Goal: Task Accomplishment & Management: Manage account settings

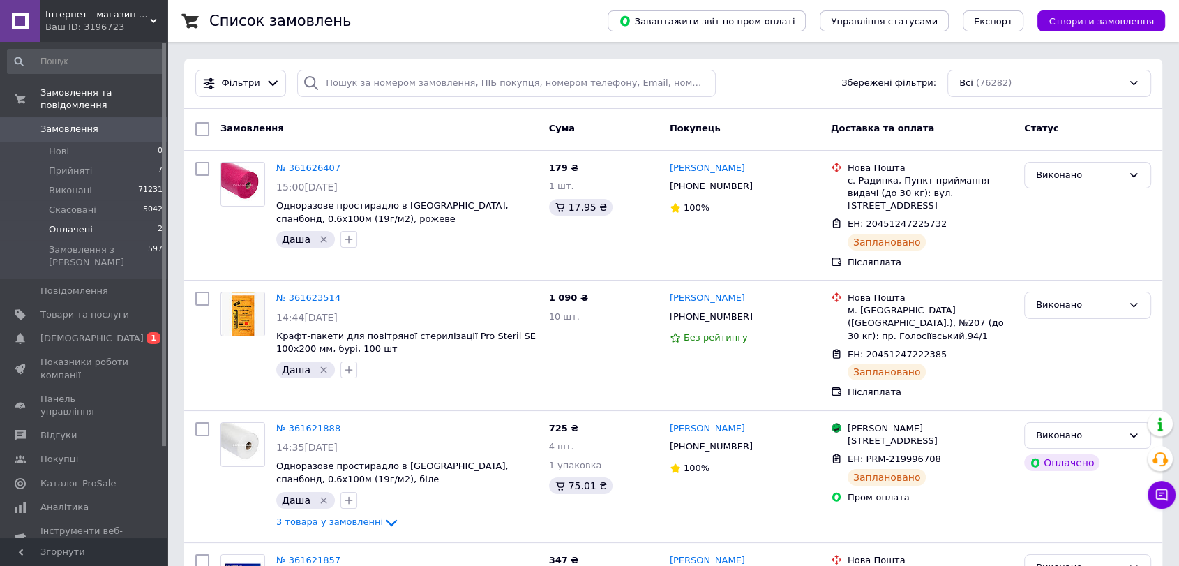
click at [69, 223] on span "Оплачені" at bounding box center [71, 229] width 44 height 13
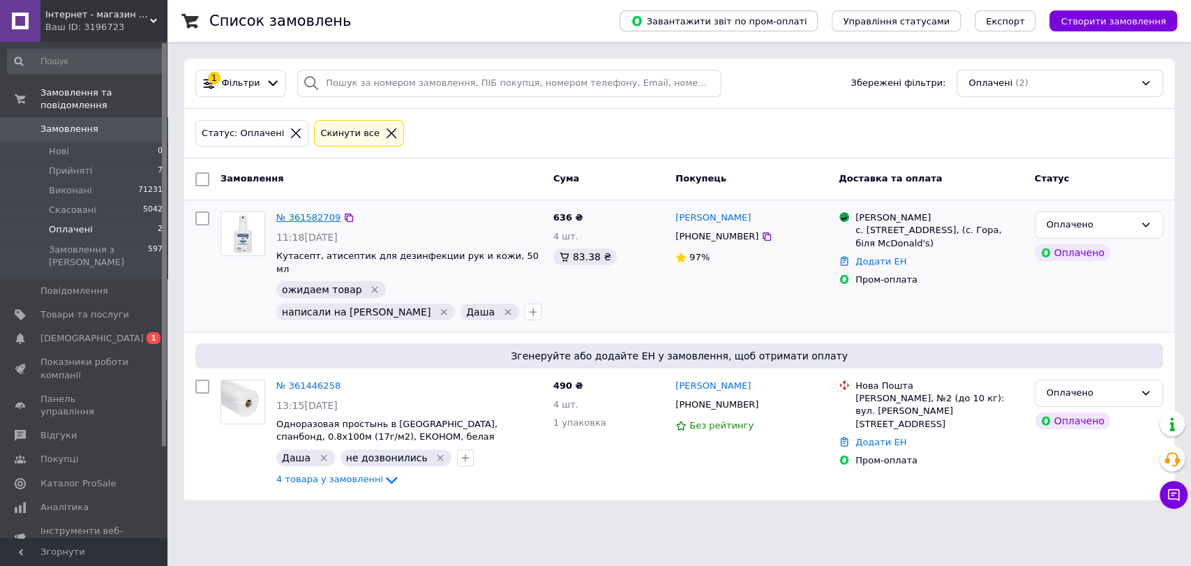
click at [316, 212] on link "№ 361582709" at bounding box center [308, 217] width 64 height 10
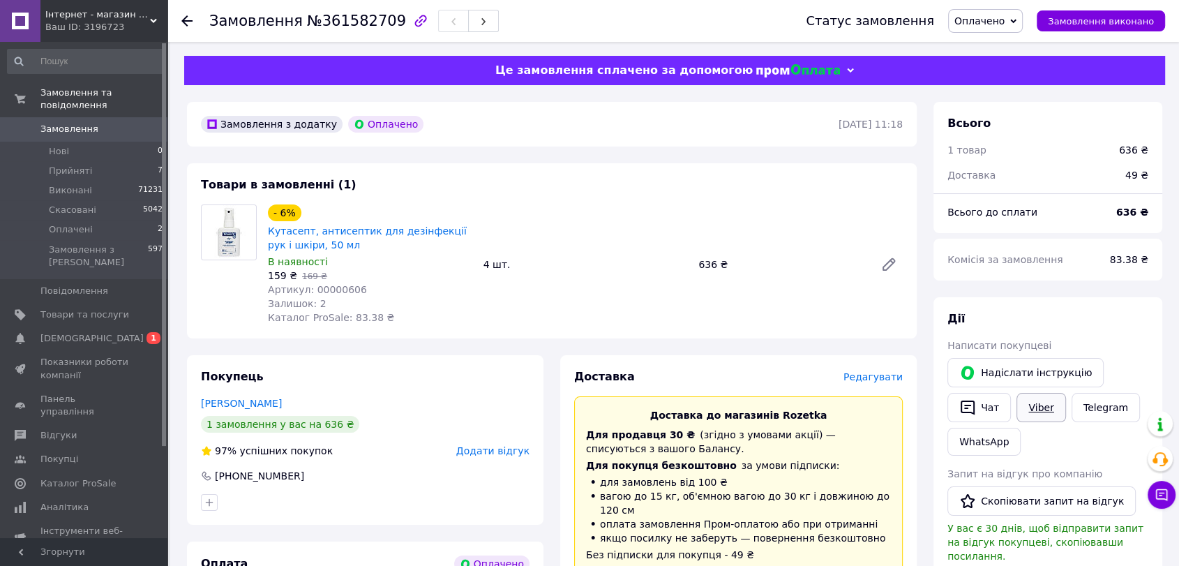
click at [1025, 409] on link "Viber" at bounding box center [1041, 407] width 49 height 29
click at [1028, 278] on div "Комісія за замовлення 83.38 ₴" at bounding box center [1048, 260] width 229 height 42
drag, startPoint x: 262, startPoint y: 225, endPoint x: 504, endPoint y: 375, distance: 284.6
click at [306, 232] on div "- 6% Кутасепт, антисептик для дезінфекції рук і шкіри, 50 мл В наявності 159 ₴ …" at bounding box center [370, 265] width 216 height 126
copy link "Кутасепт"
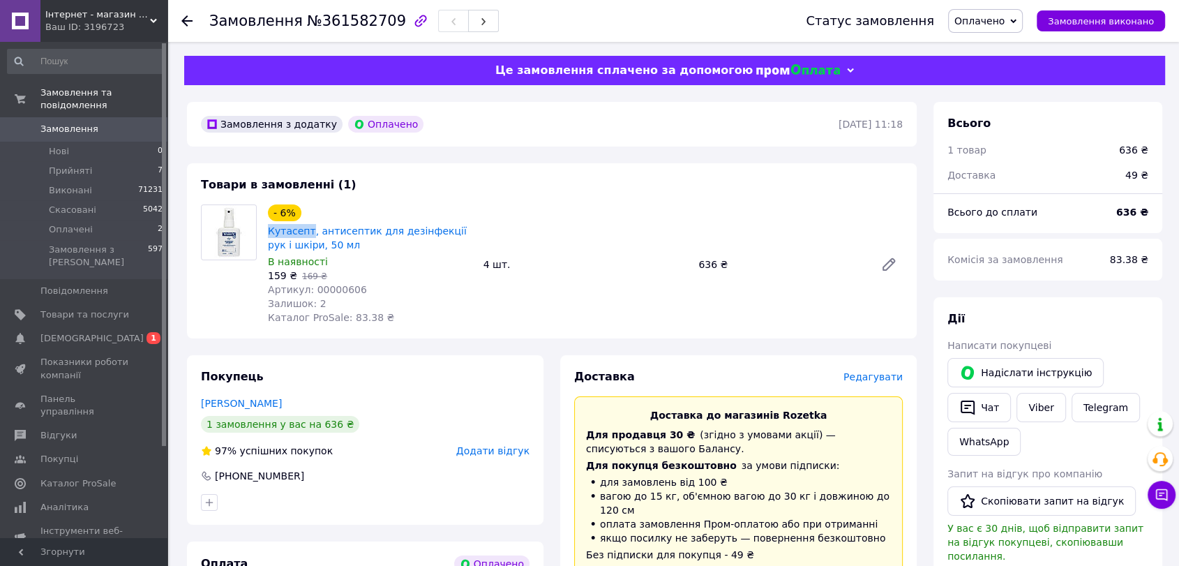
click at [75, 117] on link "Замовлення 0" at bounding box center [85, 129] width 171 height 24
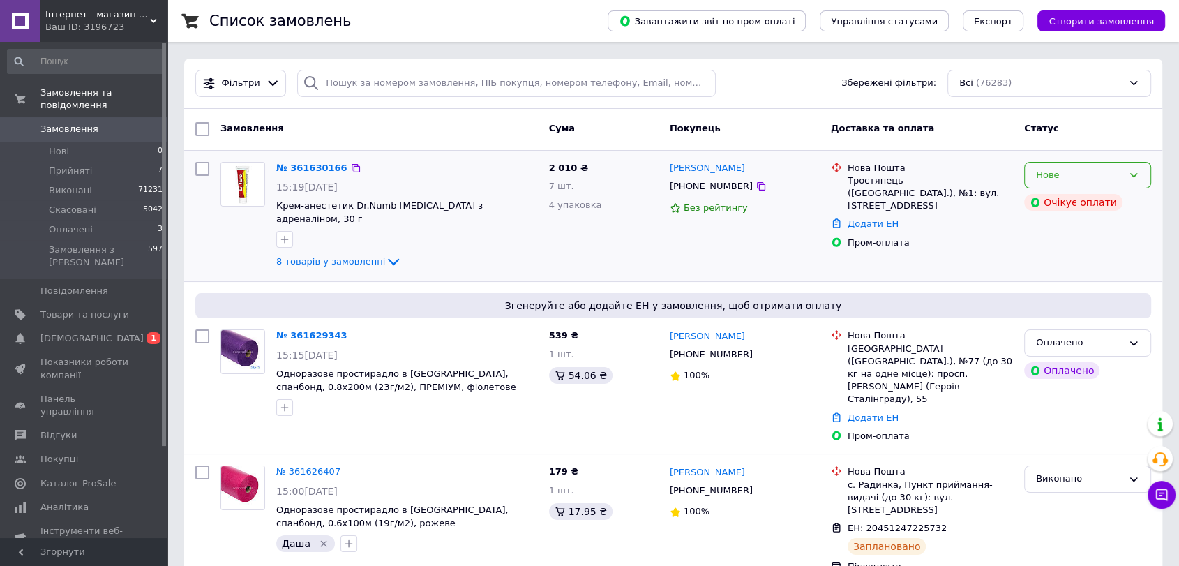
click at [1127, 172] on div "Нове" at bounding box center [1087, 175] width 127 height 27
click at [1091, 201] on li "Прийнято" at bounding box center [1088, 204] width 126 height 26
click at [268, 396] on div at bounding box center [243, 373] width 56 height 98
click at [285, 404] on icon "button" at bounding box center [285, 408] width 8 height 8
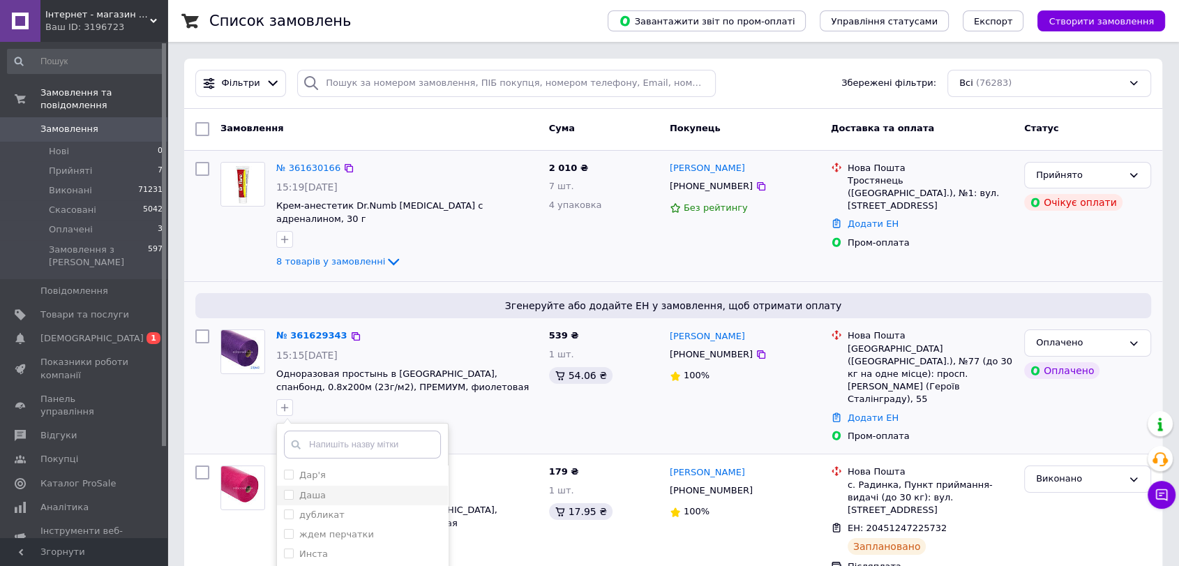
click at [329, 489] on div "Даша" at bounding box center [362, 495] width 157 height 13
checkbox input "true"
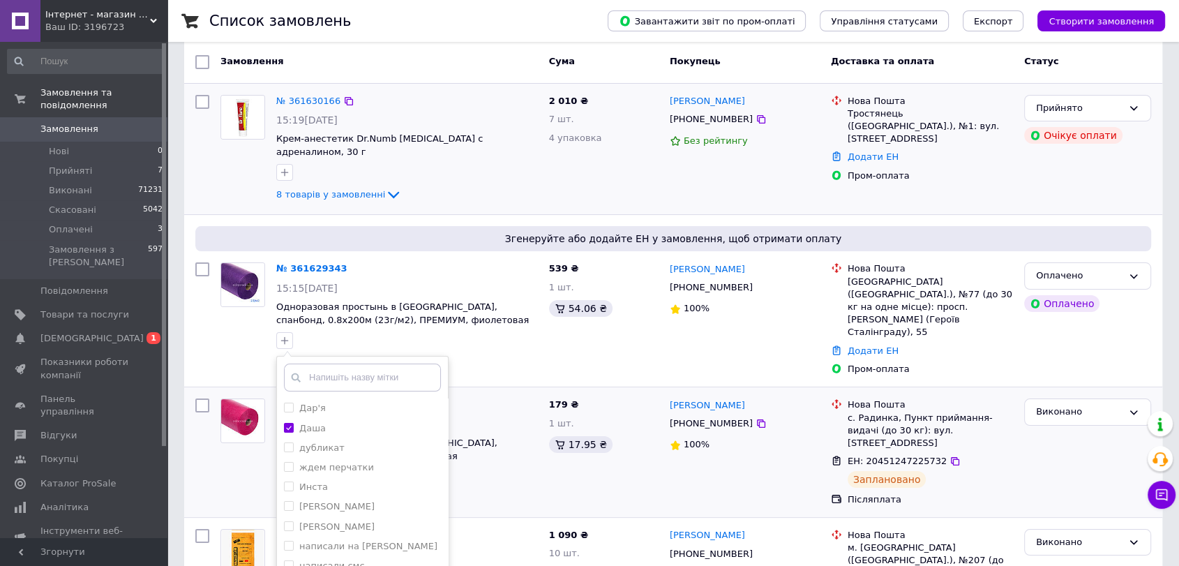
scroll to position [155, 0]
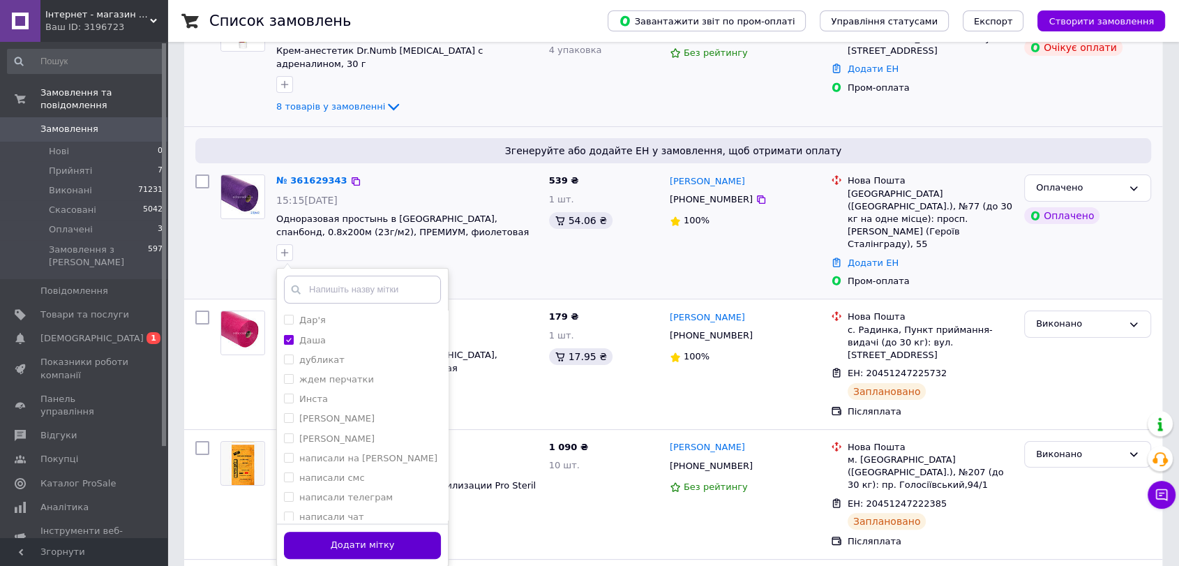
click at [415, 532] on button "Додати мітку" at bounding box center [362, 545] width 157 height 27
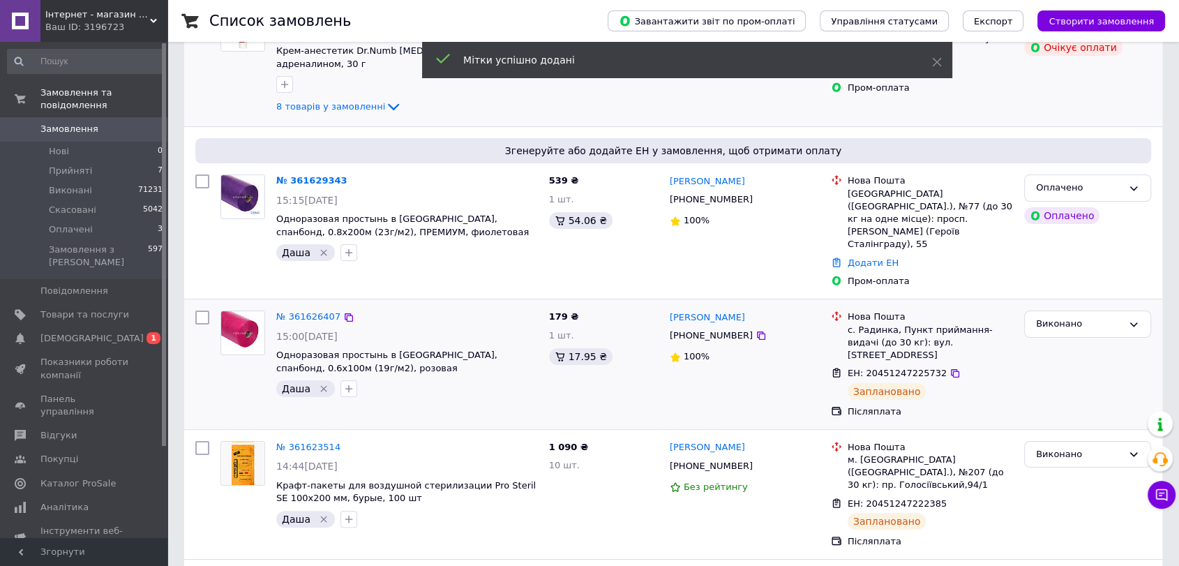
scroll to position [77, 0]
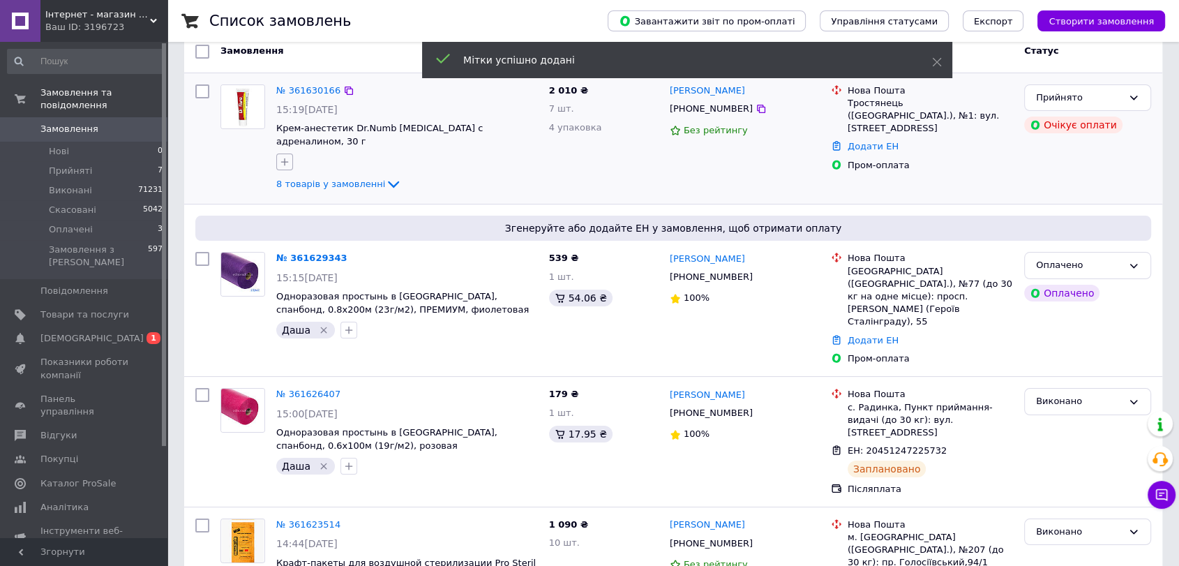
click at [287, 156] on icon "button" at bounding box center [284, 161] width 11 height 11
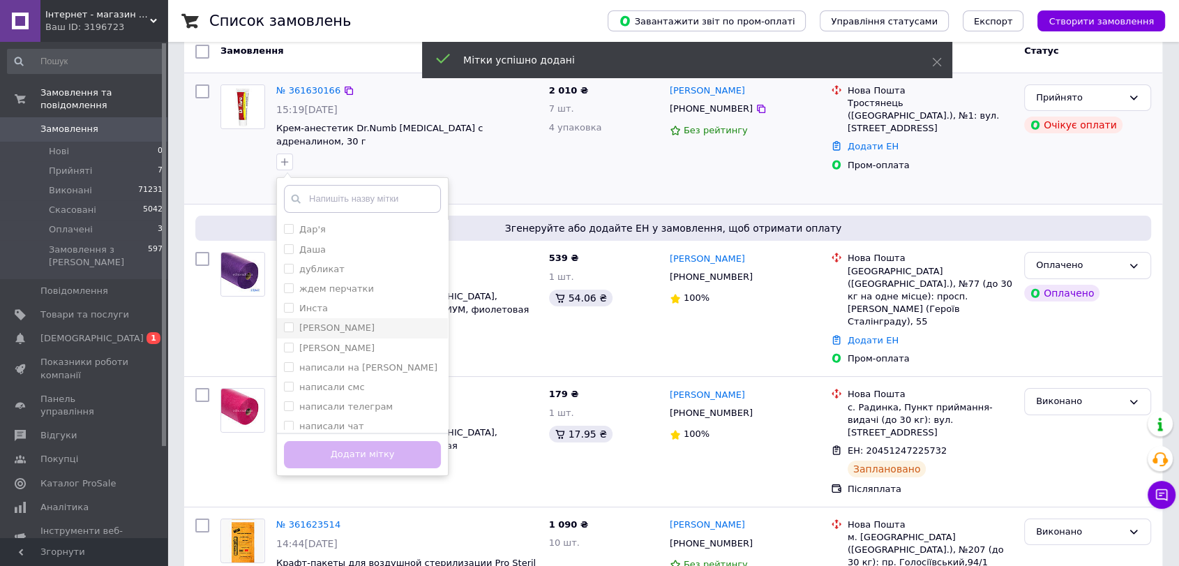
drag, startPoint x: 327, startPoint y: 237, endPoint x: 342, endPoint y: 316, distance: 80.3
click at [327, 244] on div "Даша" at bounding box center [362, 250] width 157 height 13
checkbox input "true"
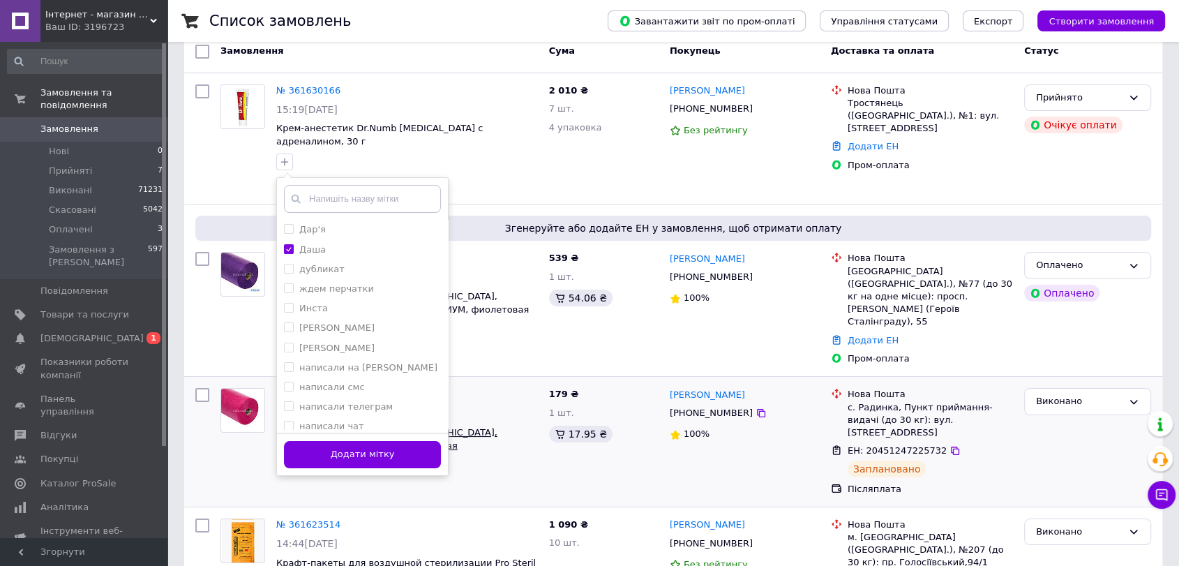
click at [374, 443] on button "Додати мітку" at bounding box center [362, 454] width 157 height 27
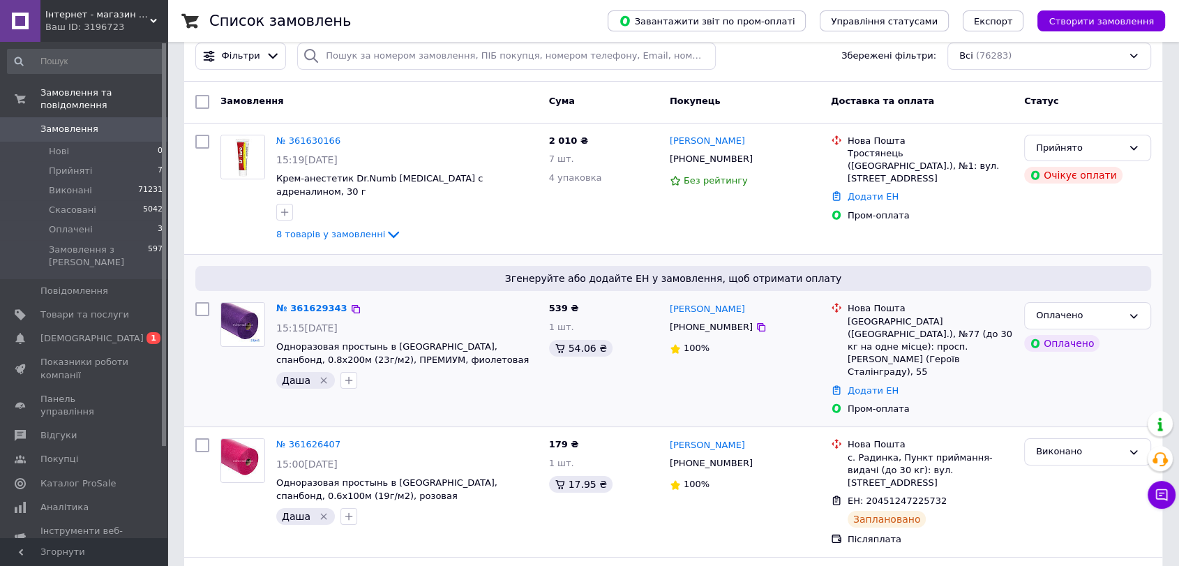
scroll to position [0, 0]
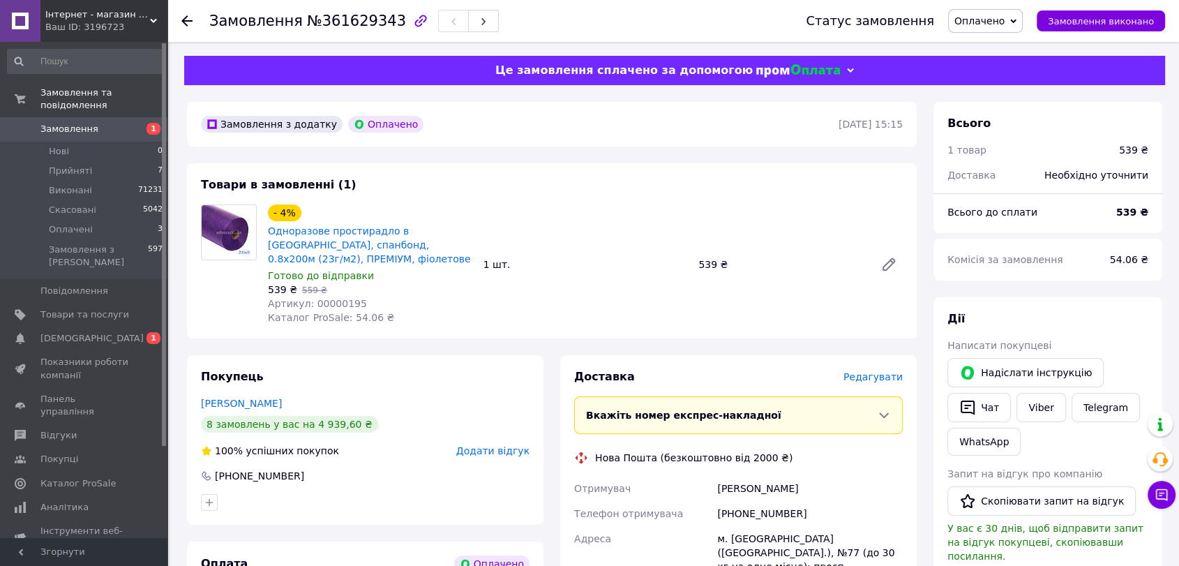
click at [333, 304] on span "Артикул: 00000195" at bounding box center [317, 303] width 99 height 11
copy span "00000195"
drag, startPoint x: 345, startPoint y: 259, endPoint x: 318, endPoint y: 248, distance: 29.8
click at [318, 248] on span "Одноразове простирадло в [GEOGRAPHIC_DATA], спанбонд, 0.8х200м (23г/м2), ПРЕМІУ…" at bounding box center [370, 245] width 204 height 42
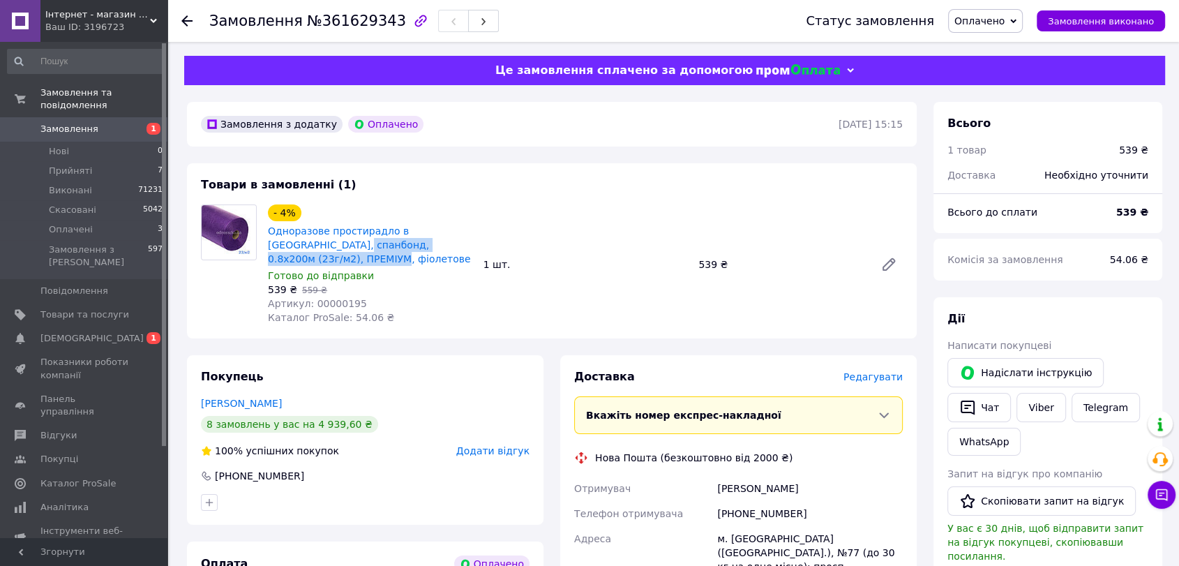
copy link "0.8х200м (23г/м2), ПРЕМІУМ, фіолетове"
click at [1034, 414] on link "Viber" at bounding box center [1041, 407] width 49 height 29
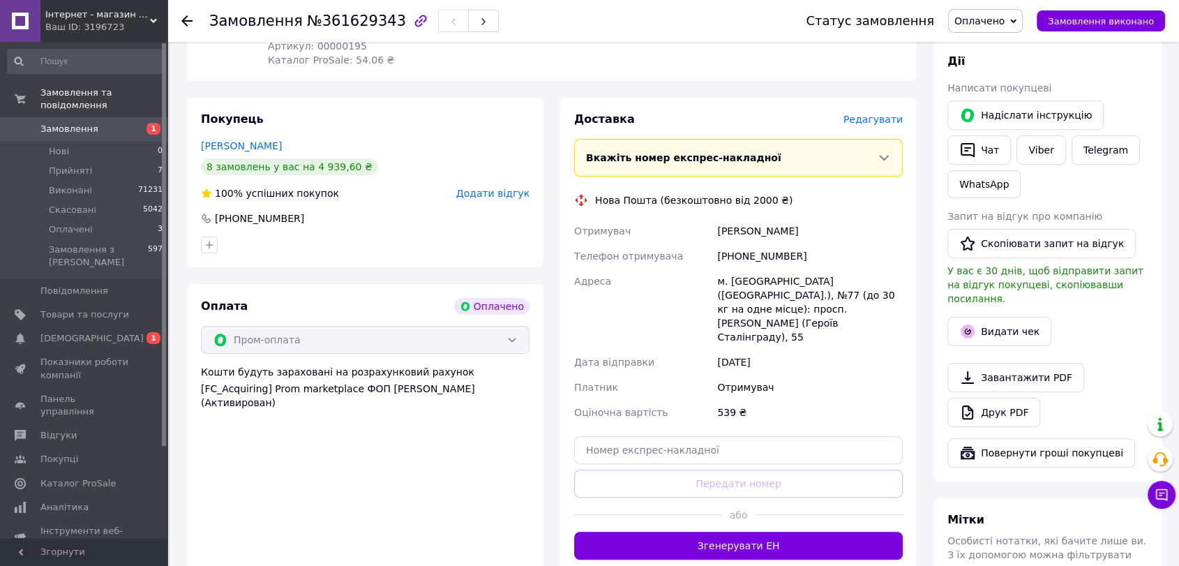
scroll to position [282, 0]
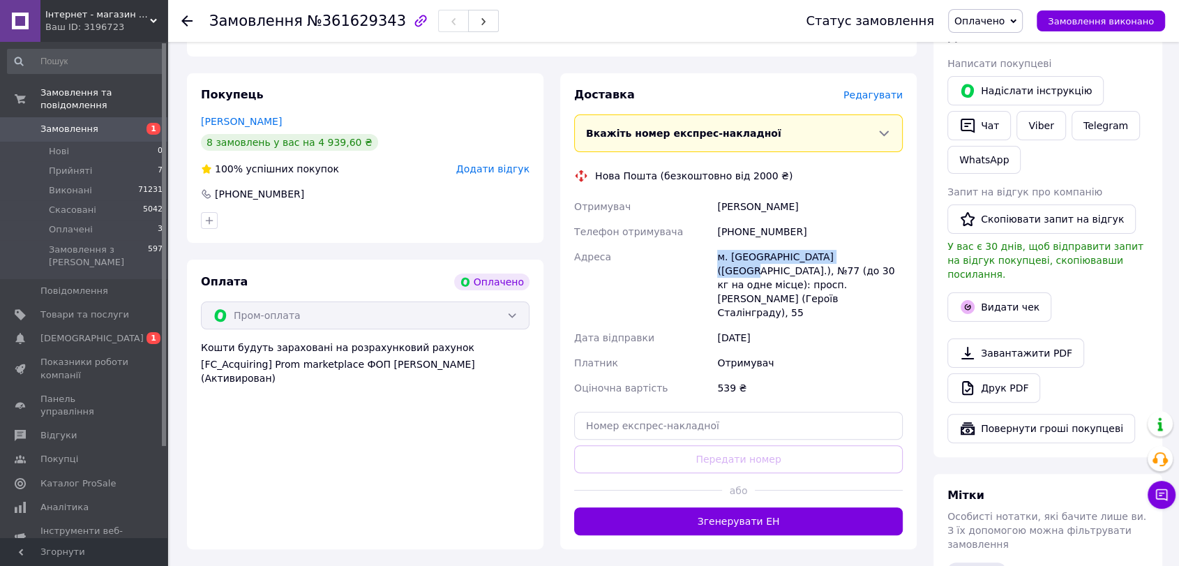
drag, startPoint x: 738, startPoint y: 256, endPoint x: 843, endPoint y: 255, distance: 105.4
click at [843, 255] on div "м. Київ (Київська обл.), №77 (до 30 кг на одне місце): просп. Володимира Івасюк…" at bounding box center [810, 284] width 191 height 81
copy div "м. Київ (Київська обл.), №77"
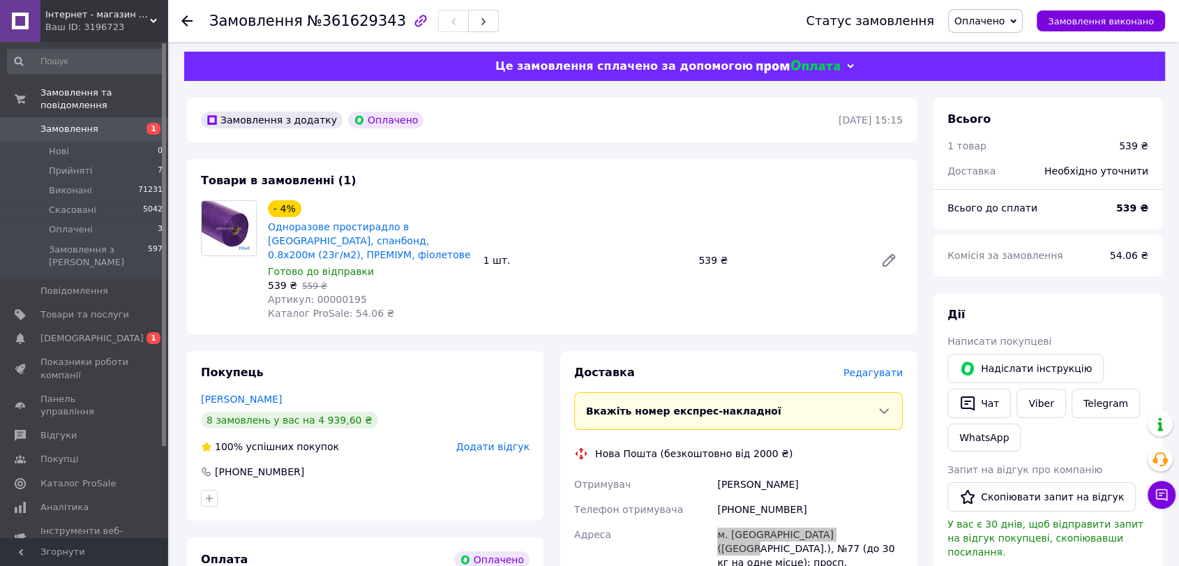
scroll to position [0, 0]
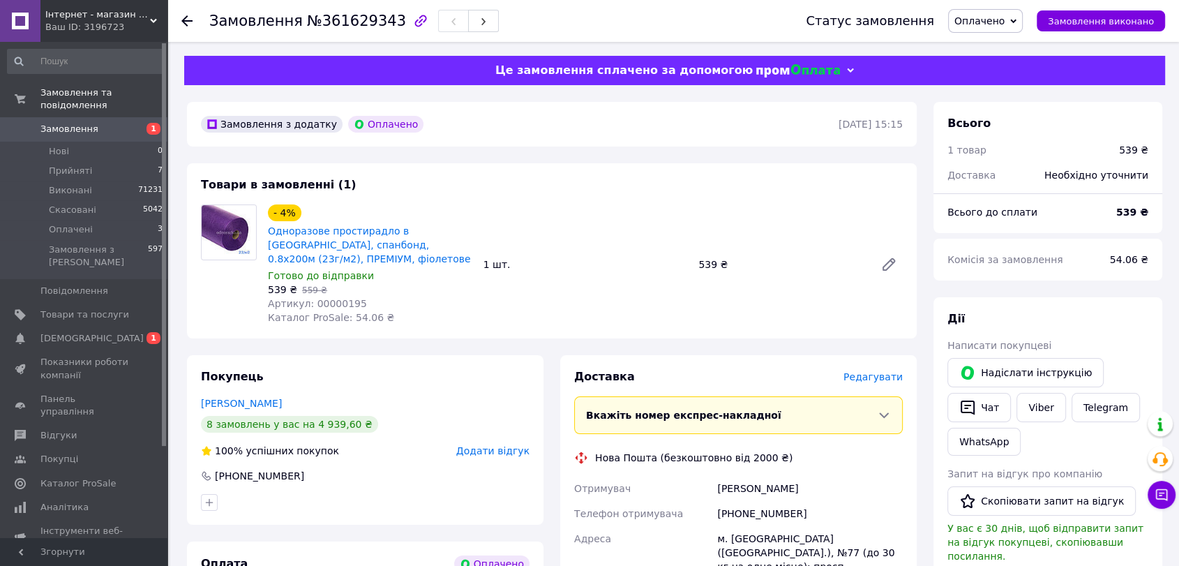
drag, startPoint x: 1135, startPoint y: 275, endPoint x: 898, endPoint y: 280, distance: 236.6
click at [1131, 276] on div "Комісія за замовлення 54.06 ₴" at bounding box center [1048, 260] width 229 height 42
drag, startPoint x: 322, startPoint y: 261, endPoint x: 315, endPoint y: 250, distance: 13.2
click at [315, 250] on span "Одноразове простирадло в рулоні, спанбонд, 0.8х200м (23г/м2), ПРЕМІУМ, фіолетове" at bounding box center [370, 245] width 204 height 42
copy link "0.8х200м (23г/м2), ПРЕМІУМ, фіолетове"
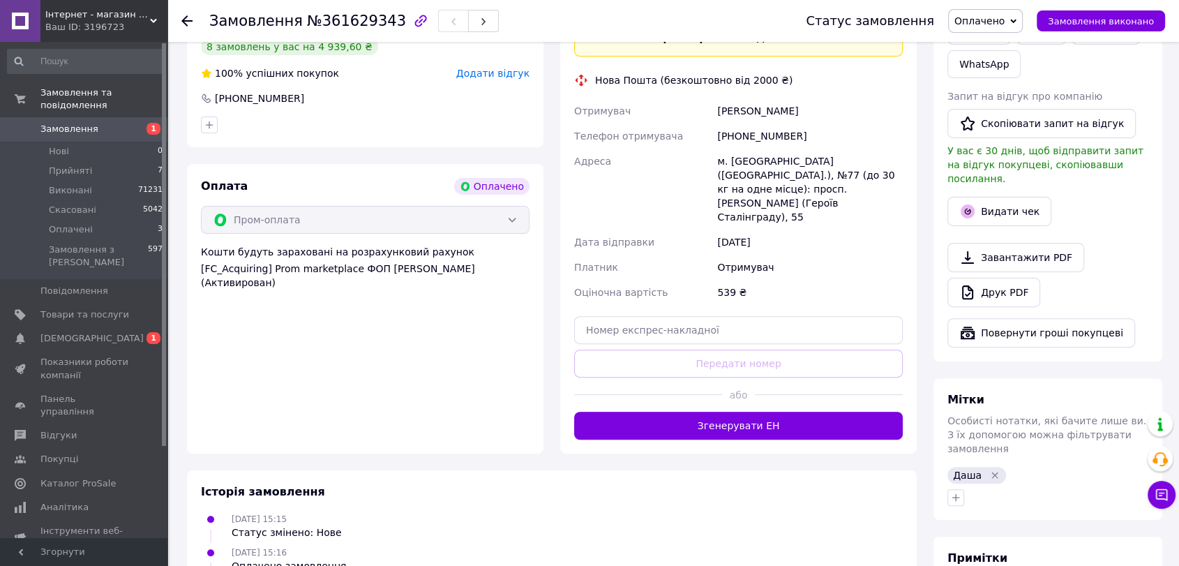
scroll to position [379, 0]
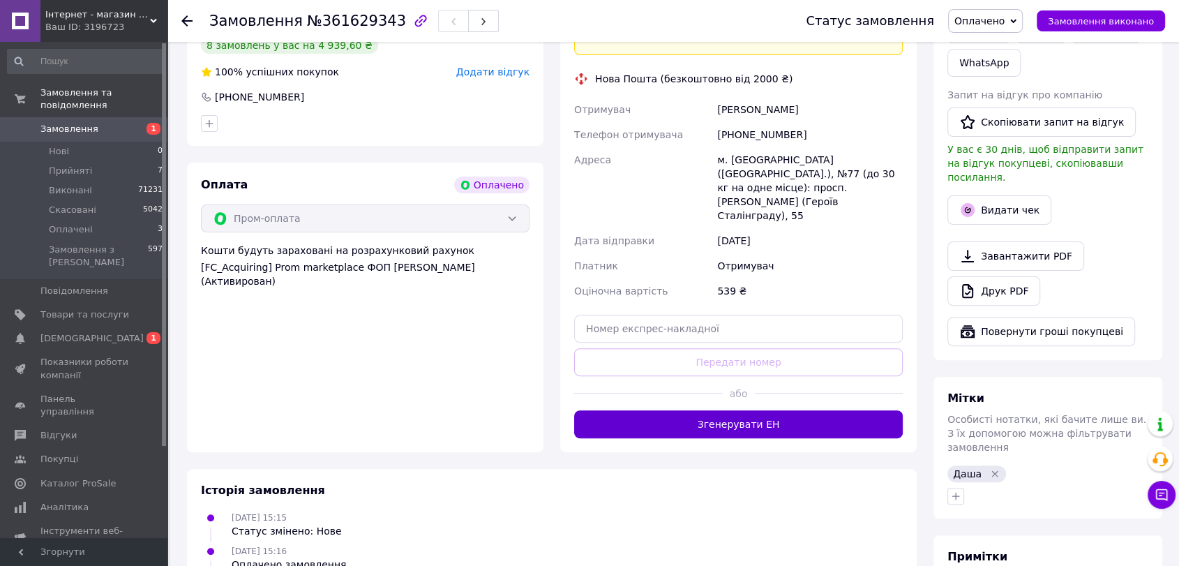
click at [871, 410] on button "Згенерувати ЕН" at bounding box center [738, 424] width 329 height 28
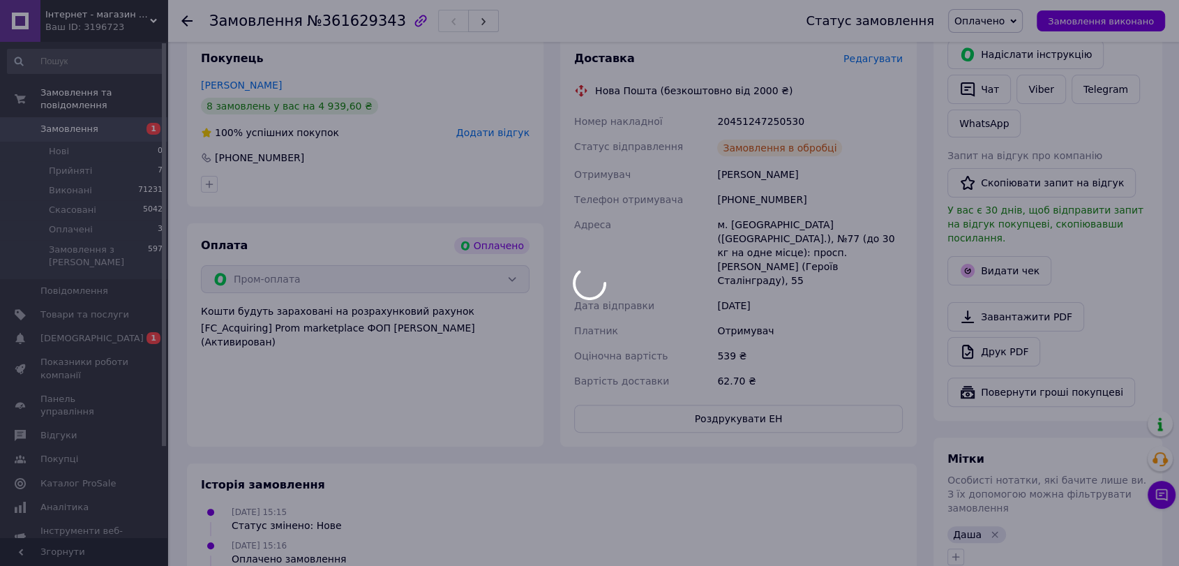
scroll to position [223, 0]
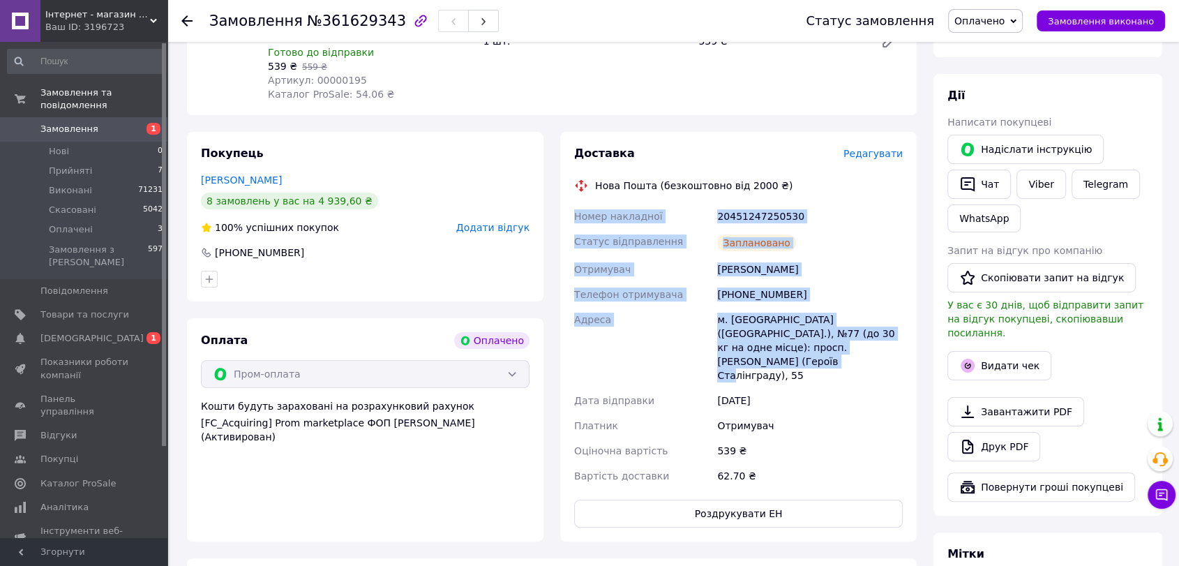
drag, startPoint x: 574, startPoint y: 214, endPoint x: 829, endPoint y: 349, distance: 288.1
click at [835, 343] on div "Номер накладної 20451247250530 Статус відправлення Заплановано Отримувач Зиленс…" at bounding box center [739, 346] width 334 height 285
copy div "Номер накладної 20451247250530 Статус відправлення Заплановано Отримувач Зиленс…"
click at [987, 20] on span "Оплачено" at bounding box center [980, 20] width 50 height 11
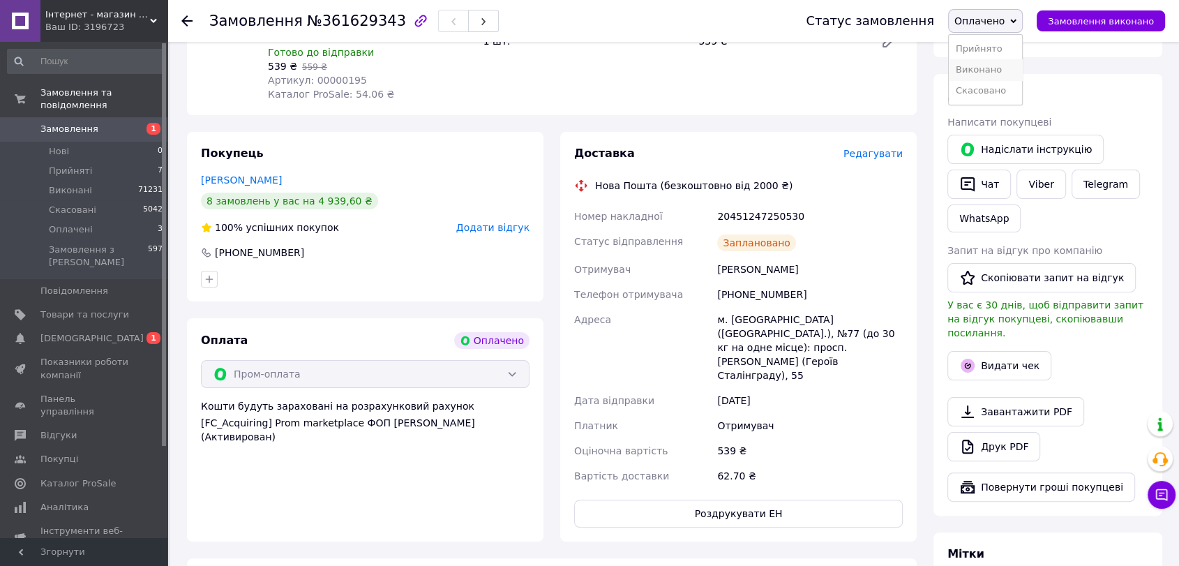
click at [988, 73] on li "Виконано" at bounding box center [985, 69] width 73 height 21
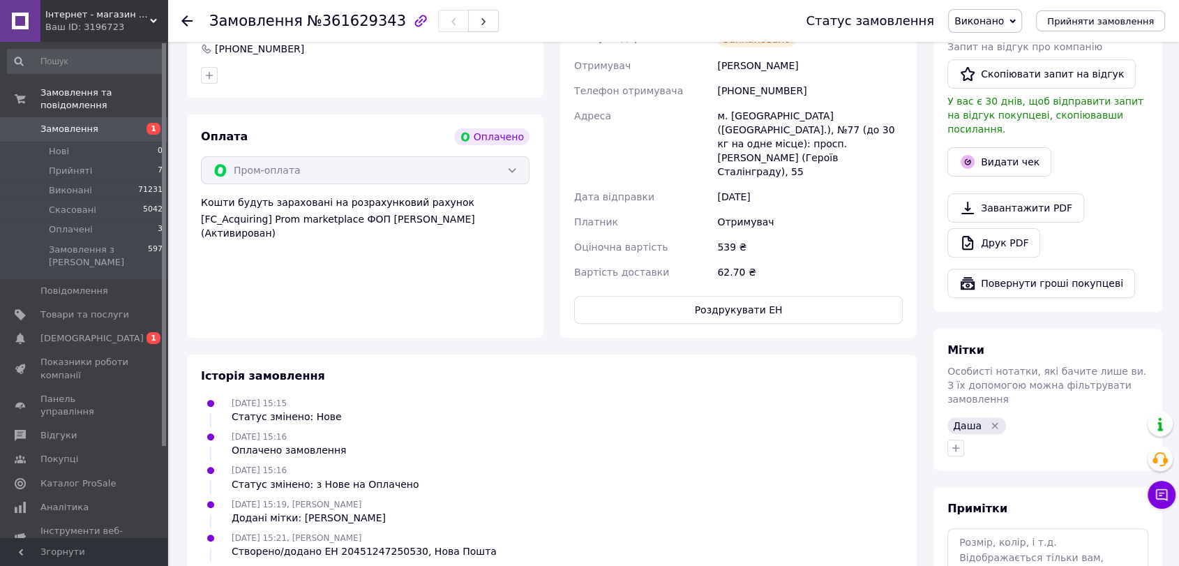
scroll to position [456, 0]
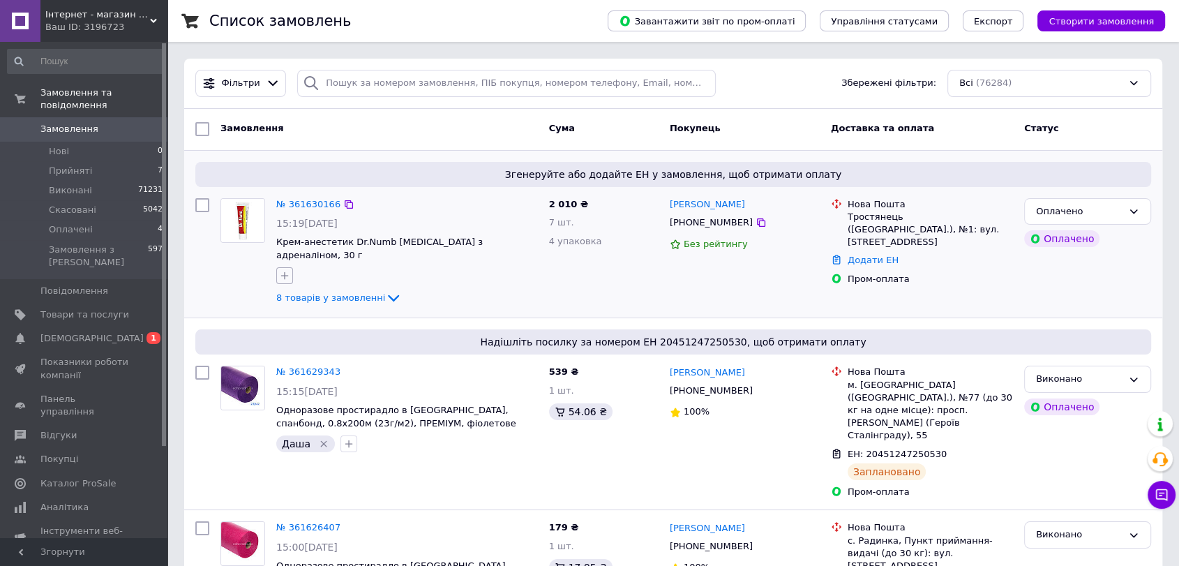
drag, startPoint x: 294, startPoint y: 260, endPoint x: 286, endPoint y: 263, distance: 8.4
click at [290, 264] on div at bounding box center [285, 275] width 22 height 22
drag, startPoint x: 286, startPoint y: 263, endPoint x: 290, endPoint y: 271, distance: 8.7
click at [285, 270] on icon "button" at bounding box center [284, 275] width 11 height 11
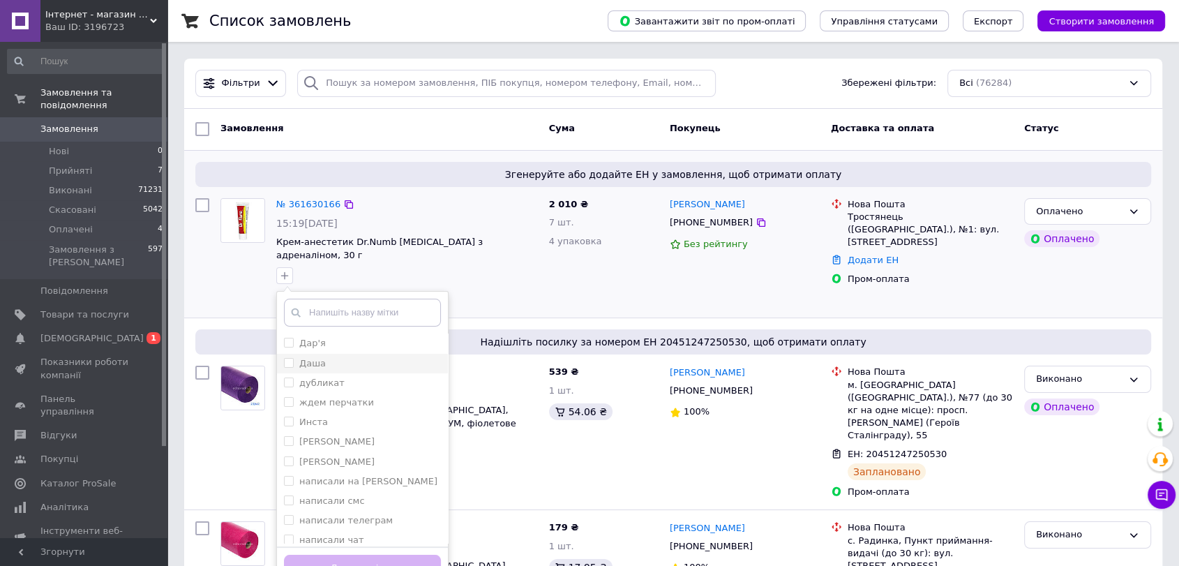
click at [337, 357] on div "Даша" at bounding box center [362, 363] width 157 height 13
checkbox input "true"
click at [338, 555] on button "Додати мітку" at bounding box center [362, 568] width 157 height 27
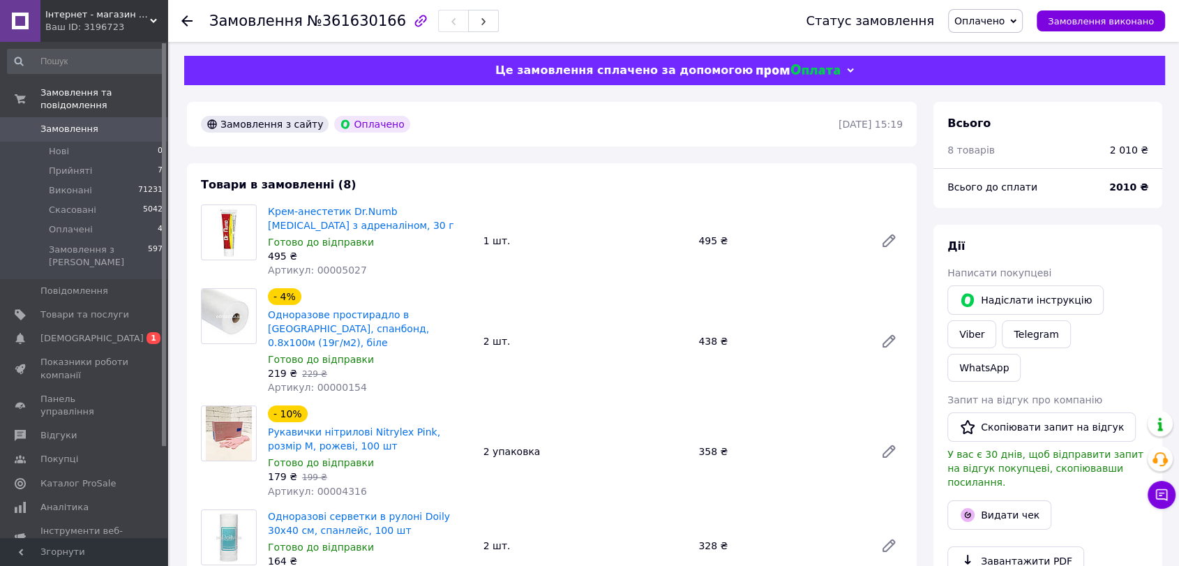
click at [340, 270] on span "Артикул: 00005027" at bounding box center [317, 269] width 99 height 11
copy span "00005027"
click at [343, 382] on span "Артикул: 00000154" at bounding box center [317, 387] width 99 height 11
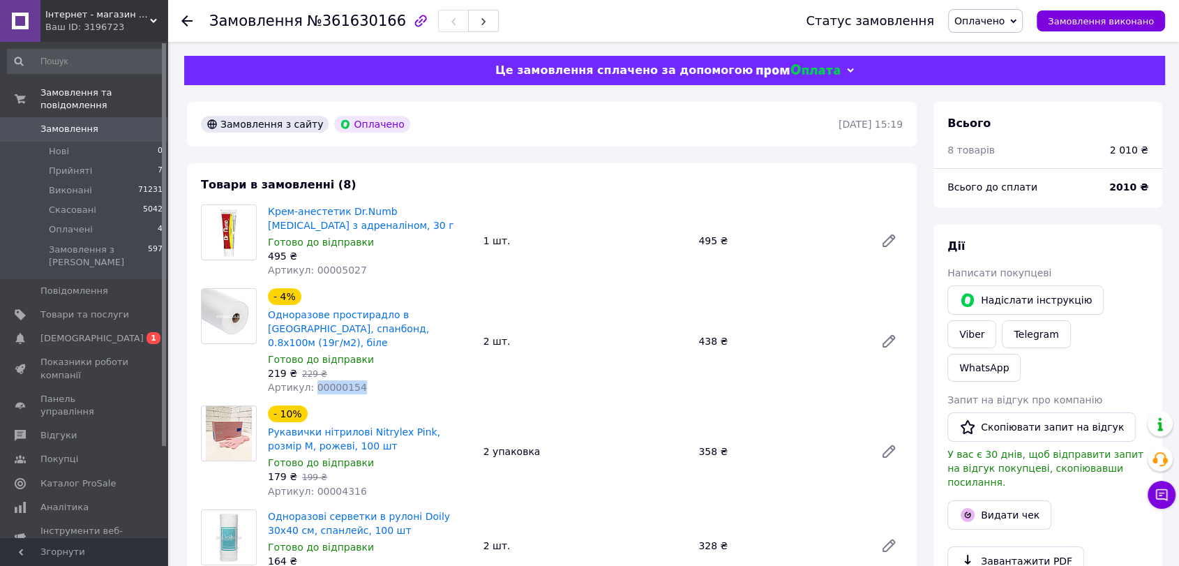
copy span "00000154"
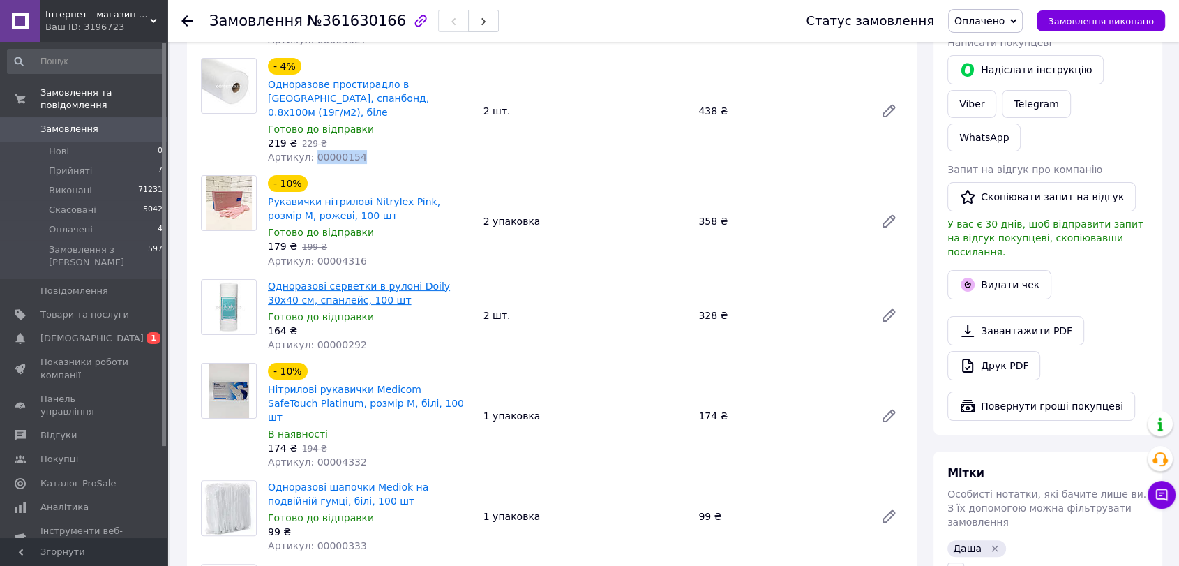
scroll to position [232, 0]
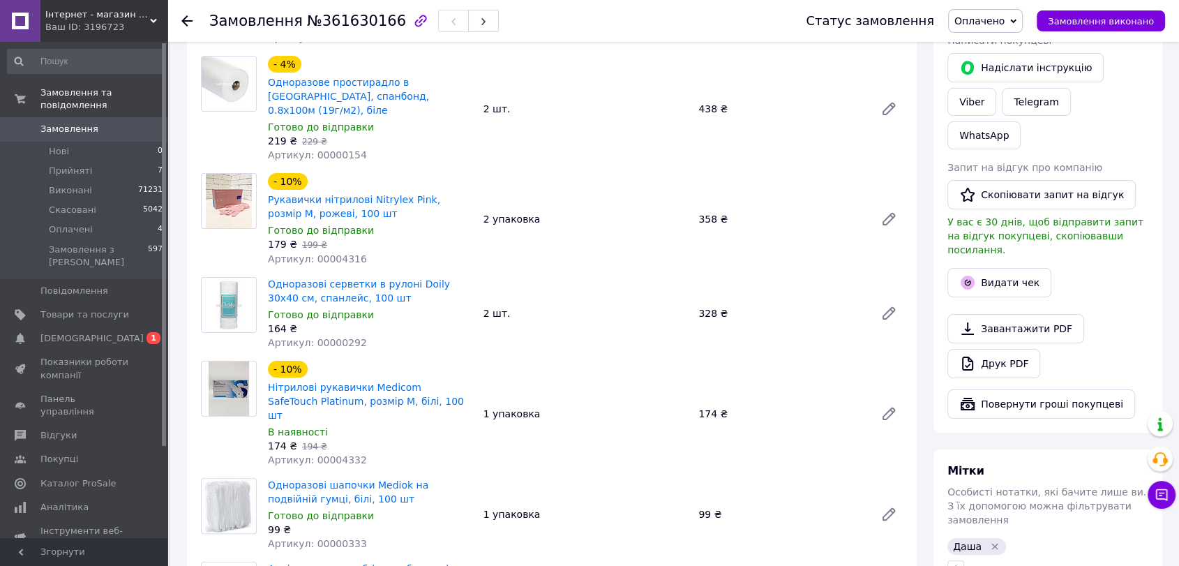
click at [337, 253] on span "Артикул: 00004316" at bounding box center [317, 258] width 99 height 11
copy span "00004316"
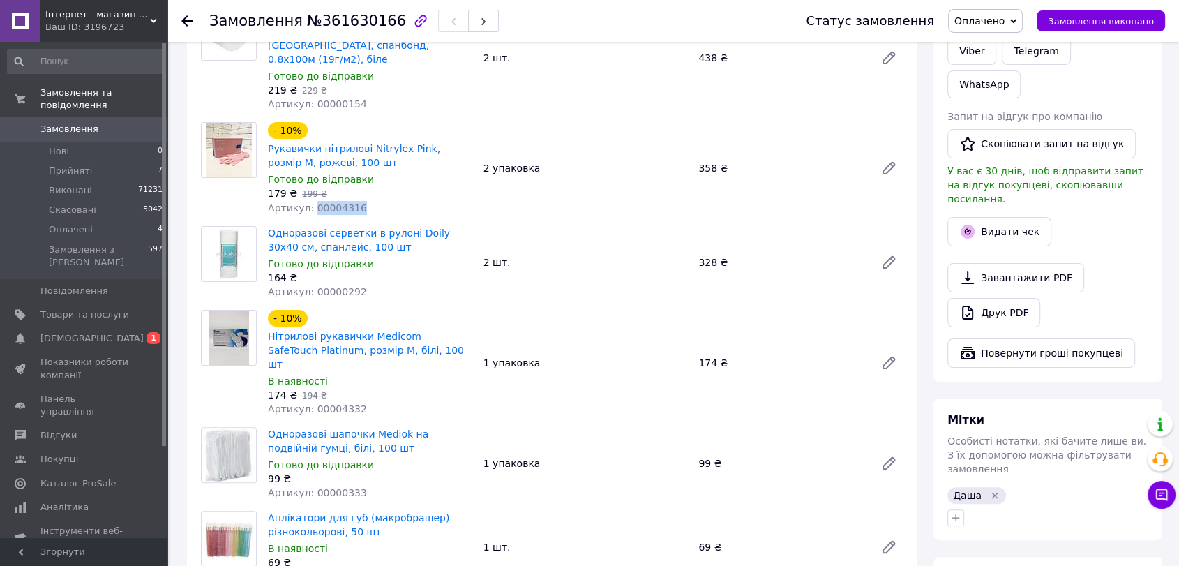
scroll to position [310, 0]
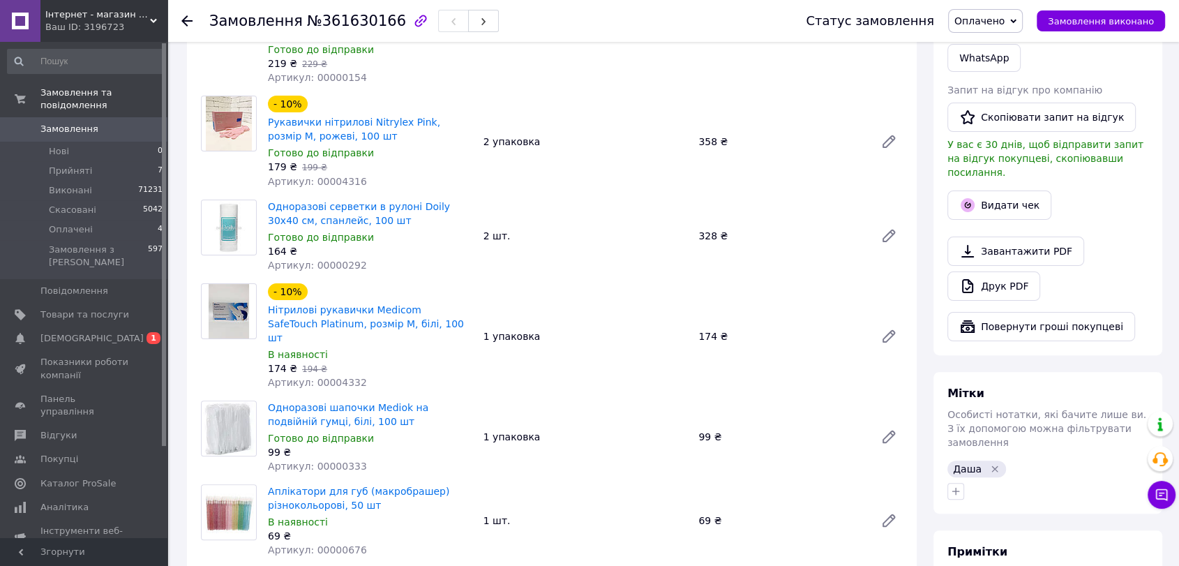
click at [336, 260] on span "Артикул: 00000292" at bounding box center [317, 265] width 99 height 11
copy span "00000292"
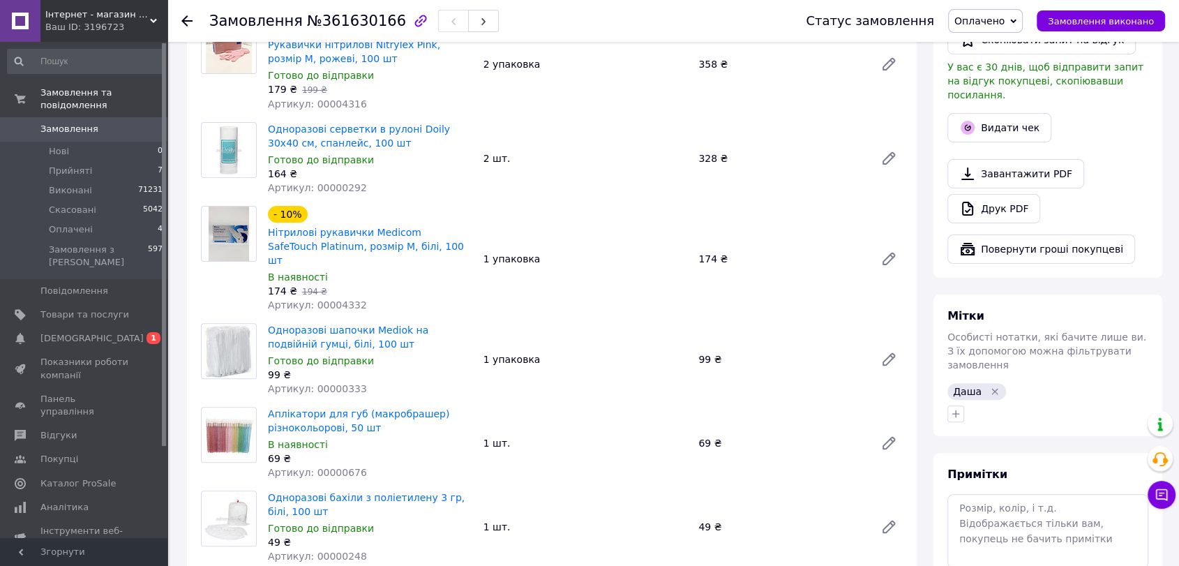
click at [341, 299] on span "Артикул: 00004332" at bounding box center [317, 304] width 99 height 11
copy span "00004332"
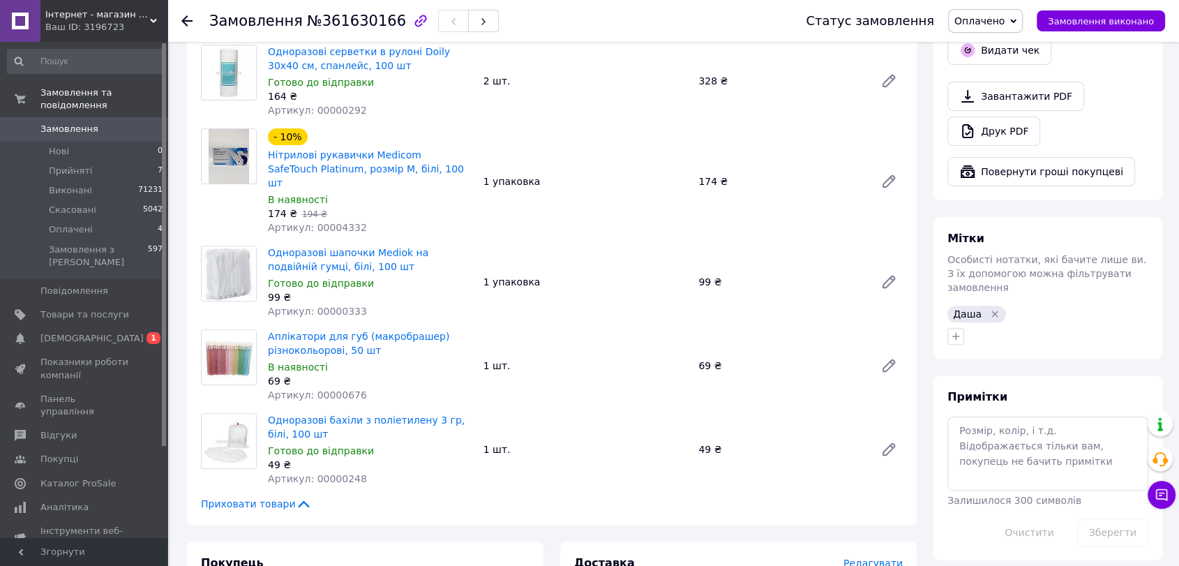
click at [338, 306] on span "Артикул: 00000333" at bounding box center [317, 311] width 99 height 11
copy span "00000333"
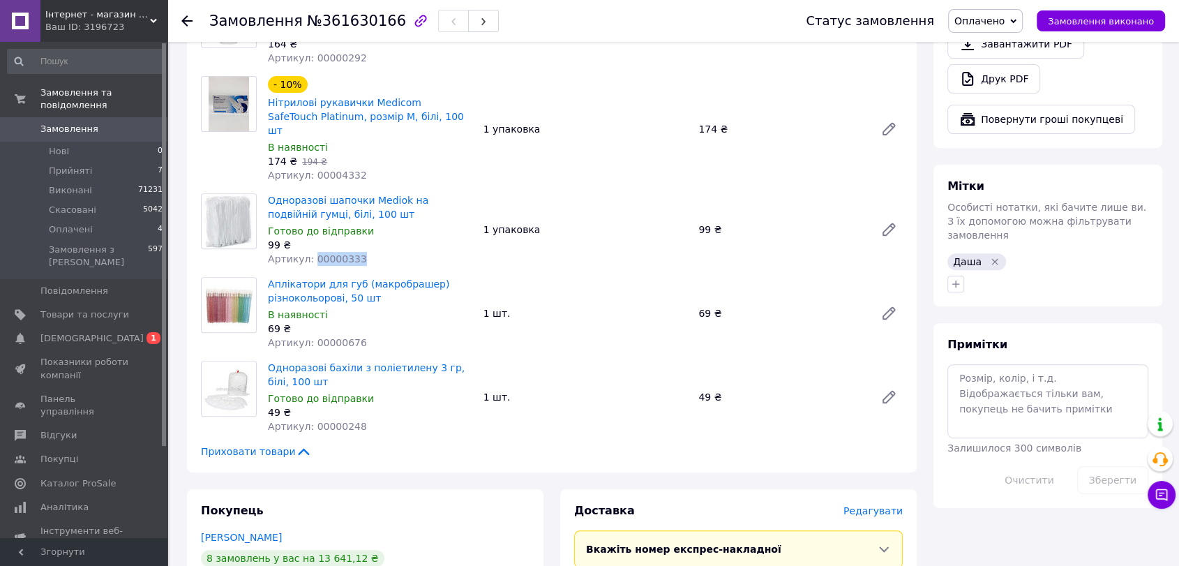
scroll to position [542, 0]
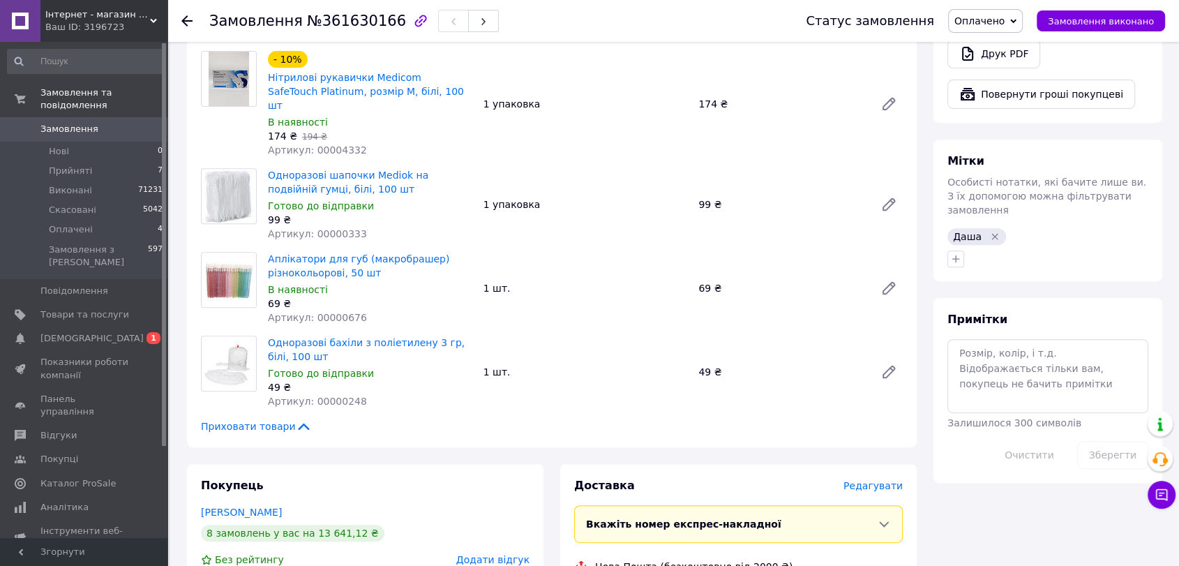
click at [338, 312] on span "Артикул: 00000676" at bounding box center [317, 317] width 99 height 11
copy span "00000676"
click at [339, 396] on span "Артикул: 00000248" at bounding box center [317, 401] width 99 height 11
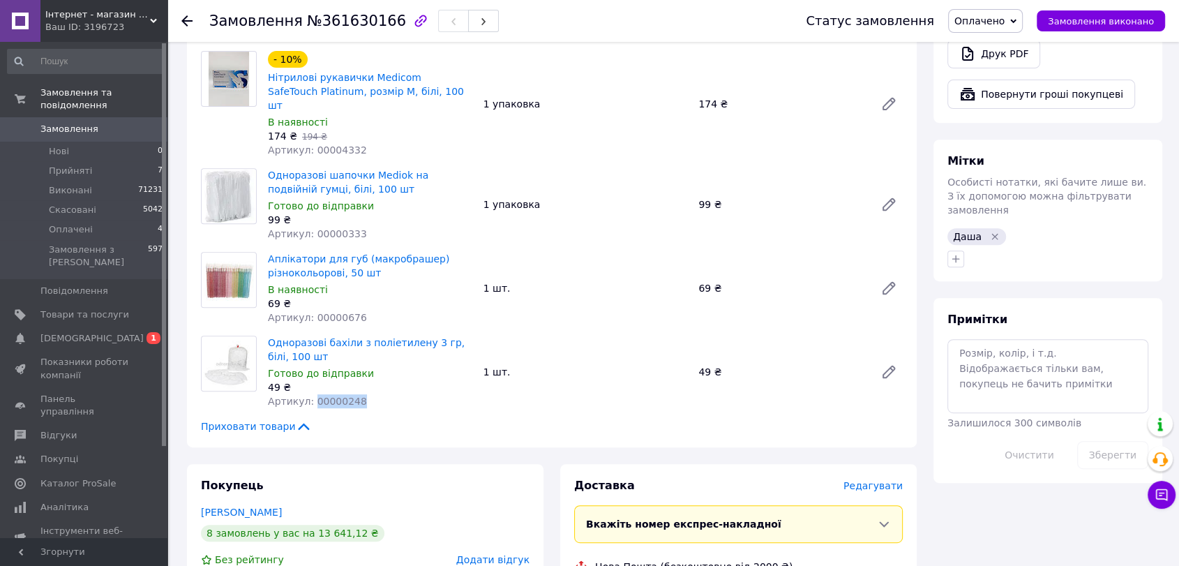
copy span "00000248"
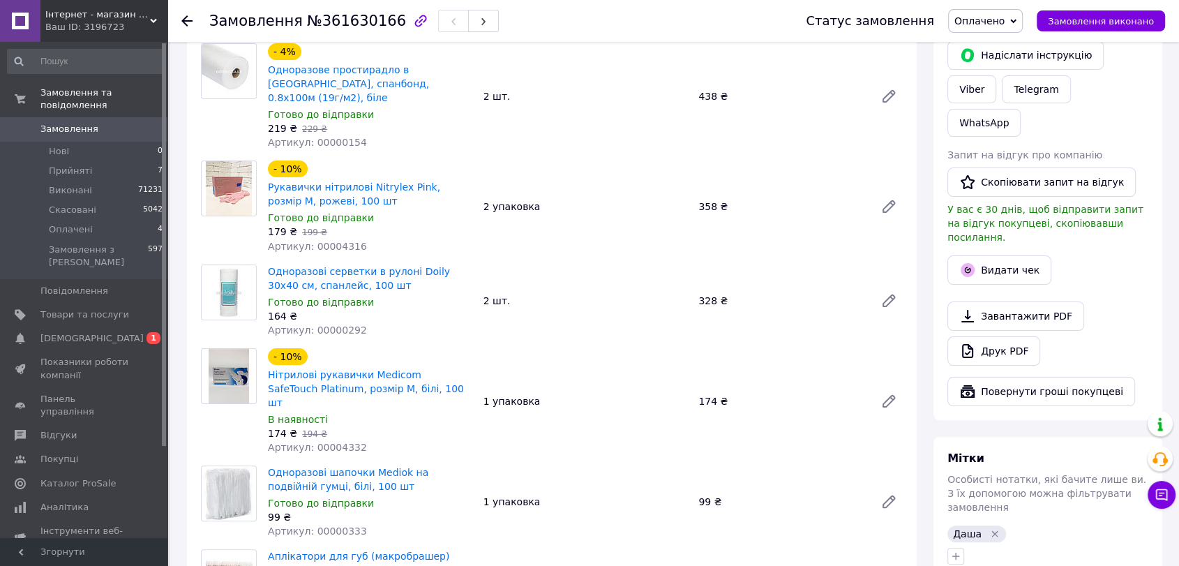
scroll to position [0, 0]
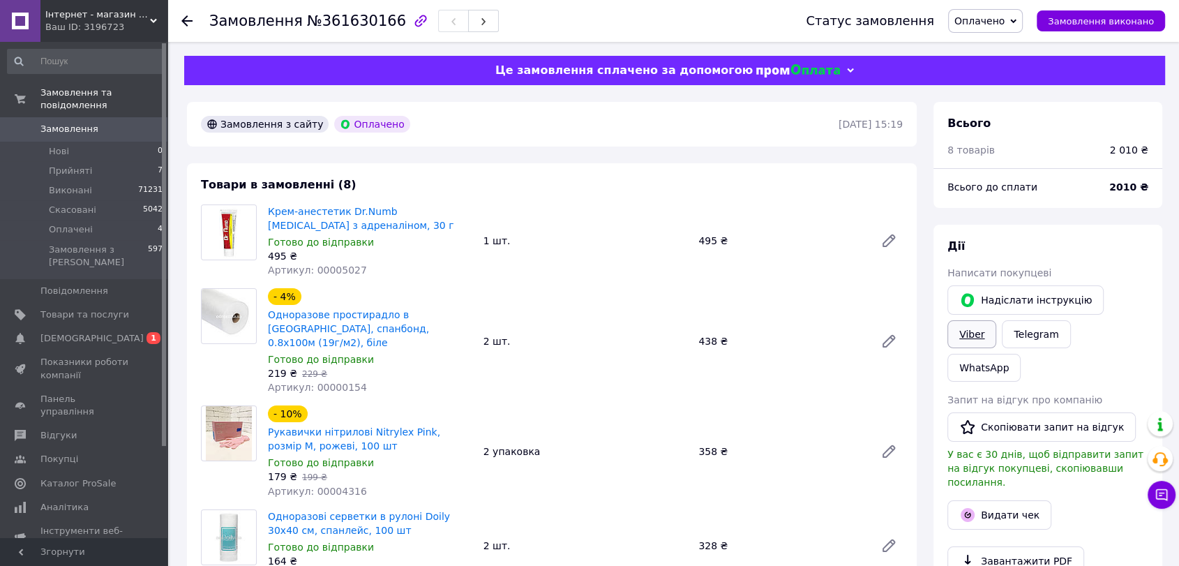
drag, startPoint x: 1128, startPoint y: 297, endPoint x: 1111, endPoint y: 297, distance: 16.7
click at [997, 320] on link "Viber" at bounding box center [972, 334] width 49 height 28
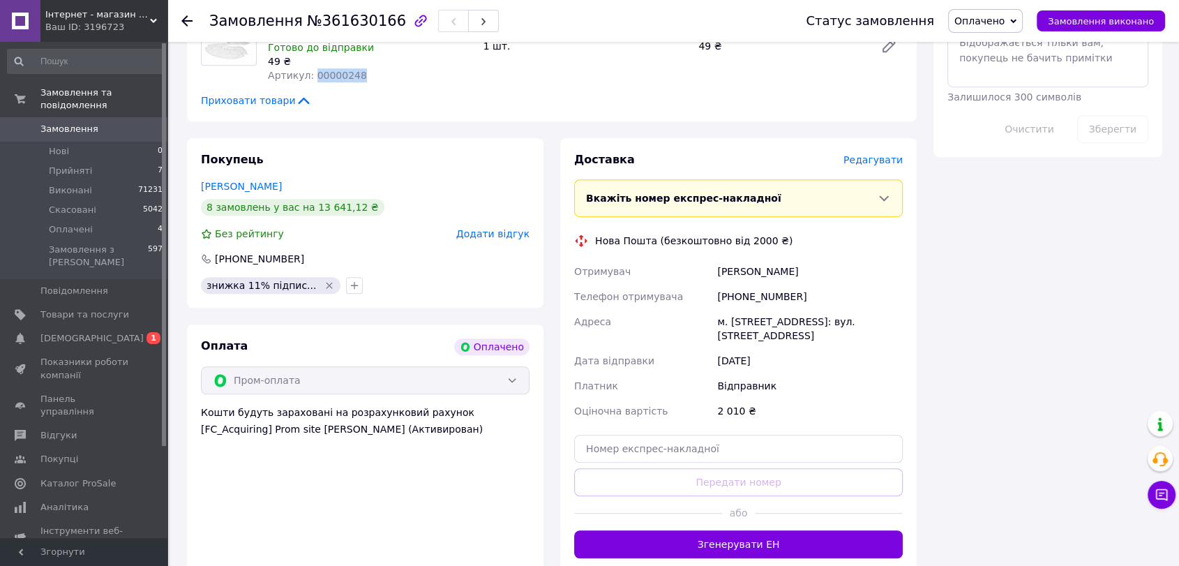
scroll to position [888, 0]
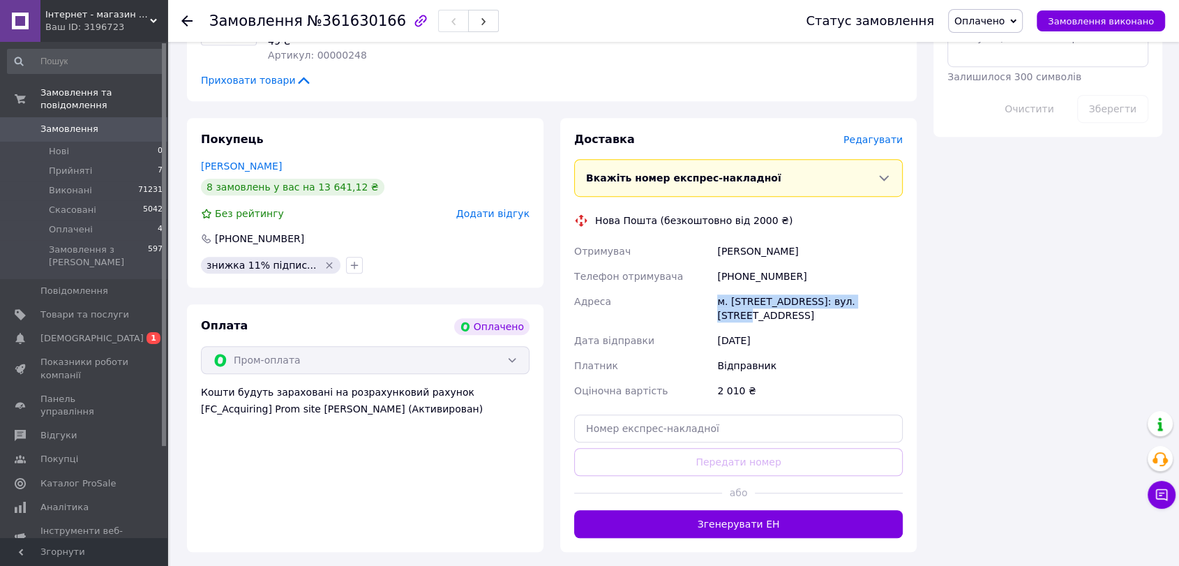
drag, startPoint x: 716, startPoint y: 272, endPoint x: 868, endPoint y: 270, distance: 152.1
click at [868, 270] on div "Отримувач Склярова Тетяна Телефон отримувача +380956242485 Адреса м. Тростянець…" at bounding box center [739, 321] width 334 height 165
copy div "Адреса м. Тростянець (Сумська обл.), №1"
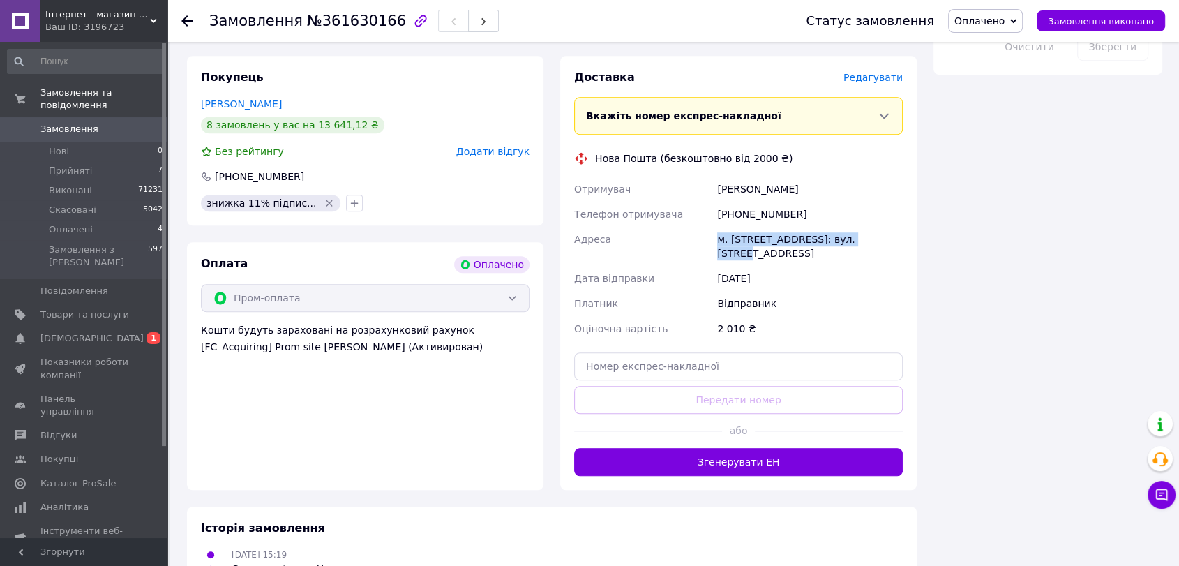
scroll to position [953, 0]
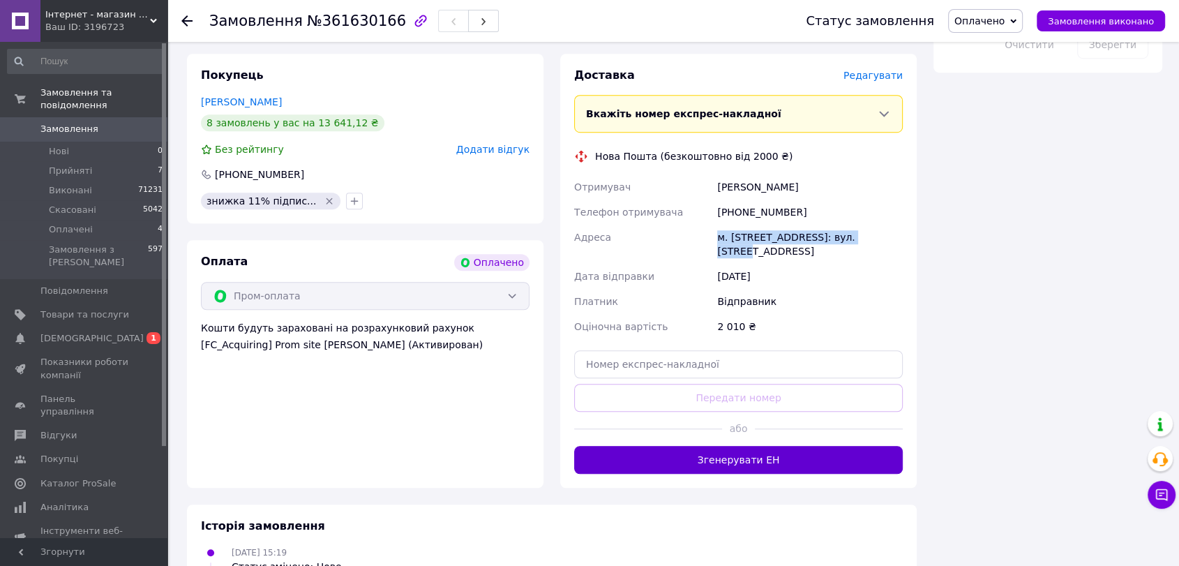
click at [810, 446] on button "Згенерувати ЕН" at bounding box center [738, 460] width 329 height 28
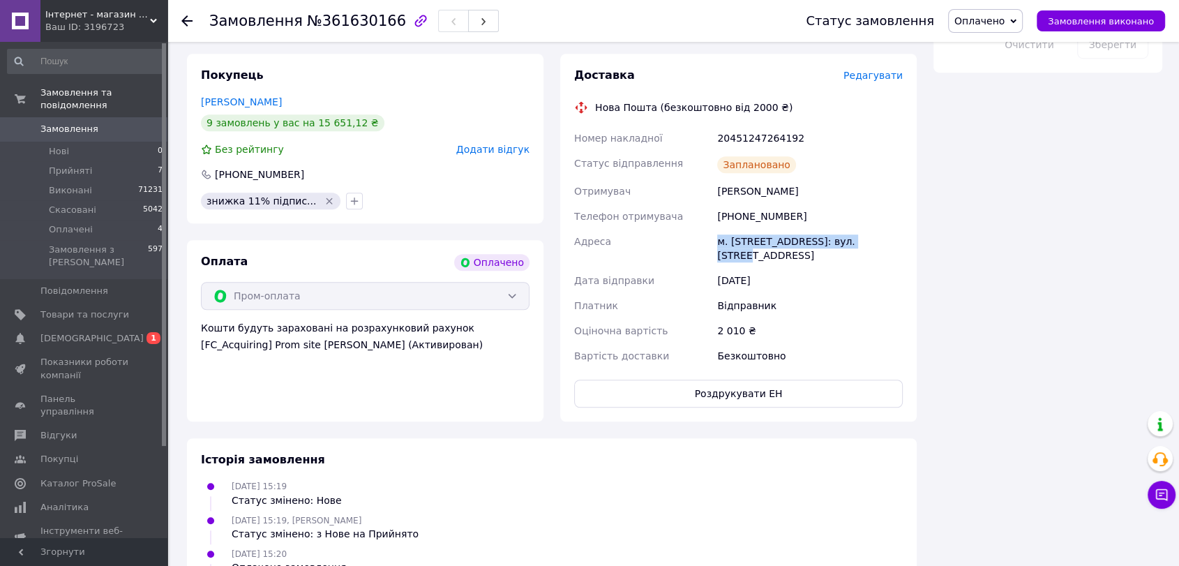
drag, startPoint x: 574, startPoint y: 108, endPoint x: 815, endPoint y: 230, distance: 269.6
click at [815, 230] on div "Номер накладної 20451247264192 Статус відправлення Заплановано Отримувач Скляро…" at bounding box center [739, 247] width 334 height 243
copy div "Номер накладної 20451247264192 Статус відправлення Замовлення в обробці Отримув…"
click at [975, 21] on span "Оплачено" at bounding box center [980, 20] width 50 height 11
click at [991, 69] on li "Виконано" at bounding box center [985, 69] width 73 height 21
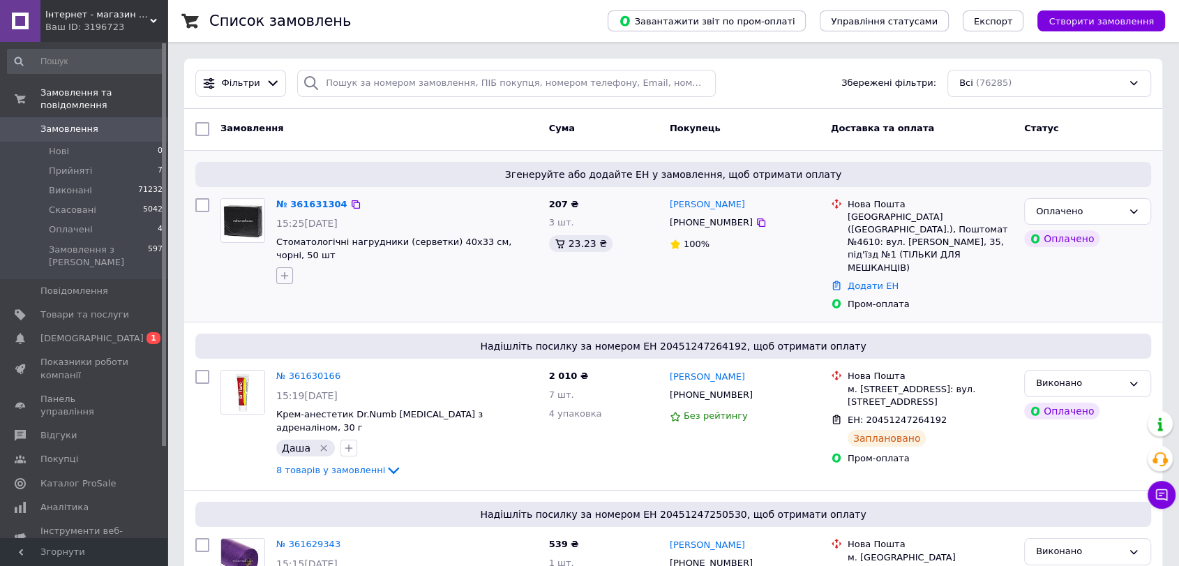
click at [284, 270] on icon "button" at bounding box center [284, 275] width 11 height 11
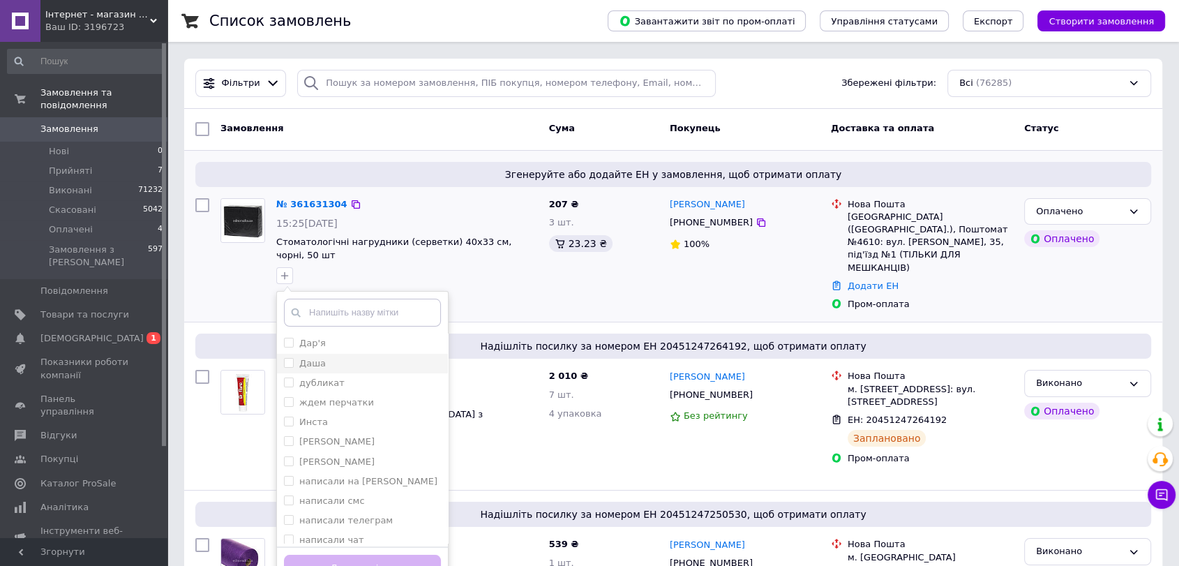
click at [340, 357] on div "Даша" at bounding box center [362, 363] width 157 height 13
checkbox input "true"
click at [373, 555] on button "Додати мітку" at bounding box center [362, 568] width 157 height 27
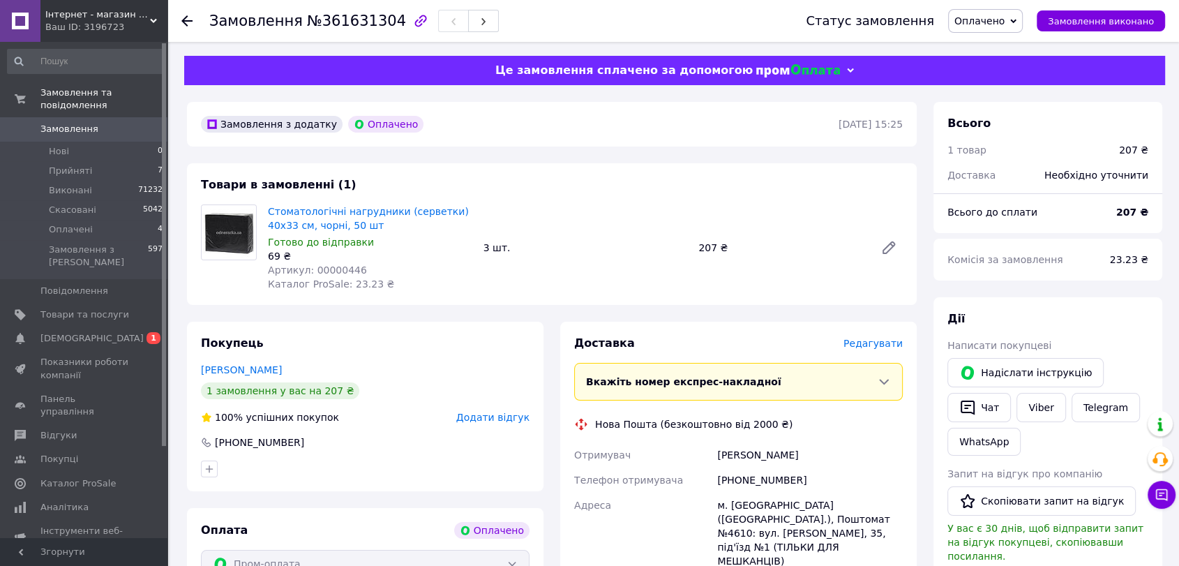
click at [336, 271] on span "Артикул: 00000446" at bounding box center [317, 269] width 99 height 11
copy span "00000446"
drag, startPoint x: 1042, startPoint y: 405, endPoint x: 1017, endPoint y: 412, distance: 25.2
click at [1042, 405] on link "Viber" at bounding box center [1041, 407] width 49 height 29
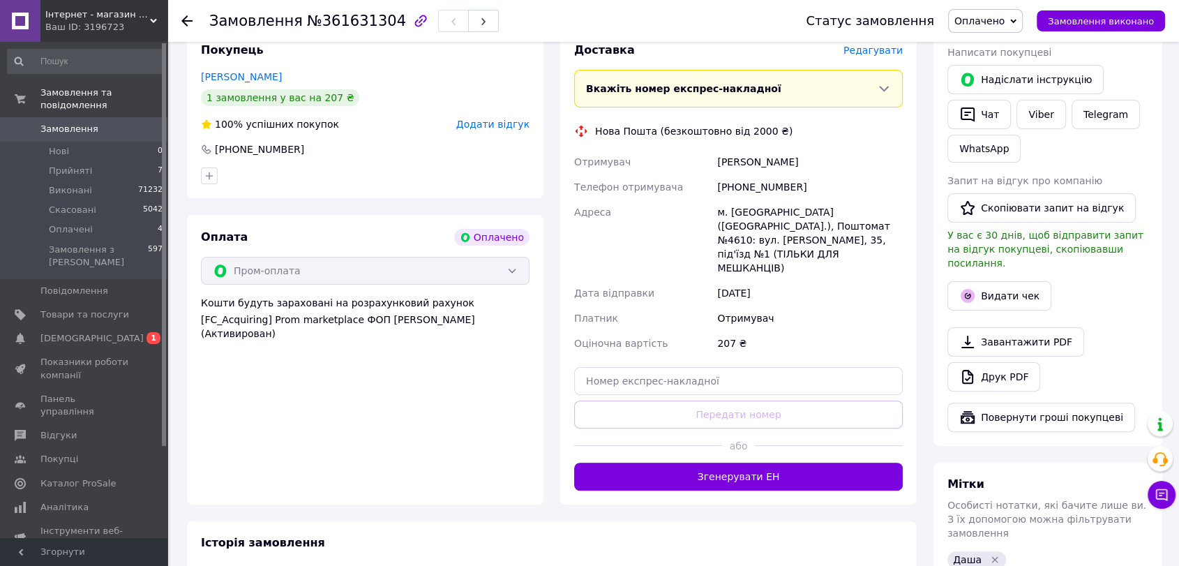
scroll to position [285, 0]
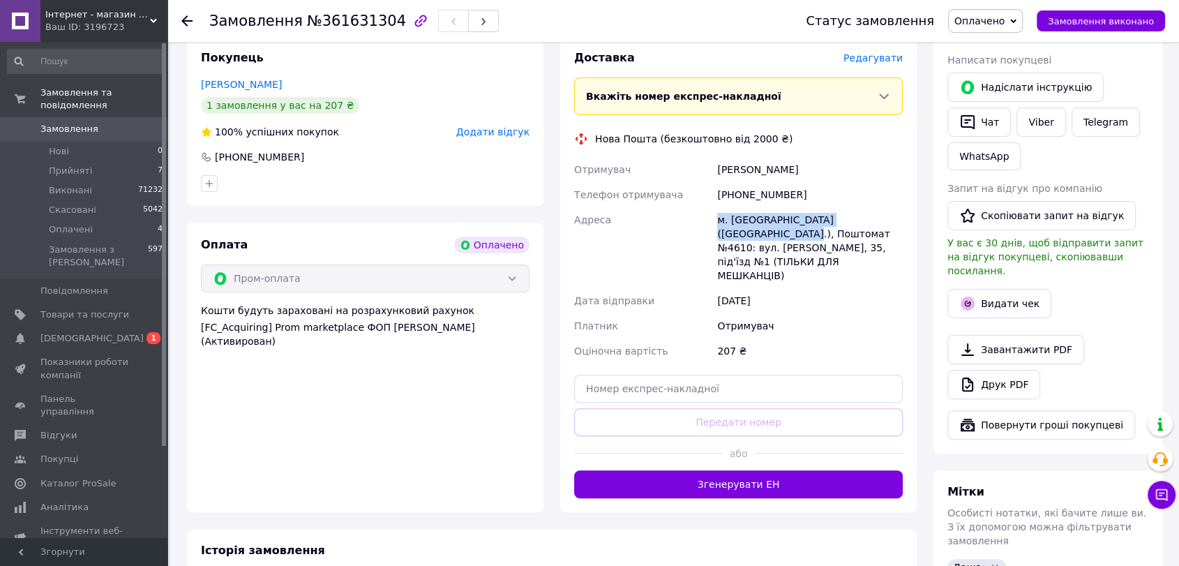
drag, startPoint x: 724, startPoint y: 221, endPoint x: 748, endPoint y: 234, distance: 27.8
click at [748, 234] on div "м. [GEOGRAPHIC_DATA] ([GEOGRAPHIC_DATA].), Поштомат №4610: вул. [PERSON_NAME], …" at bounding box center [810, 247] width 191 height 81
copy div "м. Київ (Київська обл.), Поштомат №4610"
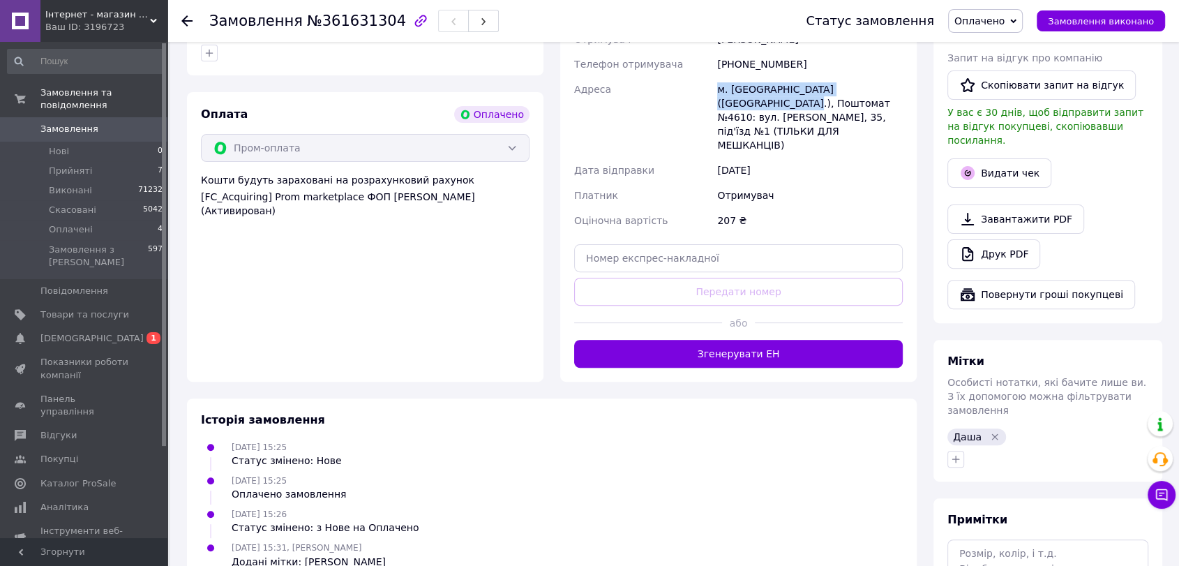
scroll to position [465, 0]
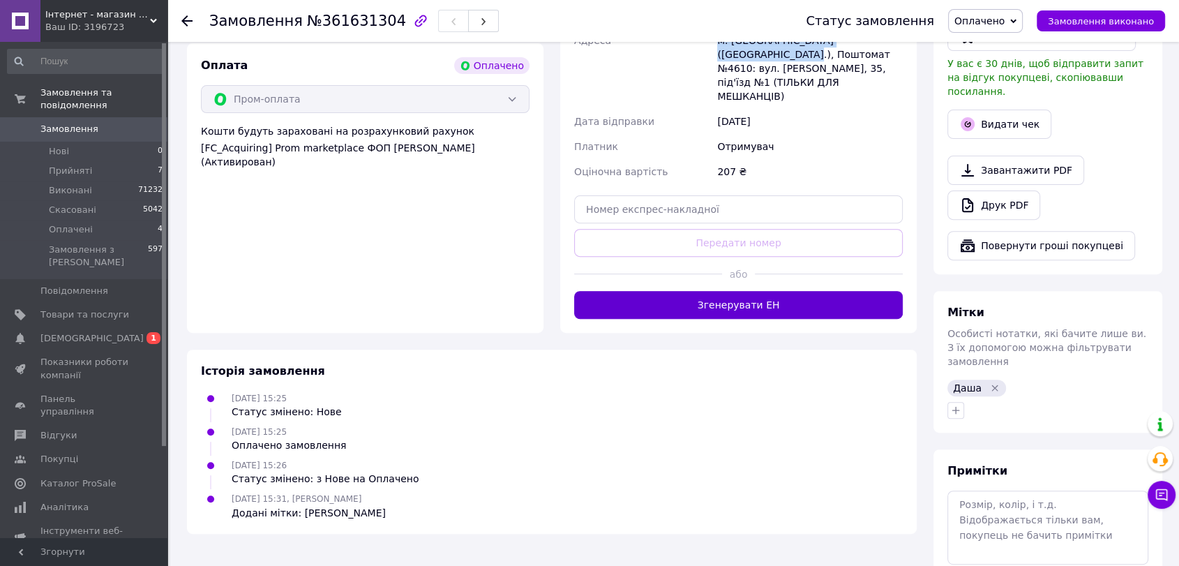
click at [770, 291] on button "Згенерувати ЕН" at bounding box center [738, 305] width 329 height 28
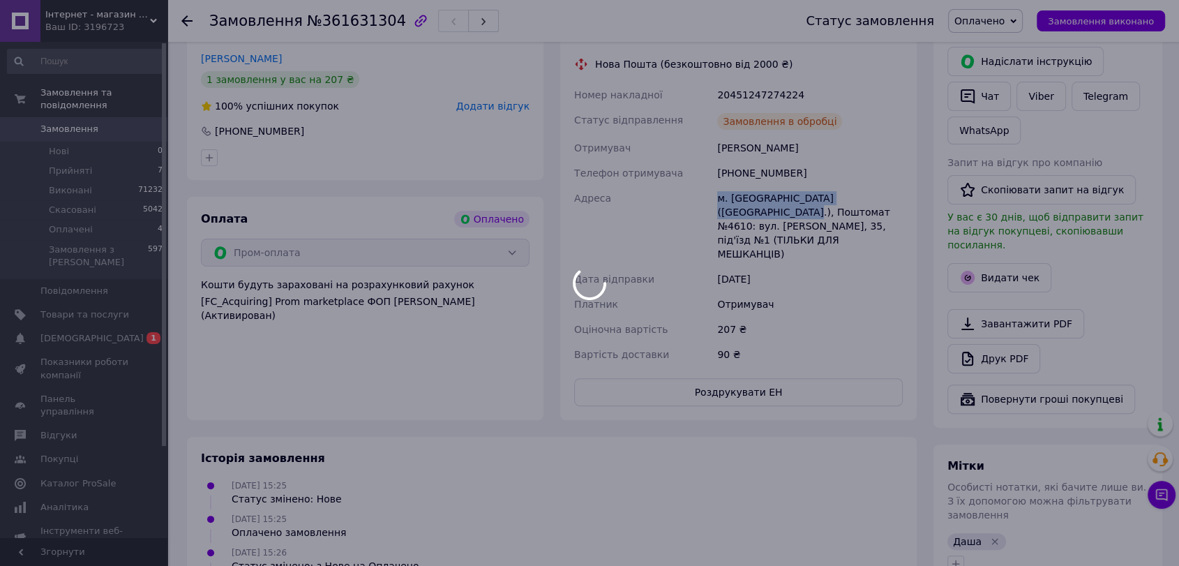
scroll to position [310, 0]
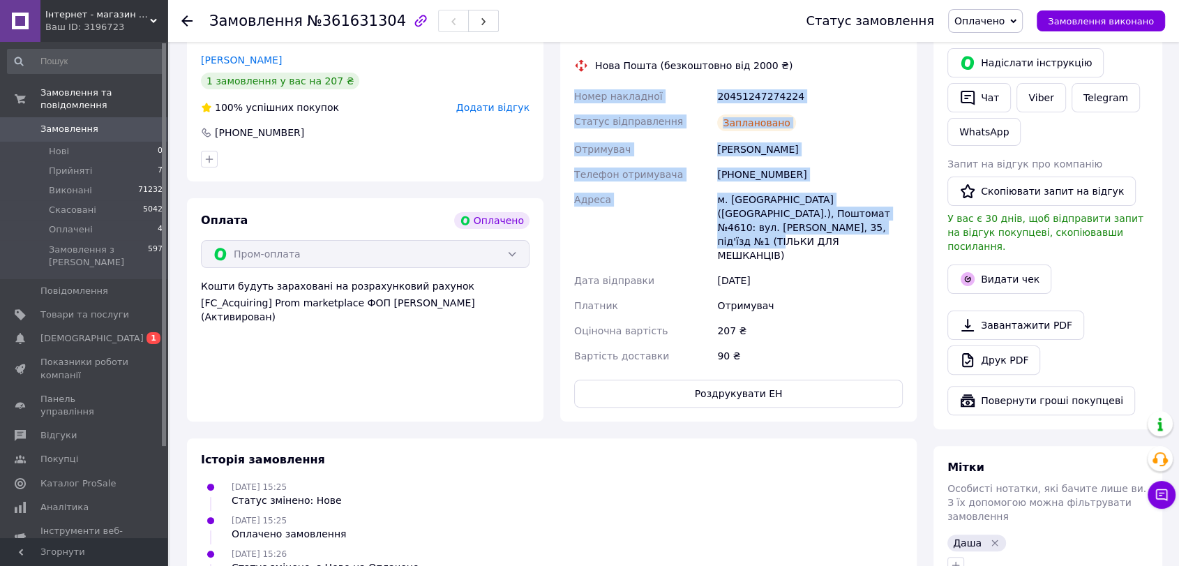
drag, startPoint x: 577, startPoint y: 94, endPoint x: 731, endPoint y: 417, distance: 357.4
click at [861, 229] on div "Номер накладної 20451247274224 Статус відправлення Заплановано Отримувач Доценк…" at bounding box center [739, 226] width 334 height 285
copy div "Номер накладної 20451247274224 Статус відправлення Заплановано Отримувач Доценк…"
click at [996, 16] on span "Оплачено" at bounding box center [980, 20] width 50 height 11
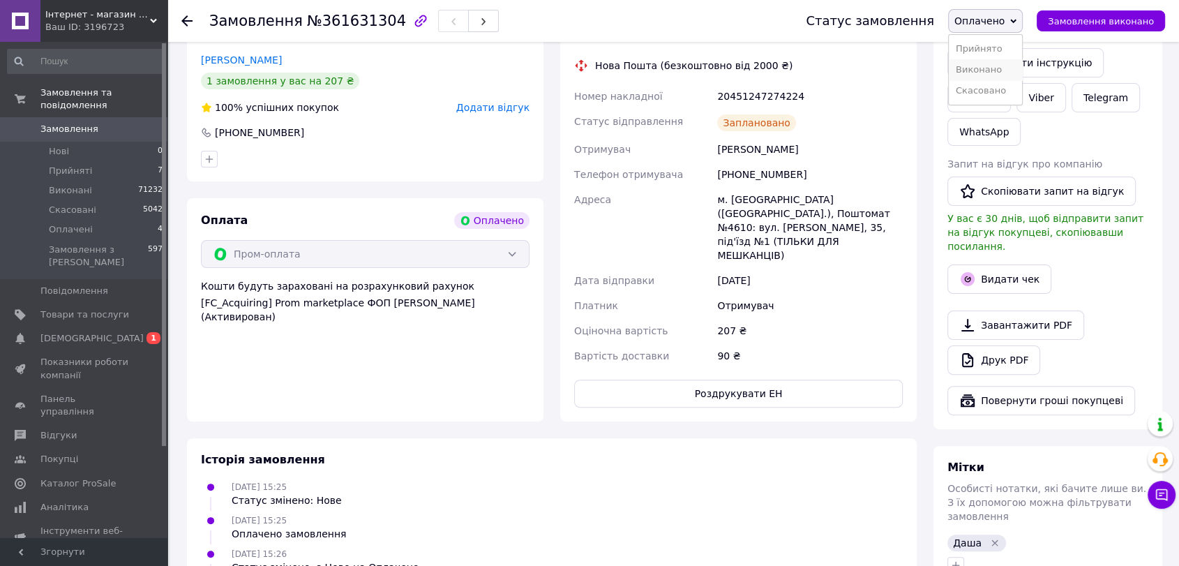
click at [994, 63] on li "Виконано" at bounding box center [985, 69] width 73 height 21
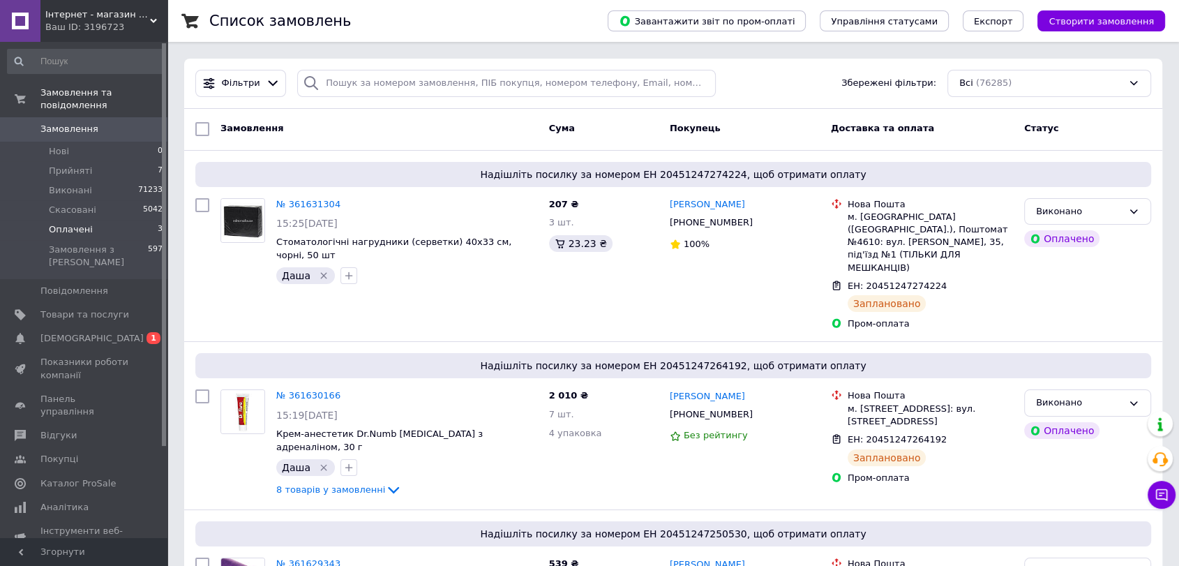
click at [79, 223] on span "Оплачені" at bounding box center [71, 229] width 44 height 13
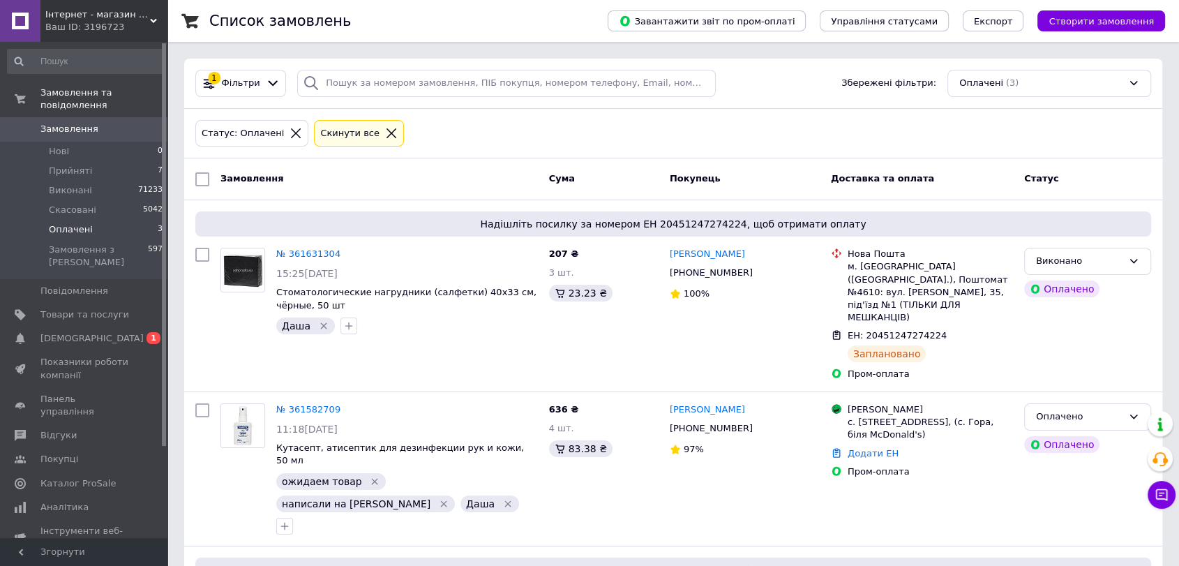
click at [359, 135] on div "Cкинути все" at bounding box center [350, 133] width 65 height 15
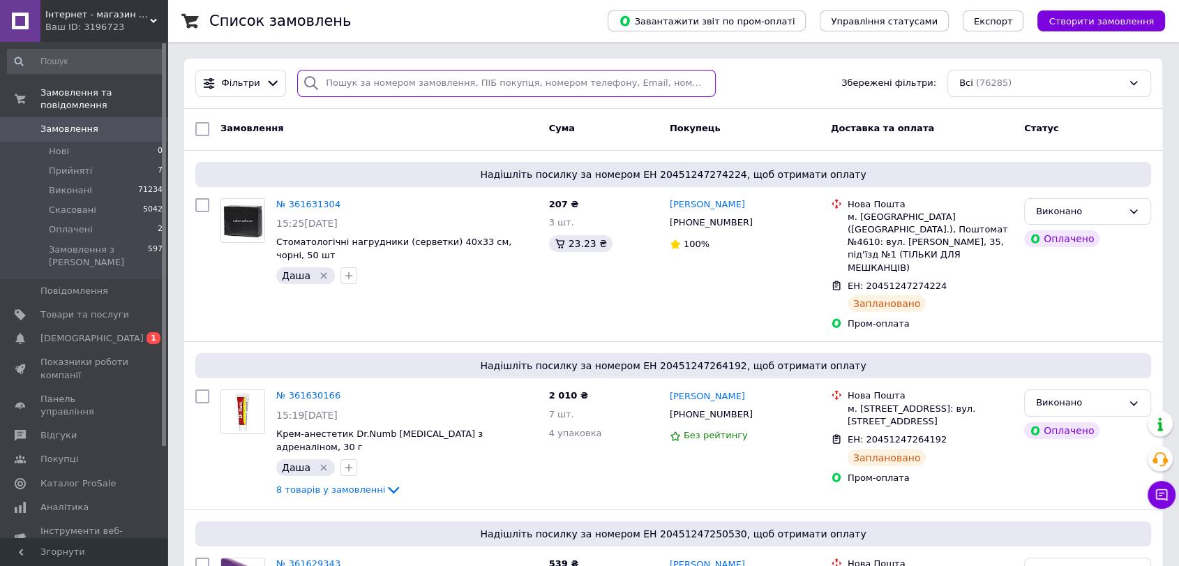
click at [368, 89] on input "search" at bounding box center [506, 83] width 419 height 27
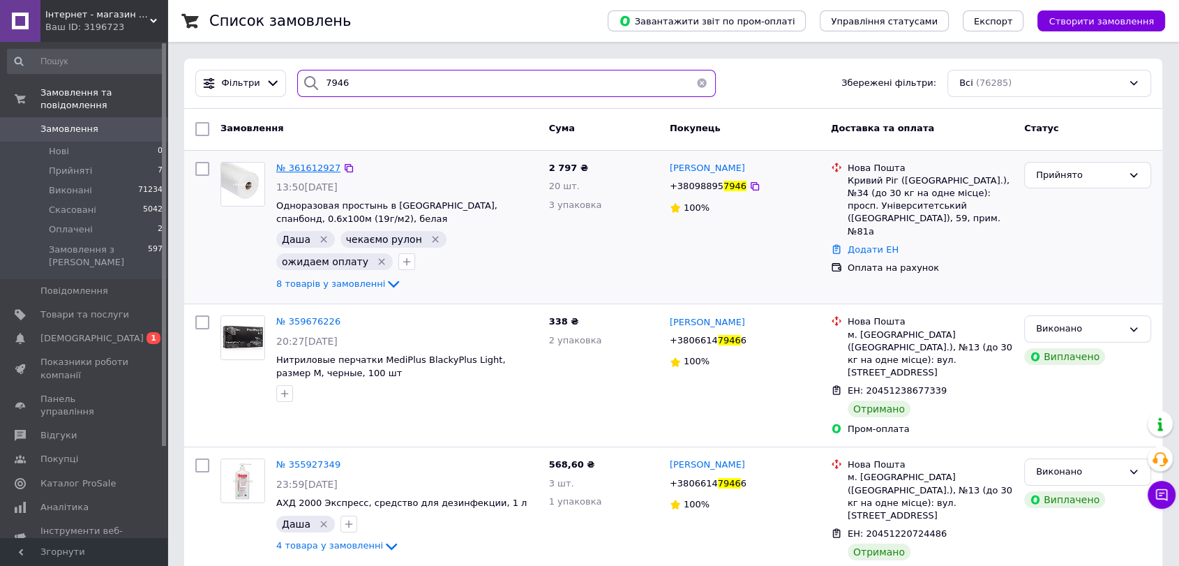
type input "7946"
click at [696, 90] on button "button" at bounding box center [702, 83] width 28 height 27
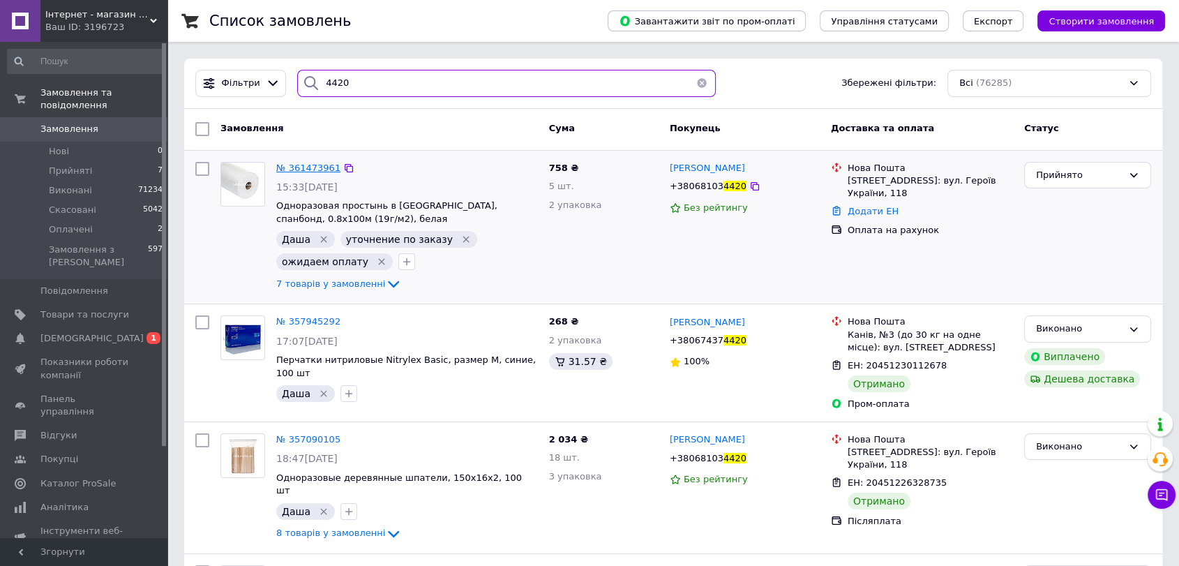
type input "4420"
click at [307, 165] on span "№ 361473961" at bounding box center [308, 168] width 64 height 10
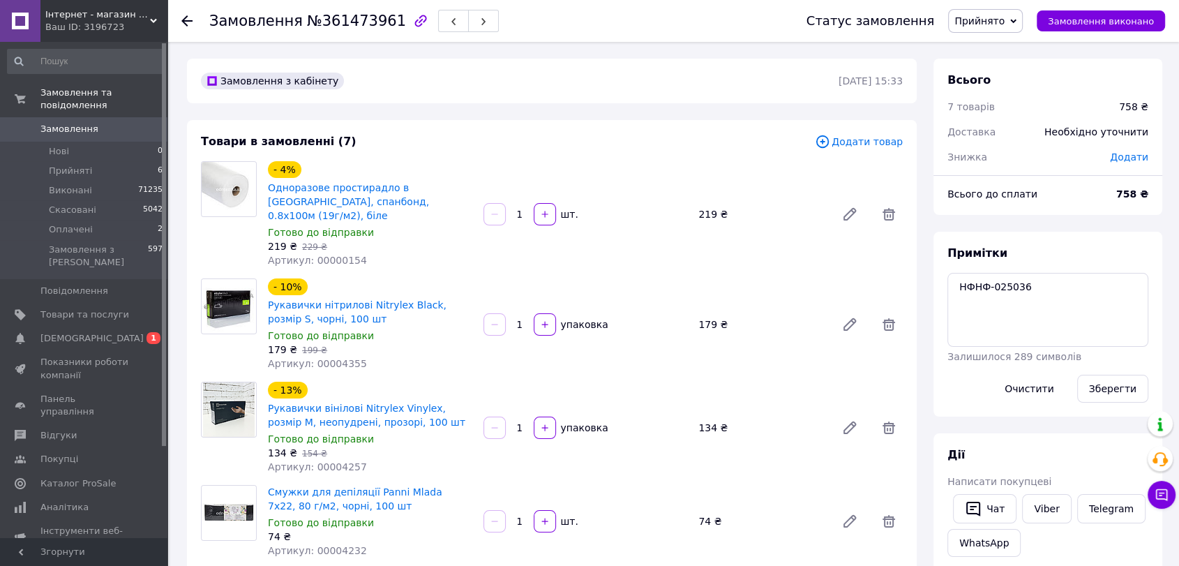
click at [1043, 220] on div "Всього 7 товарів 758 ₴ Доставка Необхідно уточнити Знижка Додати Всього до спла…" at bounding box center [1048, 537] width 229 height 957
click at [1015, 288] on textarea "НФНФ-025036" at bounding box center [1048, 310] width 201 height 74
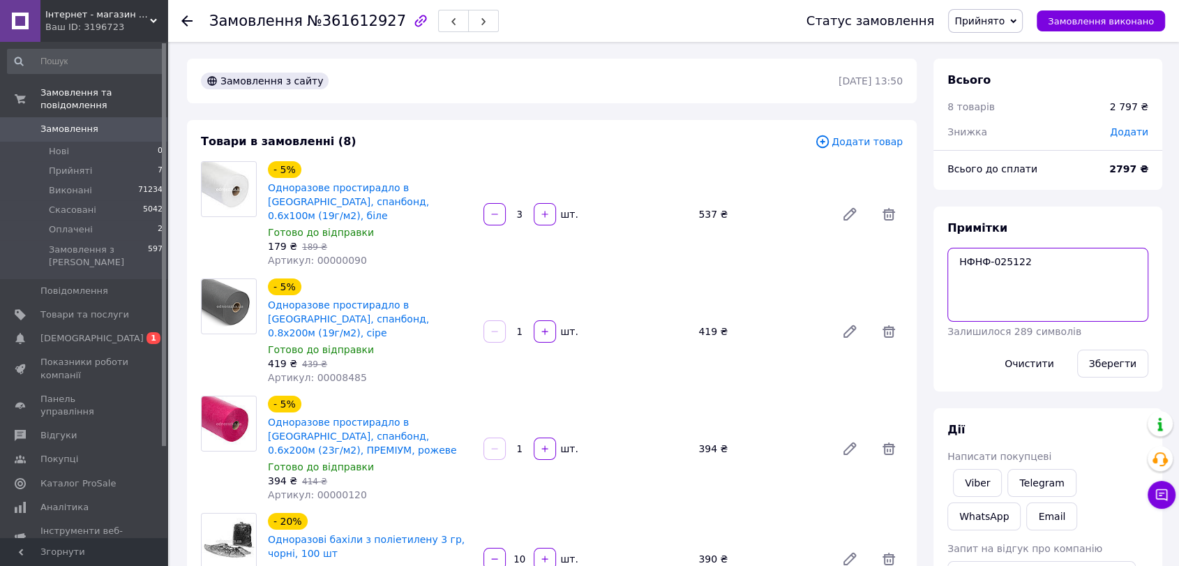
click at [997, 262] on textarea "НФНФ-025122" at bounding box center [1048, 285] width 201 height 74
click at [1089, 203] on div "Всього 8 товарів 2 797 ₴ Знижка Додати Всього до сплати 2797 ₴ Примітки НФНФ-02…" at bounding box center [1048, 524] width 229 height 930
drag, startPoint x: 924, startPoint y: 188, endPoint x: 791, endPoint y: 221, distance: 137.3
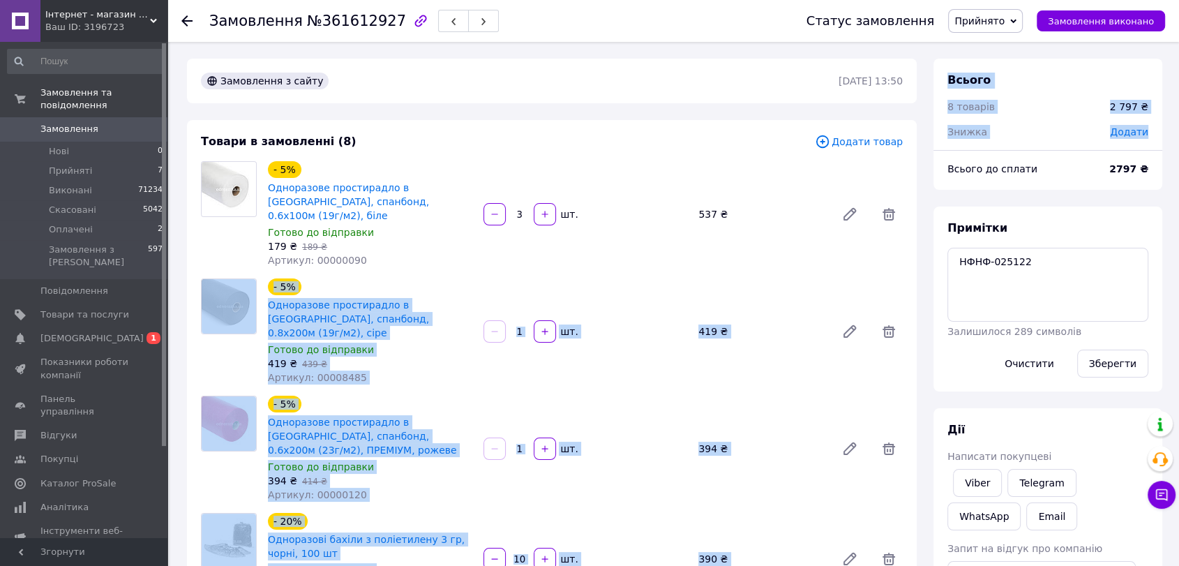
click at [458, 343] on div "Готово до відправки" at bounding box center [370, 350] width 204 height 14
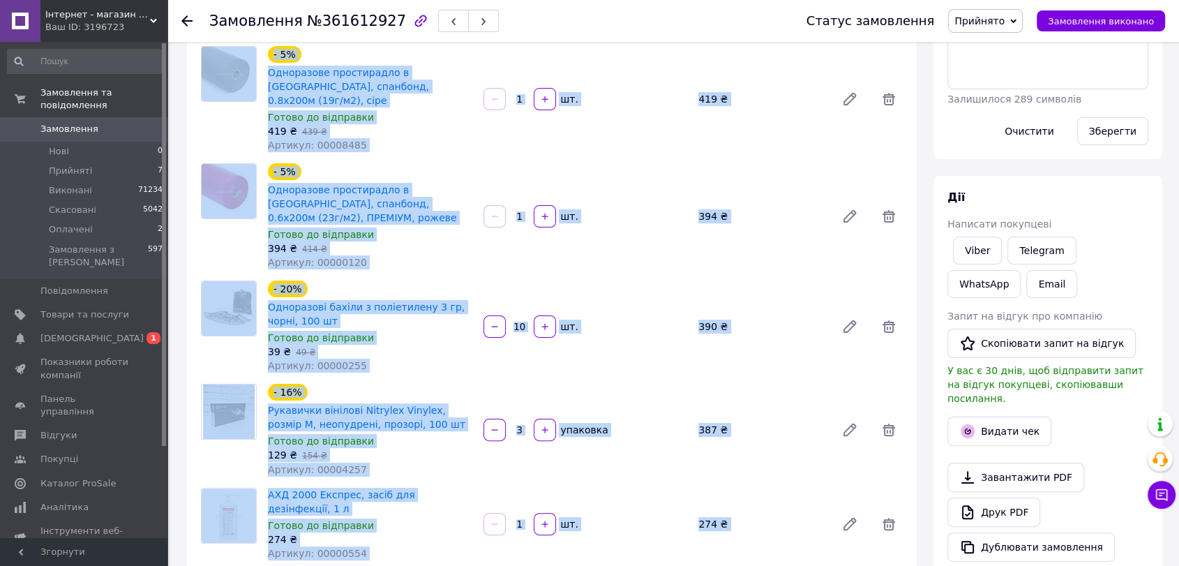
click at [438, 331] on div "Готово до відправки" at bounding box center [370, 338] width 204 height 14
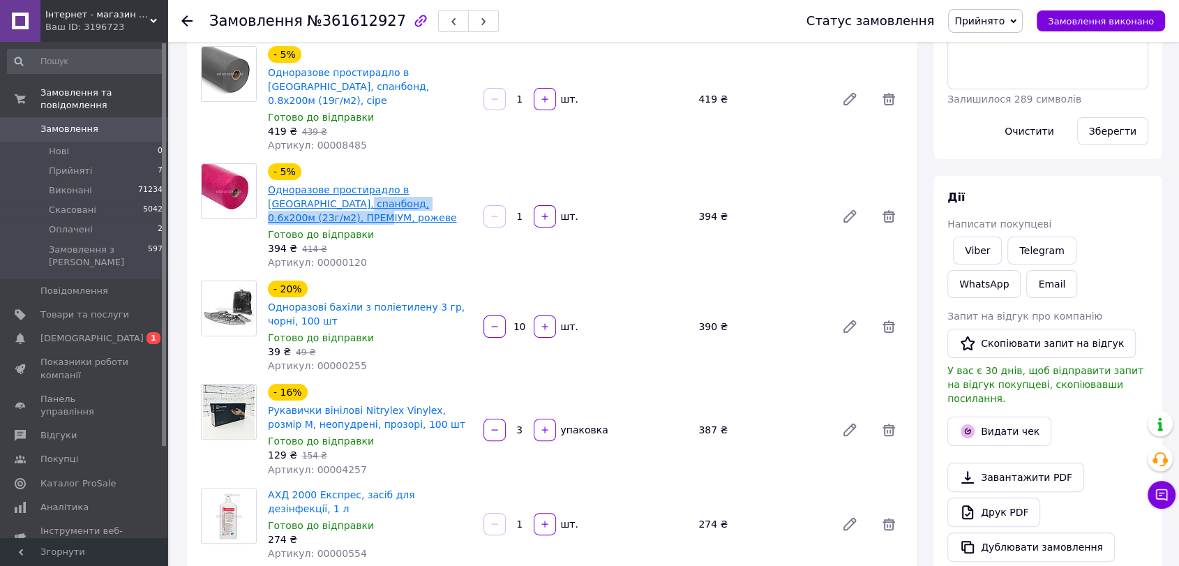
drag, startPoint x: 340, startPoint y: 186, endPoint x: 318, endPoint y: 179, distance: 23.4
click at [318, 183] on span "Одноразове простирадло в [GEOGRAPHIC_DATA], спанбонд, 0.6х200м (23г/м2), ПРЕМІУ…" at bounding box center [370, 204] width 204 height 42
copy link "0.6х200м (23г/м2), ПРЕМІУМ, рожеве"
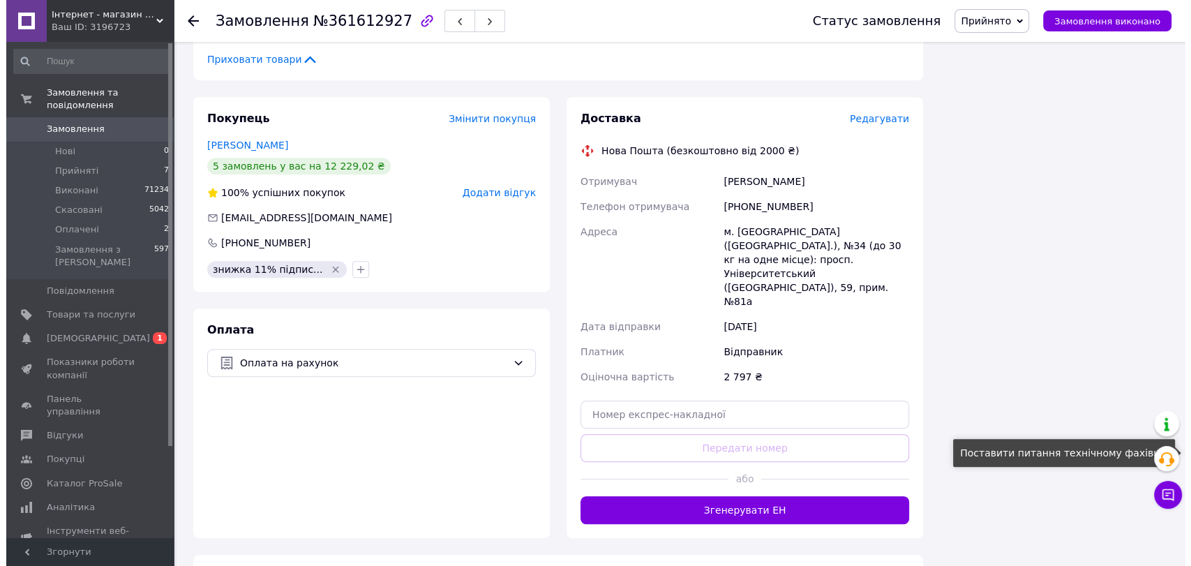
scroll to position [947, 0]
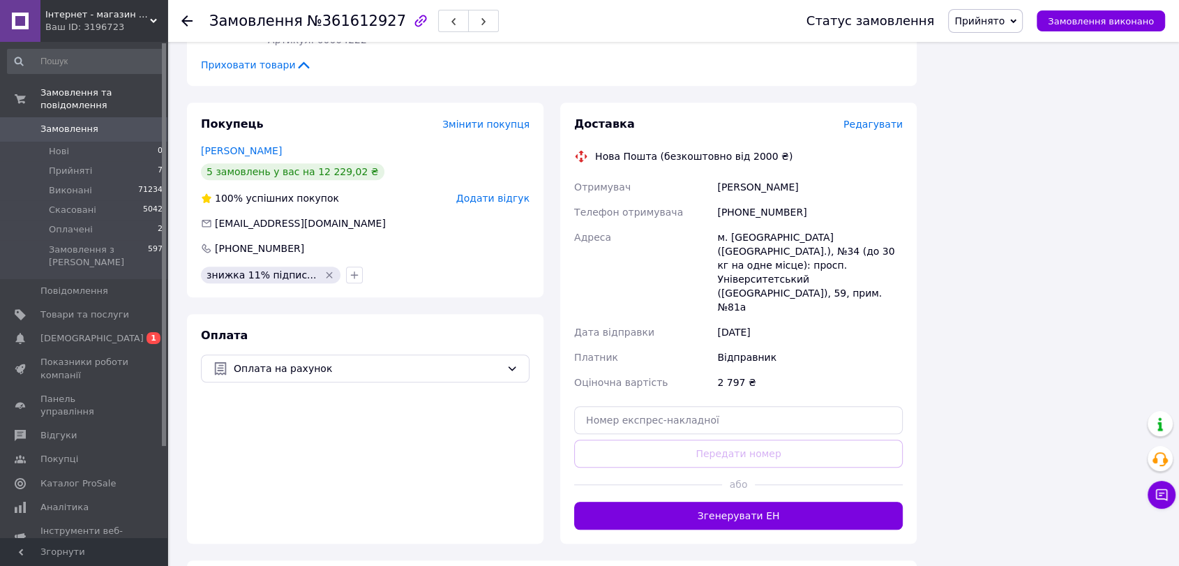
click at [873, 119] on span "Редагувати" at bounding box center [873, 124] width 59 height 11
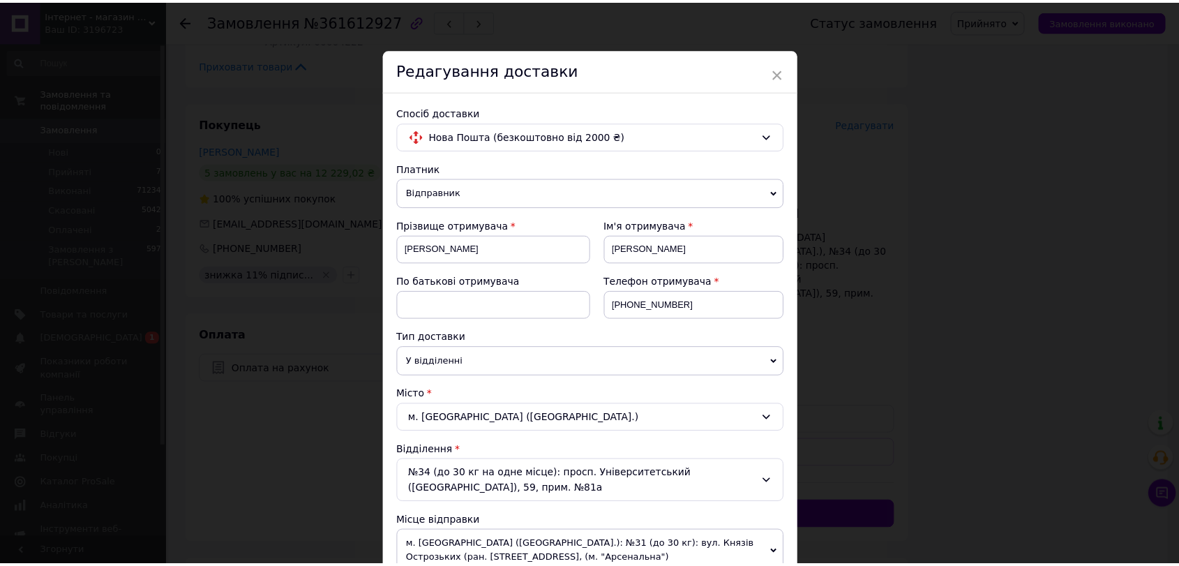
scroll to position [387, 0]
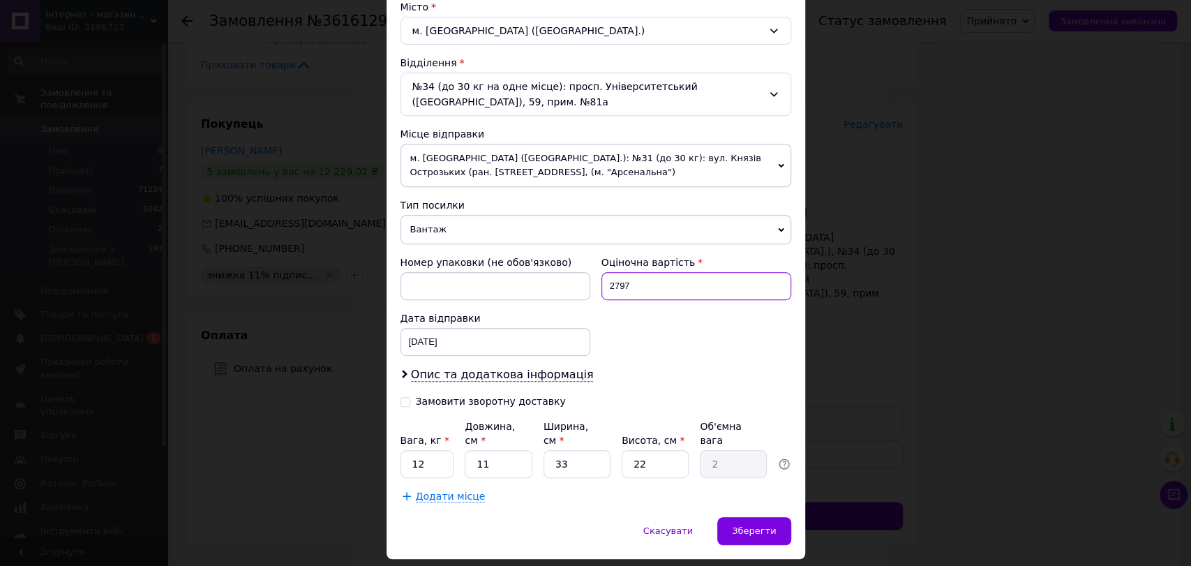
click at [662, 287] on input "2797" at bounding box center [697, 286] width 190 height 28
type input "500"
click at [750, 525] on span "Зберегти" at bounding box center [754, 530] width 44 height 10
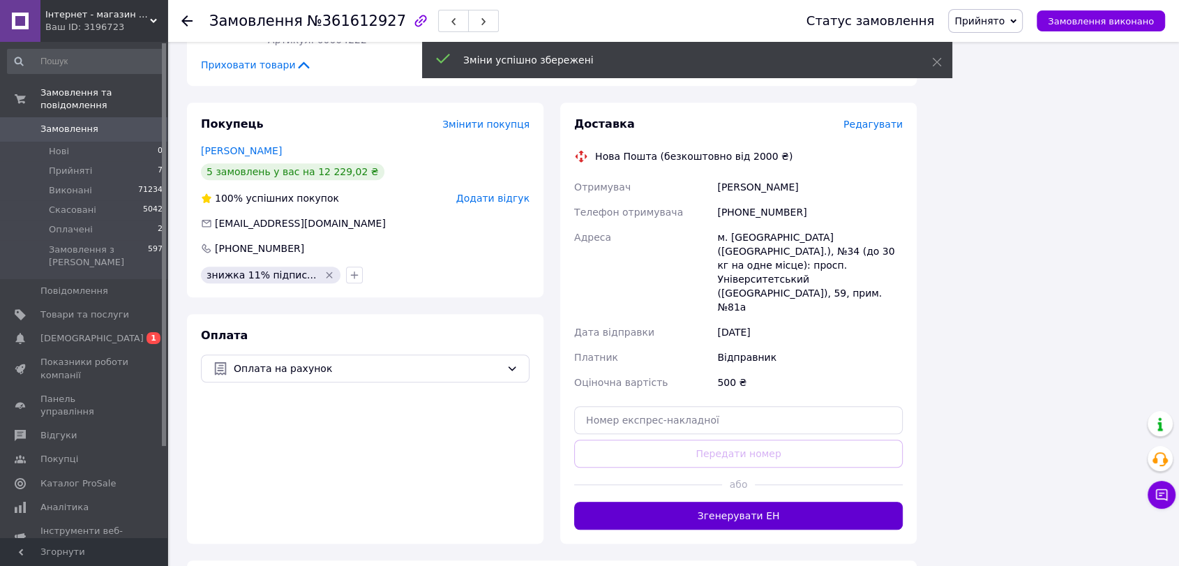
click at [747, 502] on button "Згенерувати ЕН" at bounding box center [738, 516] width 329 height 28
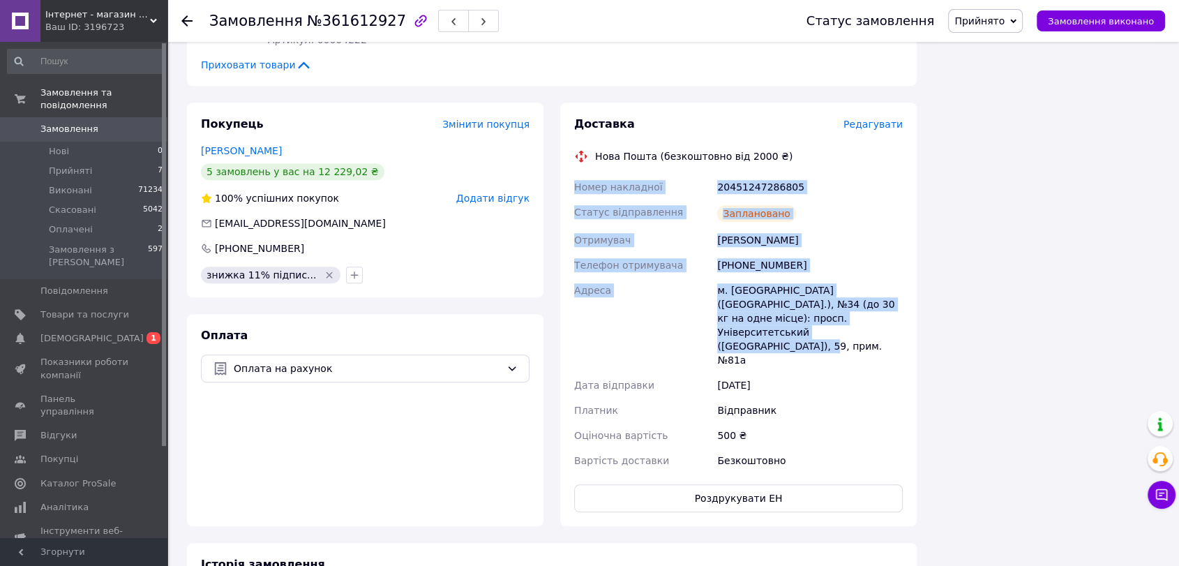
drag, startPoint x: 573, startPoint y: 128, endPoint x: 793, endPoint y: 276, distance: 264.6
click at [793, 277] on div "Номер накладної 20451247286805 Статус відправлення Заплановано Отримувач [PERSO…" at bounding box center [739, 323] width 334 height 299
copy div "Номер накладної 20451247286805 Статус відправлення Заплановано Отримувач [PERSO…"
click at [985, 15] on span "Прийнято" at bounding box center [980, 20] width 50 height 11
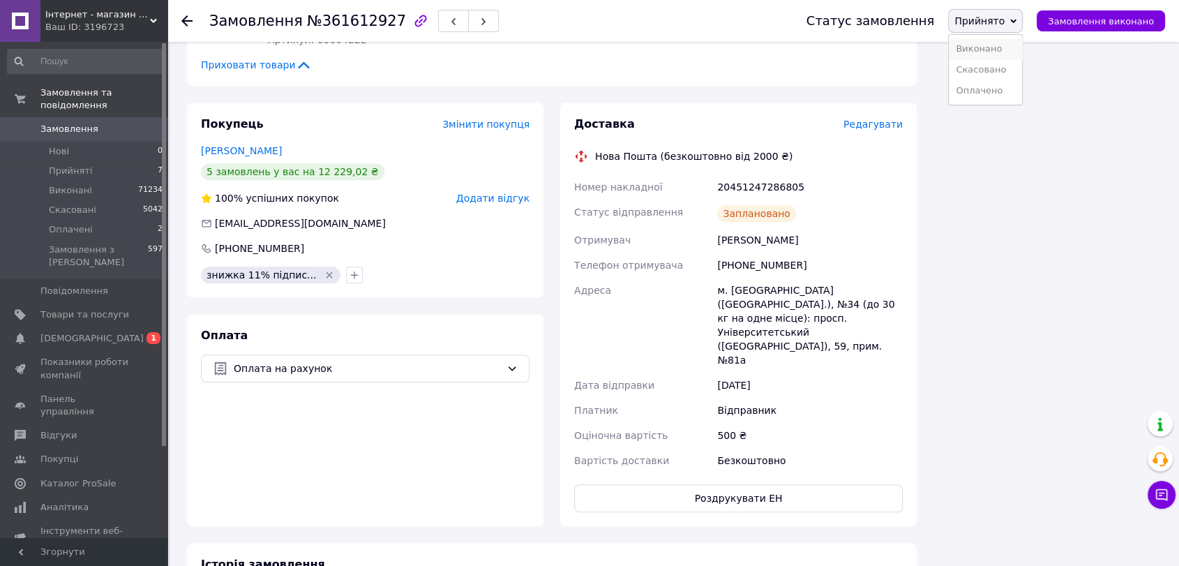
click at [988, 46] on li "Виконано" at bounding box center [985, 48] width 73 height 21
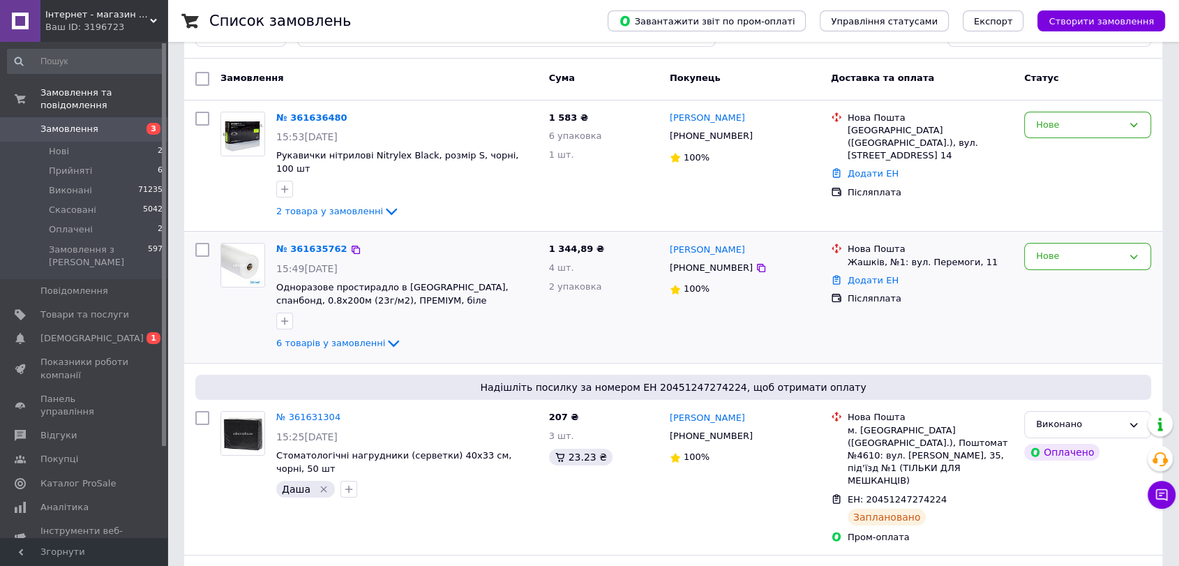
scroll to position [77, 0]
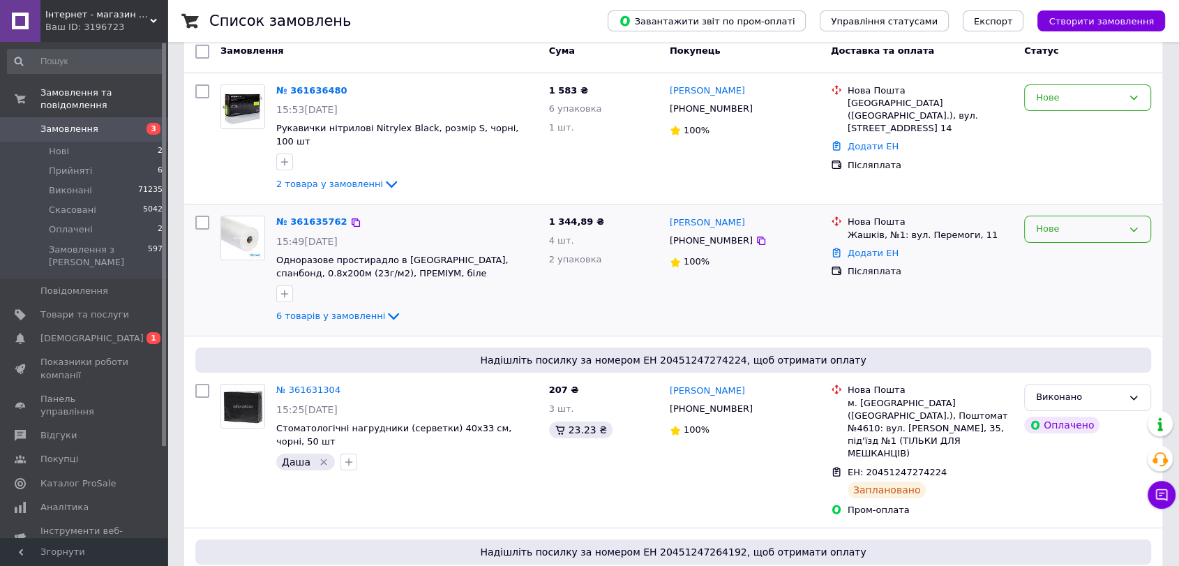
click at [1056, 222] on div "Нове" at bounding box center [1079, 229] width 87 height 15
click at [1052, 246] on li "Прийнято" at bounding box center [1088, 259] width 126 height 26
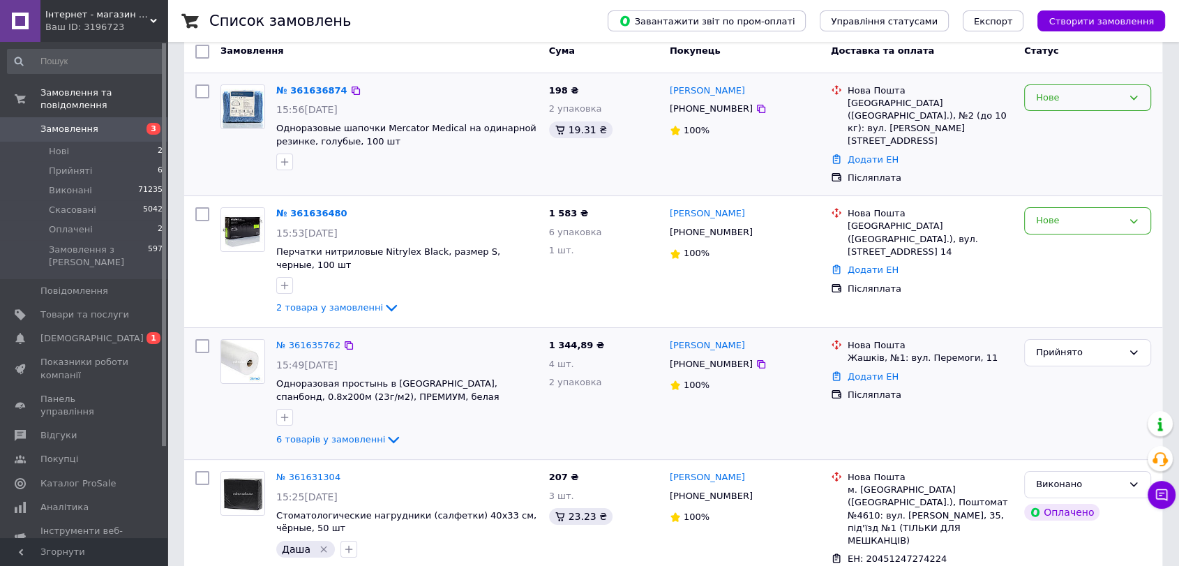
click at [1052, 103] on div "Нове" at bounding box center [1079, 98] width 87 height 15
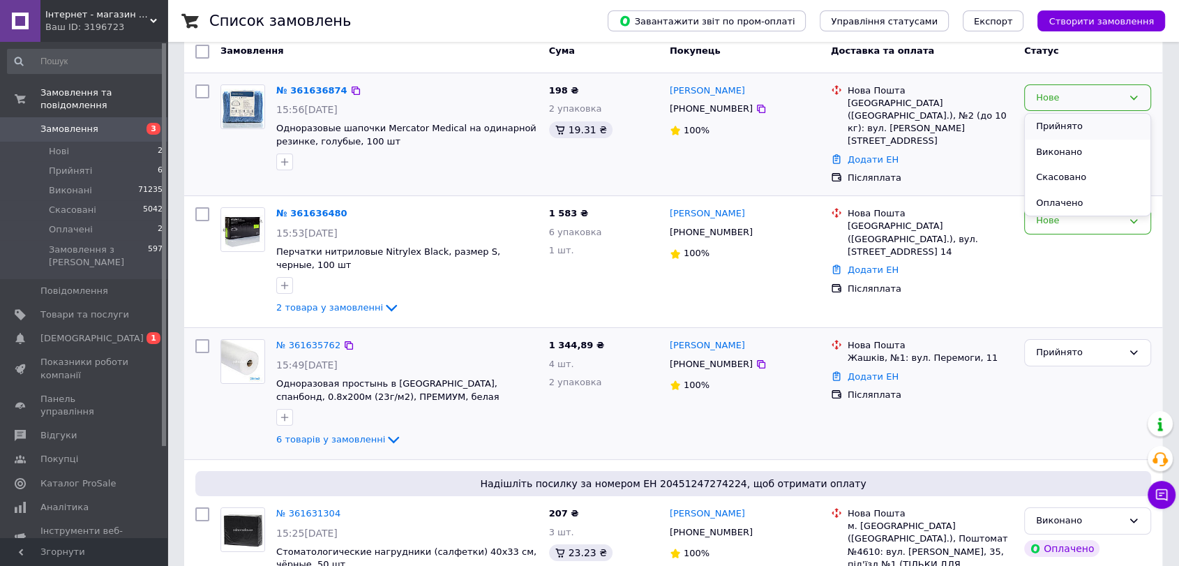
click at [1050, 125] on li "Прийнято" at bounding box center [1088, 127] width 126 height 26
click at [1050, 214] on div "Нове" at bounding box center [1079, 221] width 87 height 15
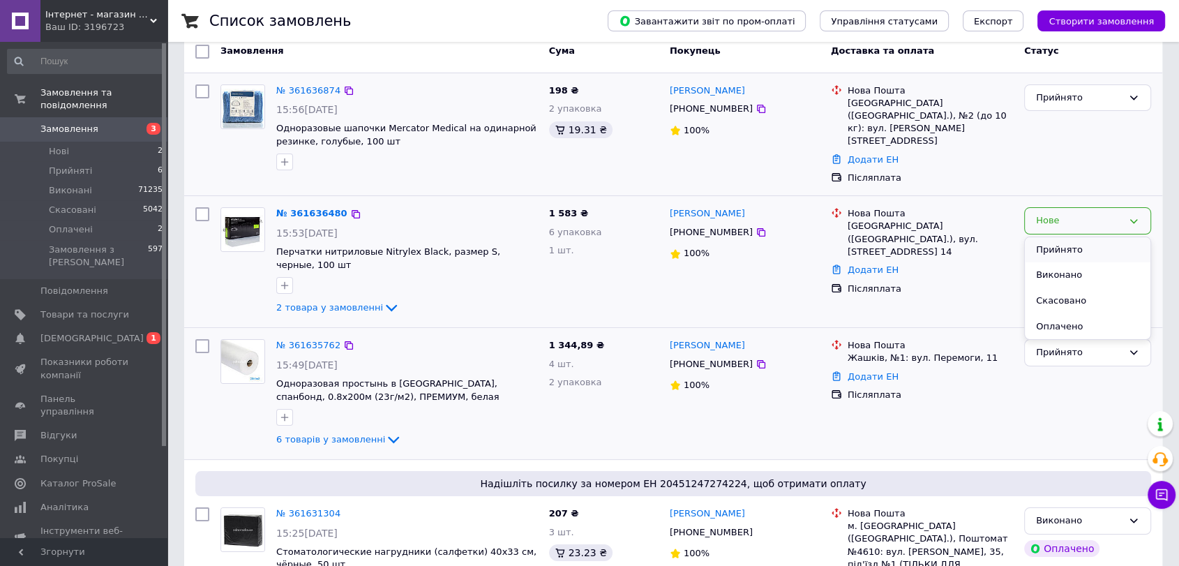
click at [1045, 237] on li "Прийнято" at bounding box center [1088, 250] width 126 height 26
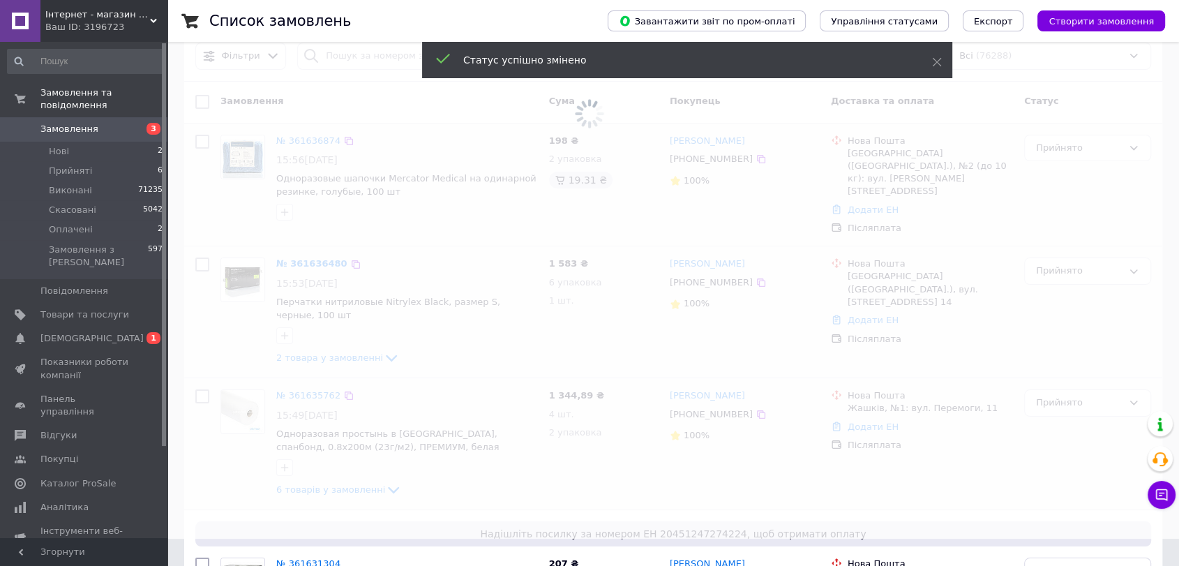
scroll to position [0, 0]
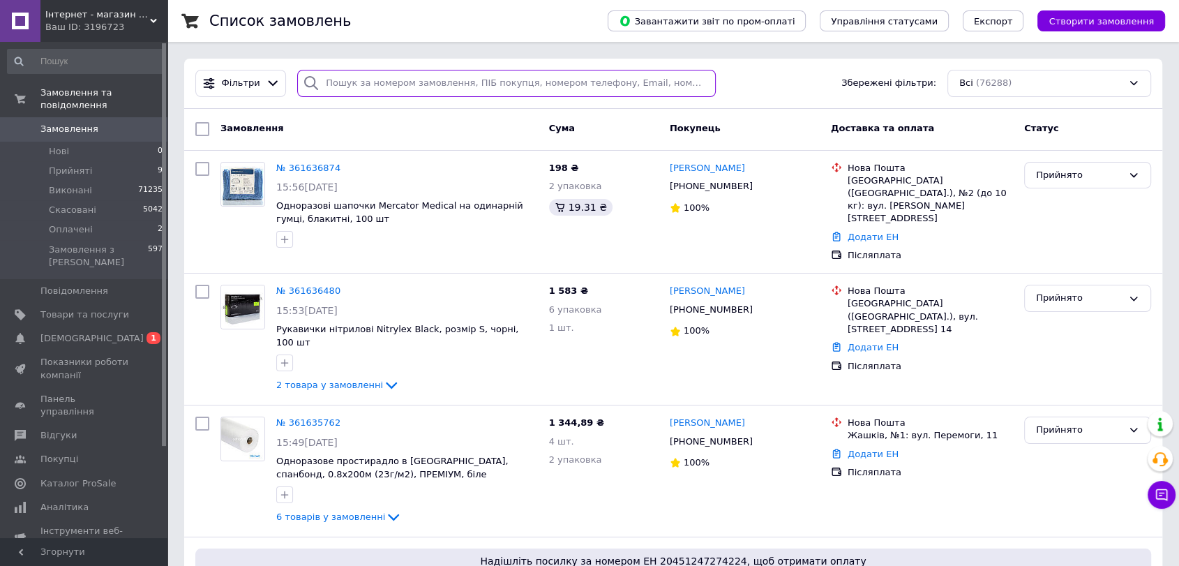
click at [341, 81] on input "search" at bounding box center [506, 83] width 419 height 27
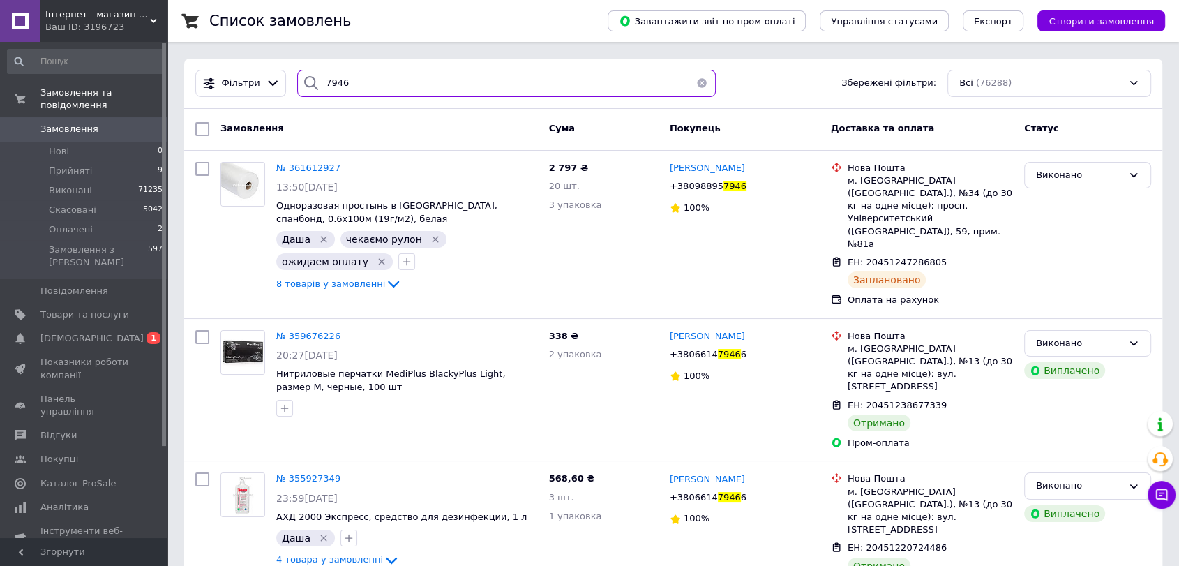
type input "7946"
click at [691, 84] on button "button" at bounding box center [702, 83] width 28 height 27
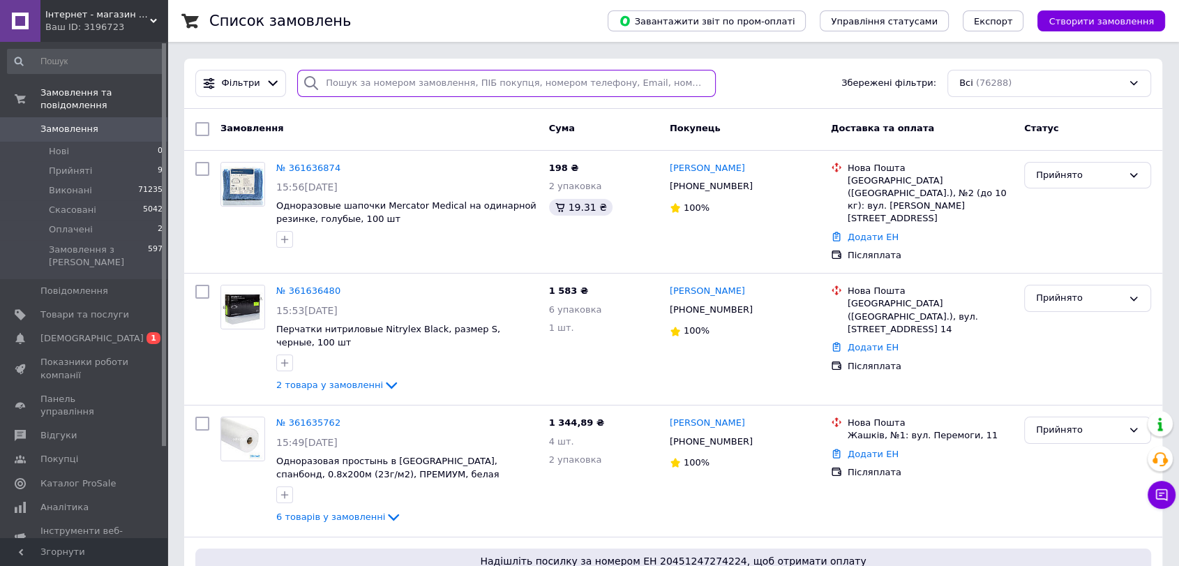
click at [343, 80] on input "search" at bounding box center [506, 83] width 419 height 27
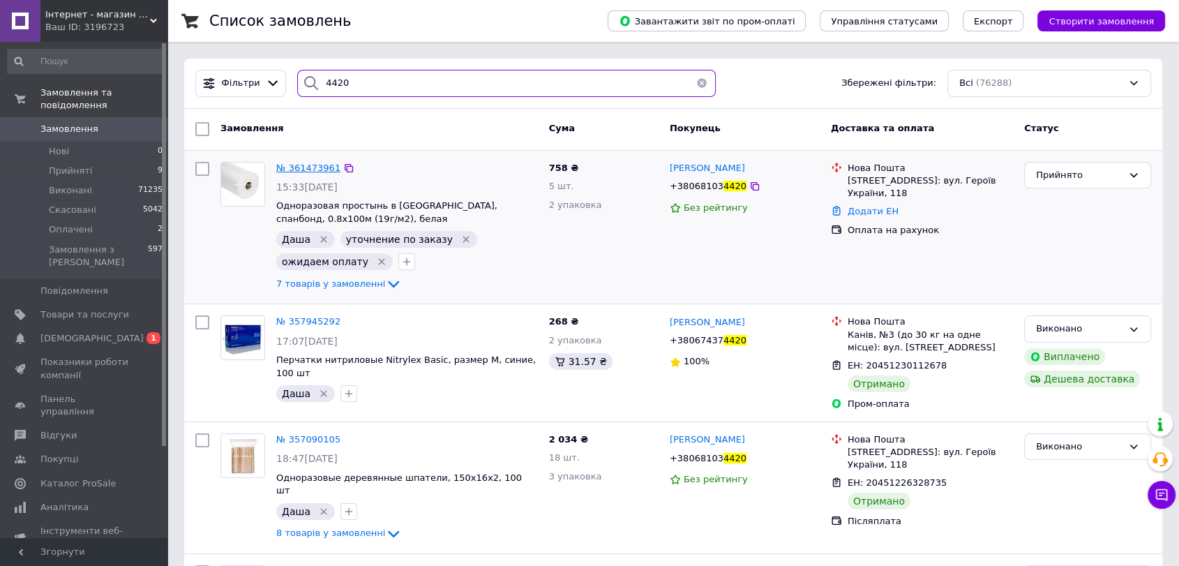
type input "4420"
click at [313, 163] on span "№ 361473961" at bounding box center [308, 168] width 64 height 10
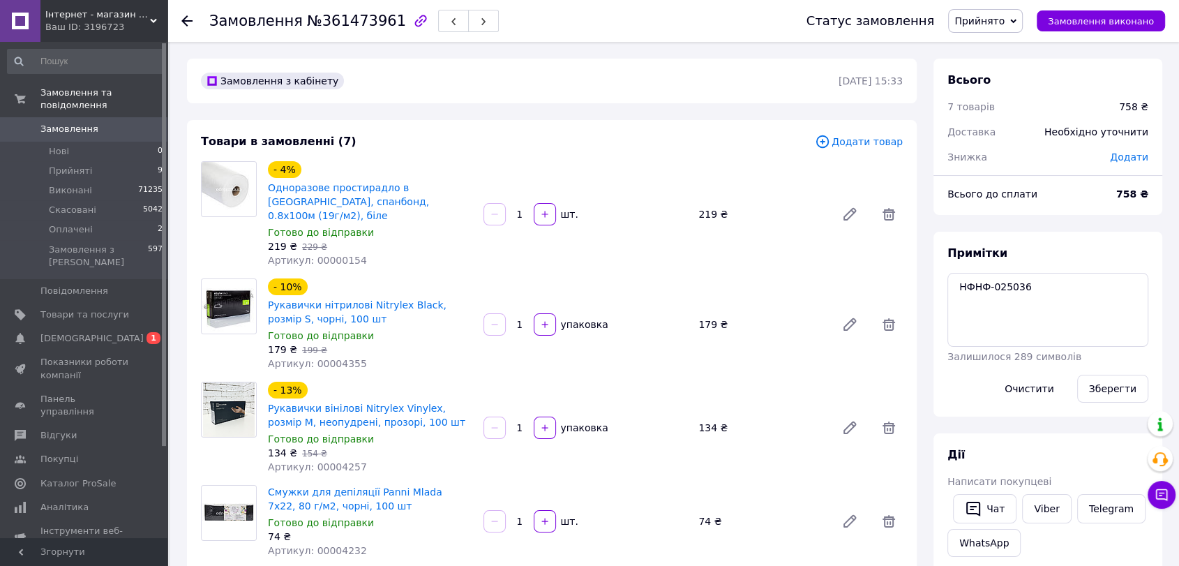
click at [941, 306] on div "Примітки НФНФ-025036 Залишилося 289 символів Очистити Зберегти" at bounding box center [1048, 324] width 229 height 185
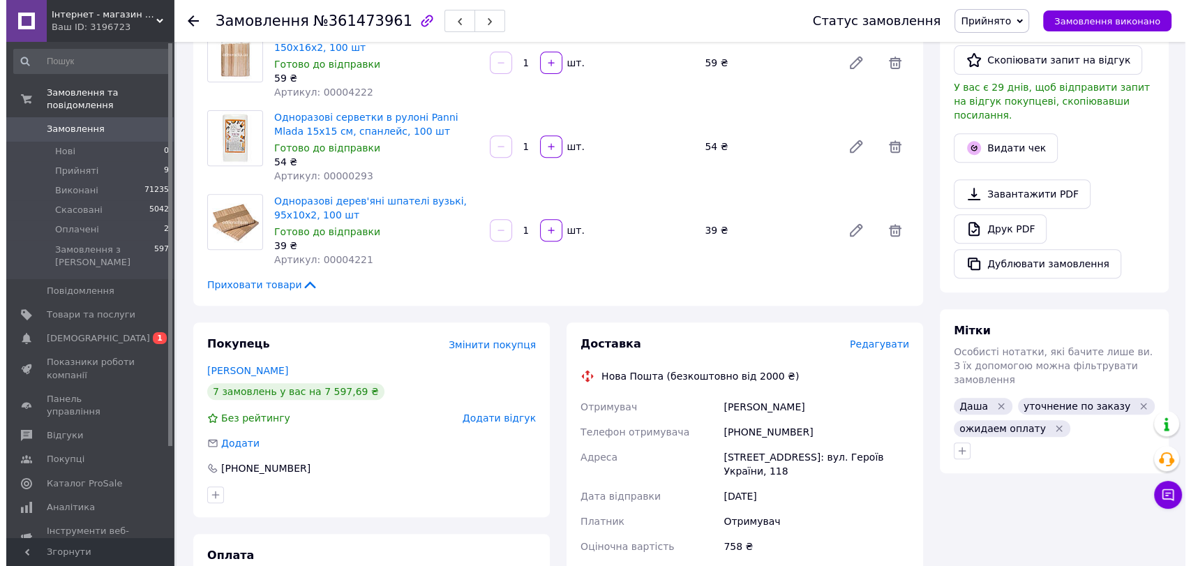
scroll to position [775, 0]
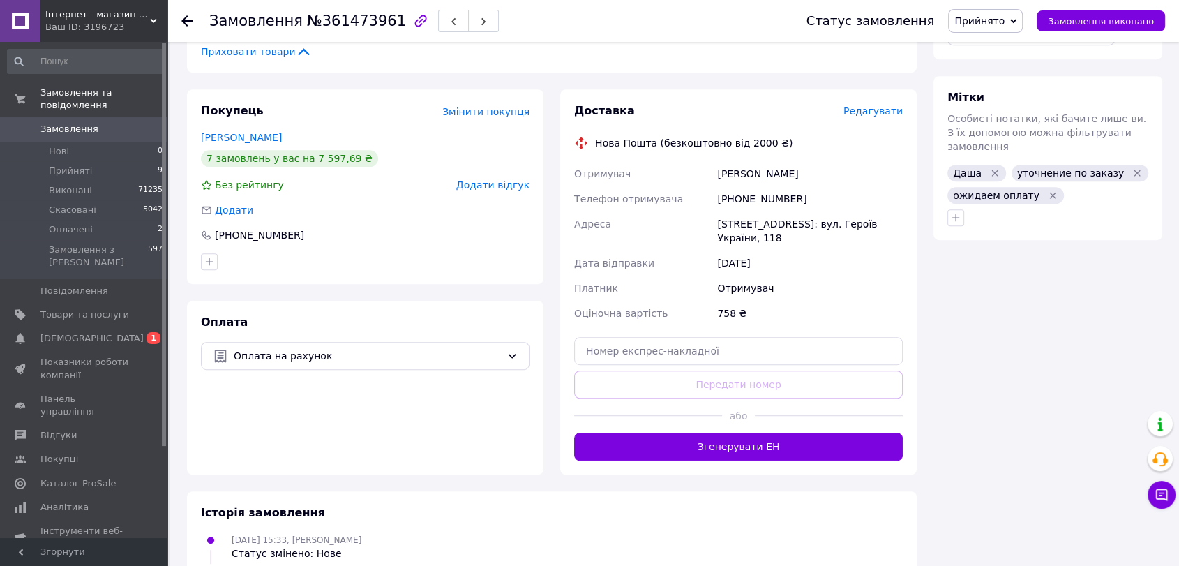
click at [882, 105] on span "Редагувати" at bounding box center [873, 110] width 59 height 11
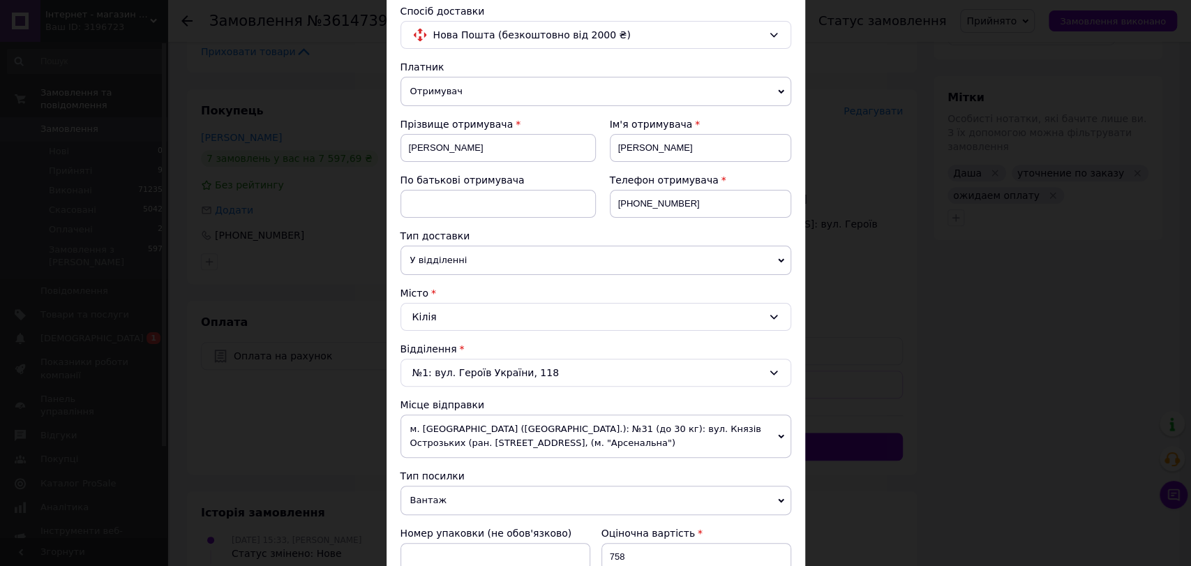
scroll to position [310, 0]
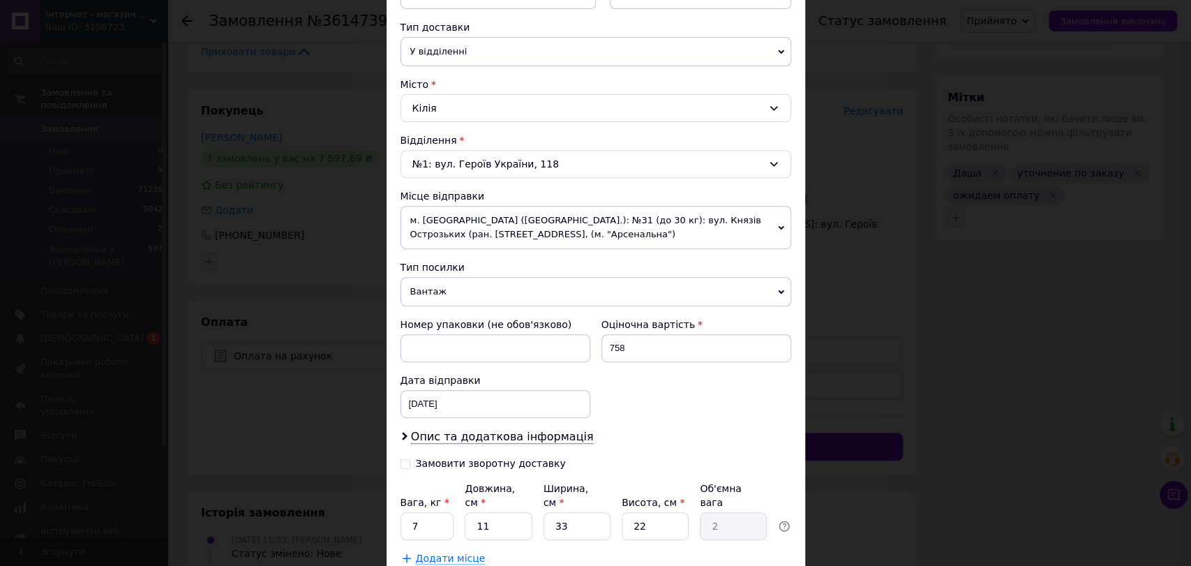
click at [448, 107] on div "Кілія" at bounding box center [596, 108] width 391 height 28
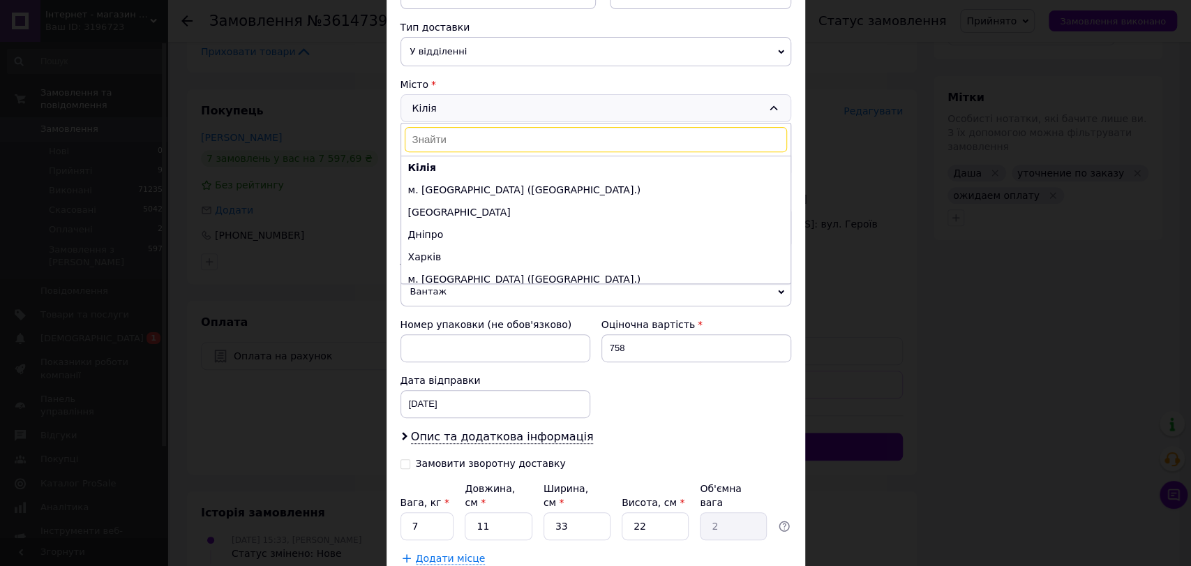
click at [442, 209] on li "Одеса" at bounding box center [595, 212] width 389 height 22
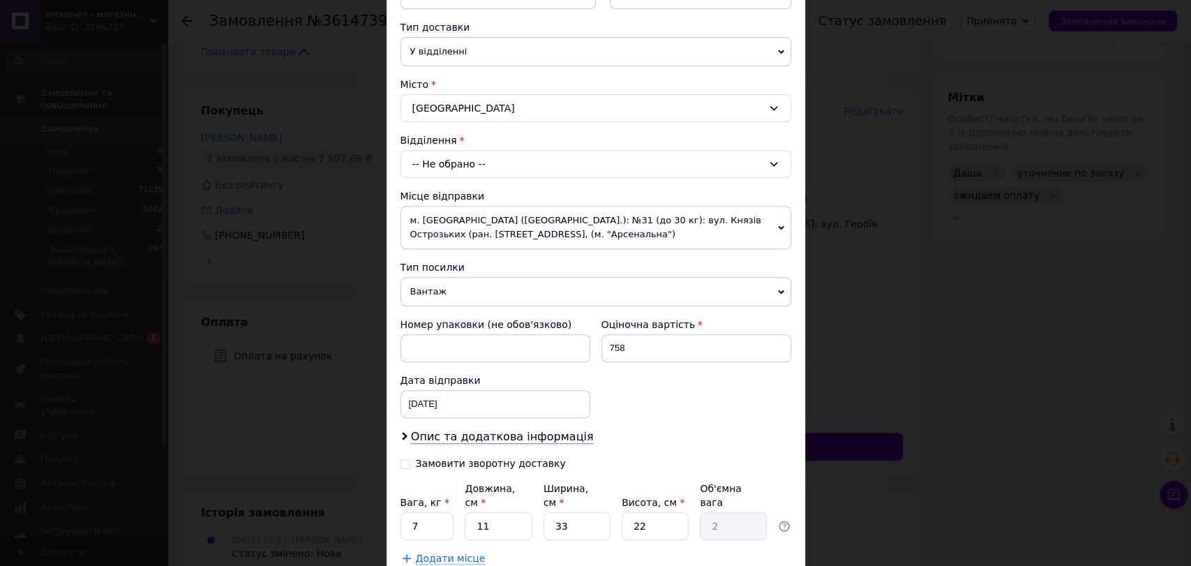
click at [452, 158] on div "-- Не обрано --" at bounding box center [596, 164] width 391 height 28
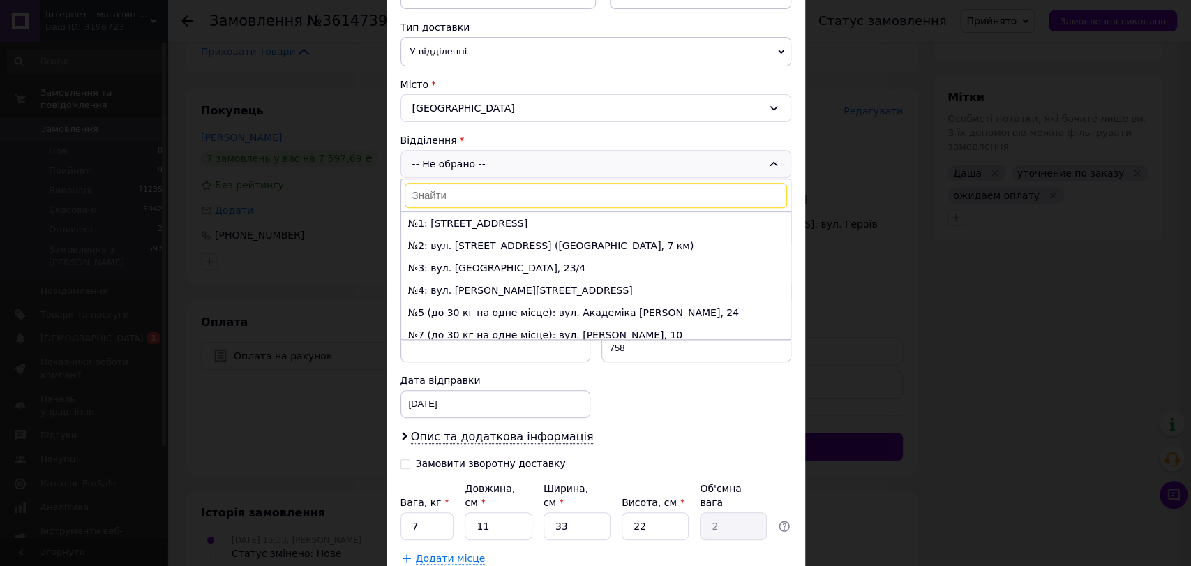
click at [452, 158] on div "-- Не обрано -- №1: Київське шосе, 27 №2: вул. Базова, 16 (Промринок, 7 км) №3:…" at bounding box center [596, 164] width 391 height 28
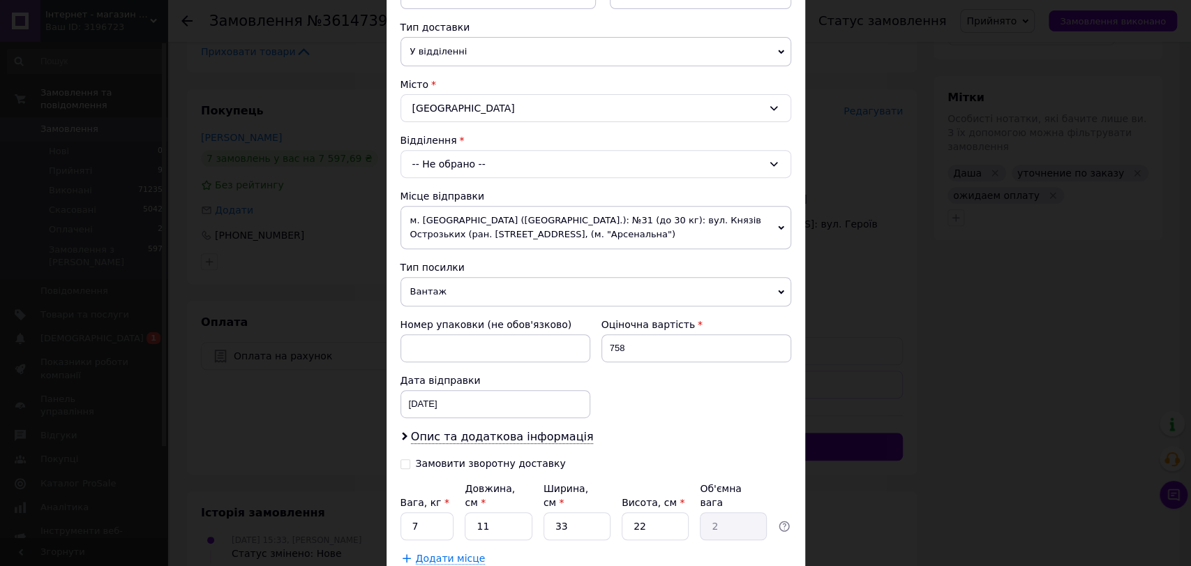
click at [452, 158] on div "-- Не обрано --" at bounding box center [596, 164] width 391 height 28
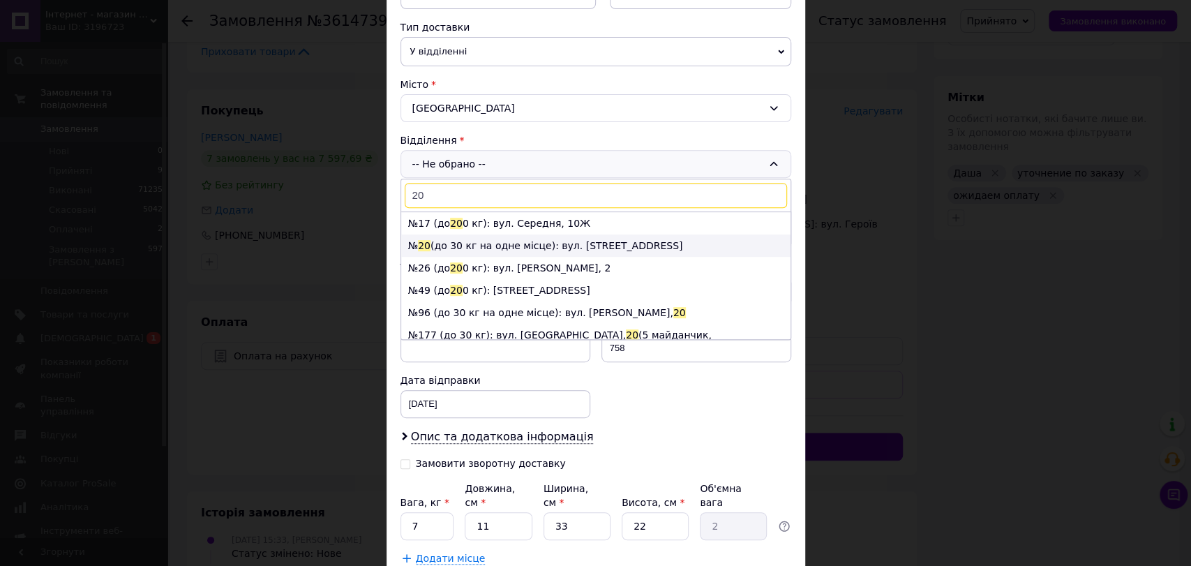
type input "20"
click at [469, 240] on li "№ 20 (до 30 кг на одне місце): вул. Мала Арнаутська, 119" at bounding box center [595, 245] width 389 height 22
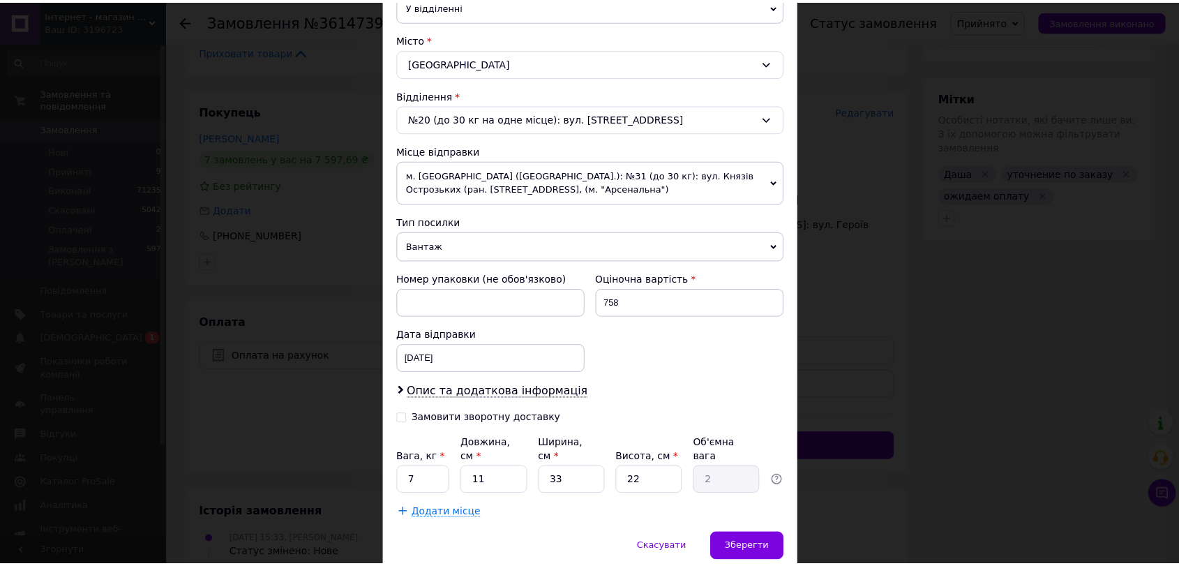
scroll to position [397, 0]
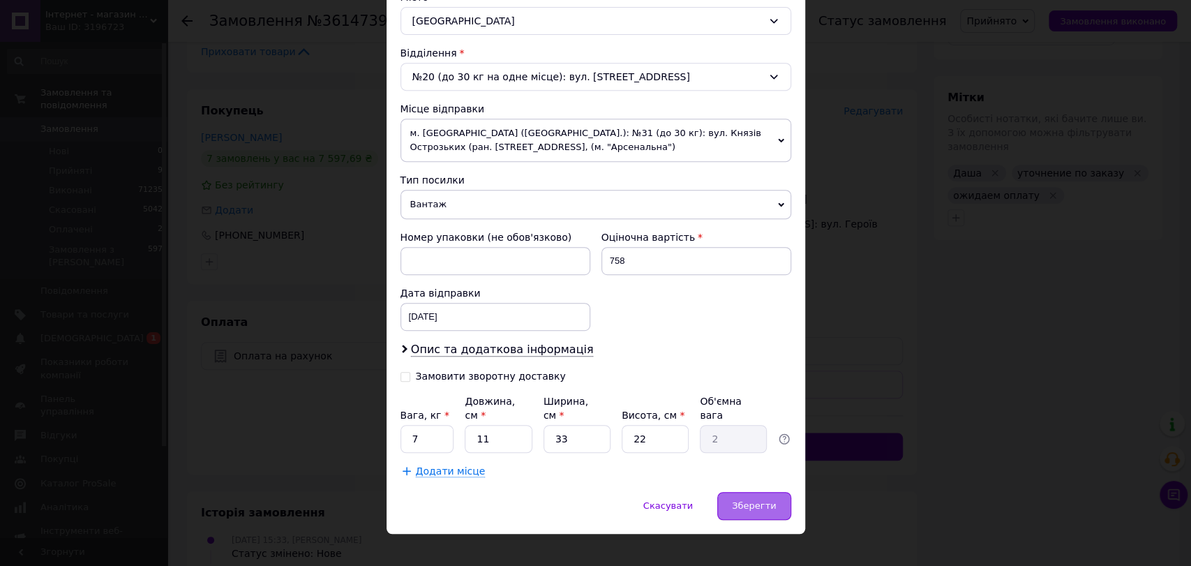
click at [745, 500] on span "Зберегти" at bounding box center [754, 505] width 44 height 10
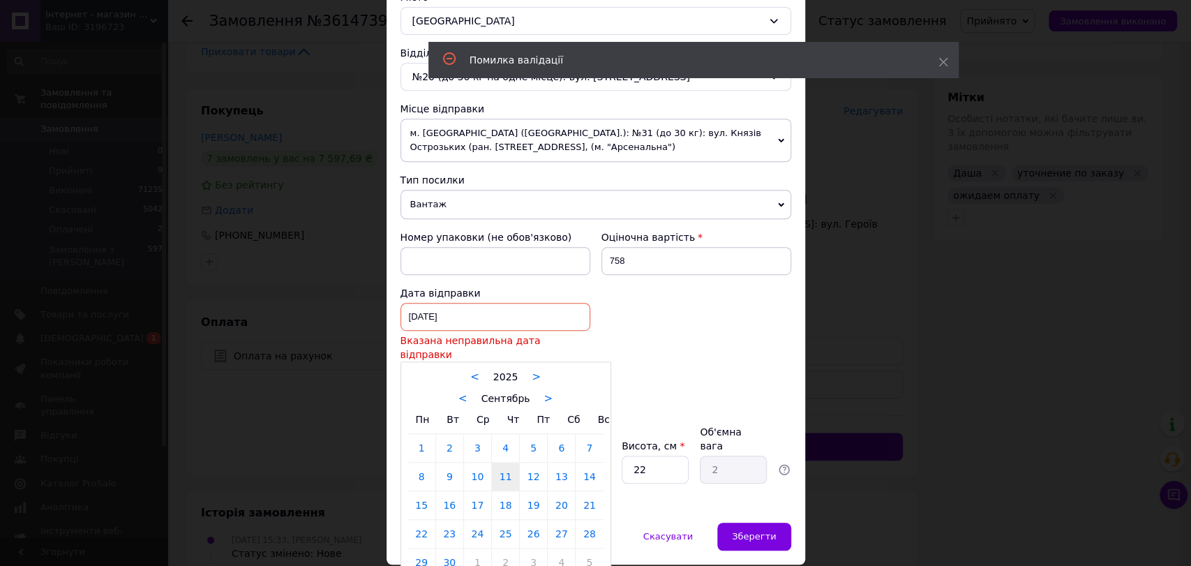
click at [473, 308] on div "11.09.2025 < 2025 > < Сентябрь > Пн Вт Ср Чт Пт Сб Вс 1 2 3 4 5 6 7 8 9 10 11 1…" at bounding box center [496, 317] width 190 height 28
click at [532, 469] on link "12" at bounding box center [533, 477] width 27 height 28
type input "[DATE]"
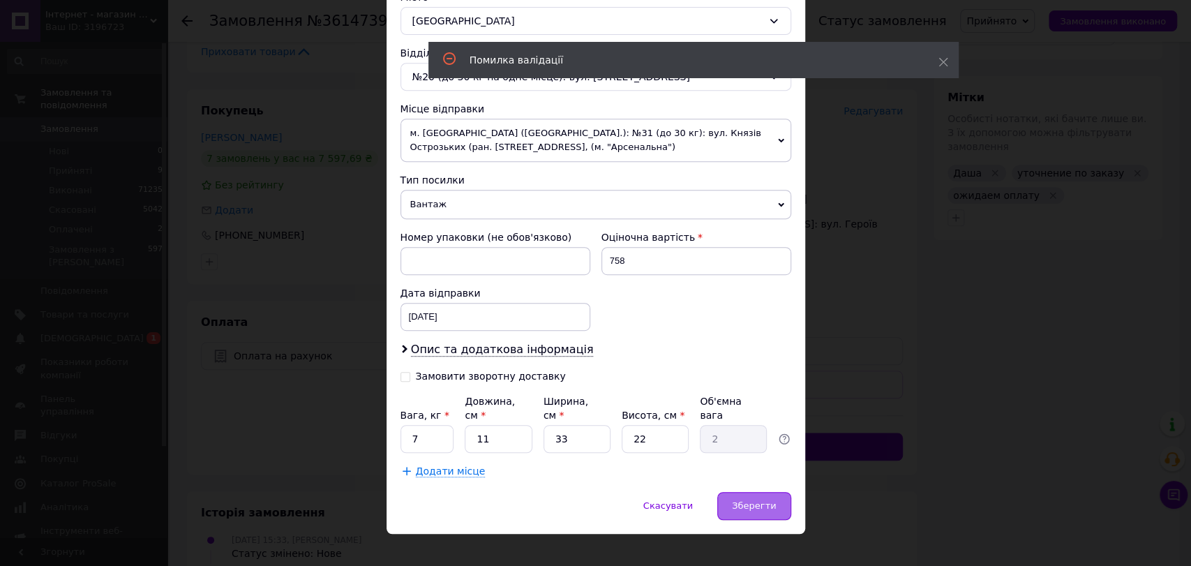
click at [747, 498] on div "Зберегти" at bounding box center [753, 506] width 73 height 28
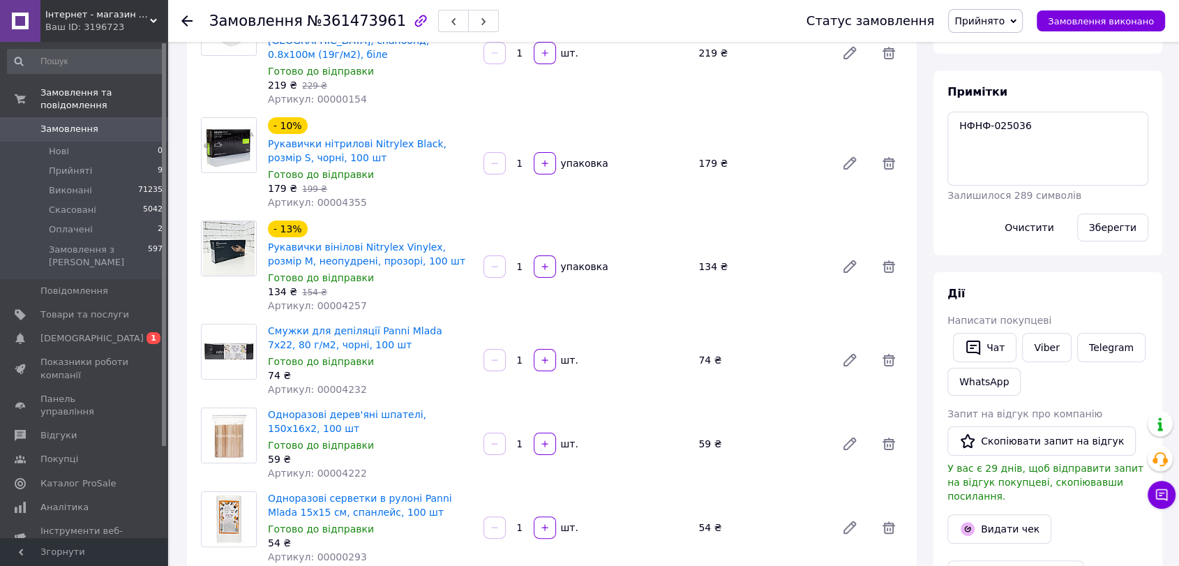
scroll to position [77, 0]
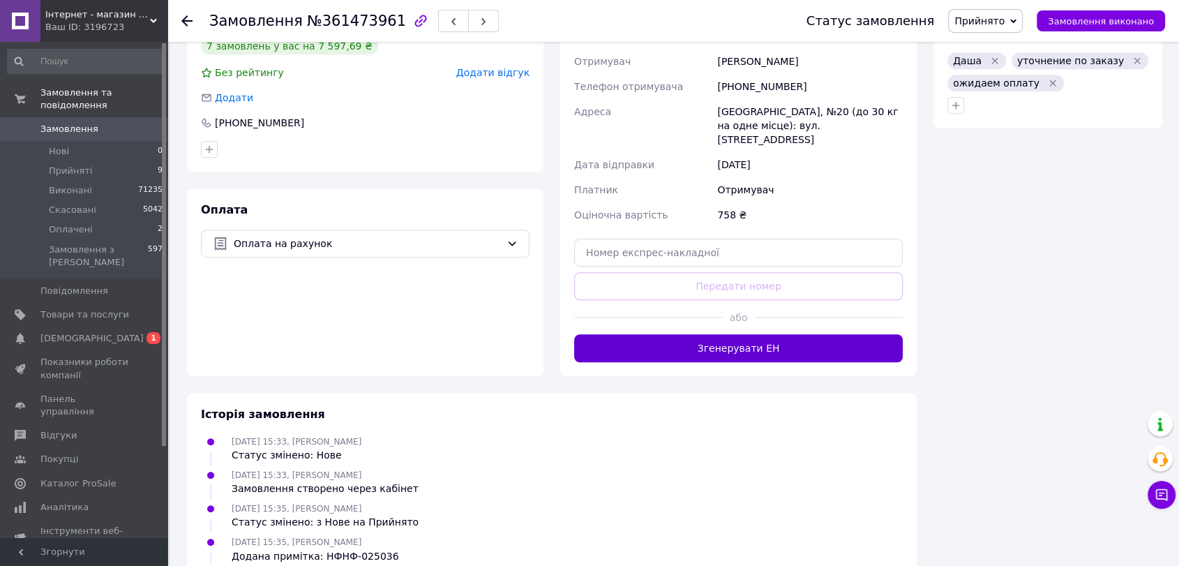
click at [786, 334] on button "Згенерувати ЕН" at bounding box center [738, 348] width 329 height 28
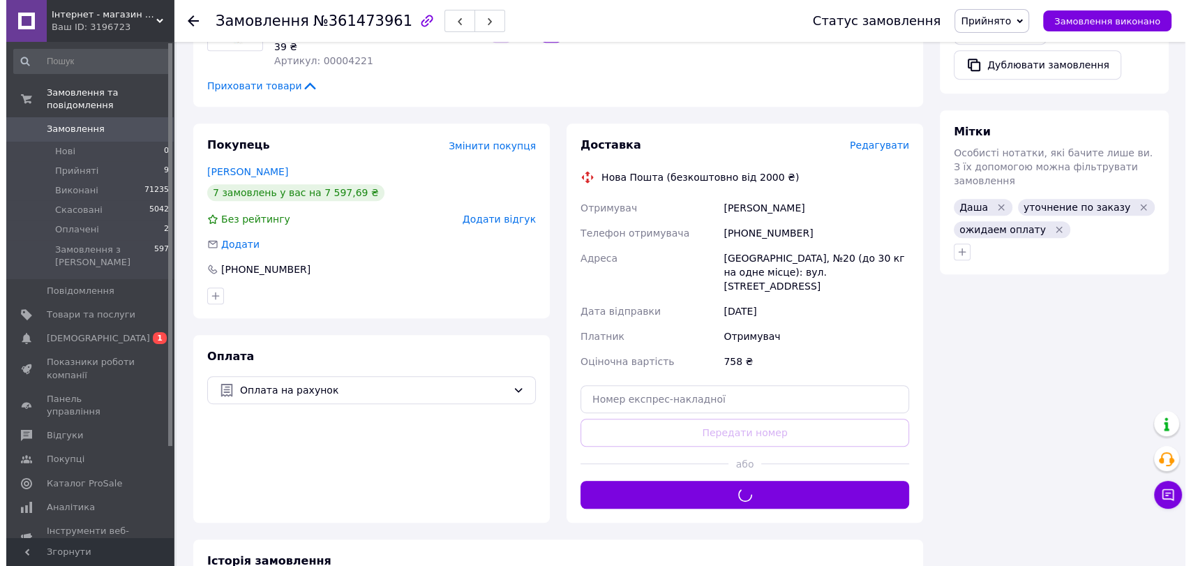
scroll to position [732, 0]
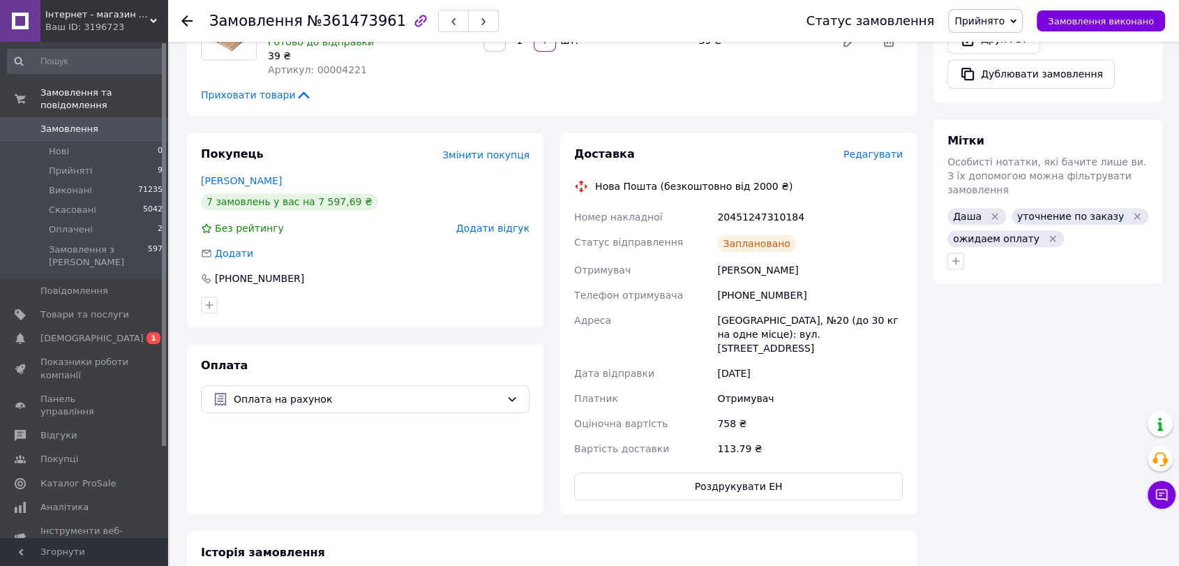
drag, startPoint x: 1073, startPoint y: 386, endPoint x: 1024, endPoint y: 318, distance: 84.0
click at [1068, 379] on div "Всього 7 товарів 758 ₴ Доставка 113.79 ₴ Знижка Додати Всього до сплати 758 ₴ П…" at bounding box center [1048, 140] width 246 height 1626
click at [897, 149] on span "Редагувати" at bounding box center [873, 154] width 59 height 11
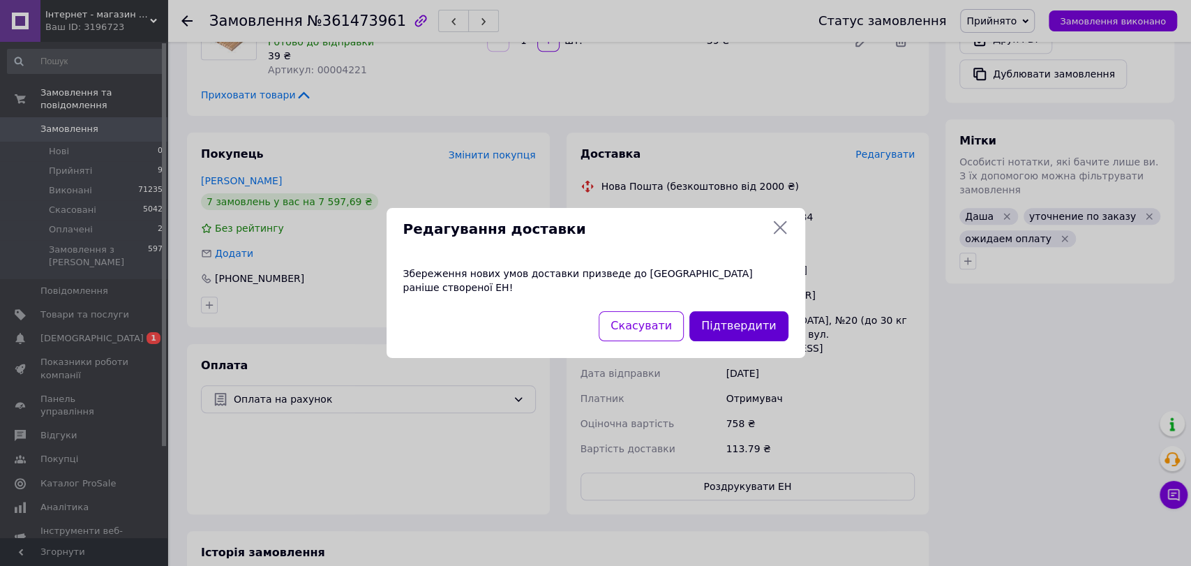
click at [731, 311] on button "Підтвердити" at bounding box center [738, 326] width 98 height 30
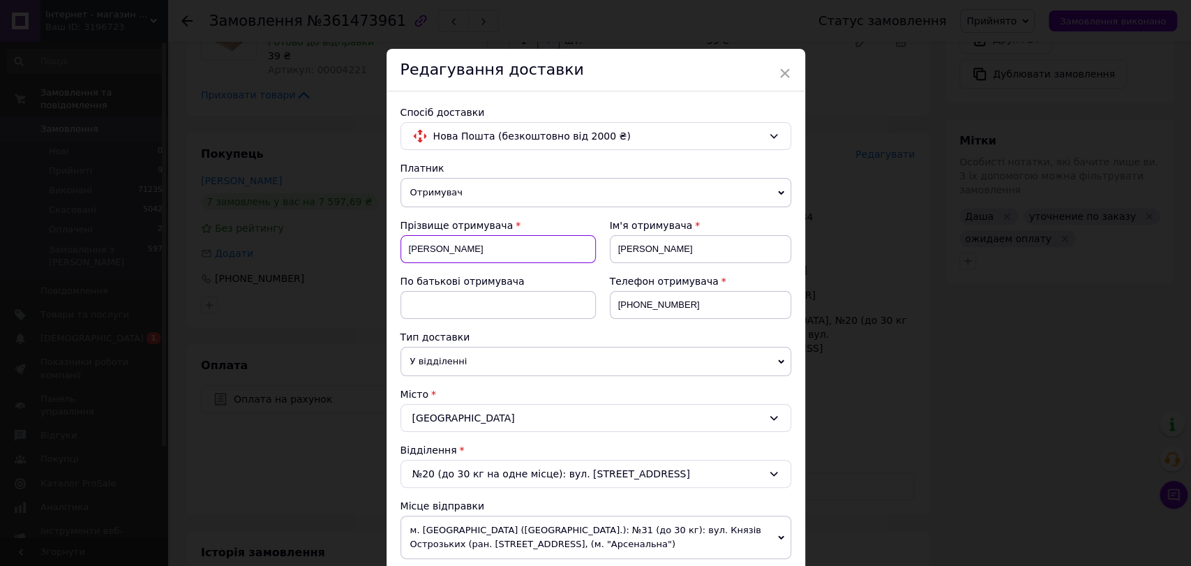
click at [465, 256] on input "Надія" at bounding box center [498, 249] width 195 height 28
paste input "жаноян Діана"
type input "Джаноян"
click at [687, 251] on input "Лісаченко" at bounding box center [700, 249] width 181 height 28
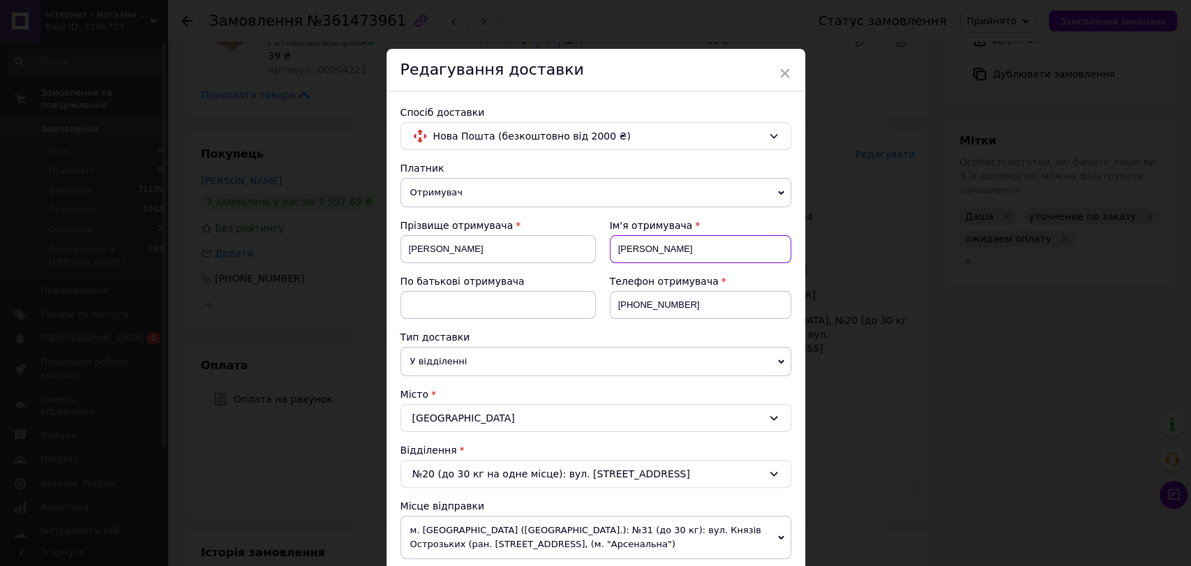
click at [687, 251] on input "Лісаченко" at bounding box center [700, 249] width 181 height 28
paste input "жаноян Діана"
type input "Діана"
drag, startPoint x: 688, startPoint y: 308, endPoint x: 583, endPoint y: 313, distance: 105.5
click at [583, 313] on div "Прізвище отримувача Джаноян Ім'я отримувача Діана По батькові отримувача Телефо…" at bounding box center [596, 274] width 391 height 112
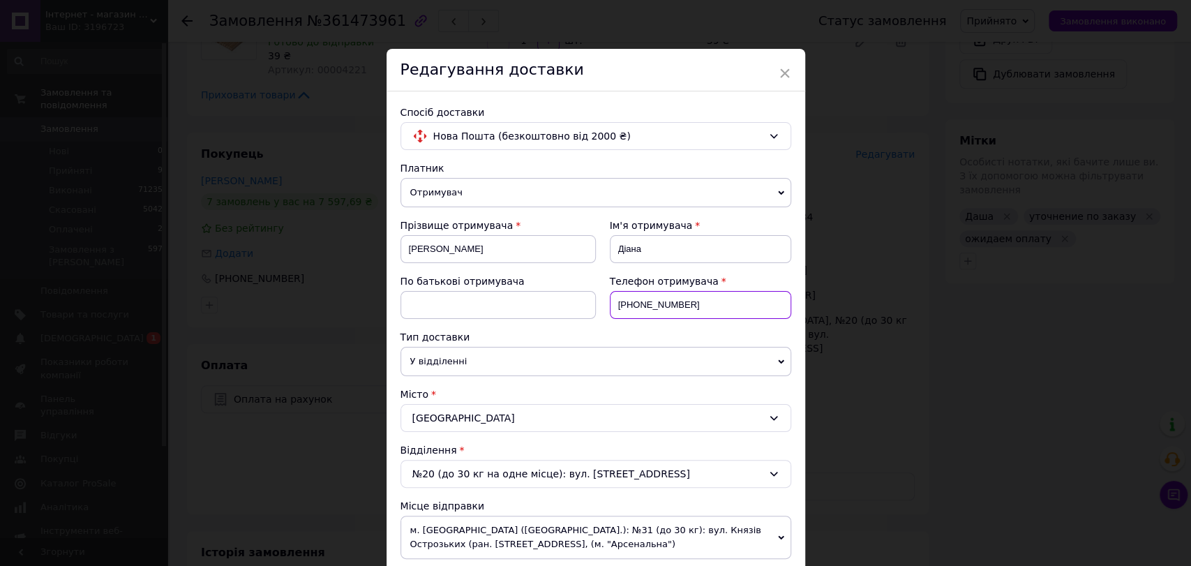
paste input "093475036"
click at [614, 302] on input "0934750360" at bounding box center [700, 305] width 181 height 28
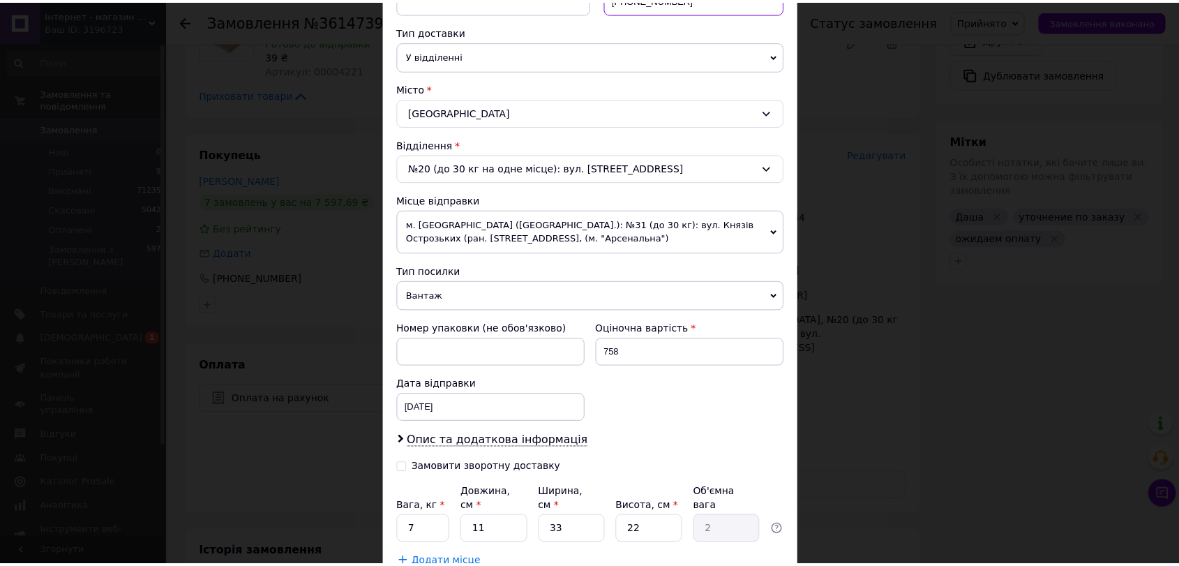
scroll to position [397, 0]
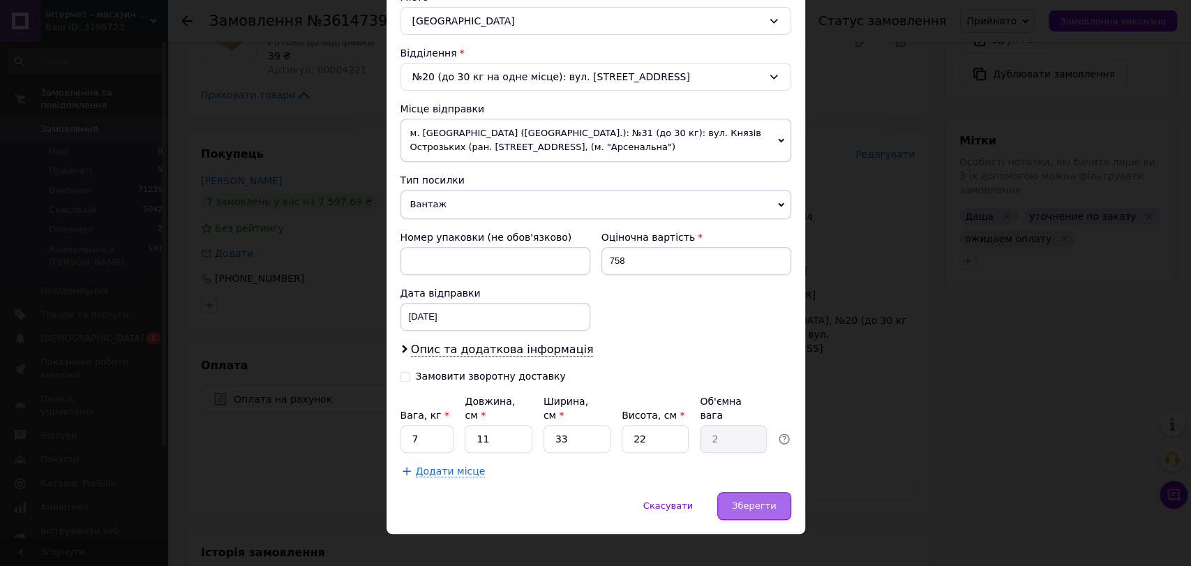
type input "+380934750360"
click at [739, 492] on div "Зберегти" at bounding box center [753, 506] width 73 height 28
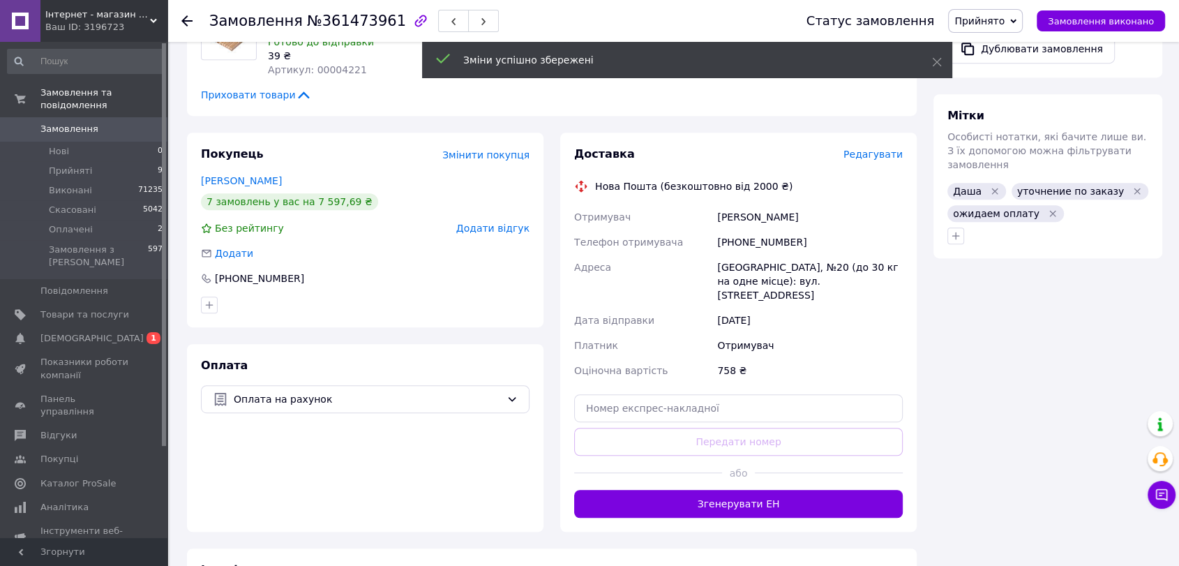
scroll to position [14, 0]
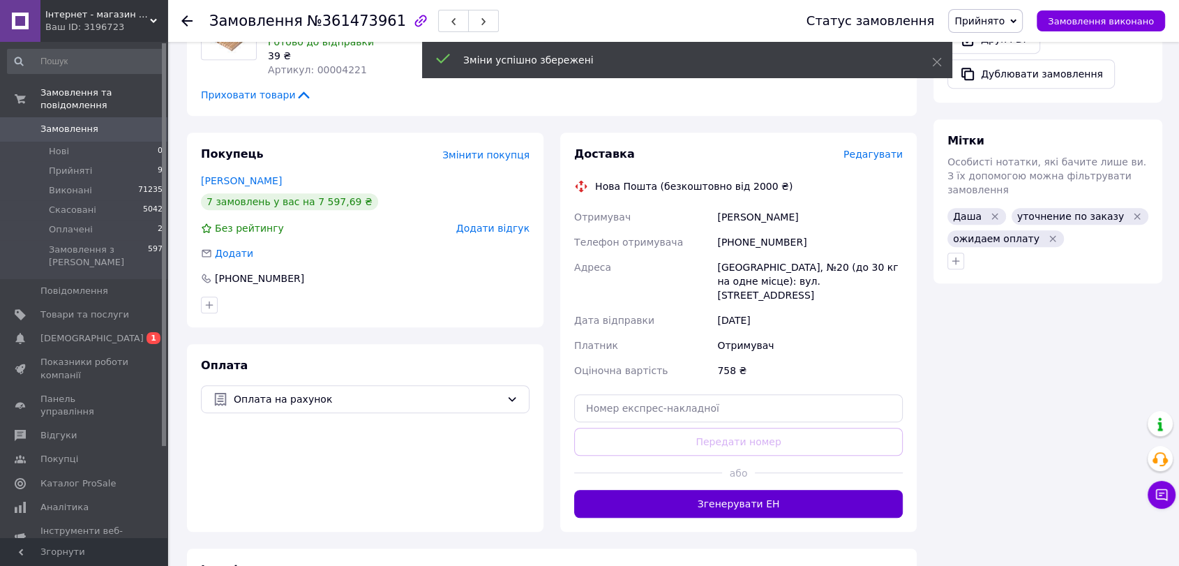
click at [724, 490] on button "Згенерувати ЕН" at bounding box center [738, 504] width 329 height 28
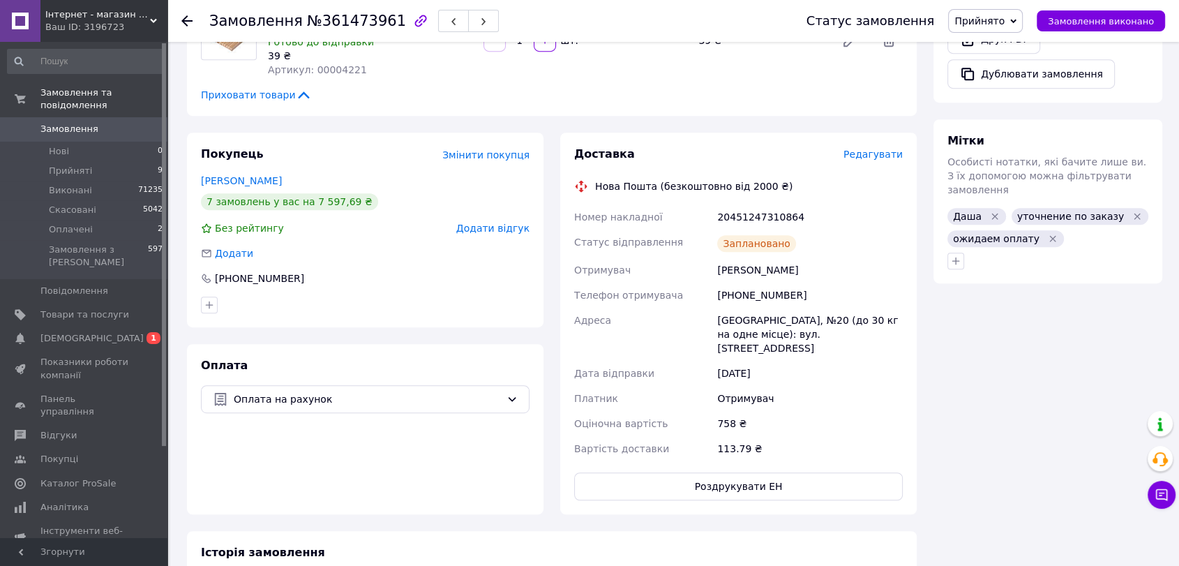
scroll to position [47, 0]
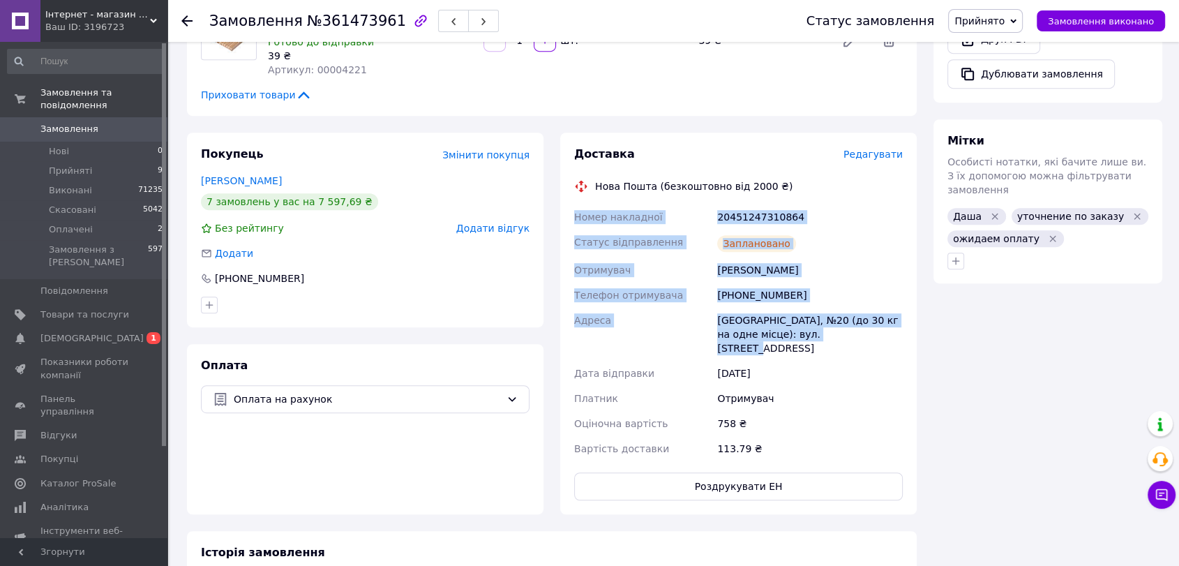
drag, startPoint x: 576, startPoint y: 202, endPoint x: 836, endPoint y: 323, distance: 286.6
click at [836, 323] on div "Номер накладної 20451247310864 Статус відправлення Заплановано Отримувач Джаноя…" at bounding box center [739, 332] width 334 height 257
copy div "Номер накладної 20451247310864 Статус відправлення Заплановано Отримувач Джаноя…"
drag, startPoint x: 994, startPoint y: 20, endPoint x: 991, endPoint y: 31, distance: 12.4
click at [994, 19] on span "Прийнято" at bounding box center [980, 20] width 50 height 11
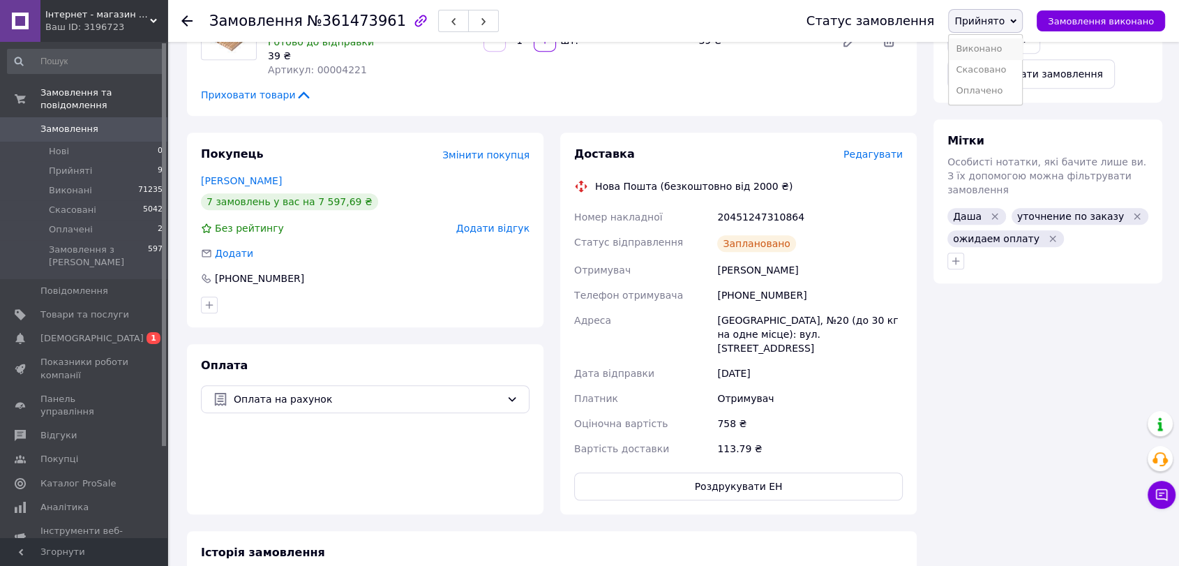
click at [987, 48] on li "Виконано" at bounding box center [985, 48] width 73 height 21
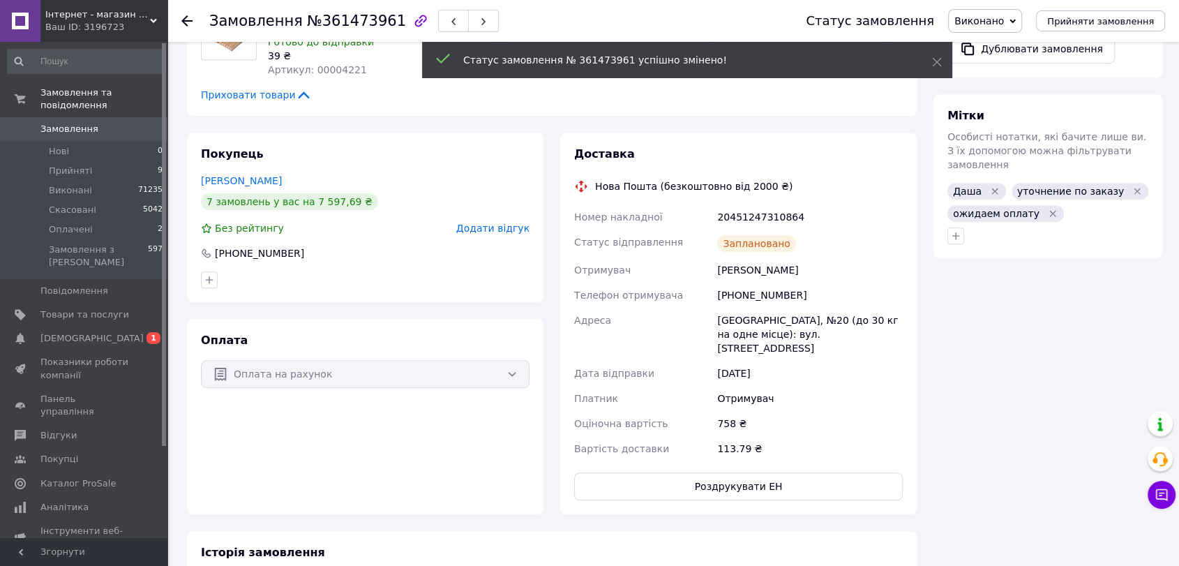
scroll to position [81, 0]
click at [59, 123] on span "Замовлення" at bounding box center [69, 129] width 58 height 13
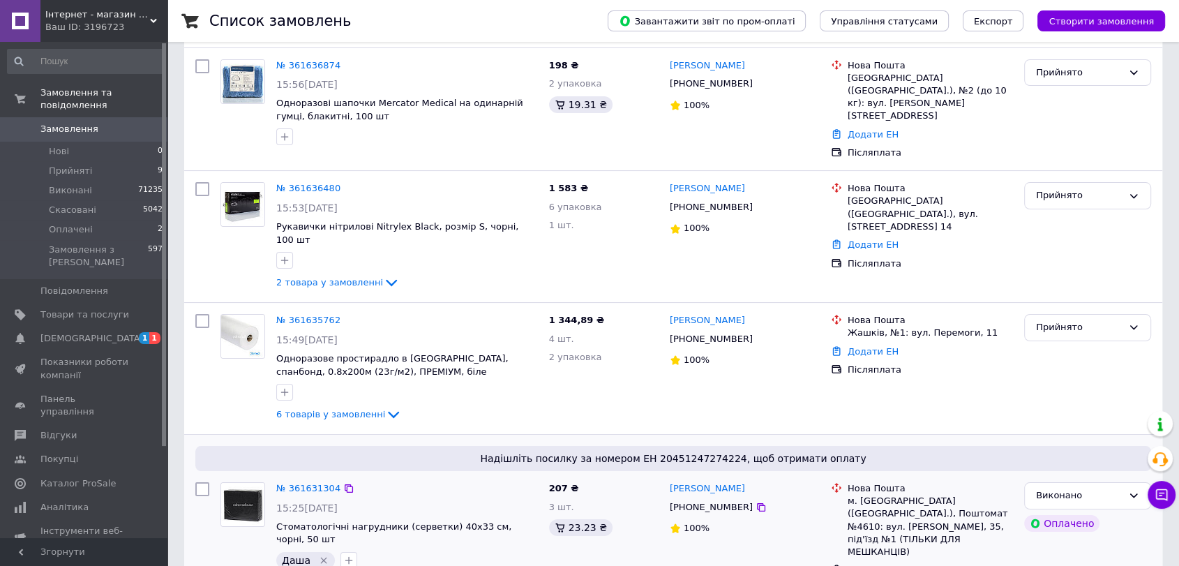
scroll to position [232, 0]
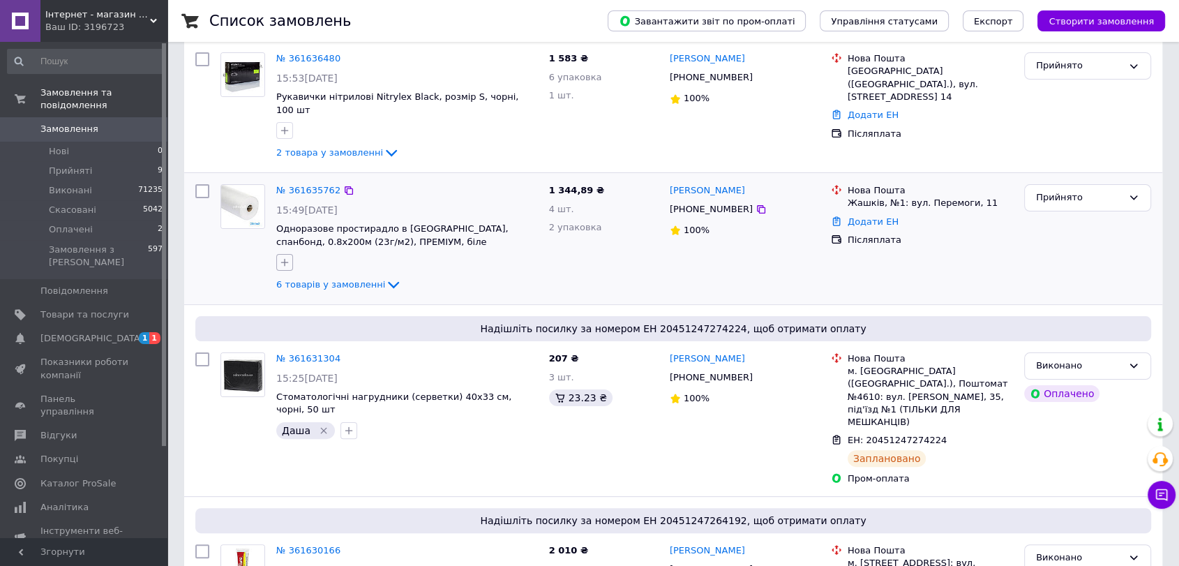
click at [285, 257] on icon "button" at bounding box center [284, 262] width 11 height 11
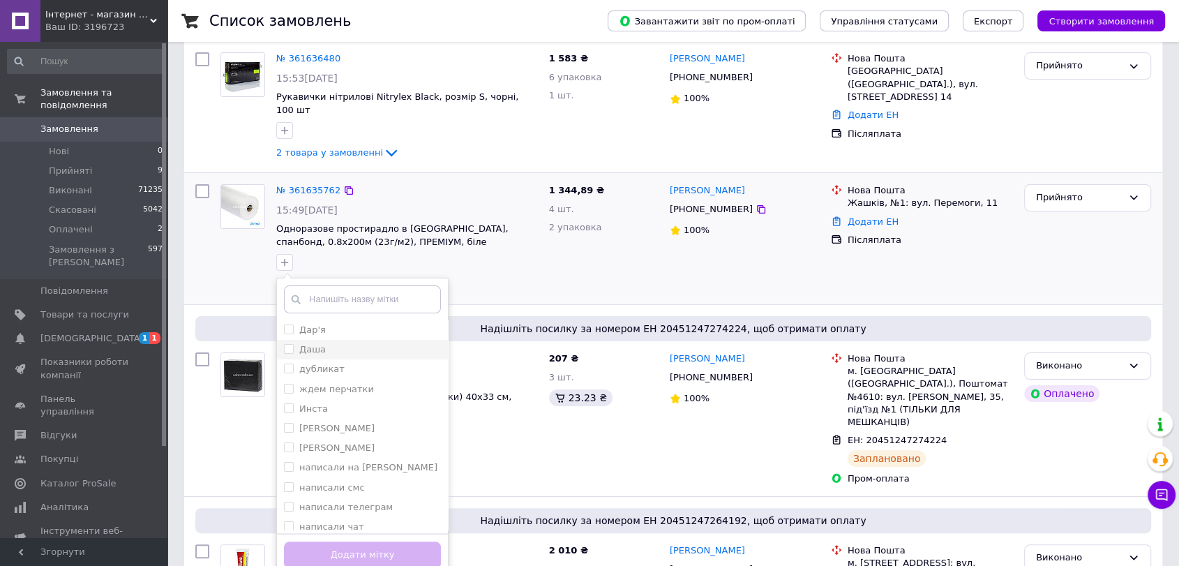
click at [326, 343] on div "Даша" at bounding box center [362, 349] width 157 height 13
checkbox input "true"
click at [357, 542] on button "Додати мітку" at bounding box center [362, 555] width 157 height 27
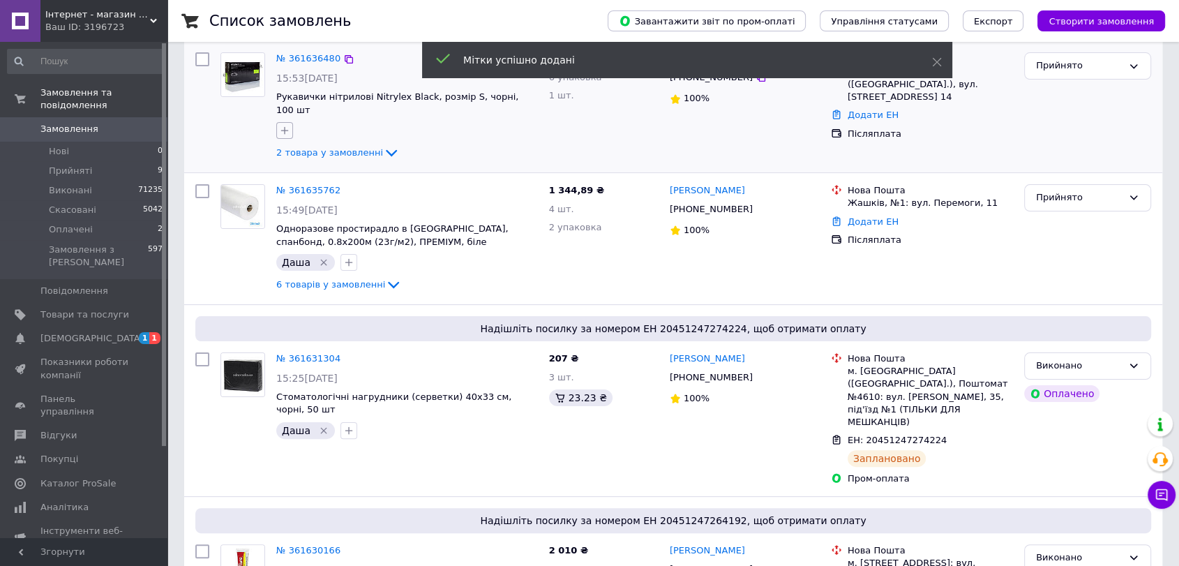
click at [283, 125] on icon "button" at bounding box center [284, 130] width 11 height 11
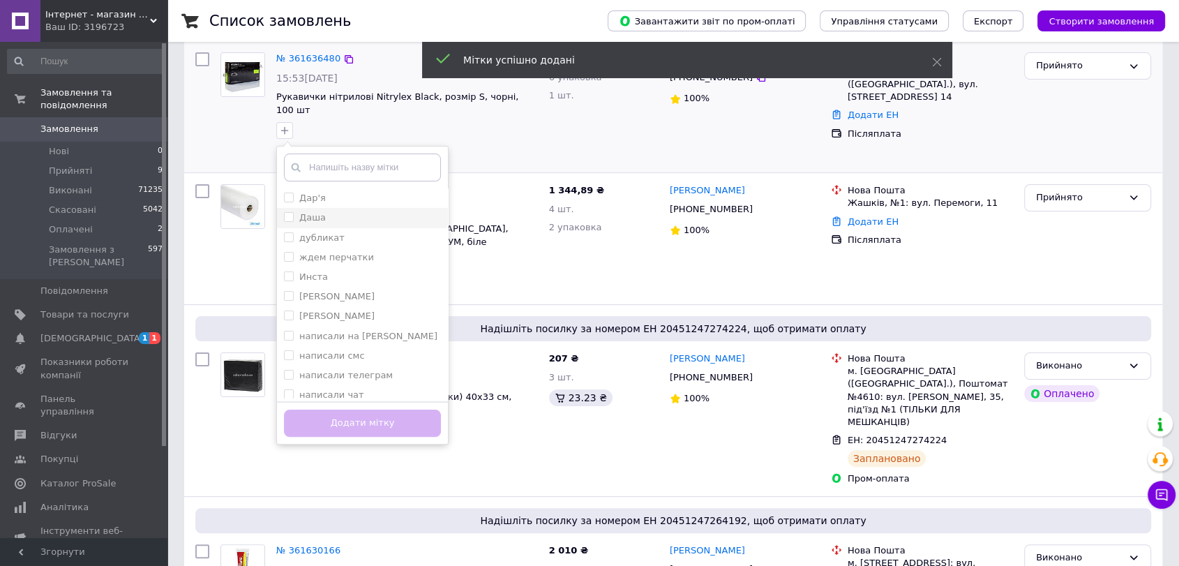
click at [327, 211] on div "Даша" at bounding box center [362, 217] width 157 height 13
checkbox input "true"
click at [359, 410] on button "Додати мітку" at bounding box center [362, 423] width 157 height 27
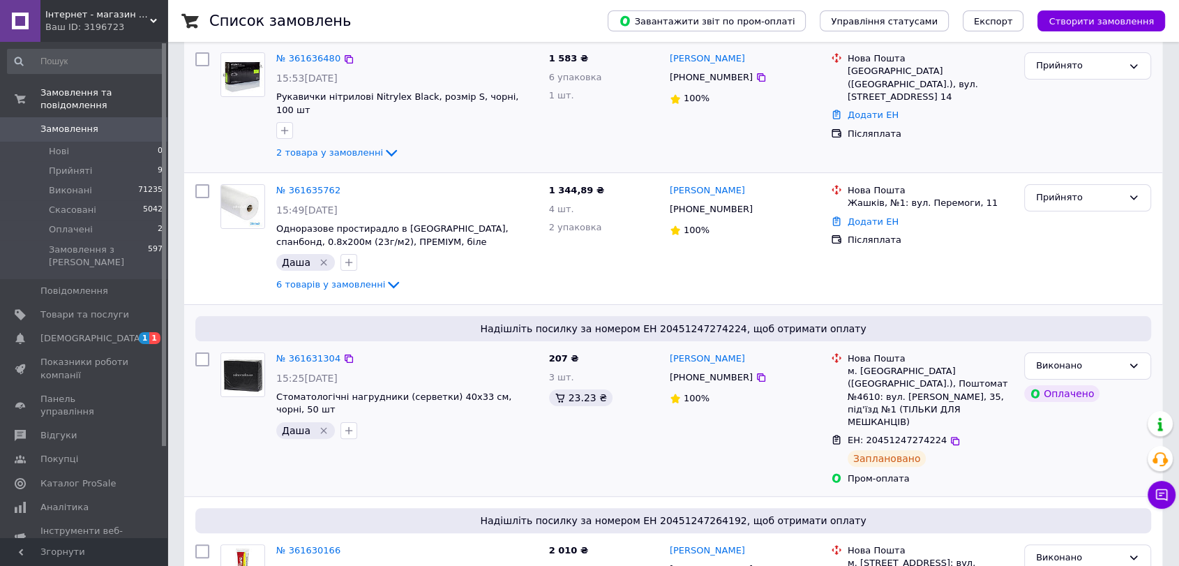
scroll to position [0, 0]
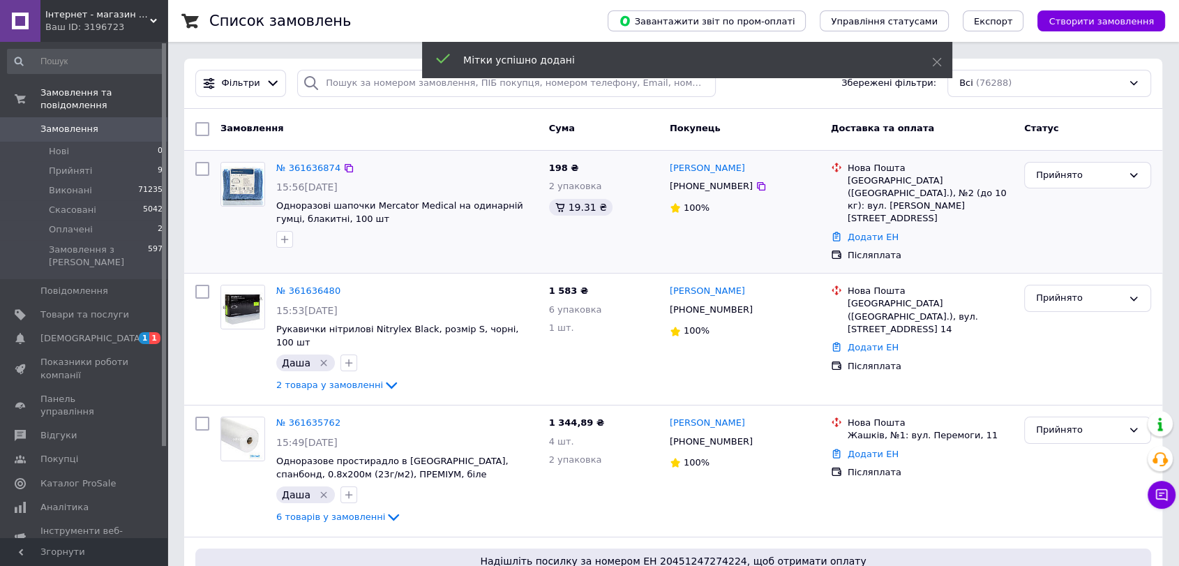
drag, startPoint x: 288, startPoint y: 237, endPoint x: 292, endPoint y: 251, distance: 14.1
click at [288, 238] on icon "button" at bounding box center [284, 239] width 11 height 11
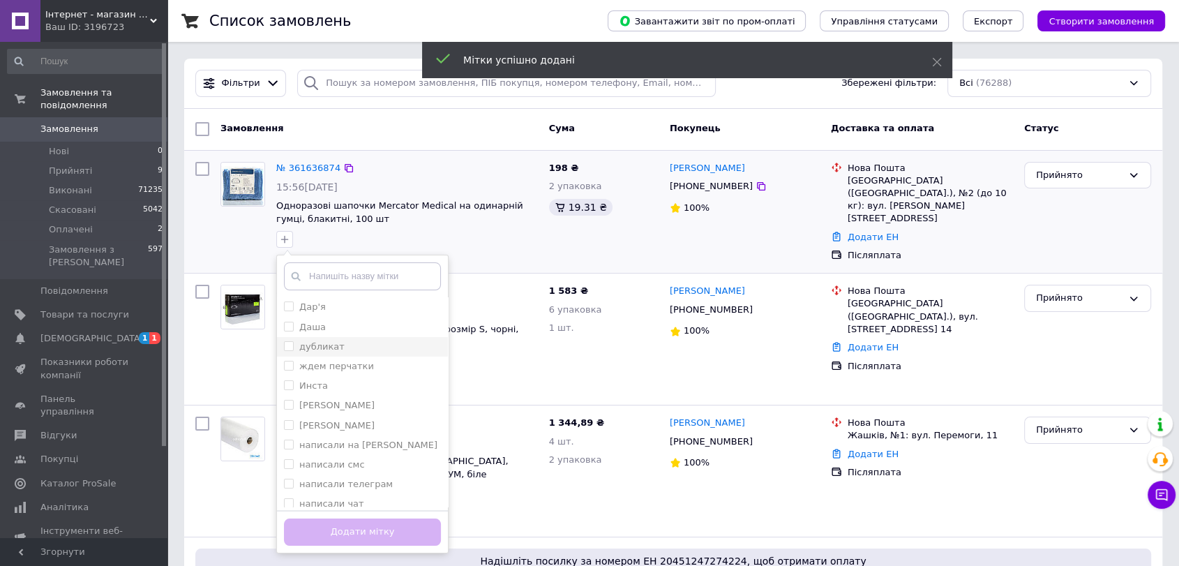
drag, startPoint x: 323, startPoint y: 321, endPoint x: 333, endPoint y: 344, distance: 25.0
click at [324, 325] on div "Даша" at bounding box center [362, 327] width 157 height 13
checkbox input "true"
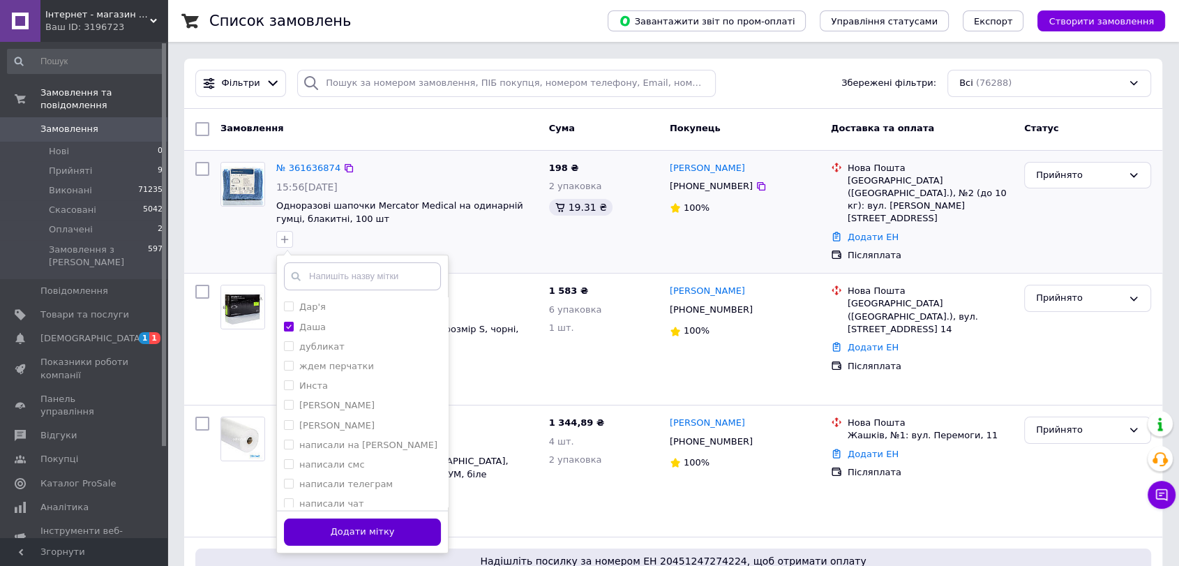
click at [371, 532] on button "Додати мітку" at bounding box center [362, 532] width 157 height 27
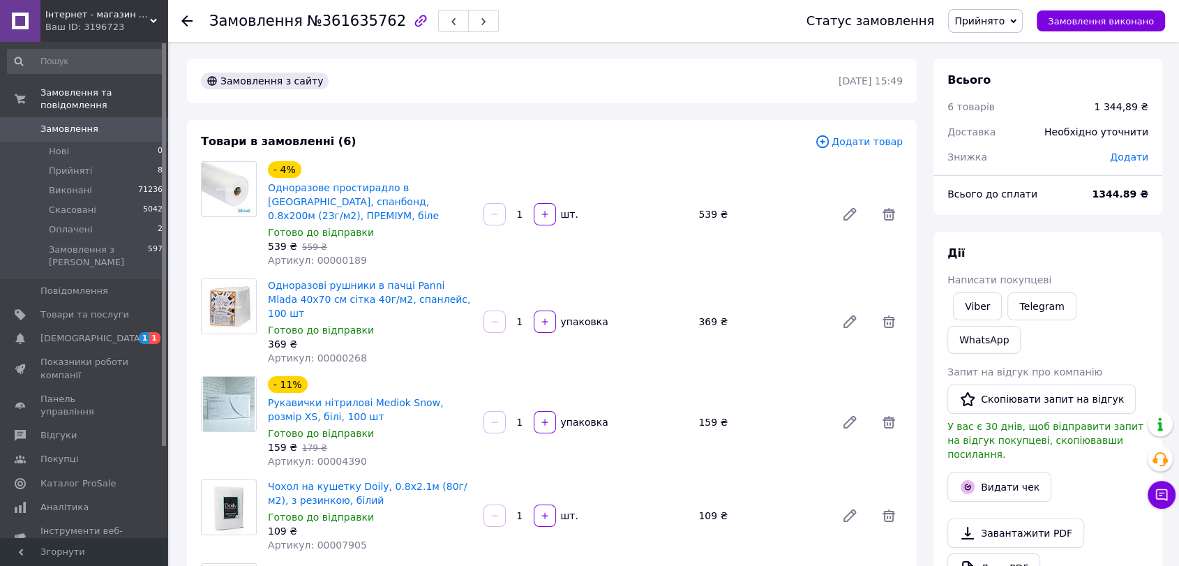
click at [338, 255] on span "Артикул: 00000189" at bounding box center [317, 260] width 99 height 11
copy span "00000189"
click at [334, 352] on span "Артикул: 00000268" at bounding box center [317, 357] width 99 height 11
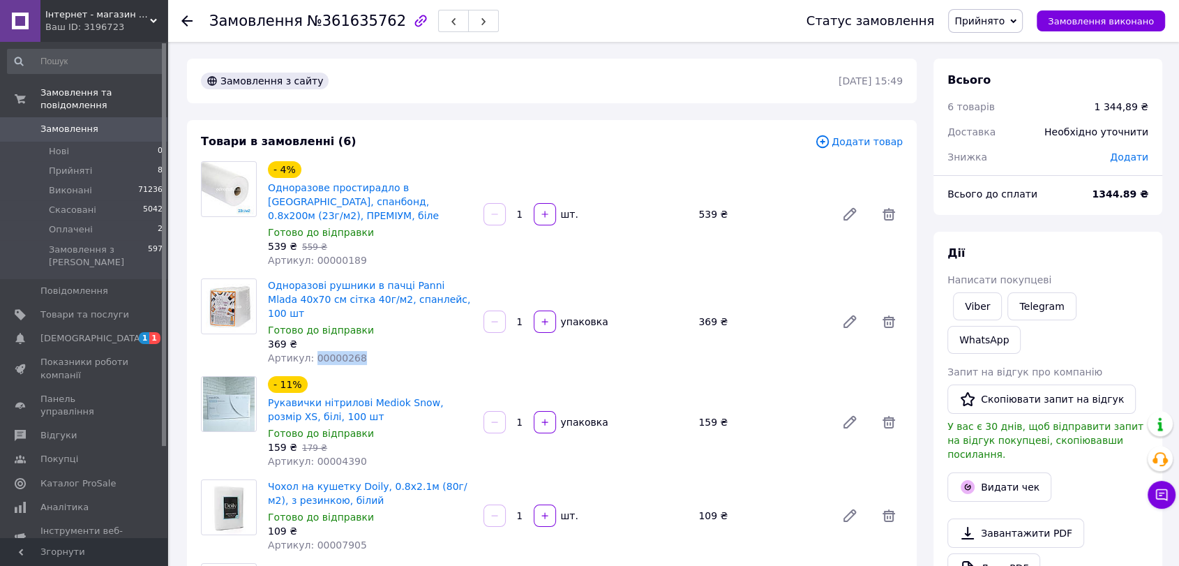
copy span "00000268"
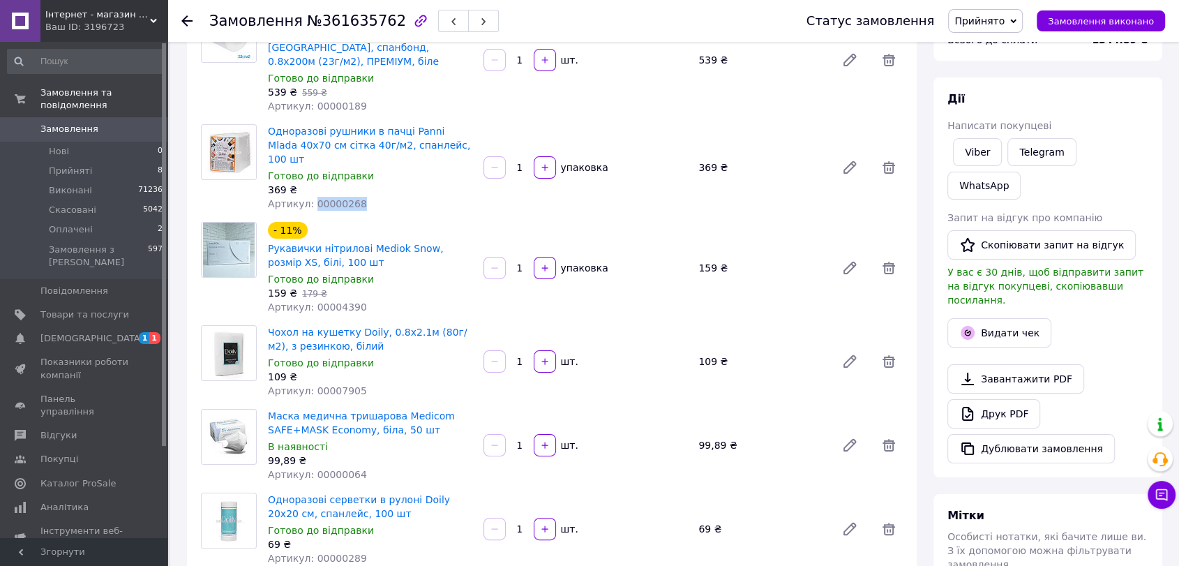
scroll to position [155, 0]
click at [337, 301] on span "Артикул: 00004390" at bounding box center [317, 306] width 99 height 11
copy span "00004390"
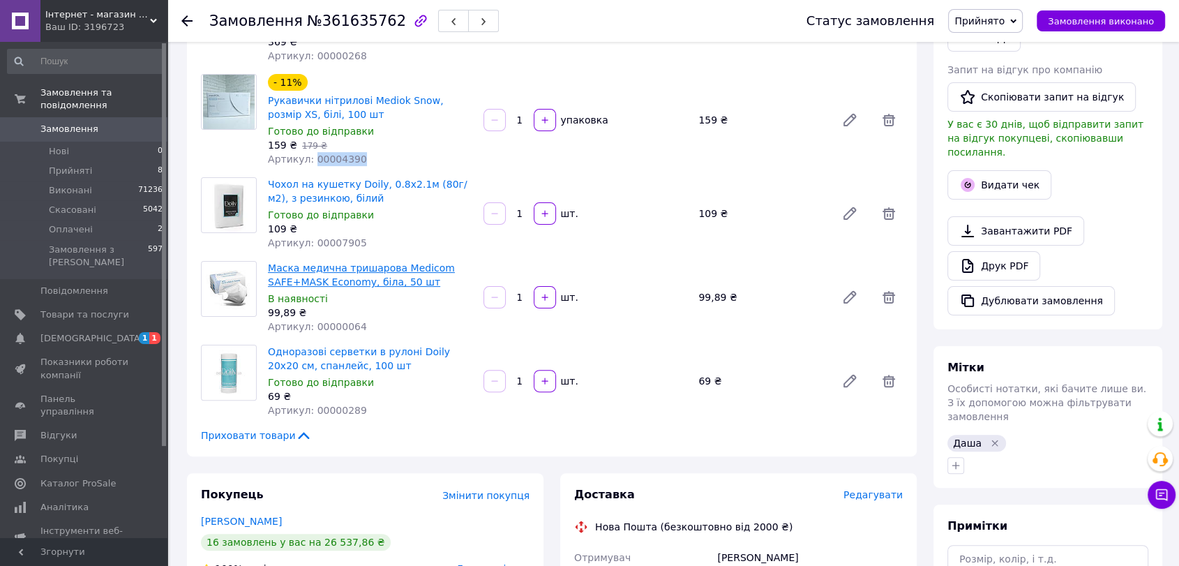
scroll to position [310, 0]
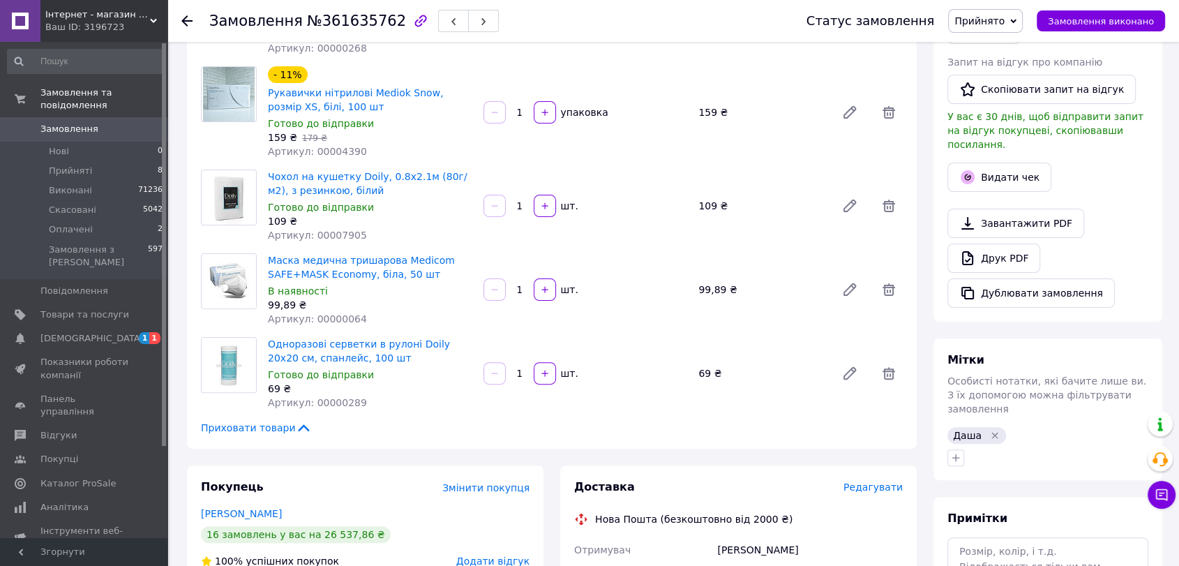
click at [341, 230] on span "Артикул: 00007905" at bounding box center [317, 235] width 99 height 11
copy span "00007905"
click at [329, 313] on span "Артикул: 00000064" at bounding box center [317, 318] width 99 height 11
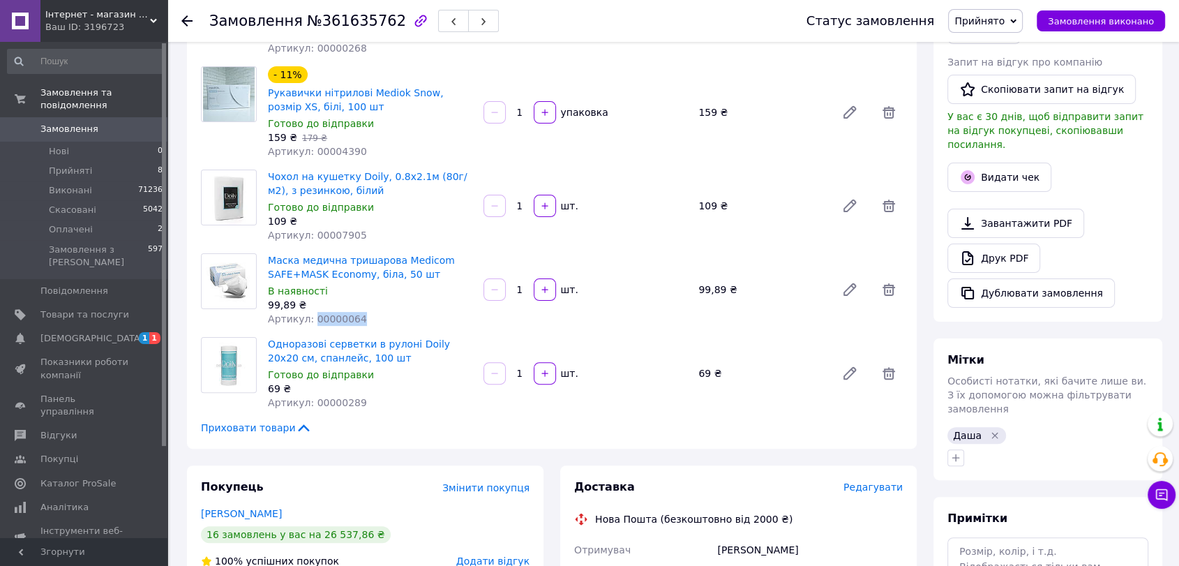
copy span "00000064"
click at [338, 397] on span "Артикул: 00000289" at bounding box center [317, 402] width 99 height 11
copy span "00000289"
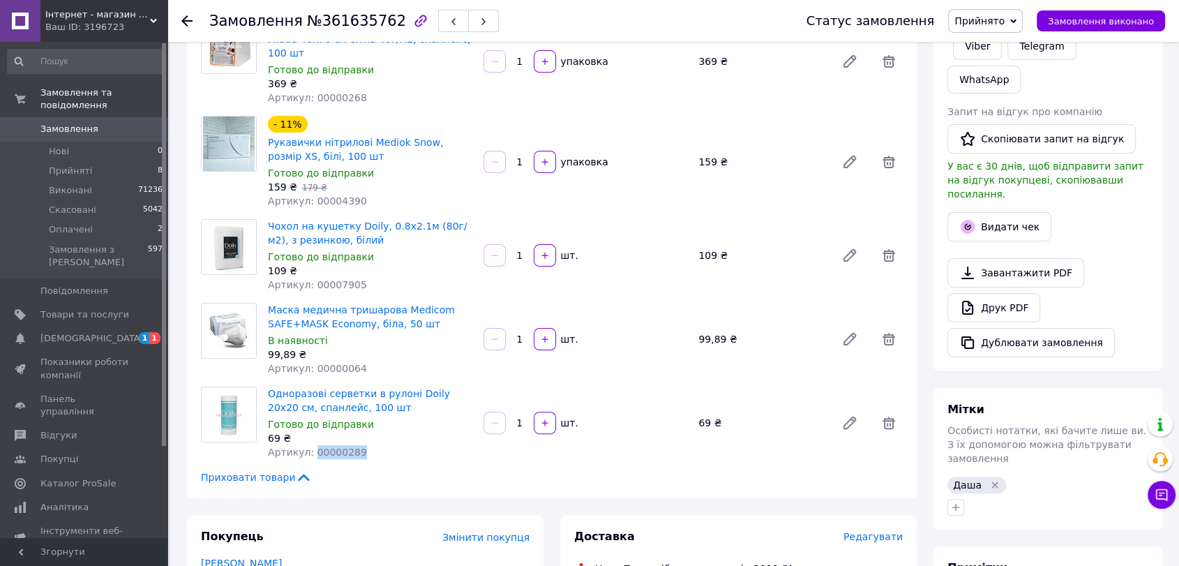
scroll to position [142, 0]
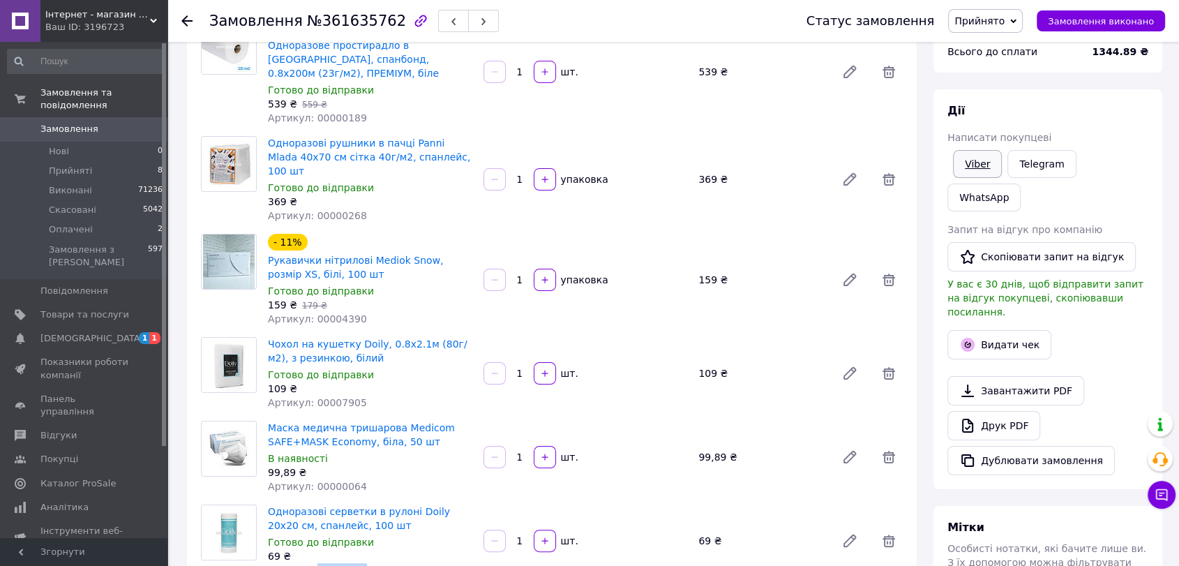
click at [979, 162] on link "Viber" at bounding box center [977, 164] width 49 height 28
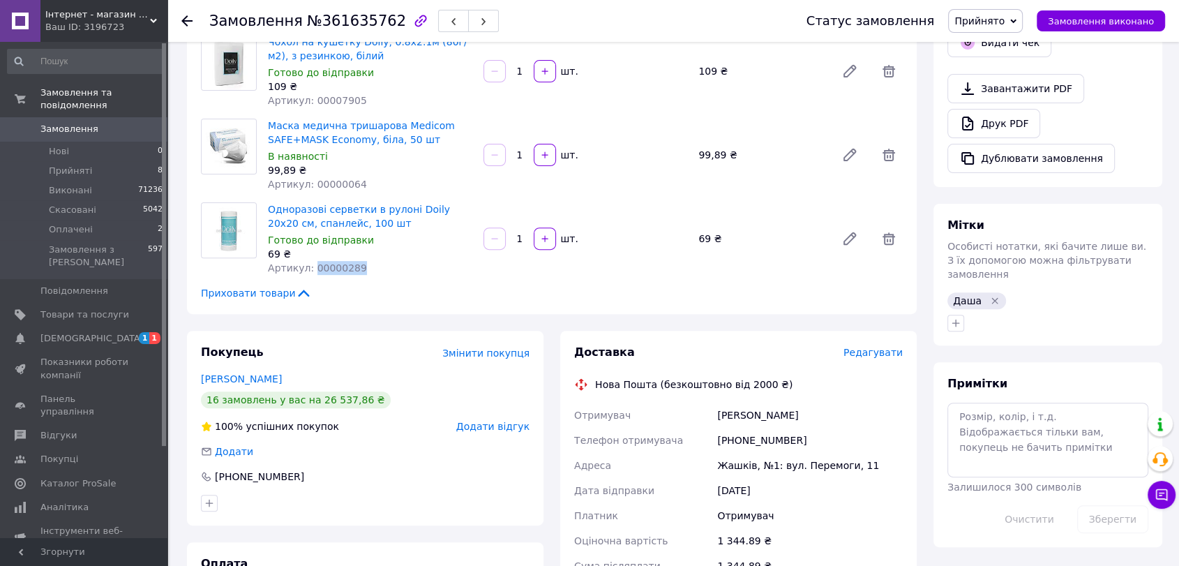
scroll to position [564, 0]
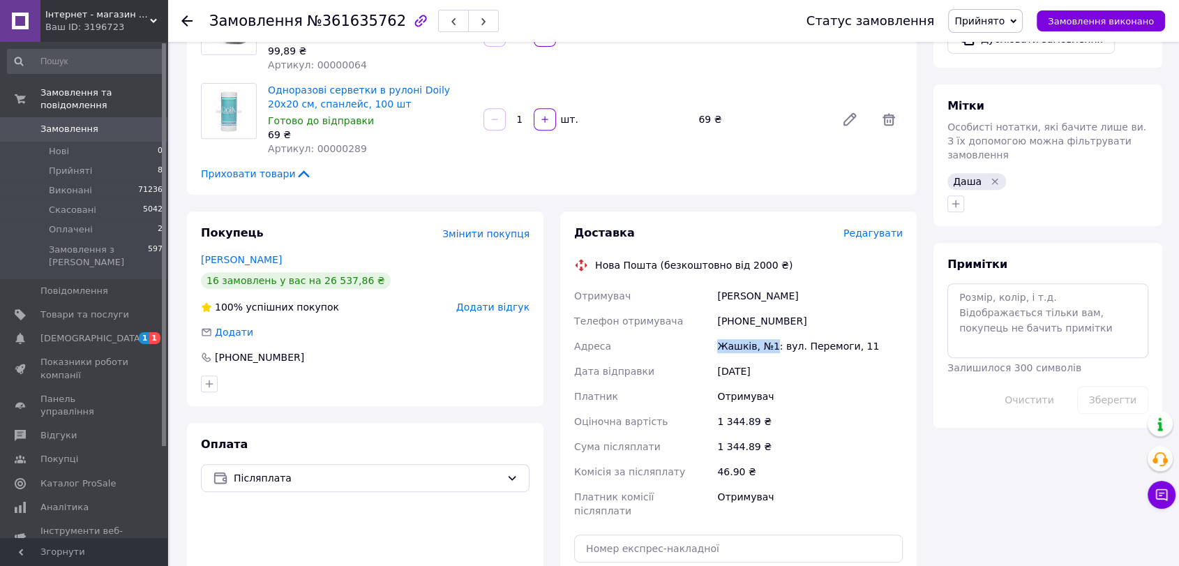
drag, startPoint x: 713, startPoint y: 311, endPoint x: 770, endPoint y: 311, distance: 57.9
click at [770, 311] on div "Отримувач Деркач Ілона Телефон отримувача +380935000052 Адреса Жашків, №1: вул.…" at bounding box center [739, 403] width 334 height 240
copy div "Адреса Жашків, №1"
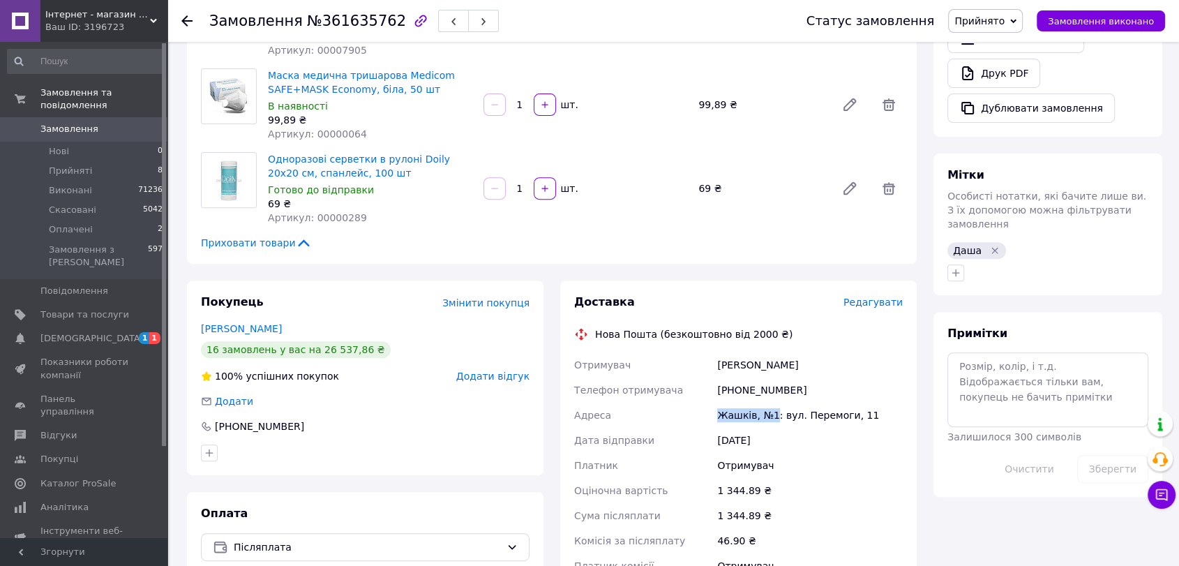
scroll to position [727, 0]
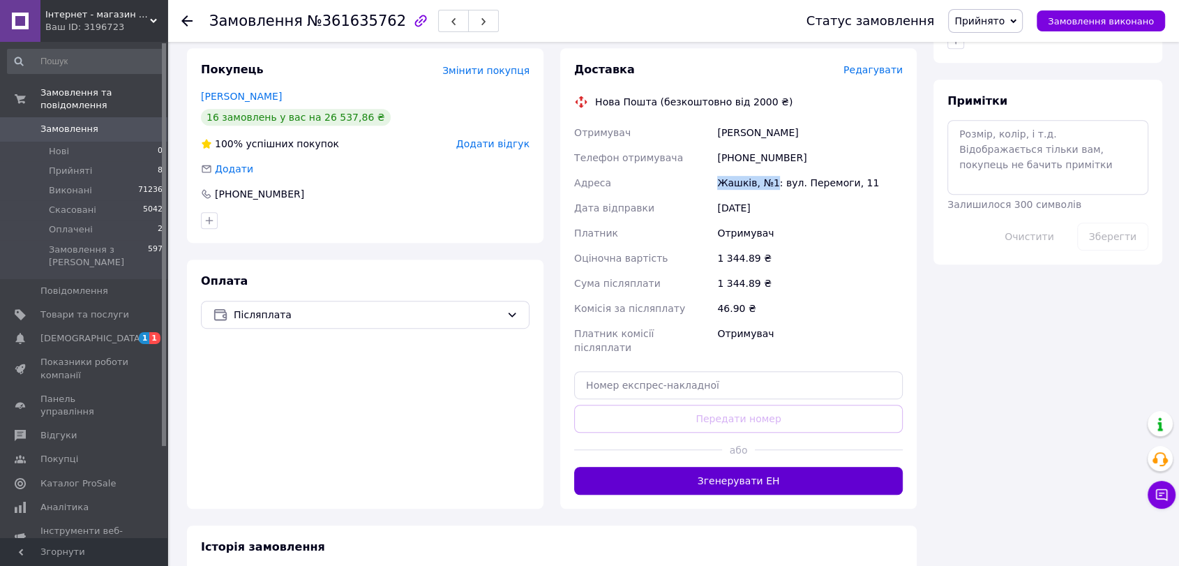
click at [724, 467] on button "Згенерувати ЕН" at bounding box center [738, 481] width 329 height 28
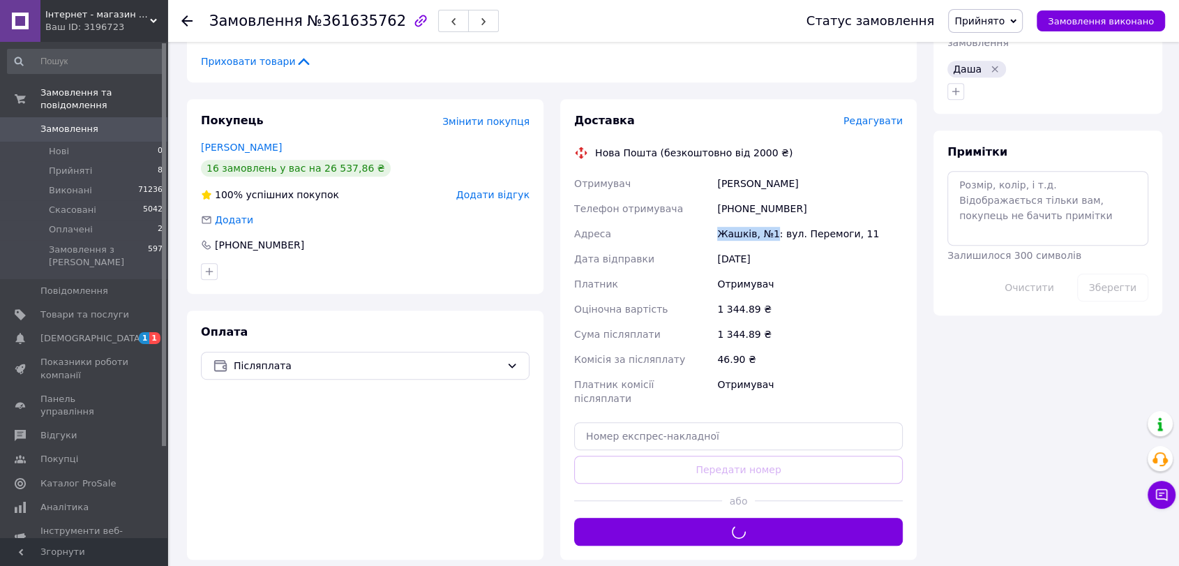
scroll to position [650, 0]
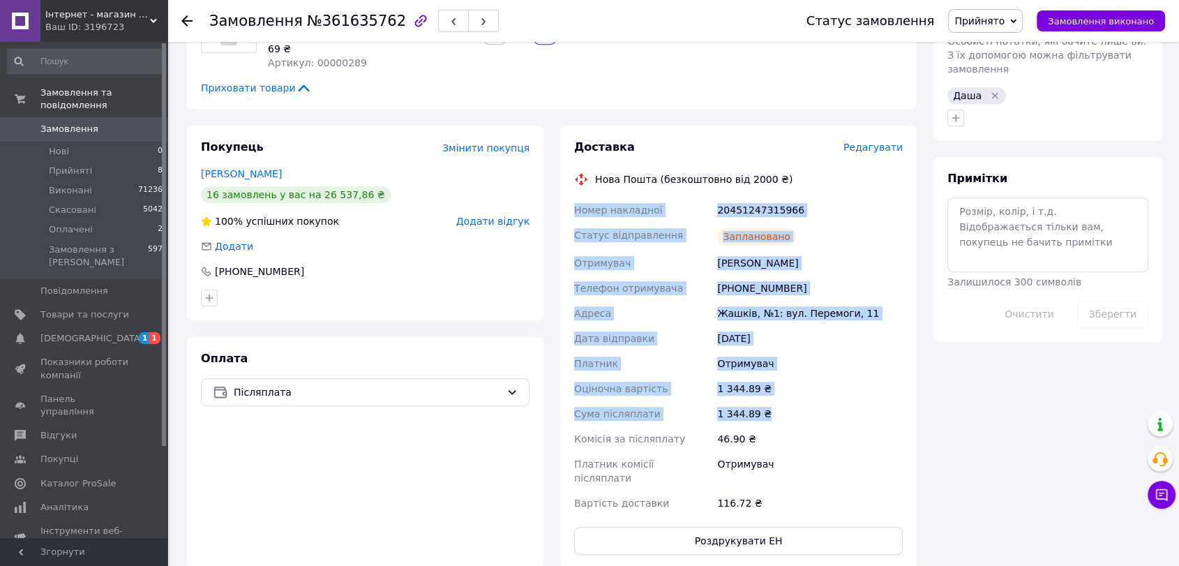
drag, startPoint x: 575, startPoint y: 183, endPoint x: 790, endPoint y: 381, distance: 292.4
click at [790, 381] on div "Номер накладної 20451247315966 Статус відправлення Заплановано Отримувач Деркач…" at bounding box center [739, 356] width 334 height 318
copy div "Номер накладної 20451247315966 Статус відправлення Заплановано Отримувач Деркач…"
click at [1001, 9] on span "Прийнято" at bounding box center [985, 21] width 75 height 24
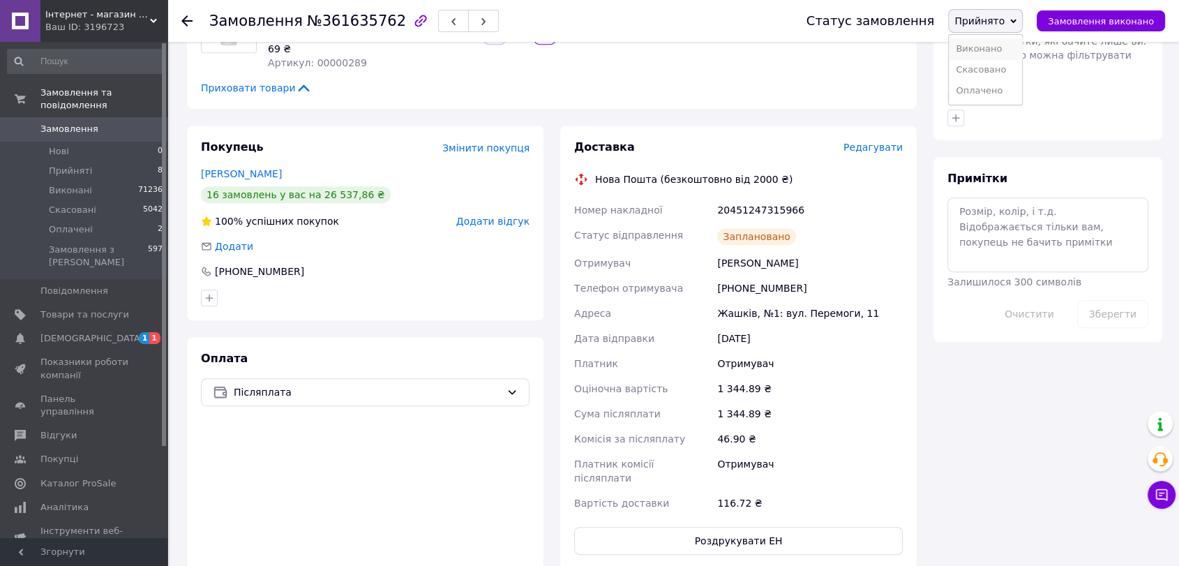
click at [997, 47] on li "Виконано" at bounding box center [985, 48] width 73 height 21
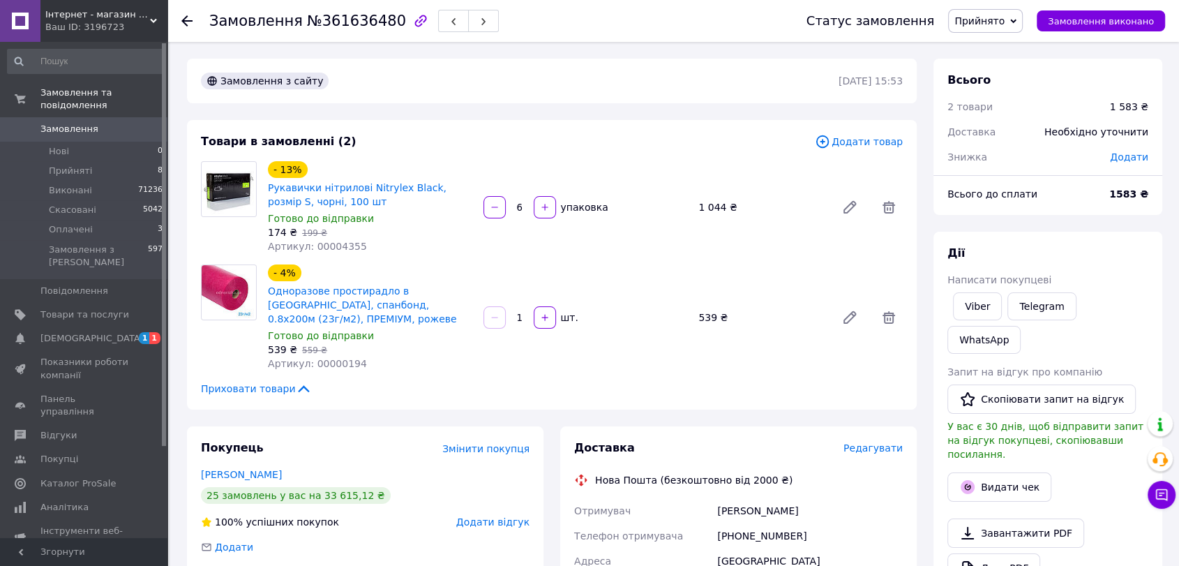
click at [343, 246] on span "Артикул: 00004355" at bounding box center [317, 246] width 99 height 11
copy span "00004355"
click at [343, 366] on span "Артикул: 00000194" at bounding box center [317, 363] width 99 height 11
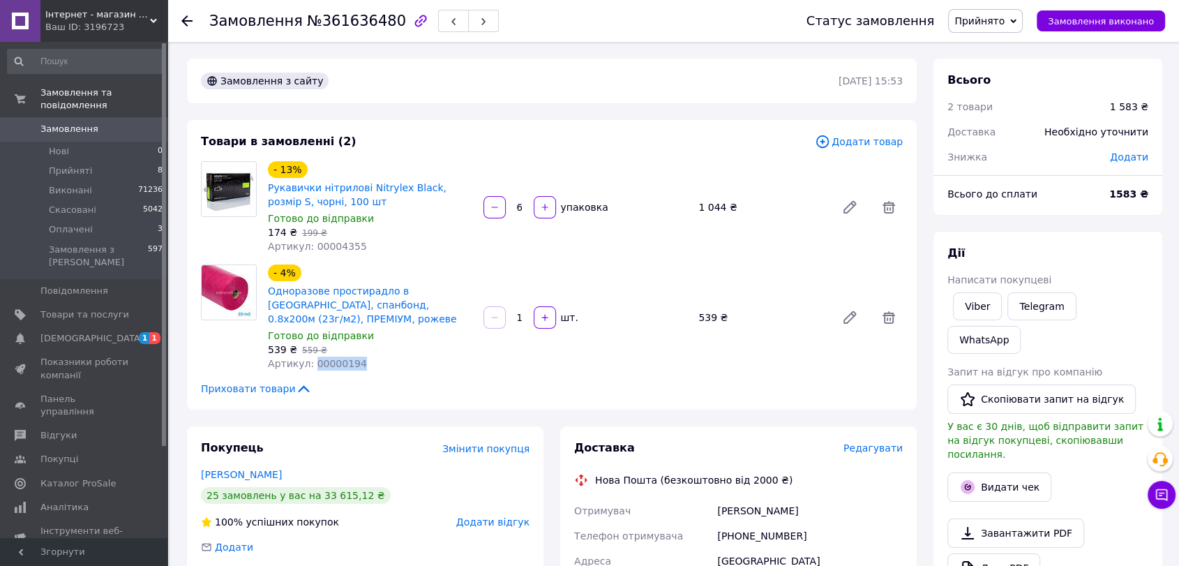
copy span "00000194"
drag, startPoint x: 990, startPoint y: 303, endPoint x: 955, endPoint y: 316, distance: 38.0
click at [990, 303] on link "Viber" at bounding box center [977, 306] width 49 height 28
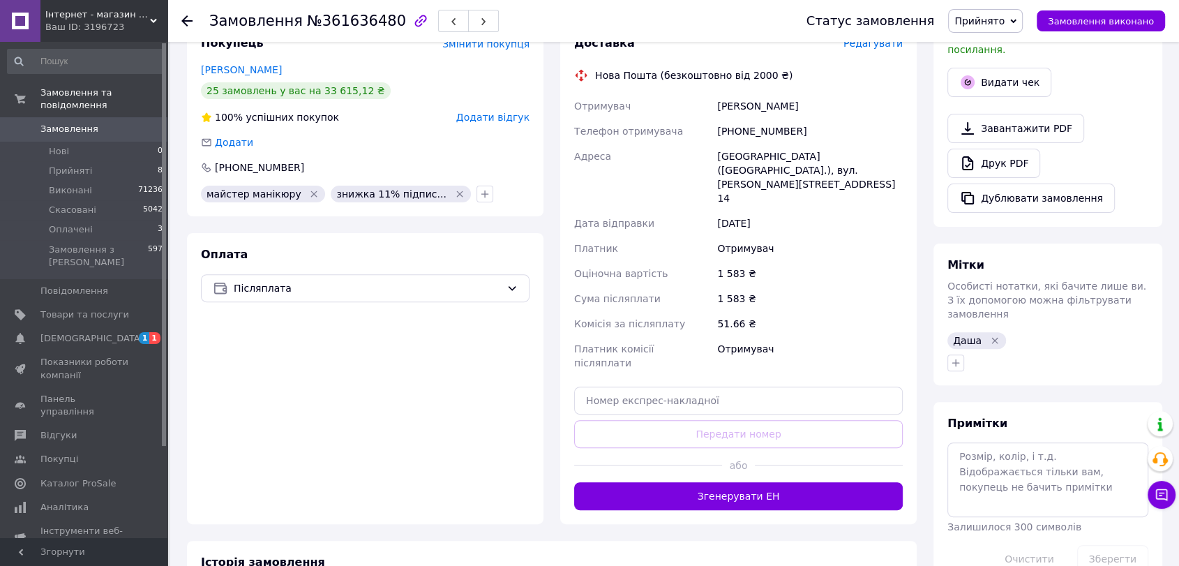
scroll to position [340, 0]
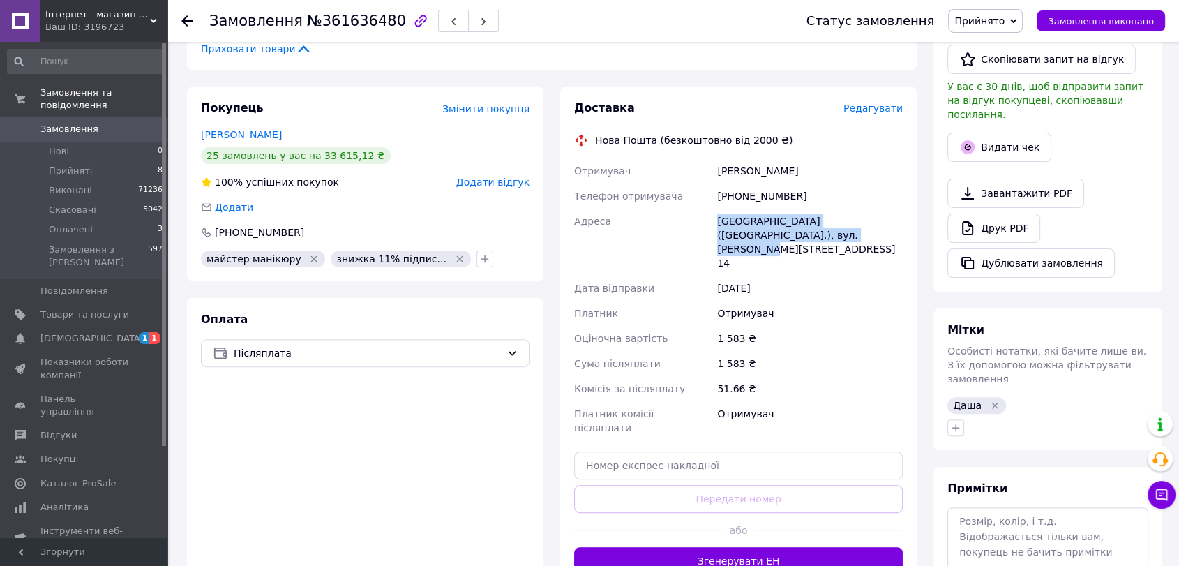
drag, startPoint x: 737, startPoint y: 221, endPoint x: 795, endPoint y: 231, distance: 58.7
click at [795, 231] on div "Отримувач [PERSON_NAME] Телефон отримувача [PHONE_NUMBER] [GEOGRAPHIC_DATA] [GE…" at bounding box center [739, 299] width 334 height 282
copy div "[GEOGRAPHIC_DATA] [GEOGRAPHIC_DATA] ([GEOGRAPHIC_DATA].), вул. [PERSON_NAME][ST…"
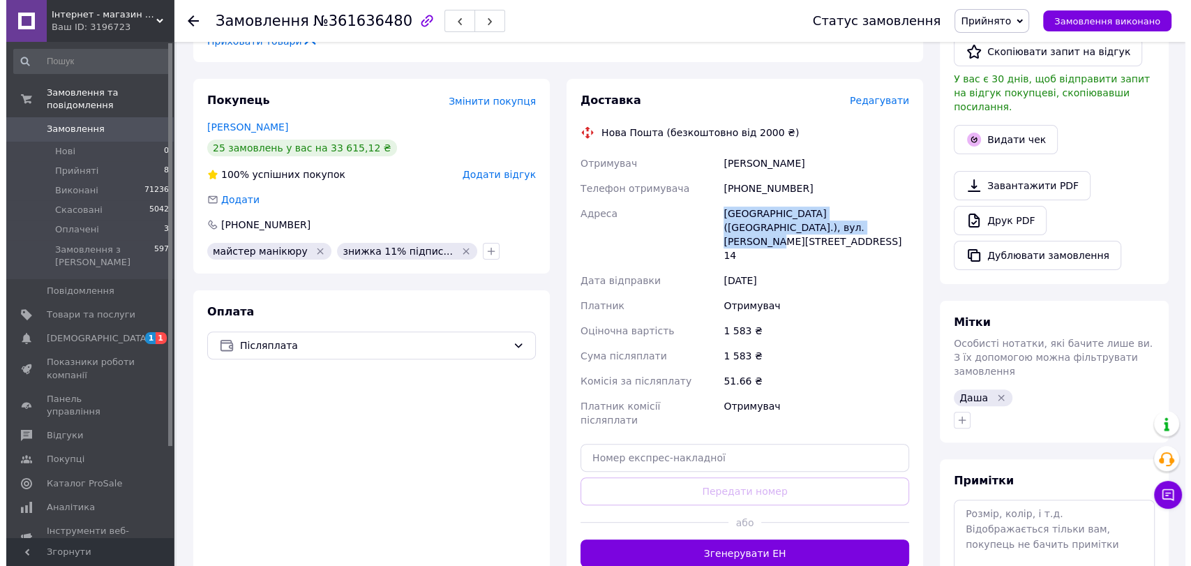
scroll to position [355, 0]
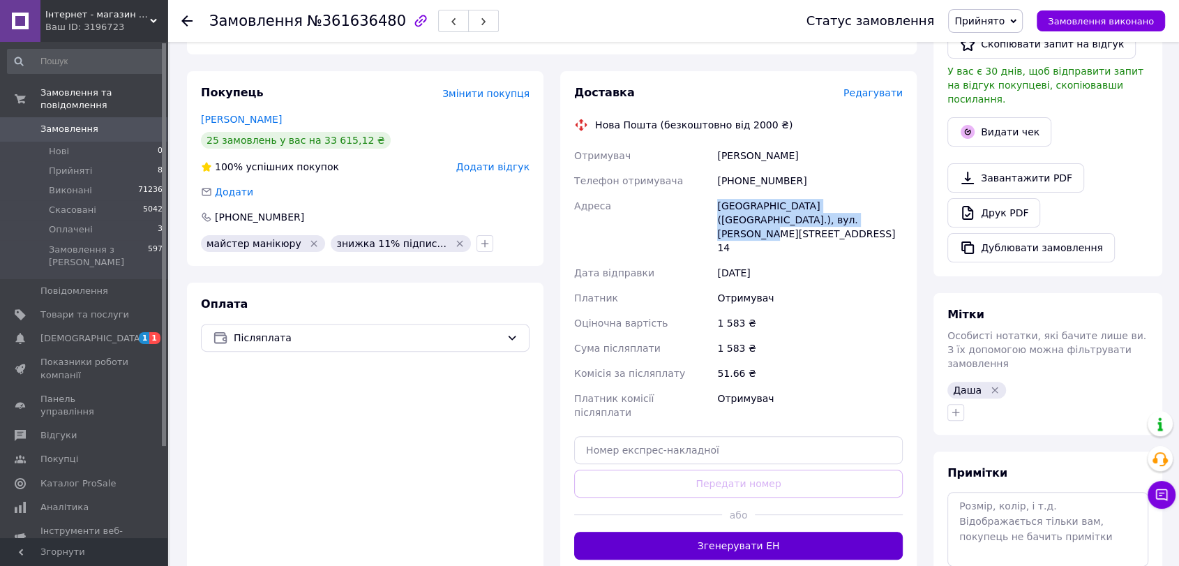
click at [805, 532] on button "Згенерувати ЕН" at bounding box center [738, 546] width 329 height 28
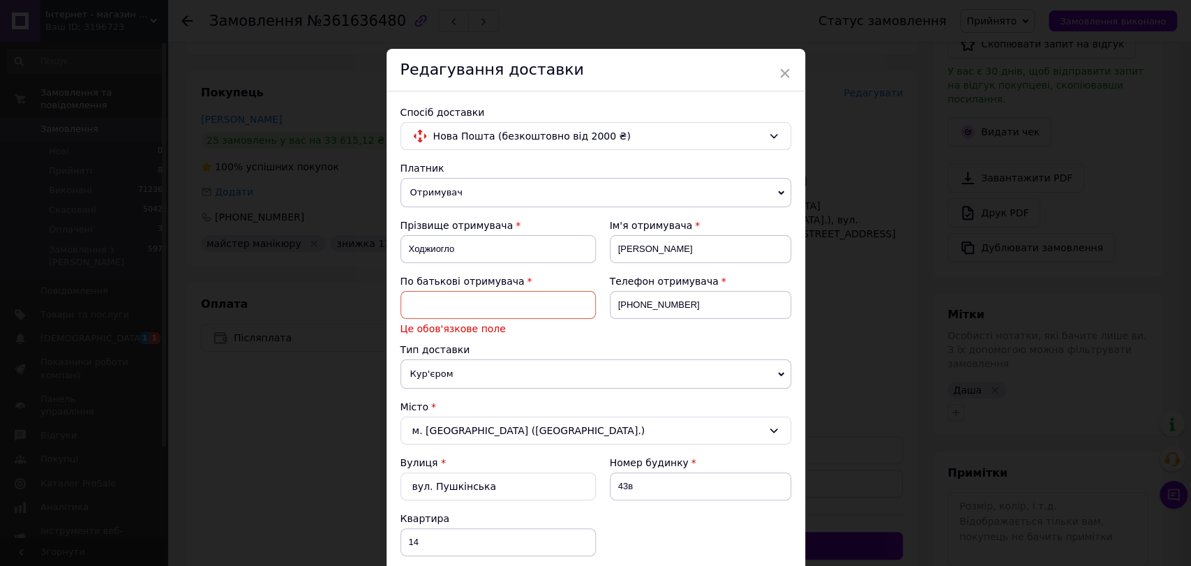
click at [528, 316] on input at bounding box center [498, 305] width 195 height 28
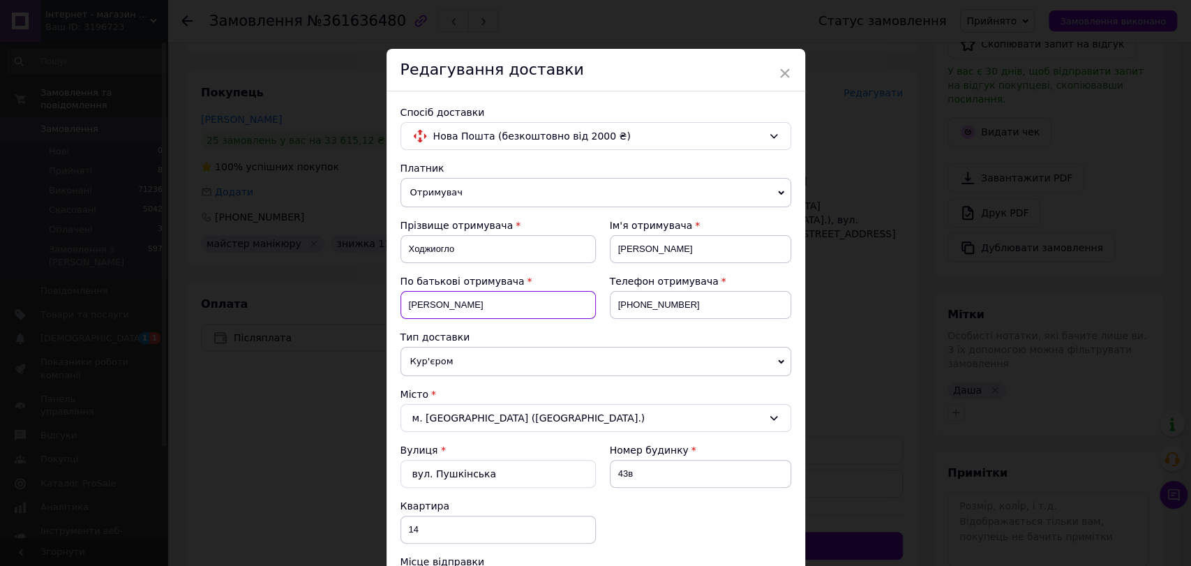
type input "Кристина"
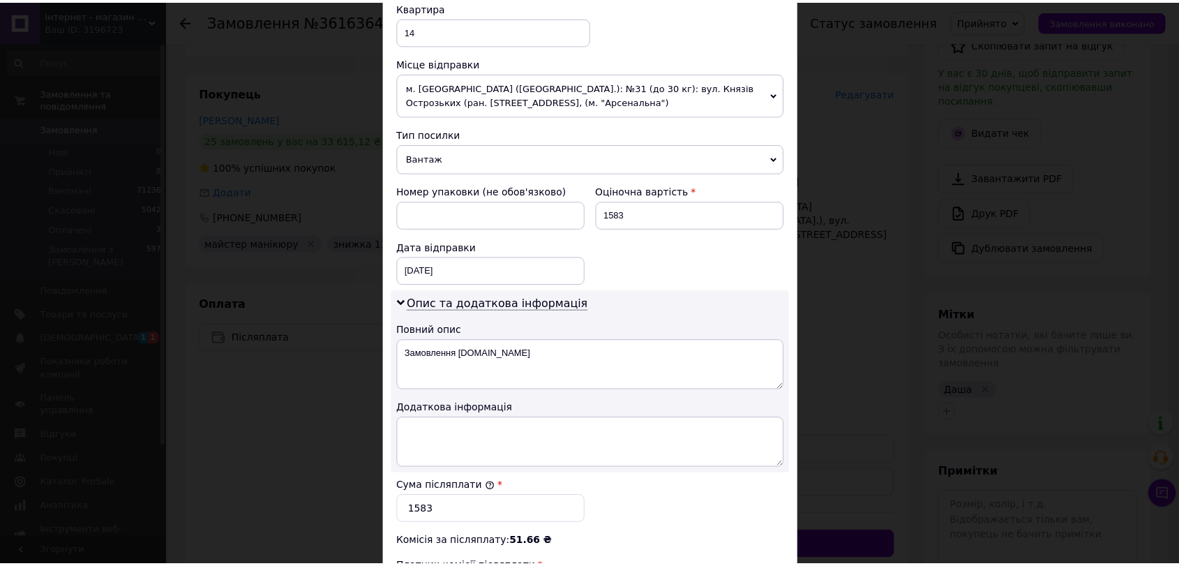
scroll to position [722, 0]
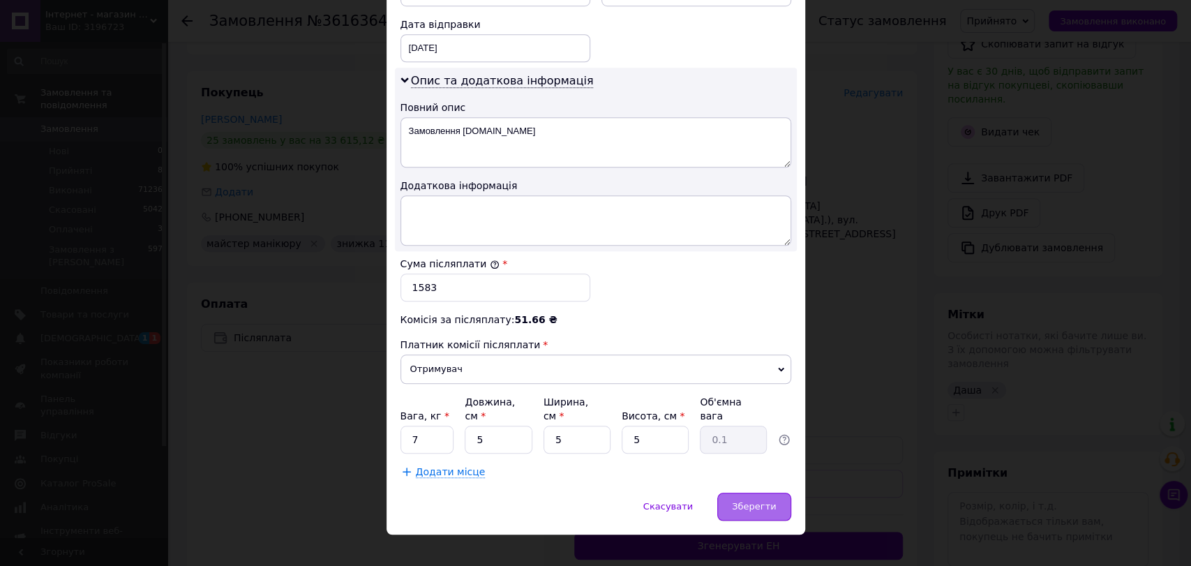
click at [754, 501] on span "Зберегти" at bounding box center [754, 506] width 44 height 10
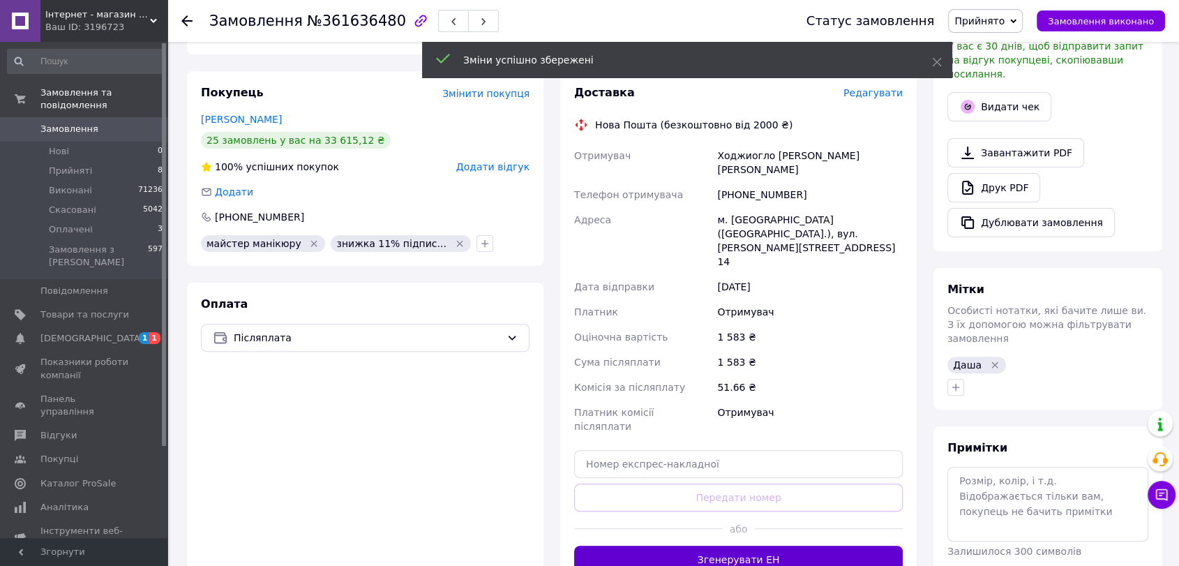
click at [722, 546] on button "Згенерувати ЕН" at bounding box center [738, 560] width 329 height 28
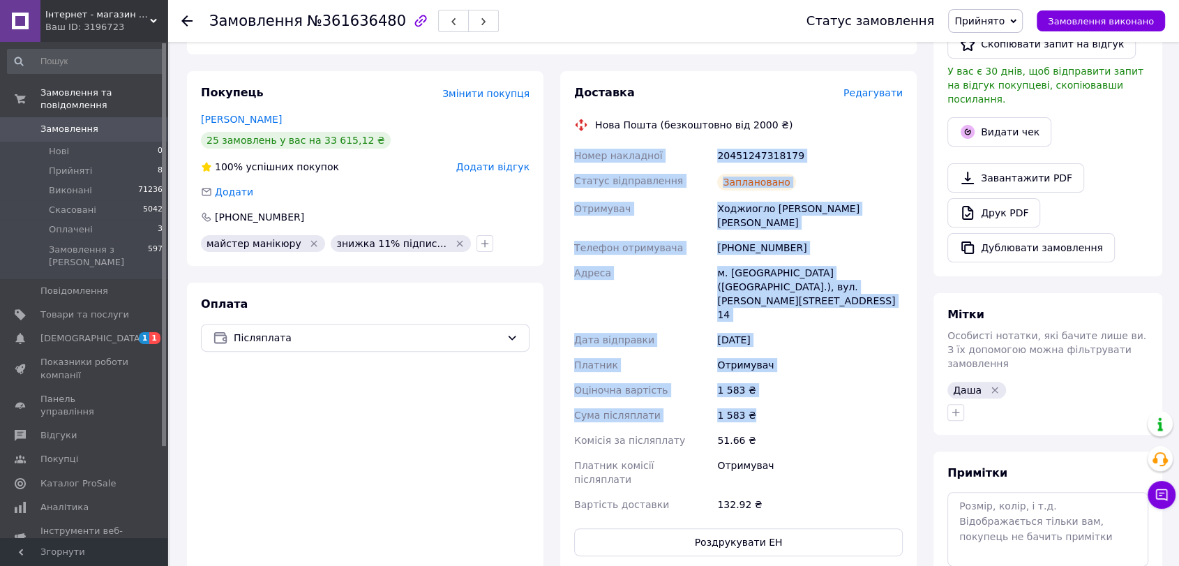
drag, startPoint x: 575, startPoint y: 154, endPoint x: 802, endPoint y: 367, distance: 311.0
click at [802, 367] on div "Номер накладної 20451247318179 Статус відправлення Заплановано Отримувач Ходжио…" at bounding box center [739, 330] width 334 height 374
copy div "Номер накладної 20451247318179 Статус відправлення Заплановано Отримувач Ходжио…"
click at [1012, 28] on span "Прийнято" at bounding box center [985, 21] width 75 height 24
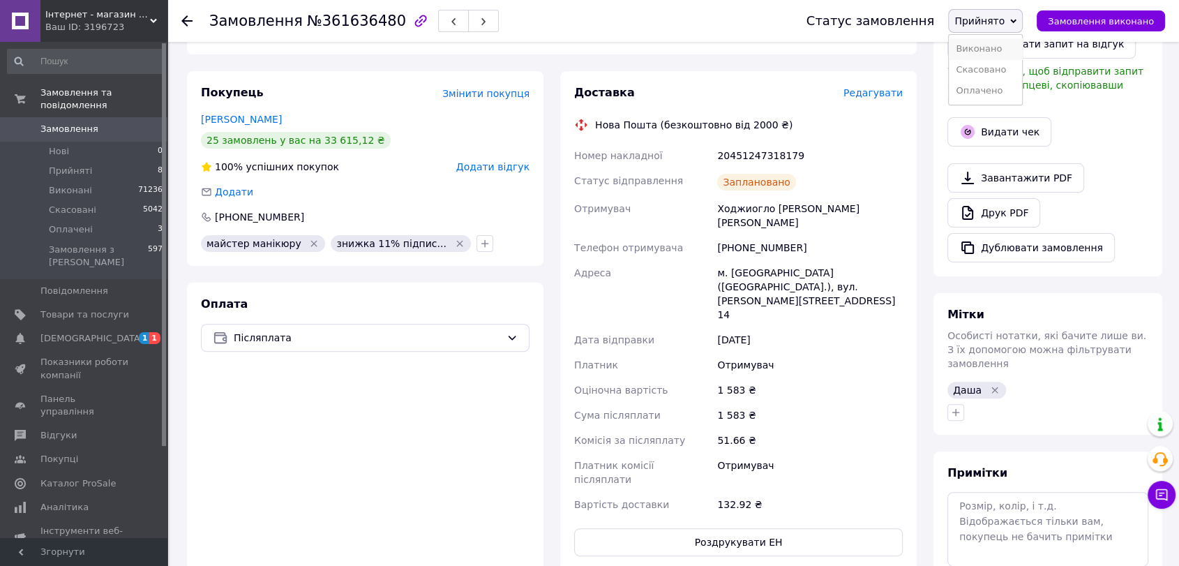
click at [998, 52] on li "Виконано" at bounding box center [985, 48] width 73 height 21
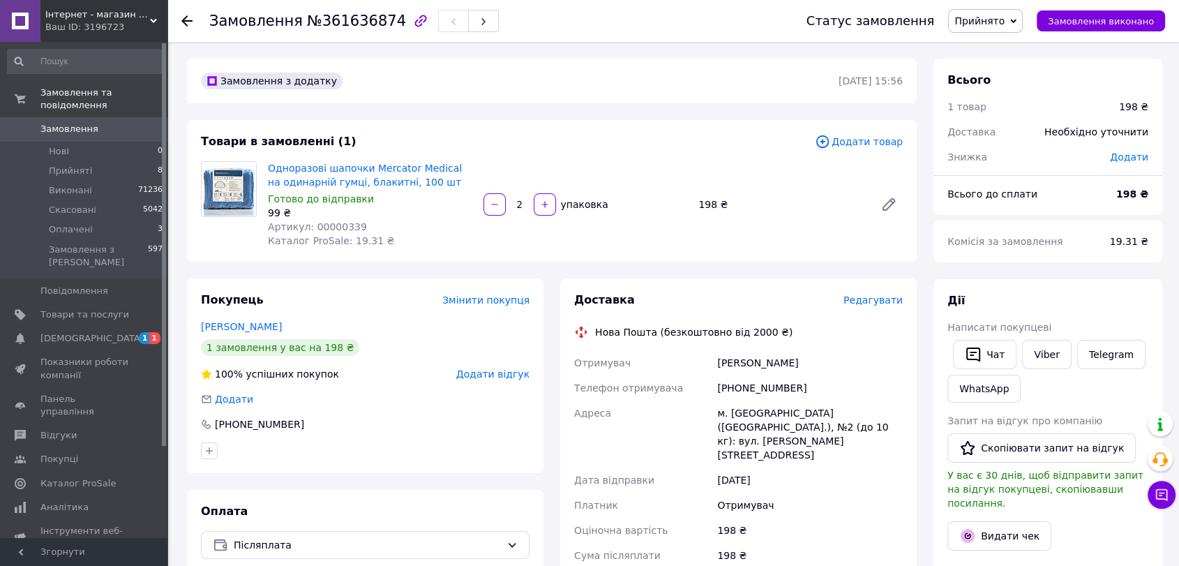
click at [345, 228] on span "Артикул: 00000339" at bounding box center [317, 226] width 99 height 11
copy span "00000339"
drag, startPoint x: 1047, startPoint y: 351, endPoint x: 1027, endPoint y: 348, distance: 19.8
click at [1046, 353] on link "Viber" at bounding box center [1046, 354] width 49 height 29
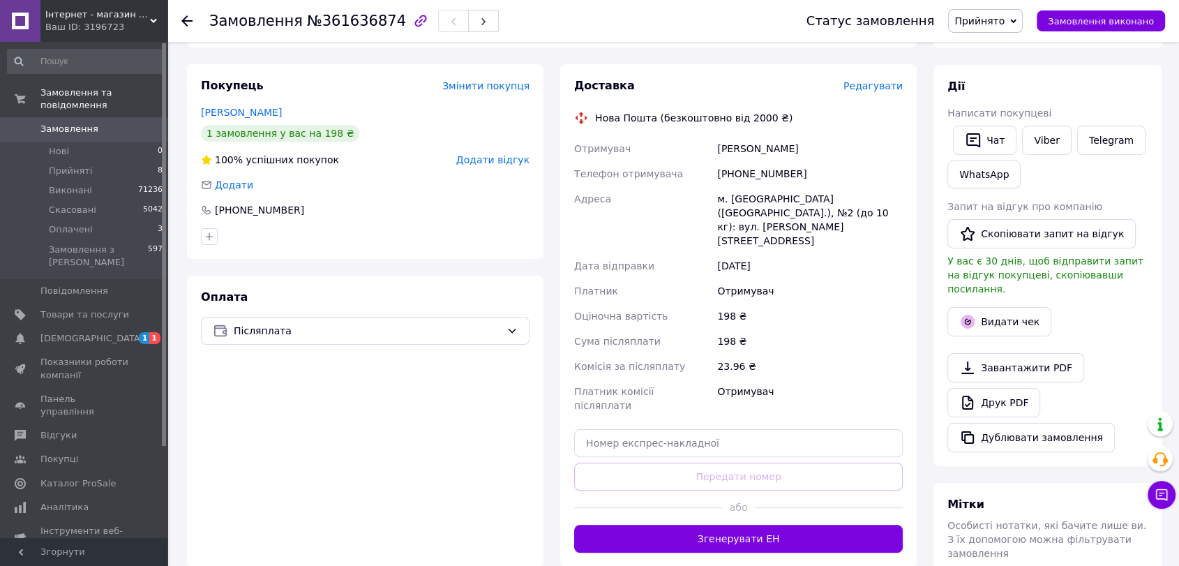
scroll to position [216, 0]
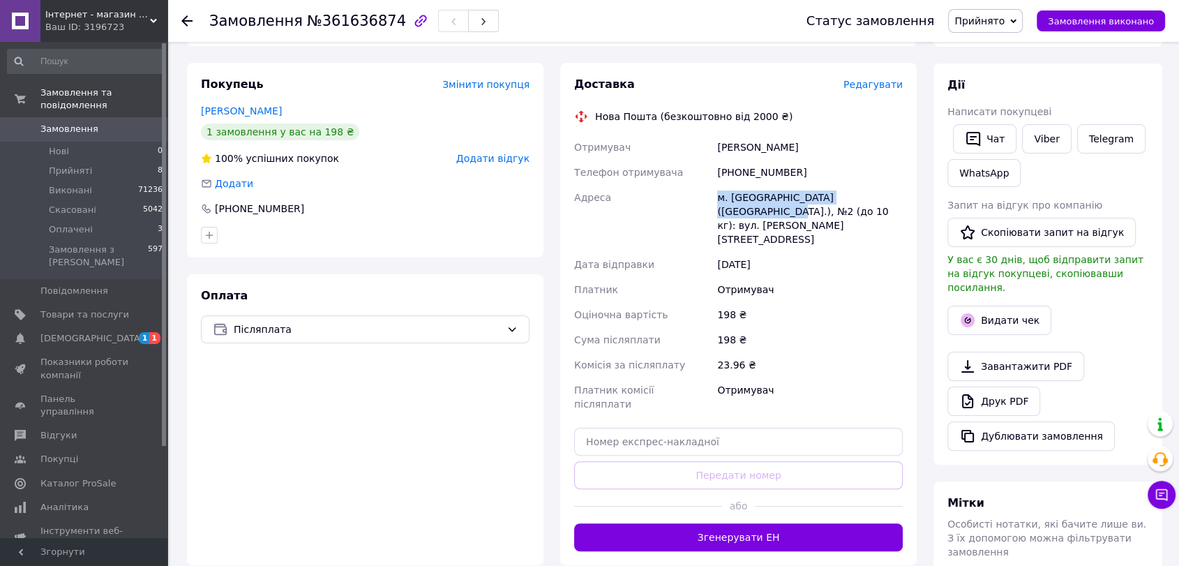
drag, startPoint x: 714, startPoint y: 193, endPoint x: 893, endPoint y: 195, distance: 179.4
click at [893, 195] on div "Отримувач [PERSON_NAME] Телефон отримувача [PHONE_NUMBER] Адреса [PERSON_NAME].…" at bounding box center [739, 276] width 334 height 282
copy div "Адреса [PERSON_NAME]. [GEOGRAPHIC_DATA] ([GEOGRAPHIC_DATA].), №2"
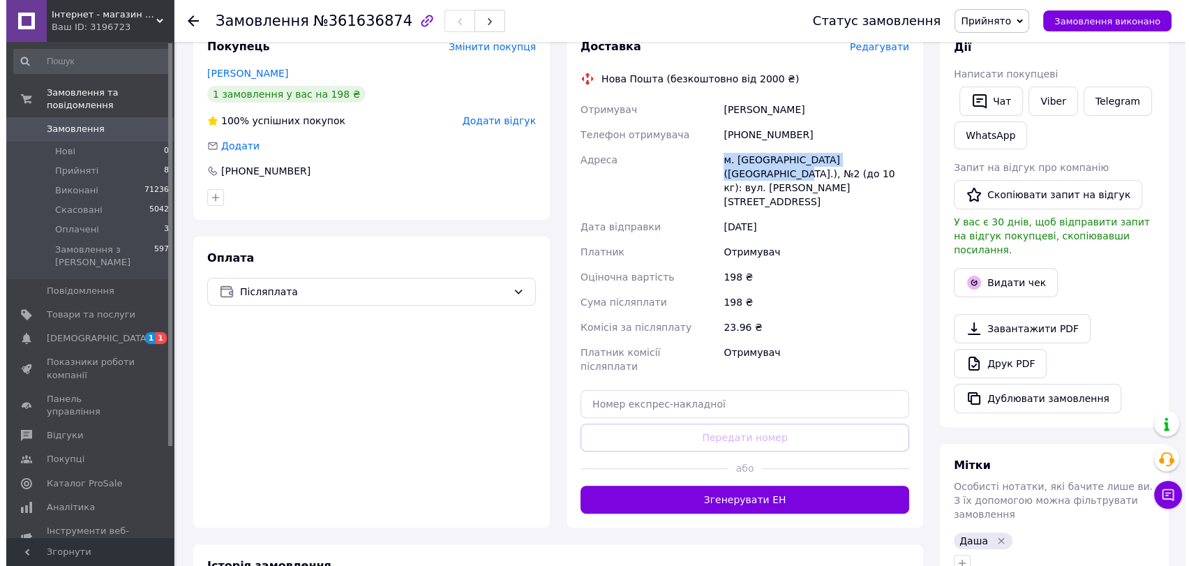
scroll to position [325, 0]
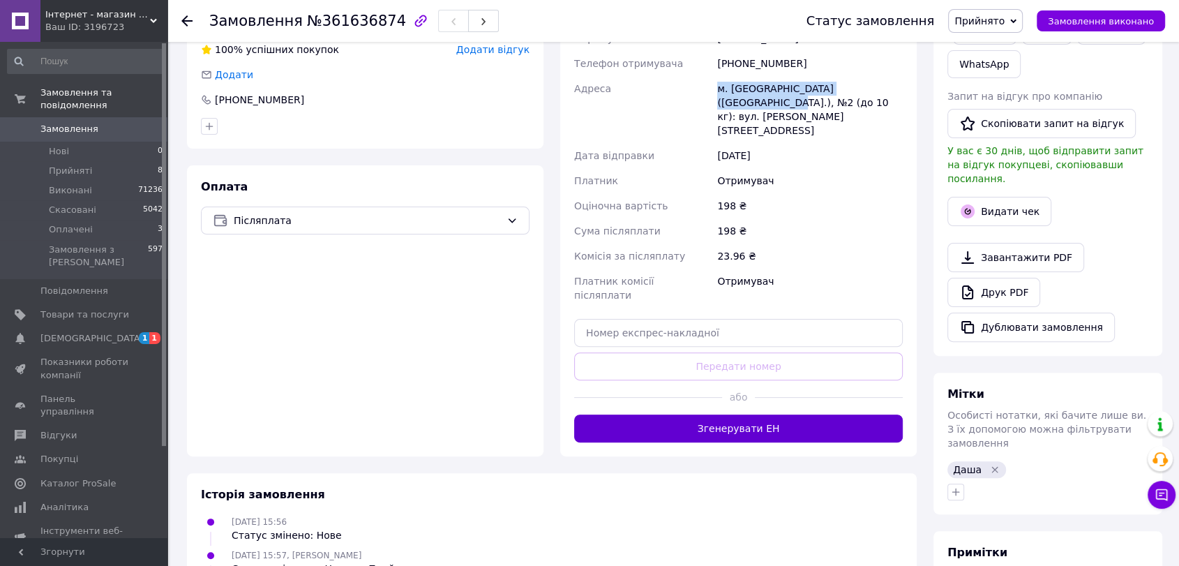
click at [848, 415] on button "Згенерувати ЕН" at bounding box center [738, 429] width 329 height 28
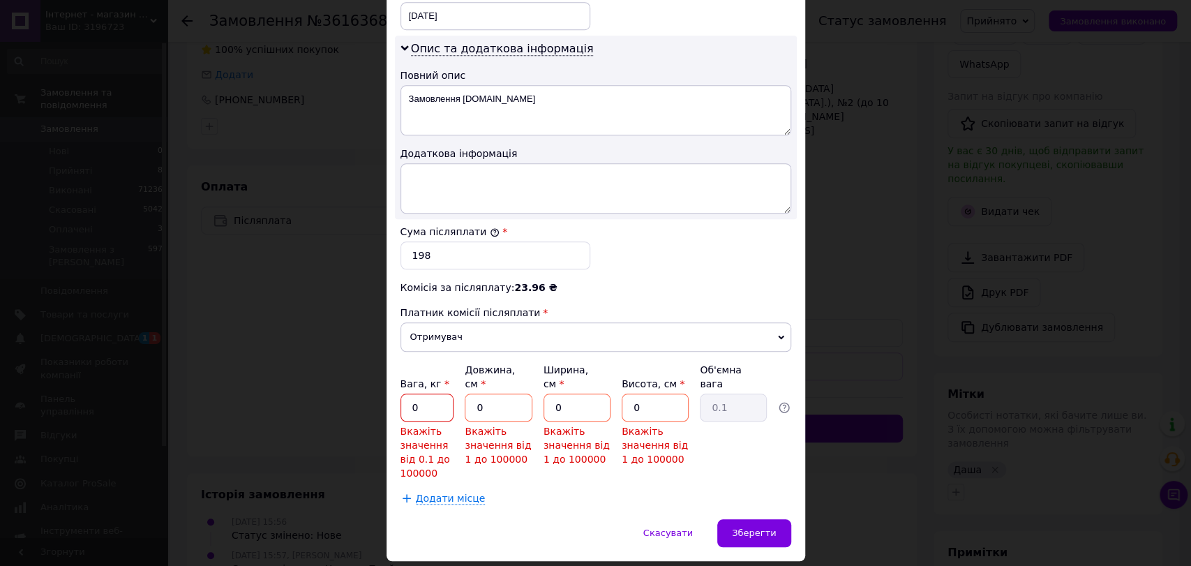
click at [437, 401] on input "0" at bounding box center [428, 408] width 54 height 28
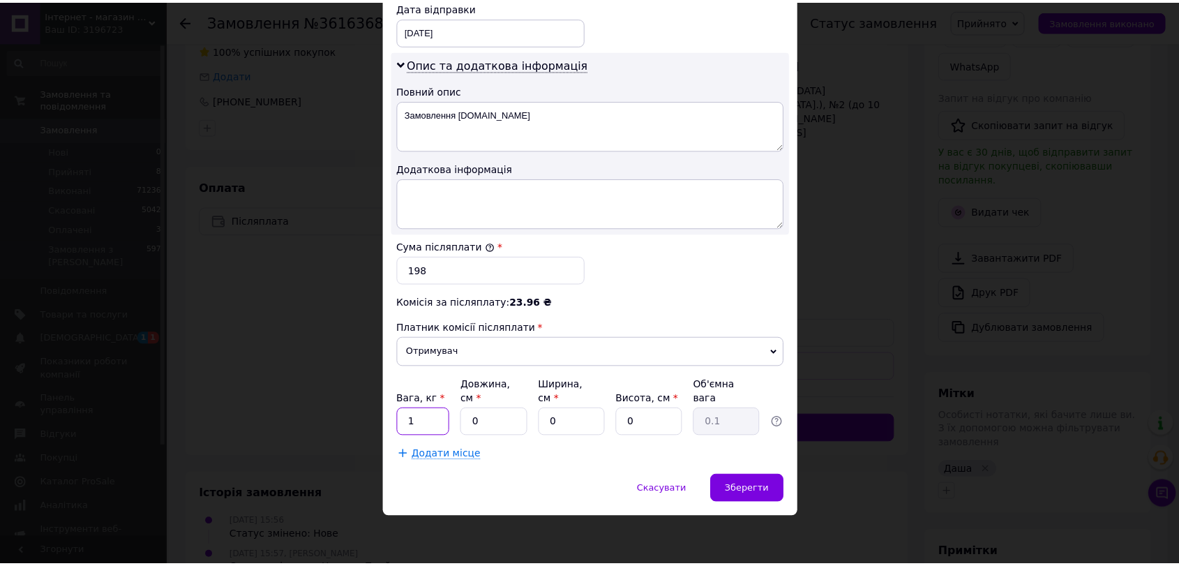
scroll to position [666, 0]
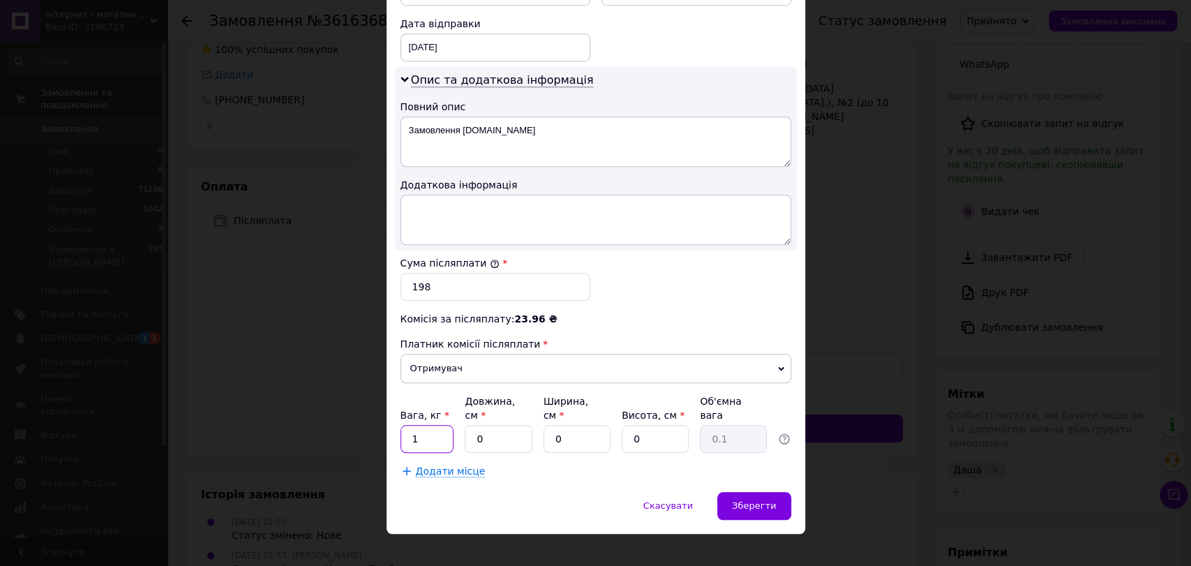
type input "1"
click at [488, 425] on input "0" at bounding box center [498, 439] width 67 height 28
type input "1"
click at [586, 432] on input "0" at bounding box center [577, 439] width 67 height 28
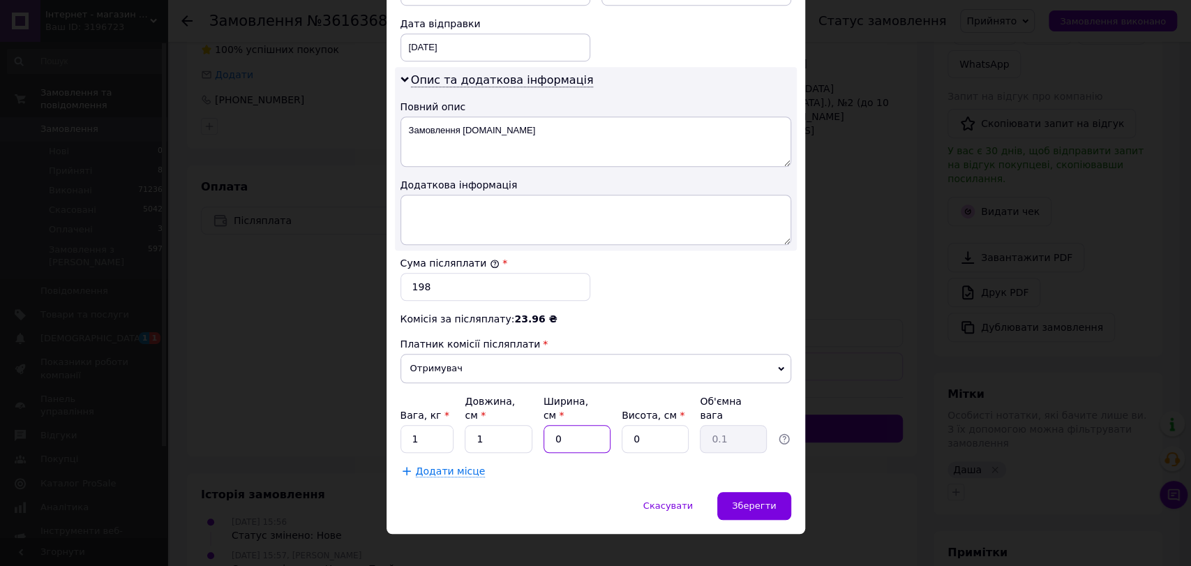
drag, startPoint x: 586, startPoint y: 432, endPoint x: 600, endPoint y: 431, distance: 14.0
click at [586, 432] on input "0" at bounding box center [577, 439] width 67 height 28
type input "1"
click at [650, 428] on input "0" at bounding box center [655, 439] width 67 height 28
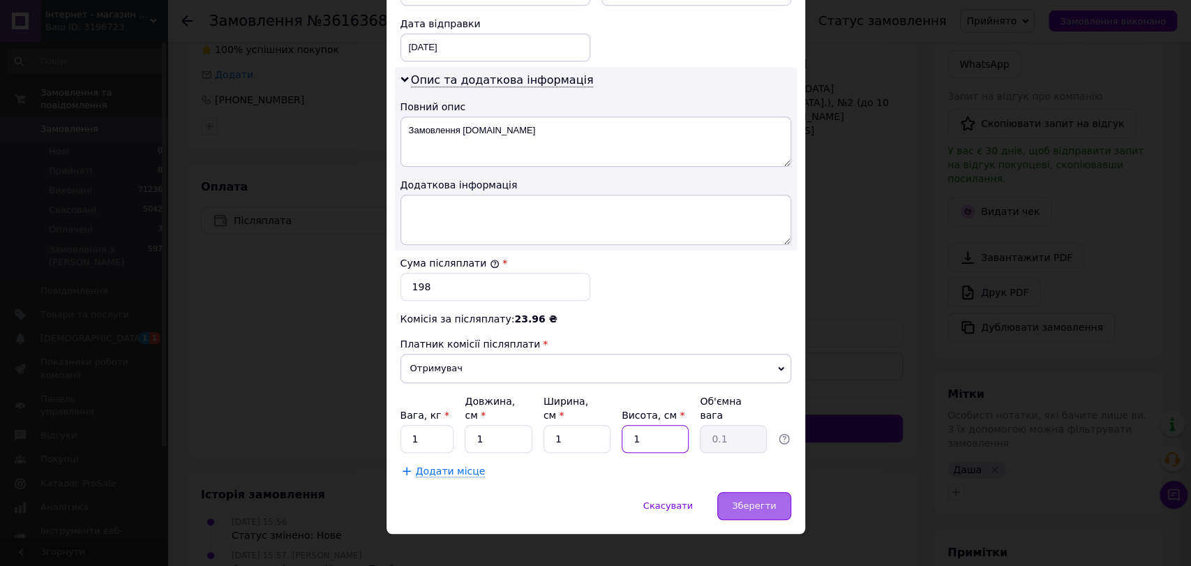
type input "1"
click at [775, 492] on div "Зберегти" at bounding box center [753, 506] width 73 height 28
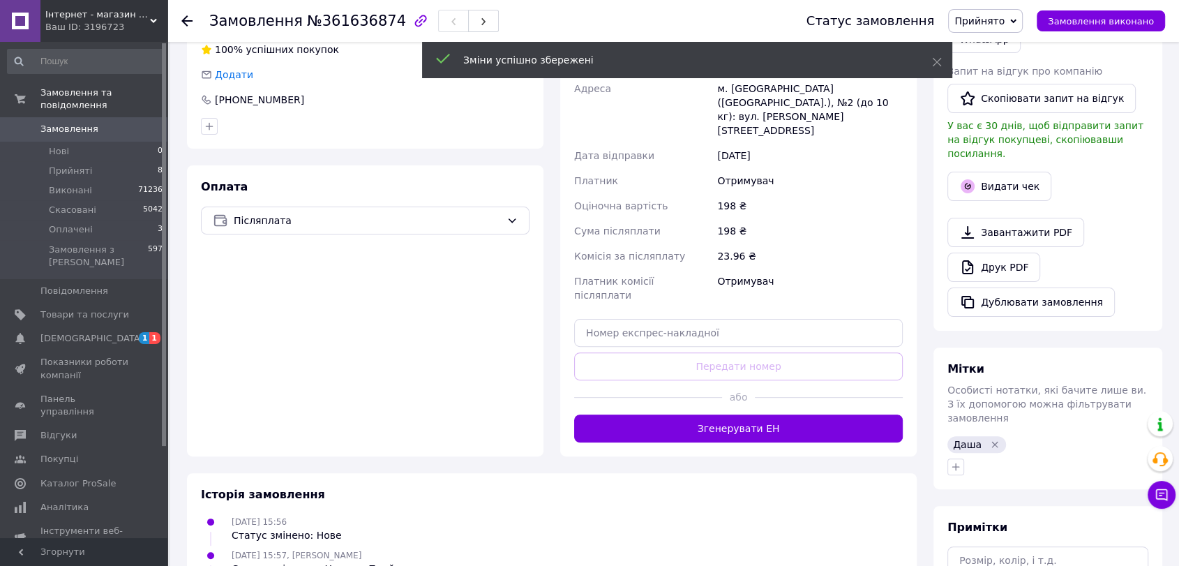
click at [761, 415] on button "Згенерувати ЕН" at bounding box center [738, 429] width 329 height 28
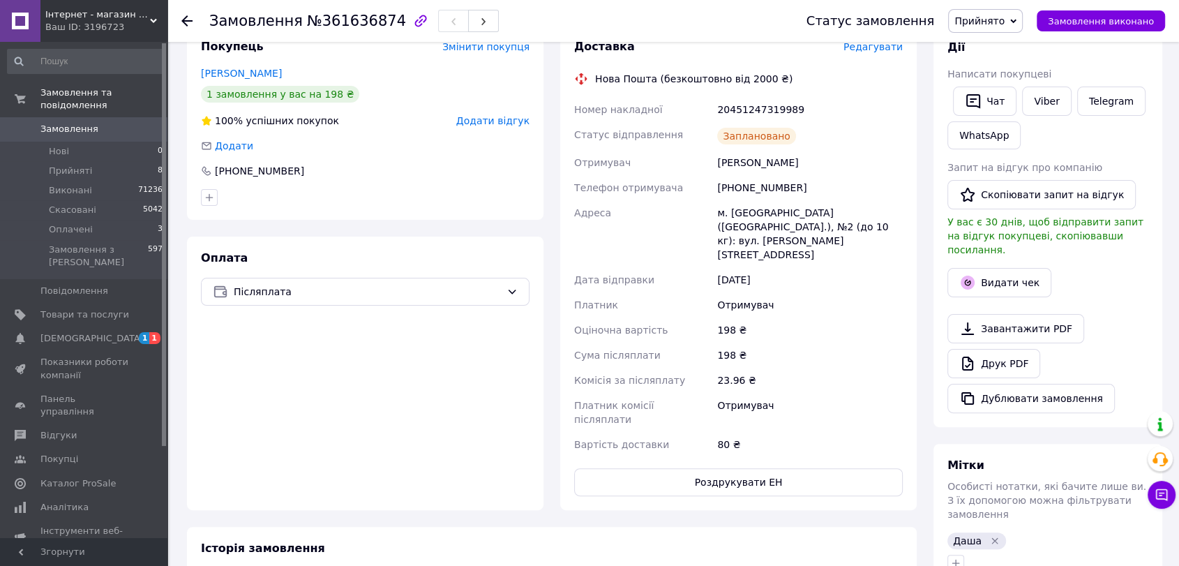
scroll to position [170, 0]
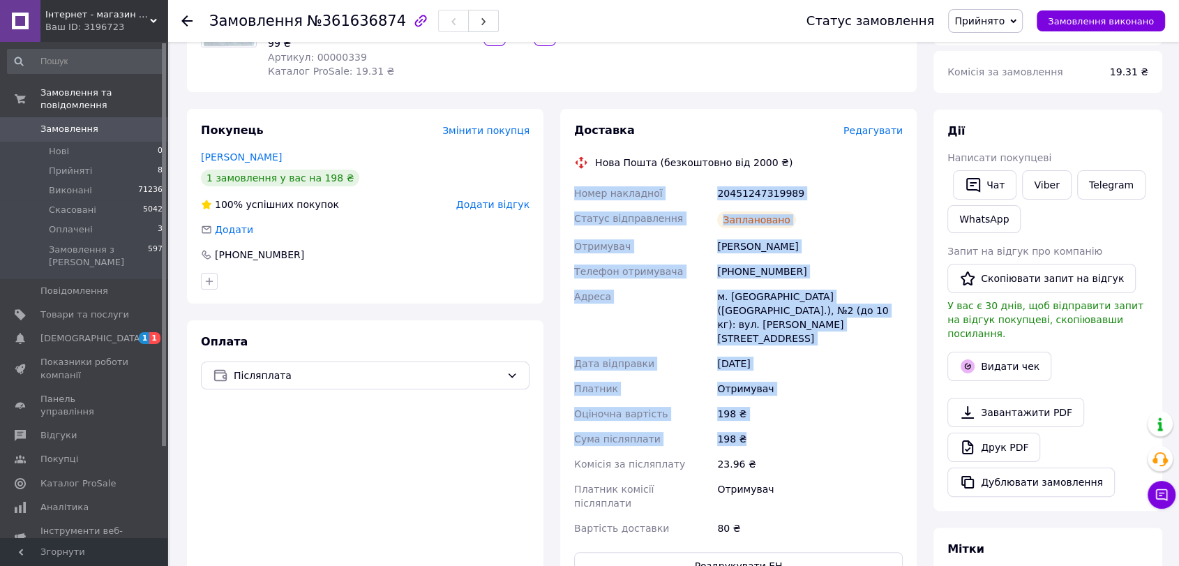
drag, startPoint x: 574, startPoint y: 191, endPoint x: 791, endPoint y: 409, distance: 307.4
click at [791, 409] on div "Номер накладної 20451247319989 Статус відправлення Заплановано Отримувач новіць…" at bounding box center [739, 361] width 334 height 360
copy div "Номер накладної 20451247319989 Статус відправлення Заплановано Отримувач новіць…"
click at [983, 22] on span "Прийнято" at bounding box center [980, 20] width 50 height 11
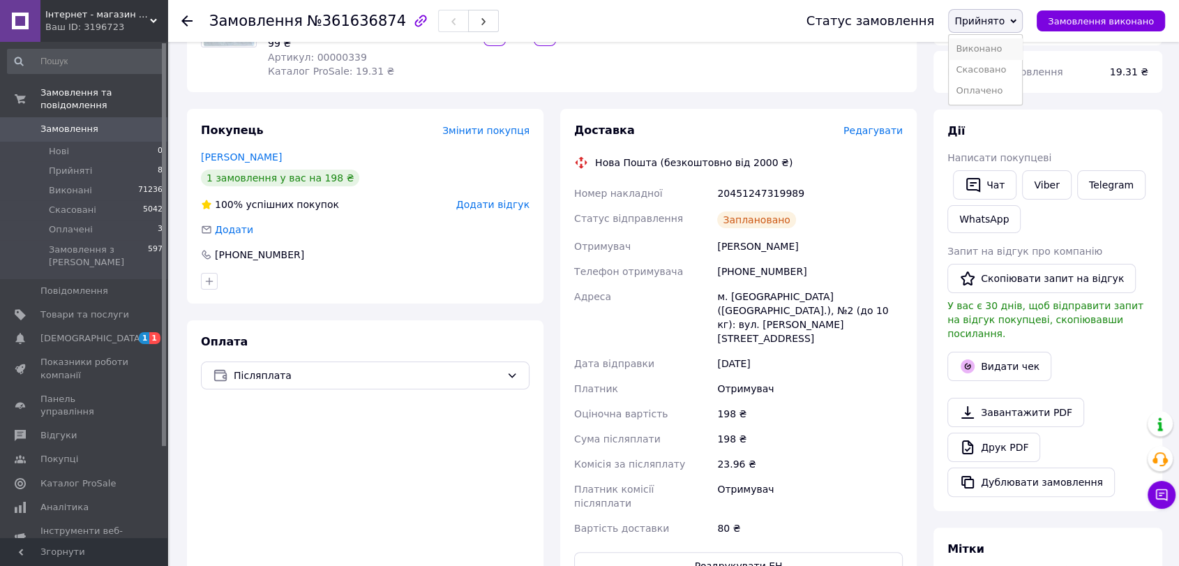
click at [987, 52] on li "Виконано" at bounding box center [985, 48] width 73 height 21
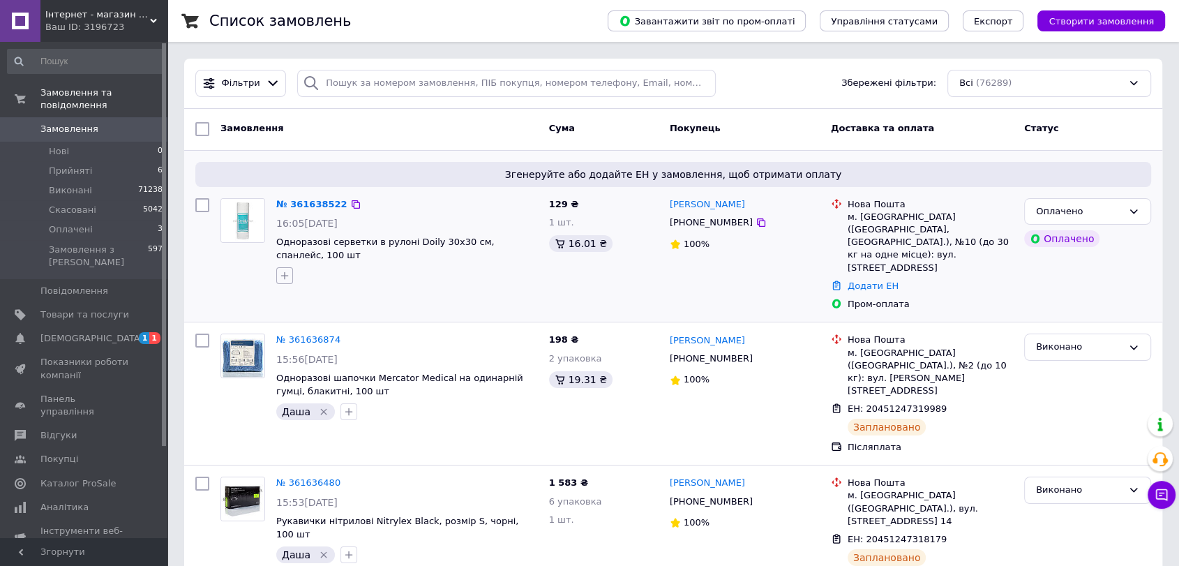
click at [291, 275] on button "button" at bounding box center [284, 275] width 17 height 17
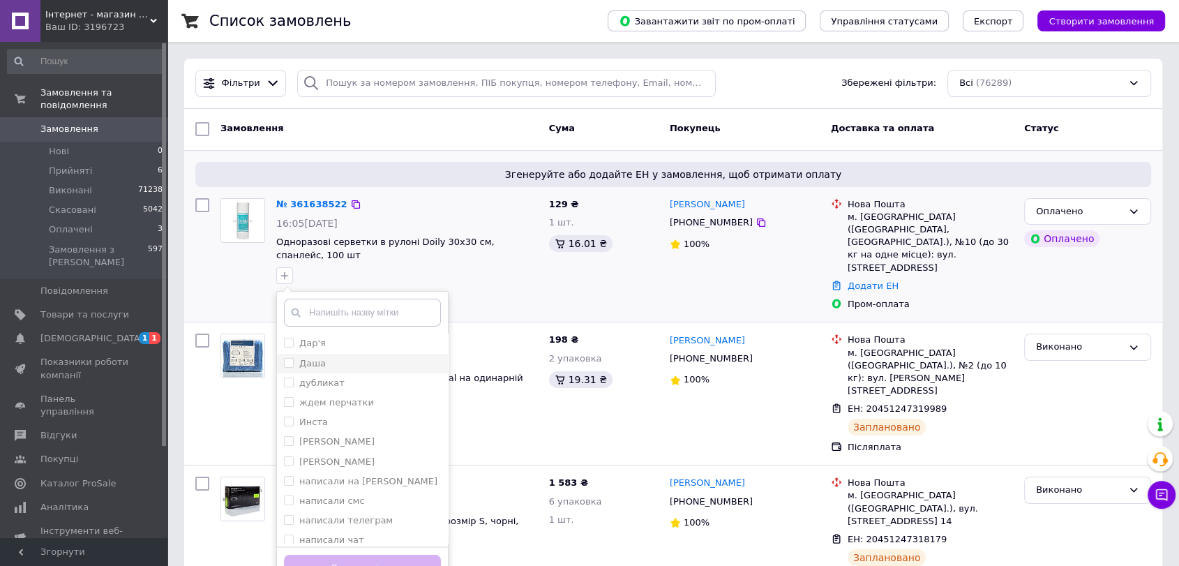
click at [322, 363] on div "Даша" at bounding box center [362, 363] width 157 height 13
checkbox input "true"
click at [374, 558] on button "Додати мітку" at bounding box center [362, 568] width 157 height 27
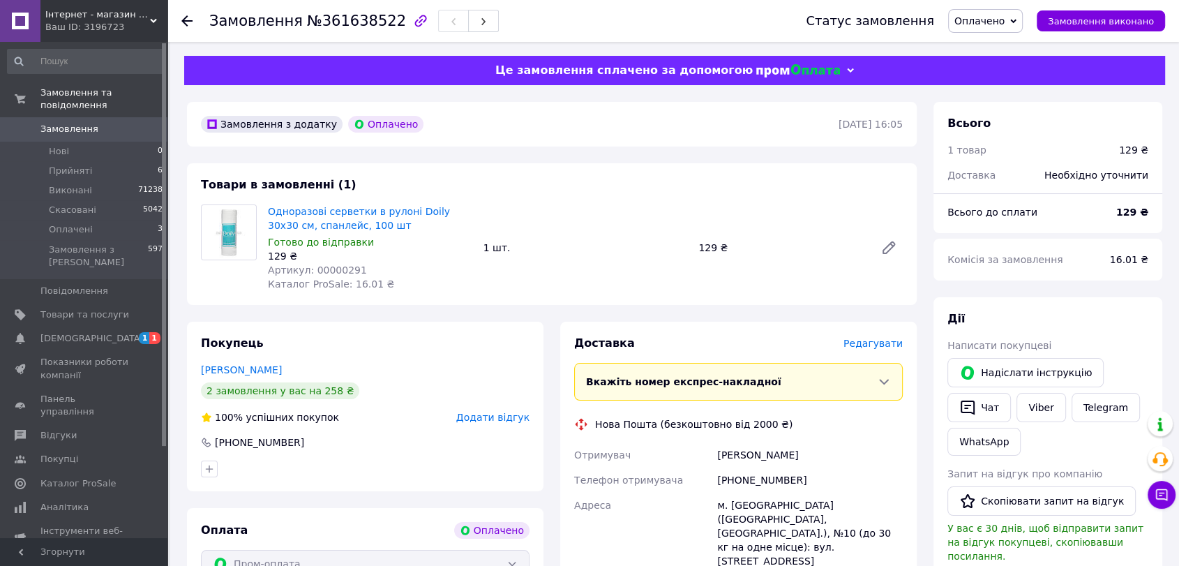
click at [341, 271] on span "Артикул: 00000291" at bounding box center [317, 269] width 99 height 11
copy span "00000291"
click at [1042, 410] on link "Viber" at bounding box center [1041, 407] width 49 height 29
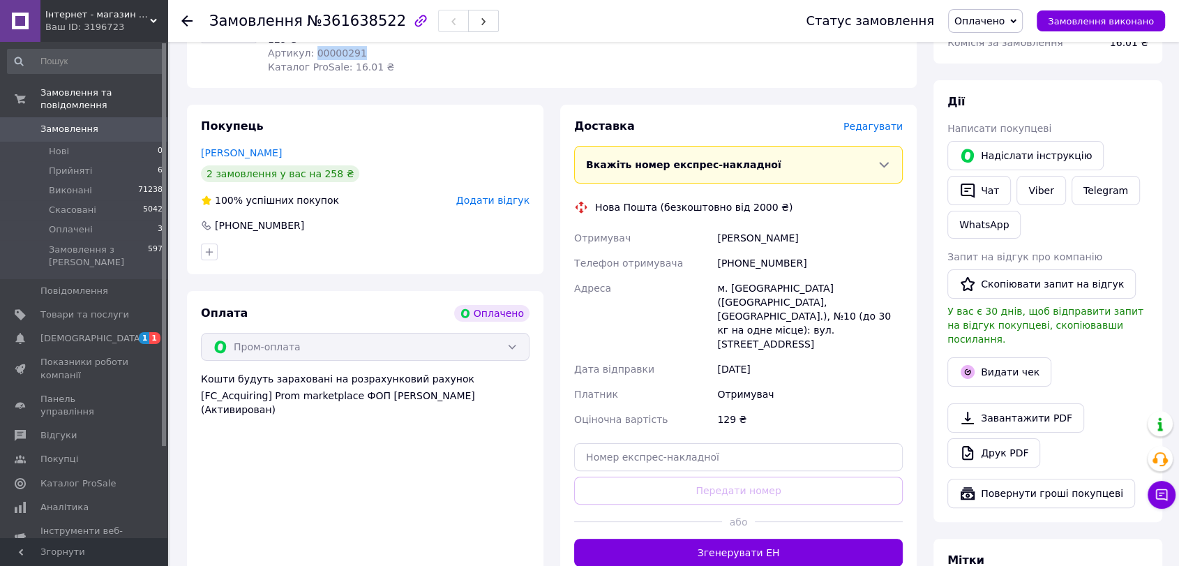
scroll to position [218, 0]
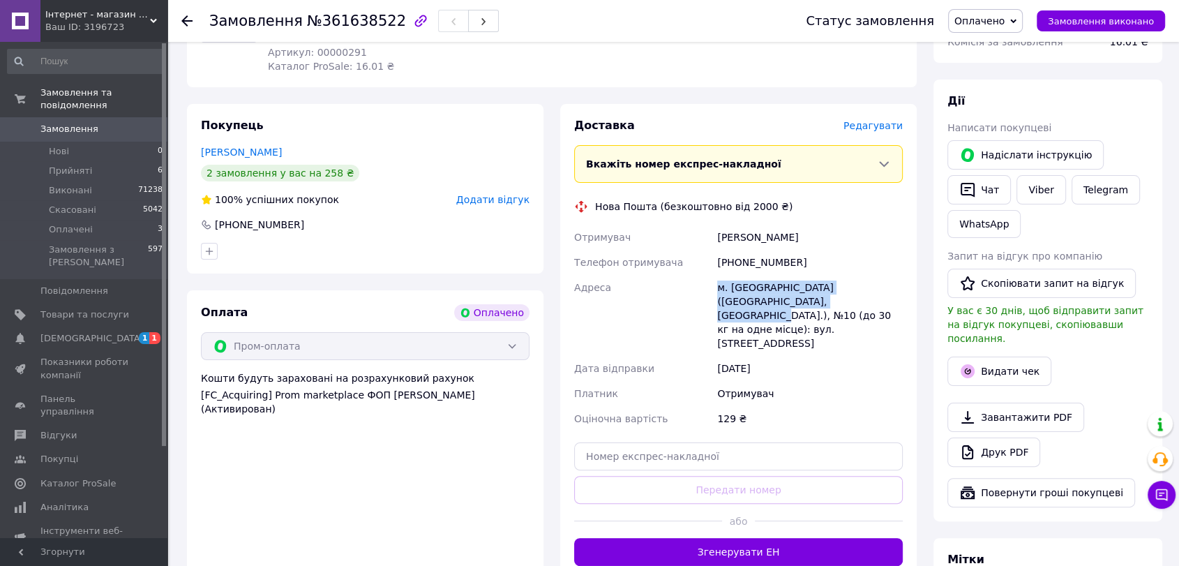
drag, startPoint x: 715, startPoint y: 287, endPoint x: 821, endPoint y: 303, distance: 107.3
click at [821, 303] on div "м. [GEOGRAPHIC_DATA] ([GEOGRAPHIC_DATA], [GEOGRAPHIC_DATA].), №10 (до 30 кг на …" at bounding box center [810, 315] width 191 height 81
copy div "м. [GEOGRAPHIC_DATA] ([GEOGRAPHIC_DATA], [GEOGRAPHIC_DATA].), №10"
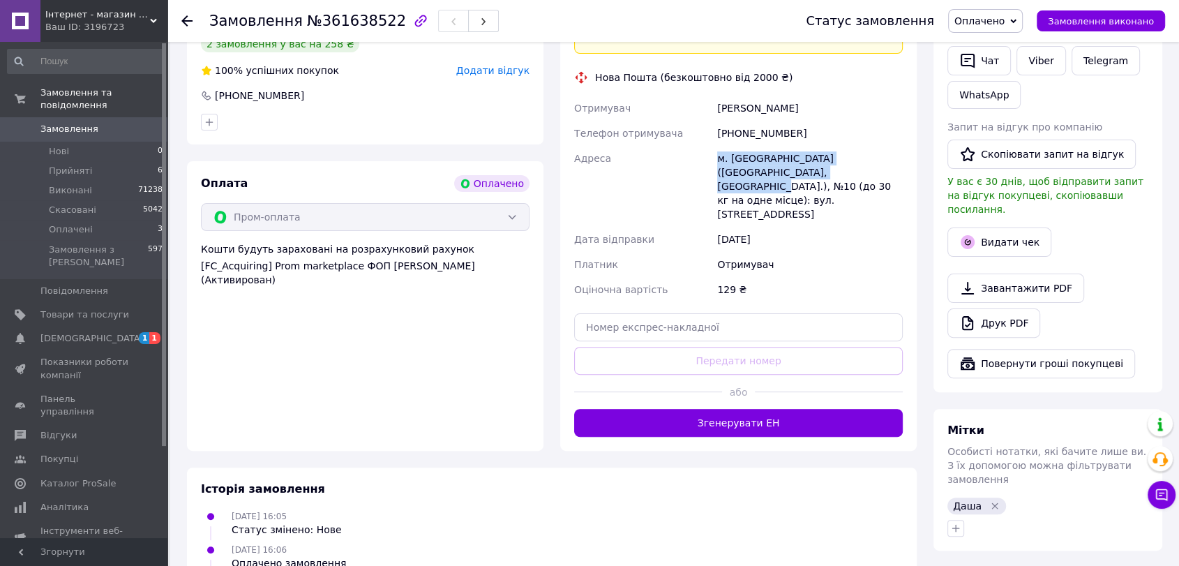
scroll to position [403, 0]
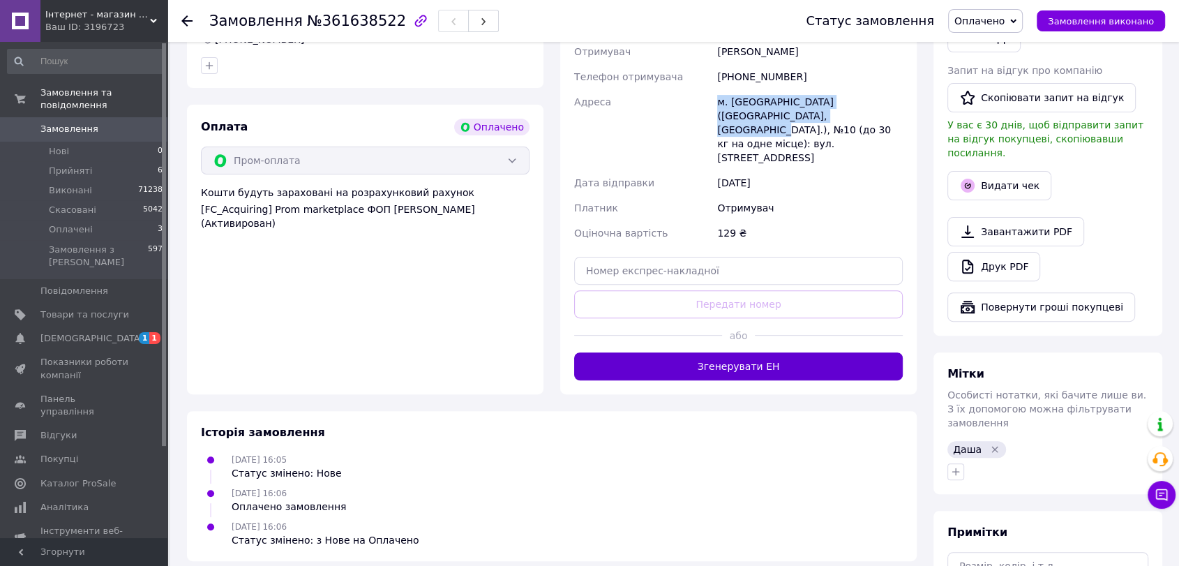
click at [678, 352] on button "Згенерувати ЕН" at bounding box center [738, 366] width 329 height 28
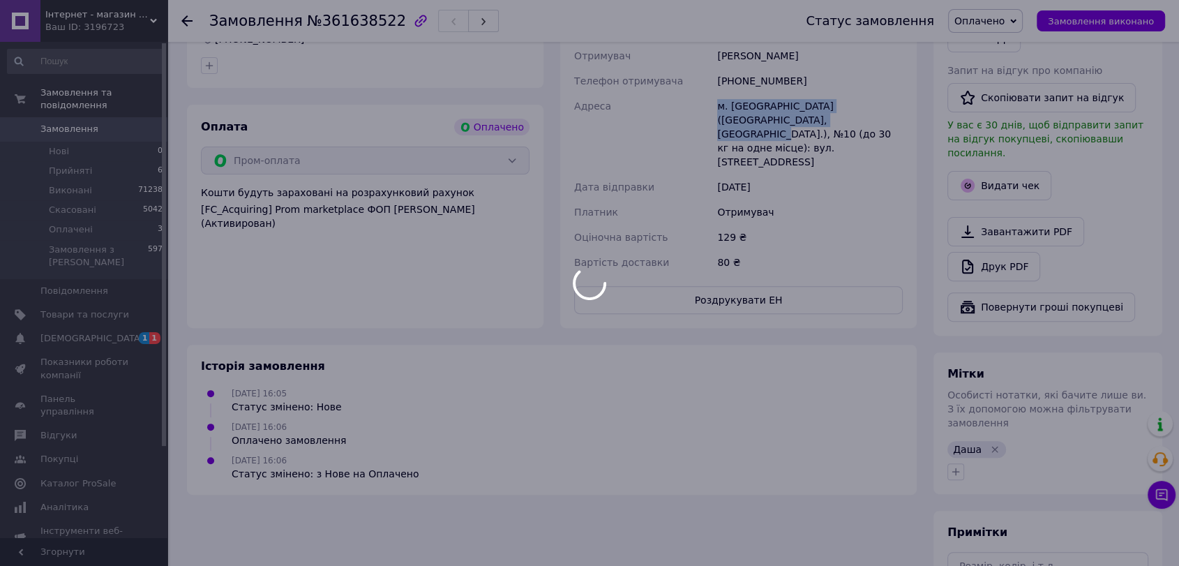
scroll to position [248, 0]
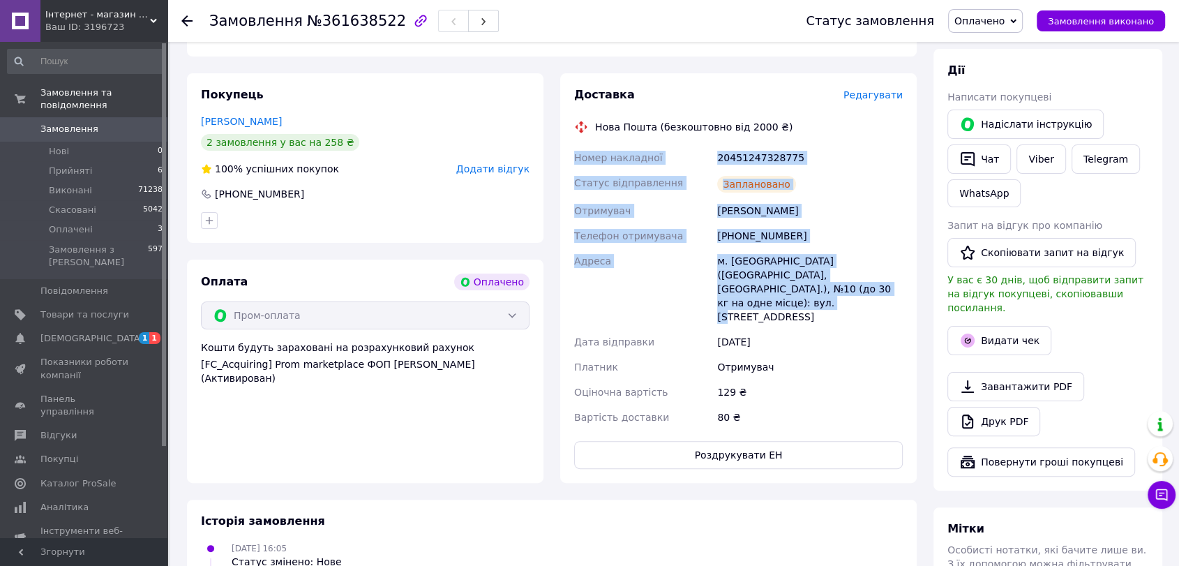
drag, startPoint x: 576, startPoint y: 159, endPoint x: 844, endPoint y: 294, distance: 300.2
click at [844, 294] on div "Номер накладної 20451247328775 Статус відправлення Заплановано Отримувач [PERSO…" at bounding box center [739, 287] width 334 height 285
copy div "Номер накладної 20451247328775 Статус відправлення Заплановано Отримувач [PERSO…"
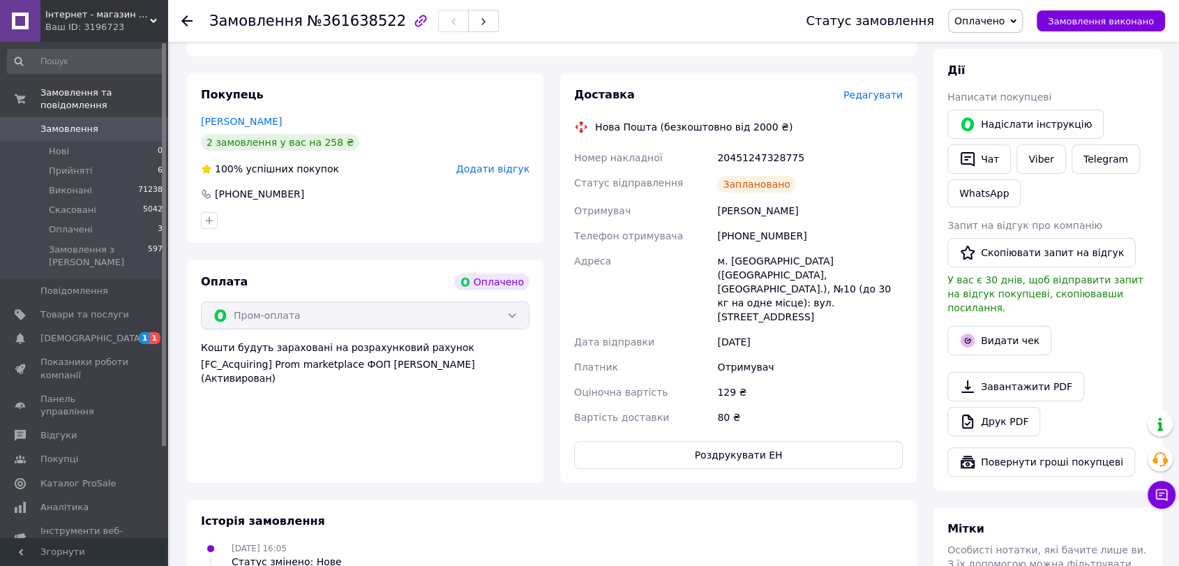
click at [998, 35] on div "Статус замовлення Оплачено Прийнято Виконано Скасовано Замовлення виконано" at bounding box center [971, 21] width 387 height 42
click at [995, 20] on span "Оплачено" at bounding box center [980, 20] width 50 height 11
click at [996, 68] on li "Виконано" at bounding box center [985, 69] width 73 height 21
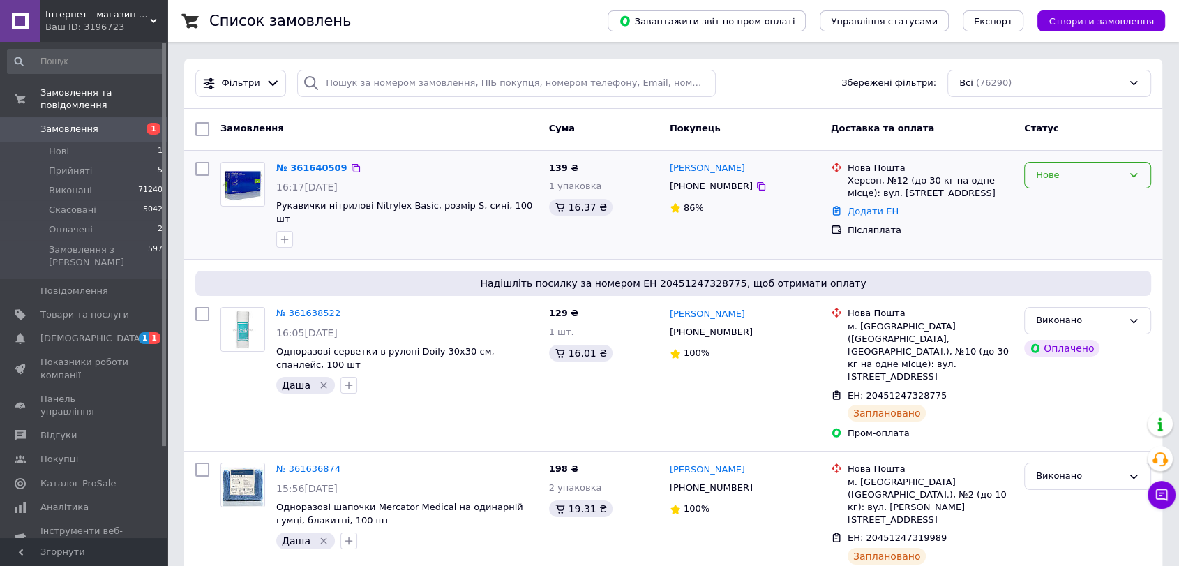
click at [1032, 177] on div "Нове" at bounding box center [1087, 175] width 127 height 27
click at [1043, 200] on li "Прийнято" at bounding box center [1088, 204] width 126 height 26
click at [290, 234] on icon "button" at bounding box center [284, 239] width 11 height 11
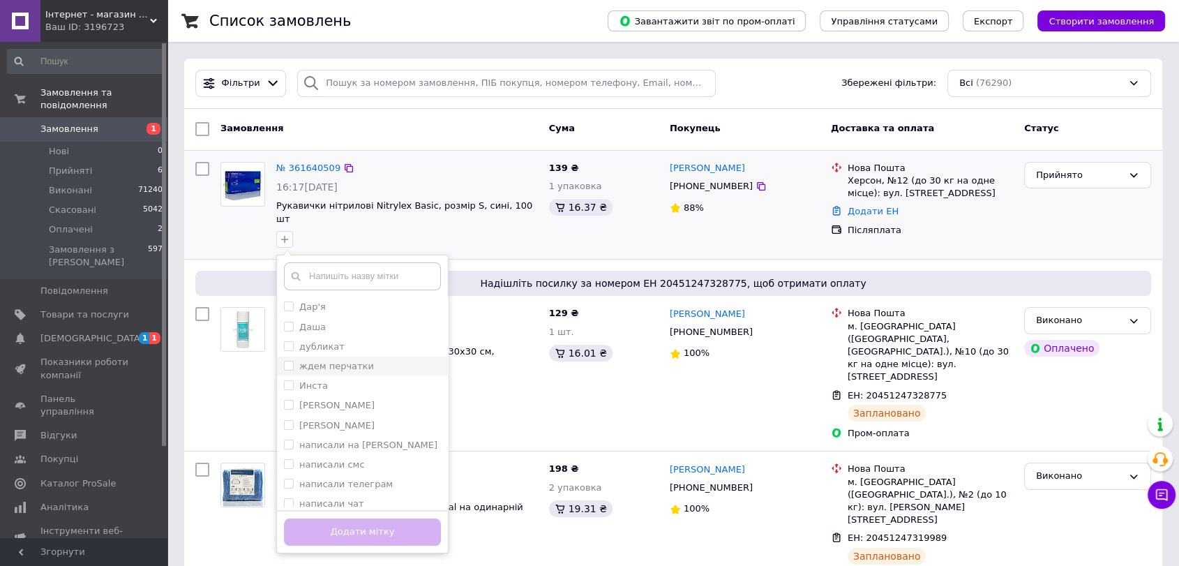
drag, startPoint x: 341, startPoint y: 308, endPoint x: 375, endPoint y: 361, distance: 63.1
click at [343, 321] on div "Даша" at bounding box center [362, 327] width 157 height 13
checkbox input "true"
click at [403, 519] on button "Додати мітку" at bounding box center [362, 532] width 157 height 27
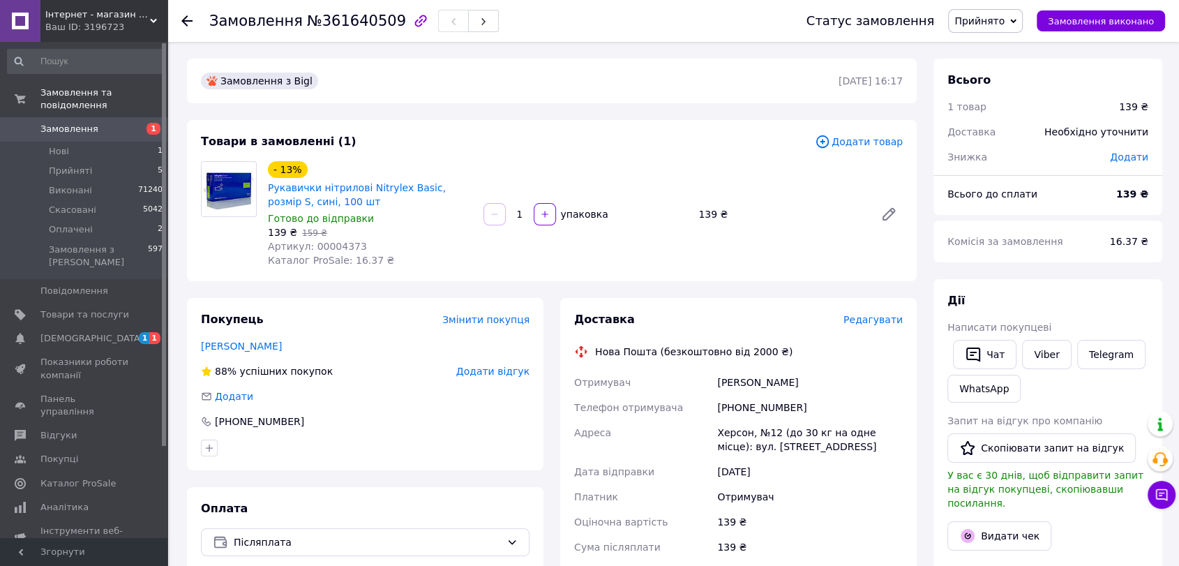
click at [333, 247] on span "Артикул: 00004373" at bounding box center [317, 246] width 99 height 11
copy span "00004373"
click at [1035, 351] on link "Viber" at bounding box center [1046, 354] width 49 height 29
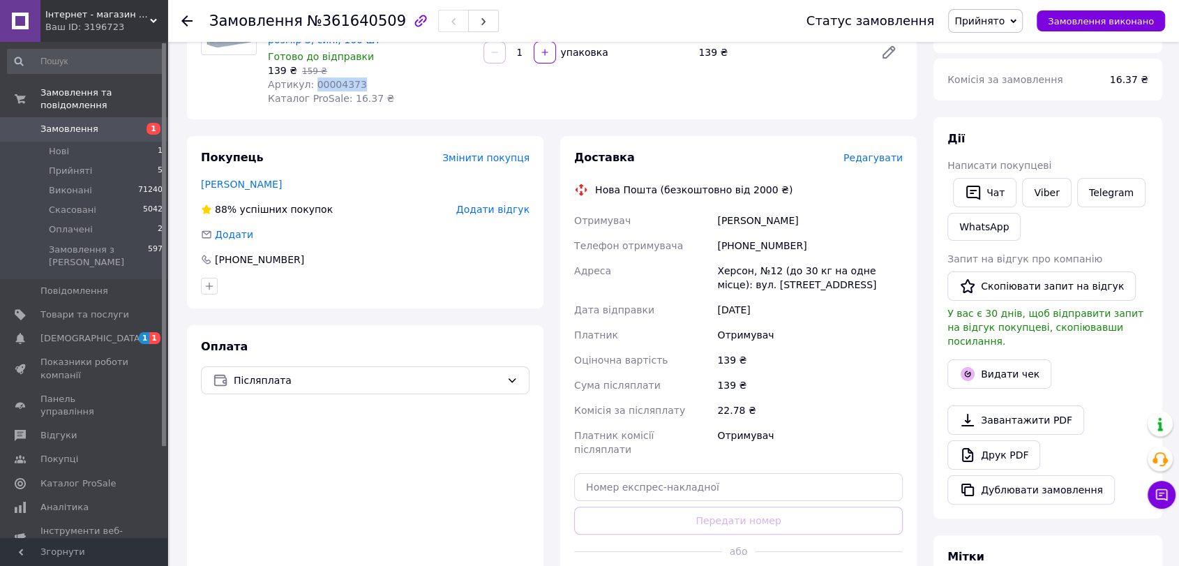
scroll to position [170, 0]
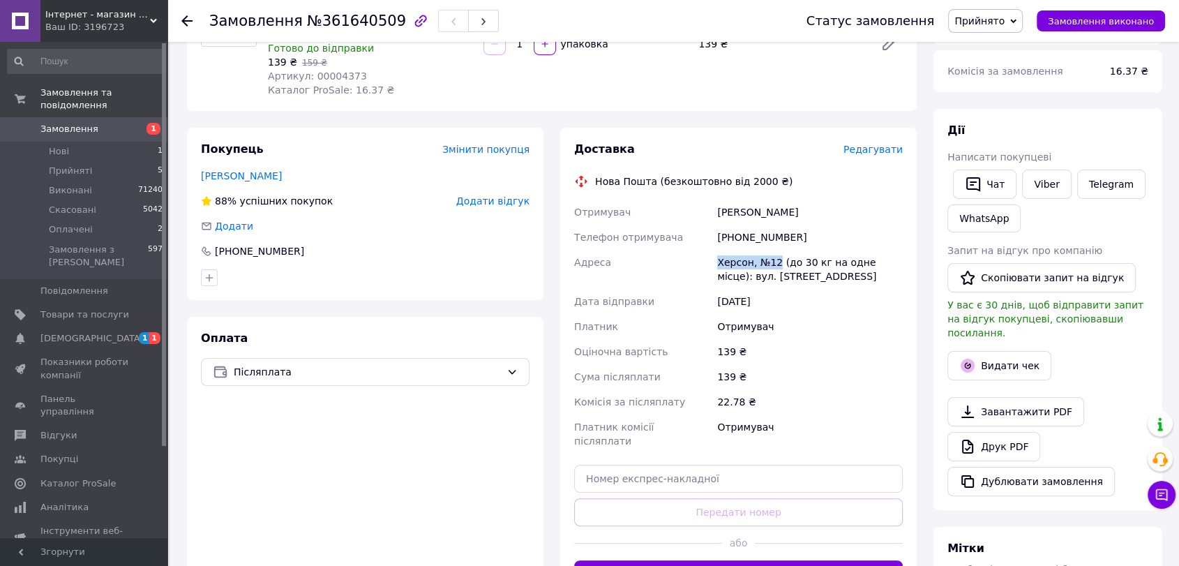
drag, startPoint x: 713, startPoint y: 255, endPoint x: 776, endPoint y: 253, distance: 62.8
click at [776, 253] on div "Отримувач Зверева Оля Телефон отримувача +380663931719 Адреса Херсон, №12 (до 3…" at bounding box center [739, 327] width 334 height 254
copy div "Адреса Херсон, №12"
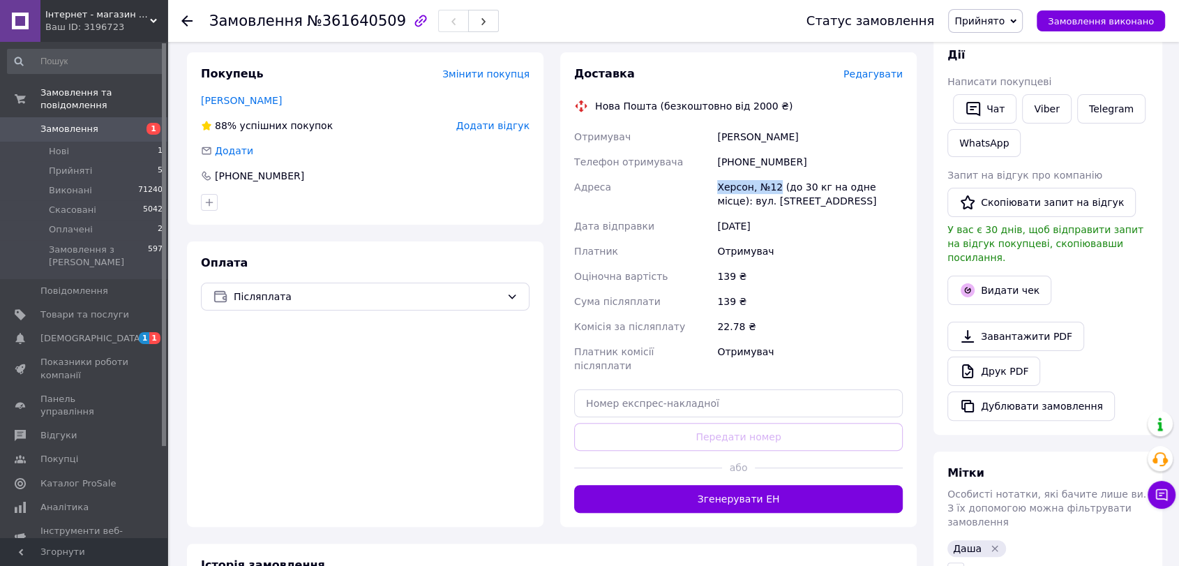
scroll to position [304, 0]
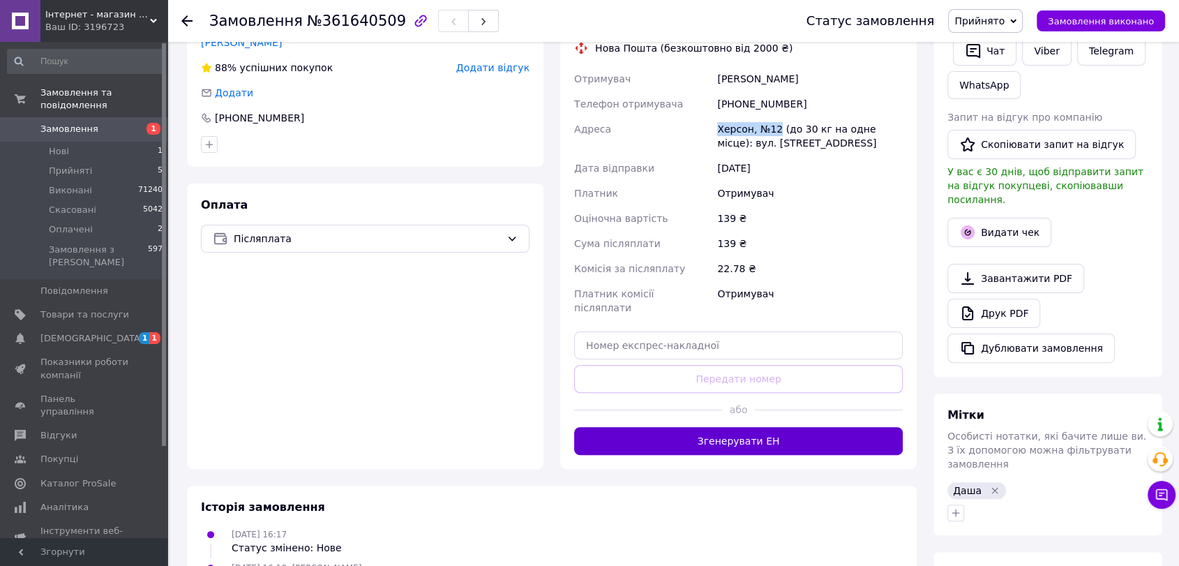
click at [846, 427] on button "Згенерувати ЕН" at bounding box center [738, 441] width 329 height 28
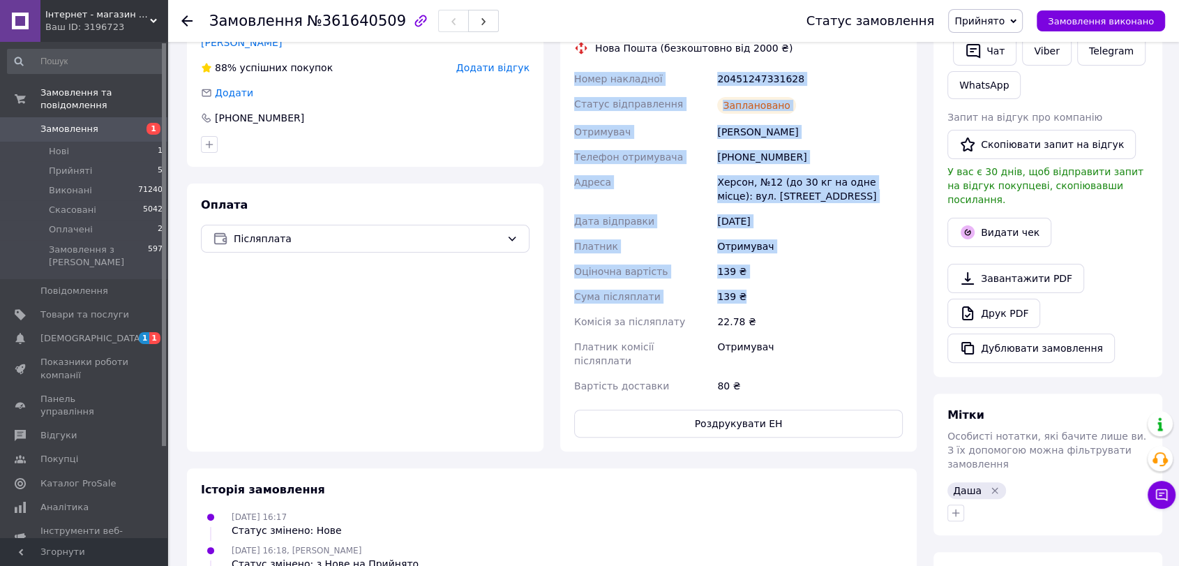
drag, startPoint x: 574, startPoint y: 78, endPoint x: 795, endPoint y: 284, distance: 301.7
click at [795, 284] on div "Номер накладної 20451247331628 Статус відправлення Заплановано Отримувач Зверев…" at bounding box center [739, 232] width 334 height 332
copy div "Номер накладної 20451247331628 Статус відправлення Заплановано Отримувач Зверев…"
click at [1002, 24] on span "Прийнято" at bounding box center [980, 20] width 50 height 11
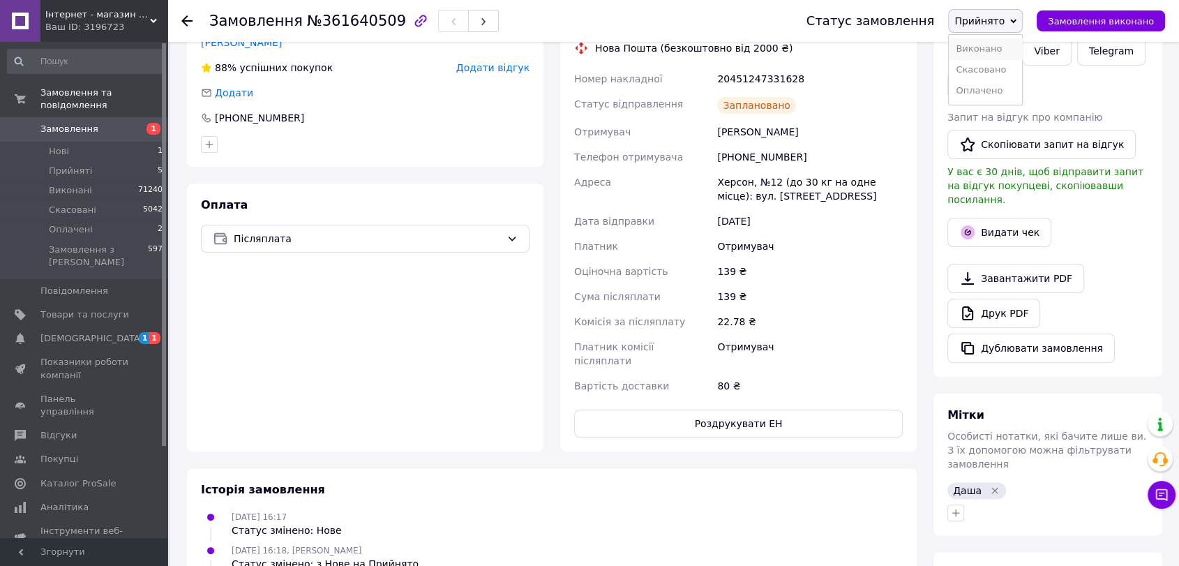
click at [989, 50] on li "Виконано" at bounding box center [985, 48] width 73 height 21
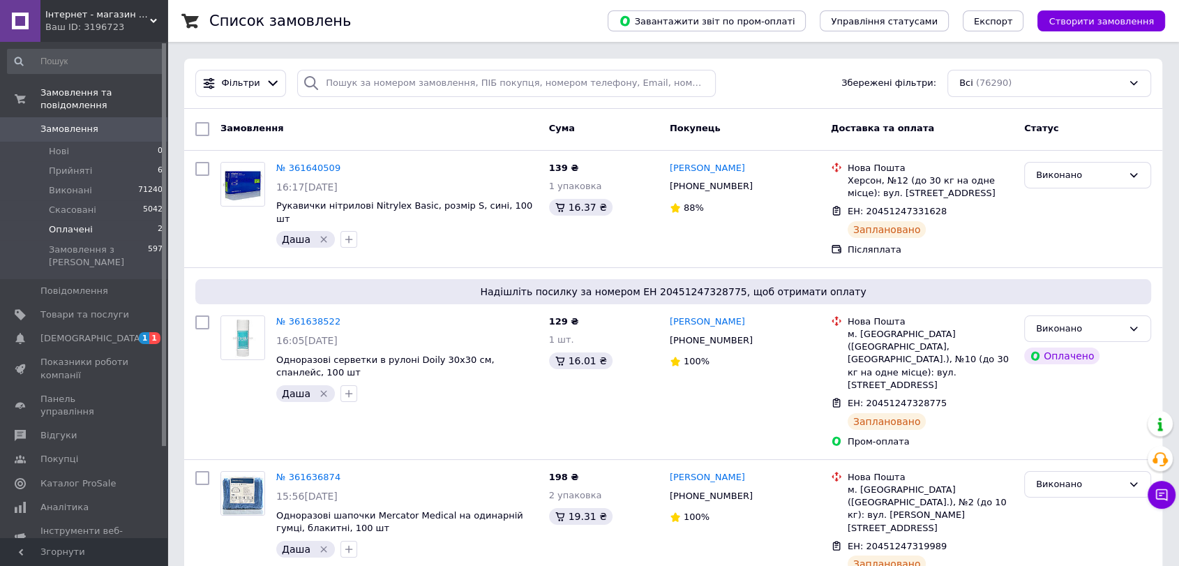
click at [70, 223] on span "Оплачені" at bounding box center [71, 229] width 44 height 13
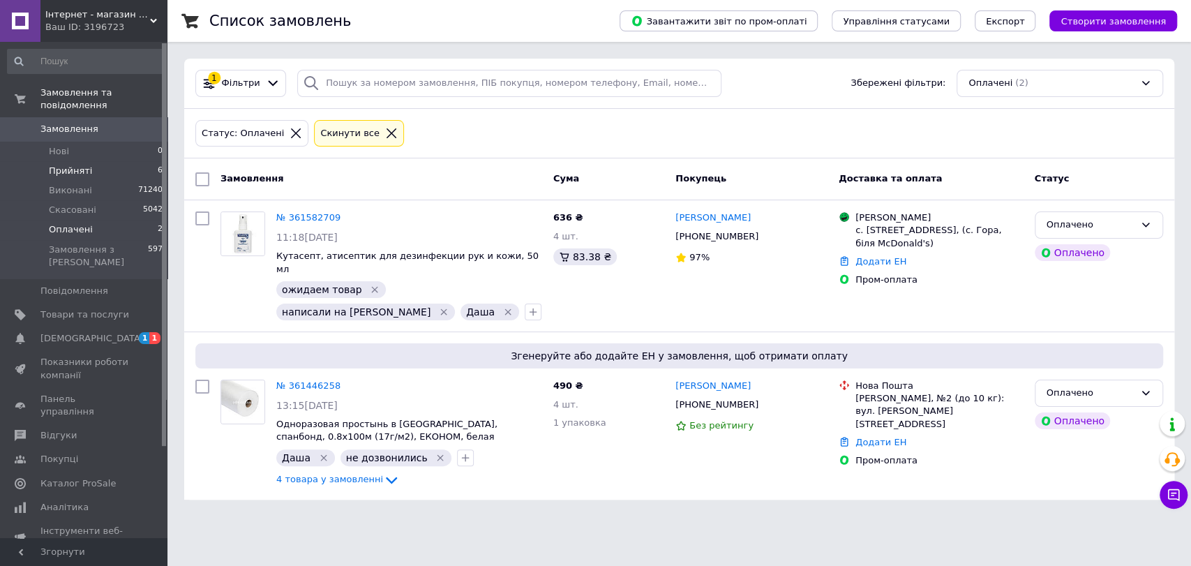
click at [79, 165] on span "Прийняті" at bounding box center [70, 171] width 43 height 13
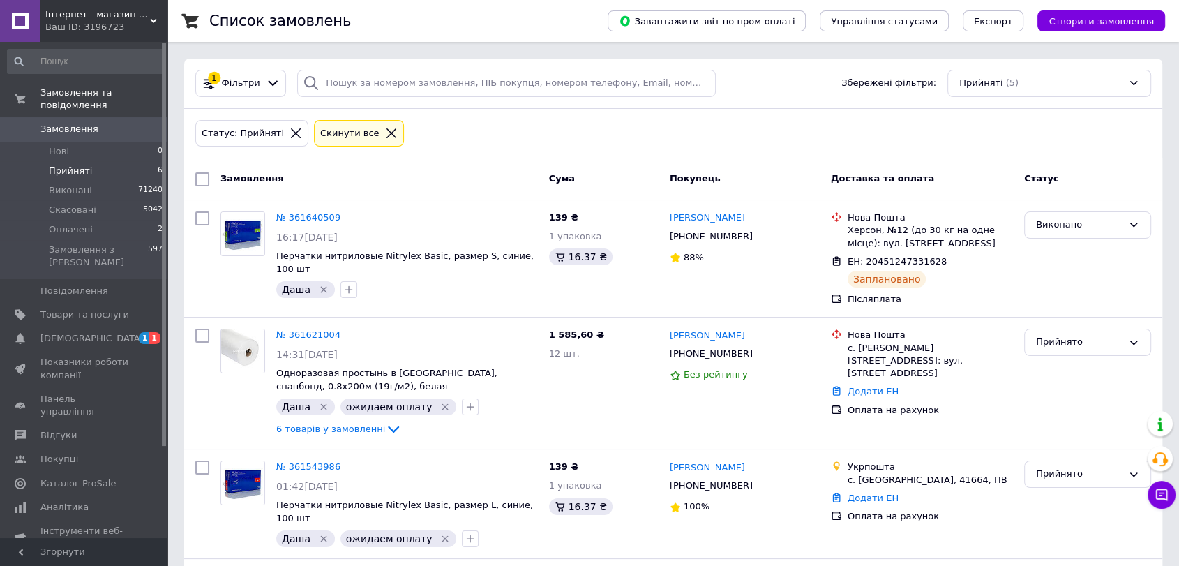
click at [385, 135] on icon at bounding box center [391, 133] width 13 height 13
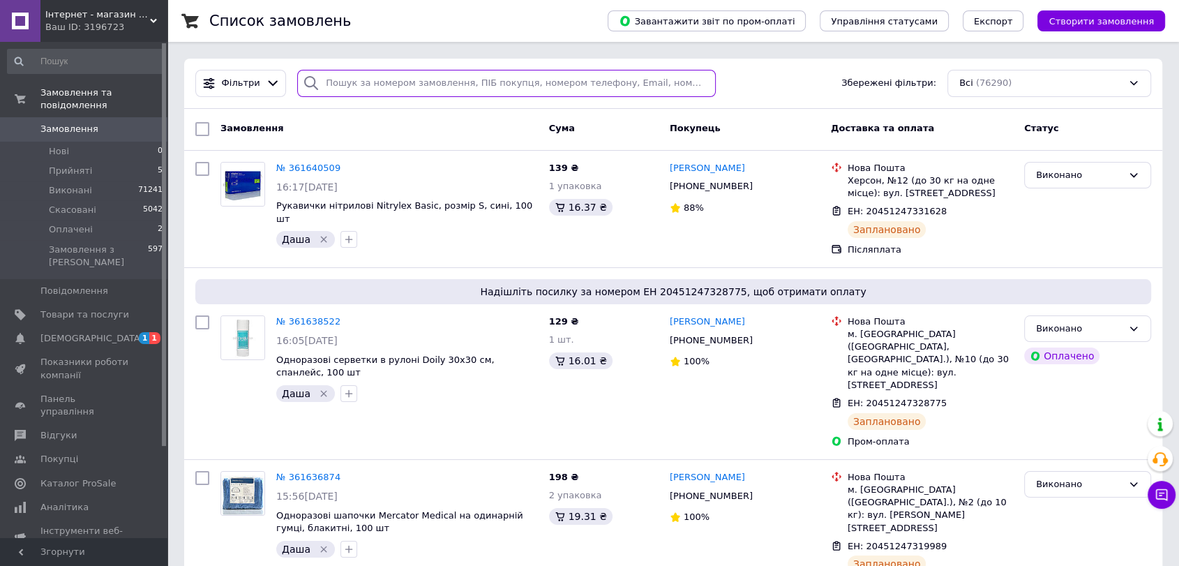
click at [334, 79] on input "search" at bounding box center [506, 83] width 419 height 27
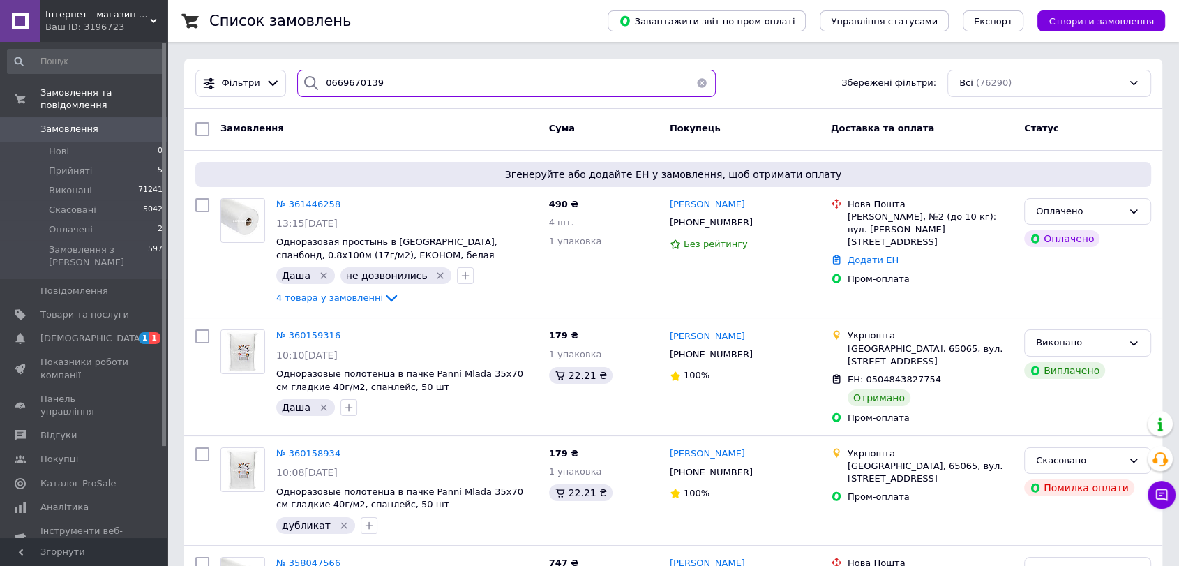
drag, startPoint x: 374, startPoint y: 83, endPoint x: 312, endPoint y: 83, distance: 62.1
click at [312, 83] on div "0669670139" at bounding box center [506, 83] width 419 height 27
type input "0669670139"
click at [78, 223] on span "Оплачені" at bounding box center [71, 229] width 44 height 13
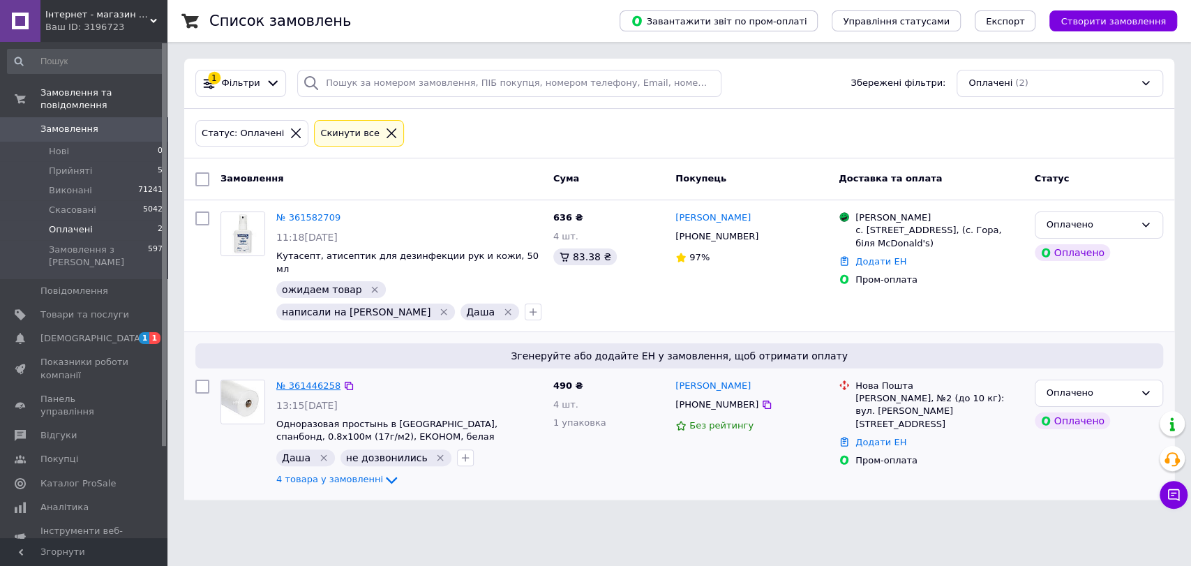
click at [301, 380] on link "№ 361446258" at bounding box center [308, 385] width 64 height 10
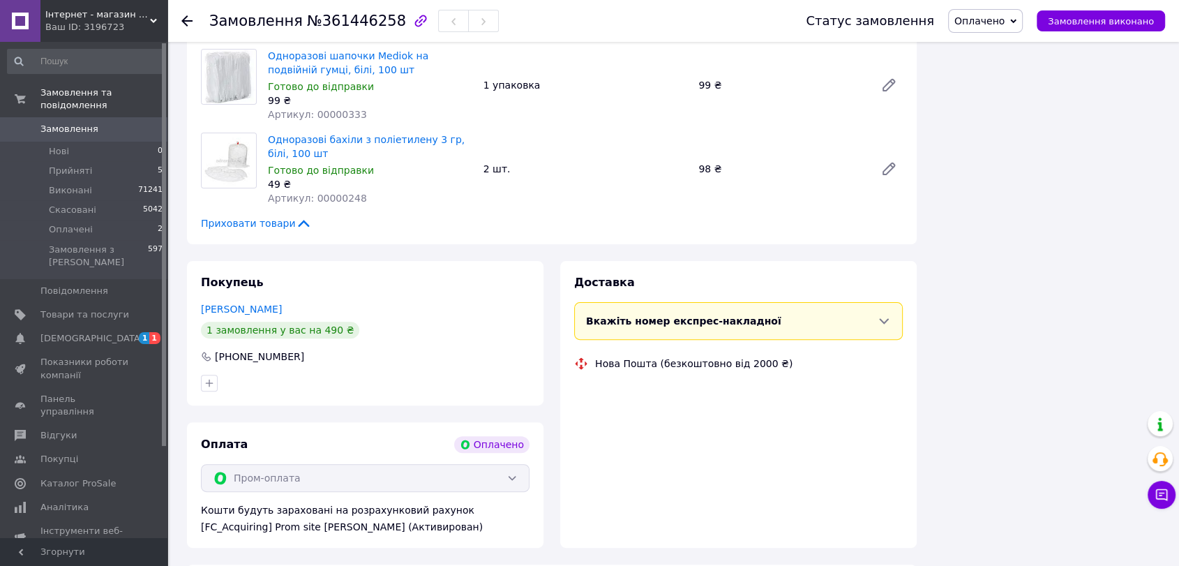
scroll to position [400, 0]
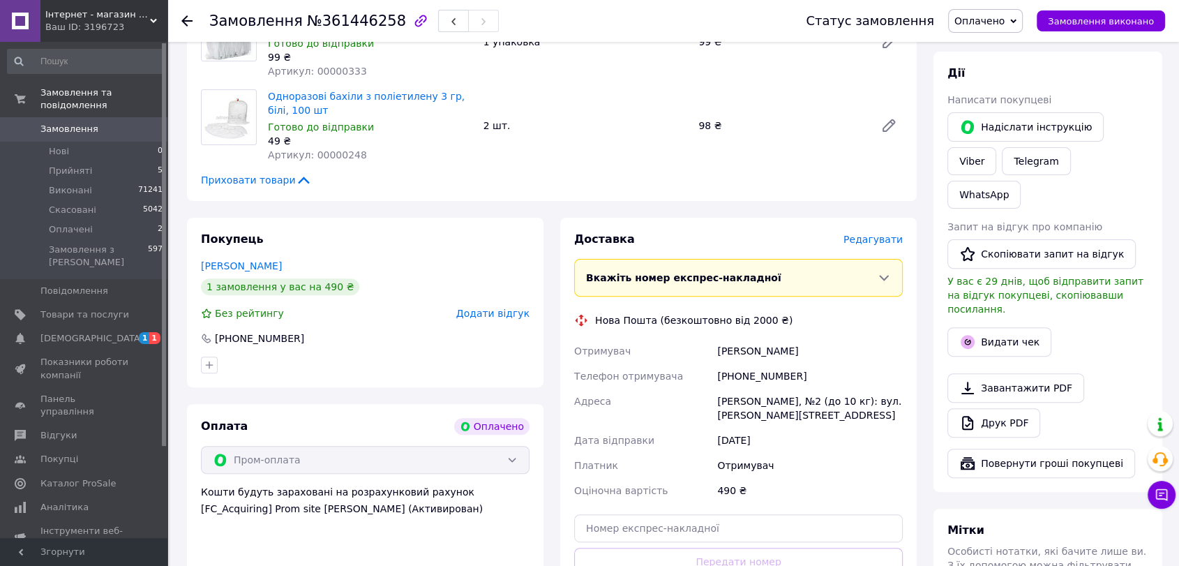
click at [258, 331] on div "[PHONE_NUMBER]" at bounding box center [260, 338] width 92 height 14
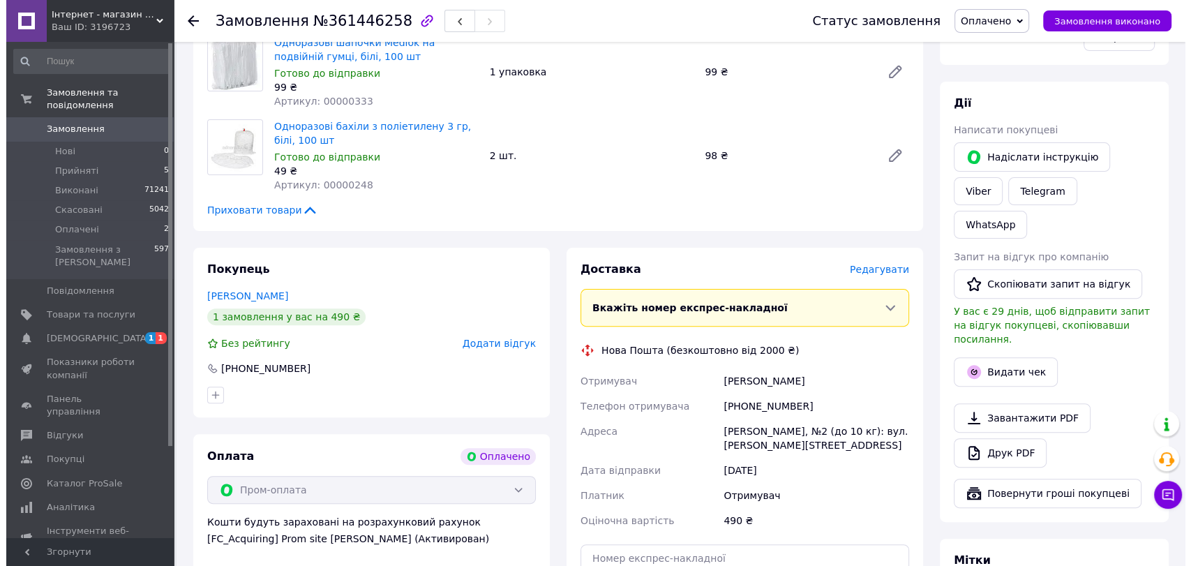
scroll to position [465, 0]
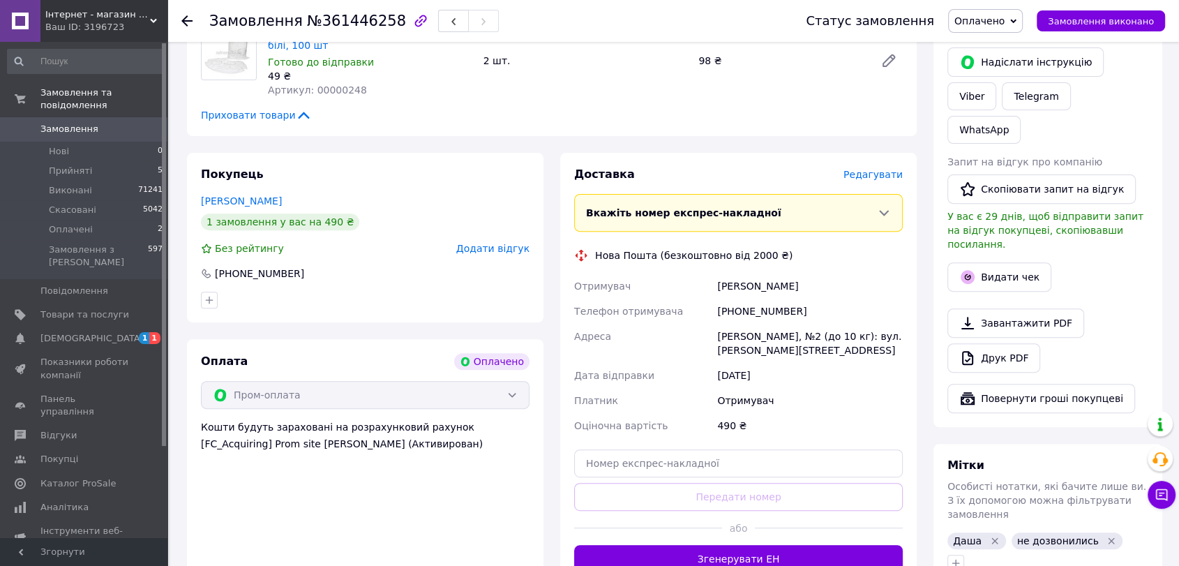
click at [888, 169] on span "Редагувати" at bounding box center [873, 174] width 59 height 11
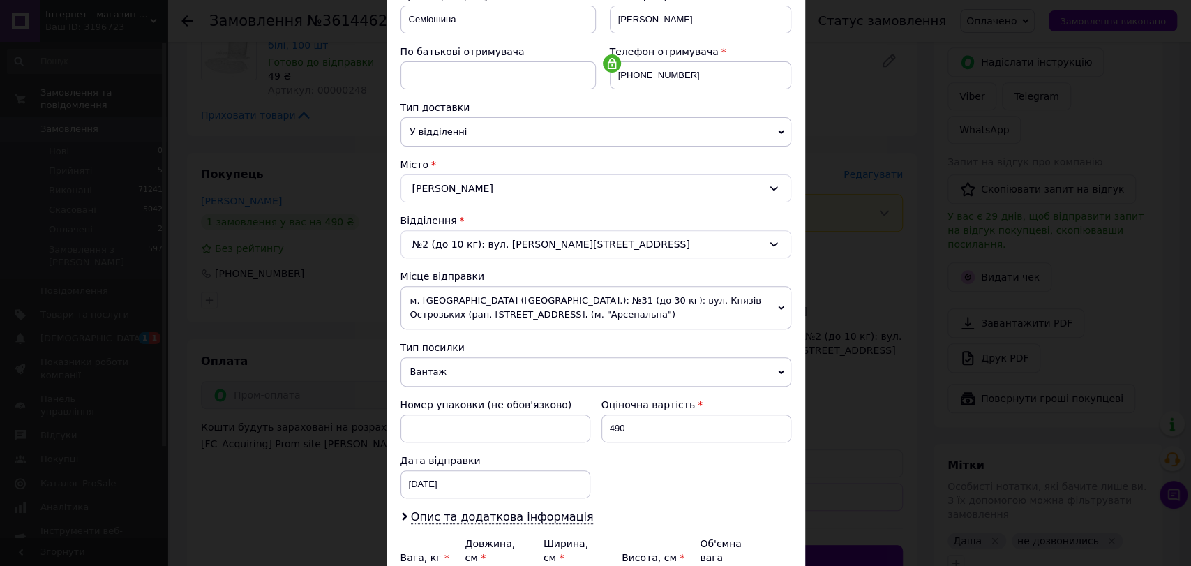
scroll to position [232, 0]
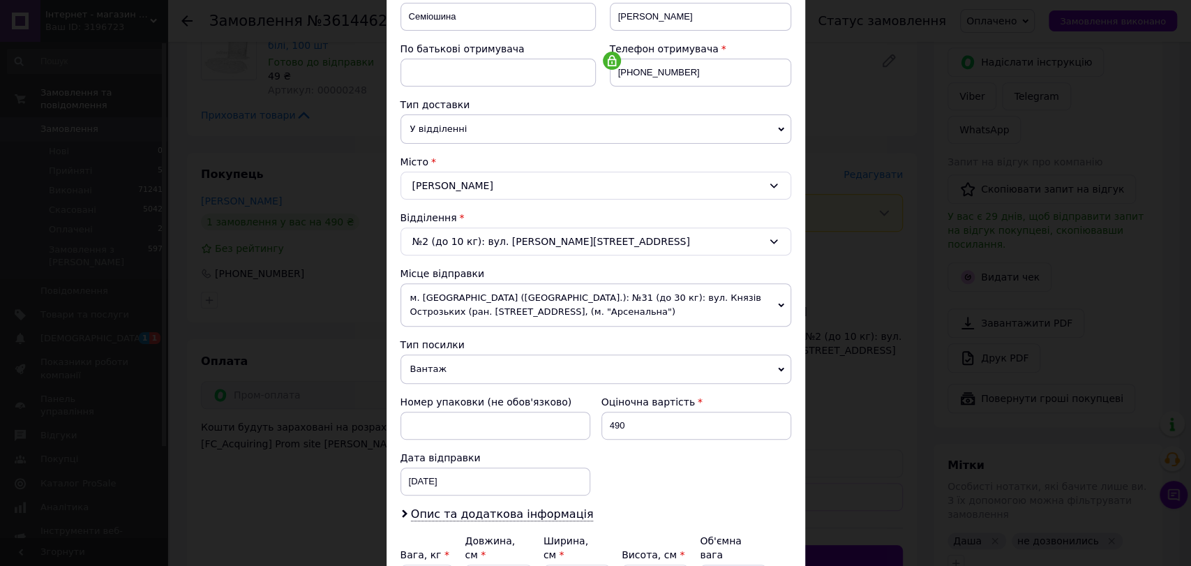
click at [502, 241] on div "№2 (до 10 кг): вул. Шашкевича, 3" at bounding box center [596, 242] width 391 height 28
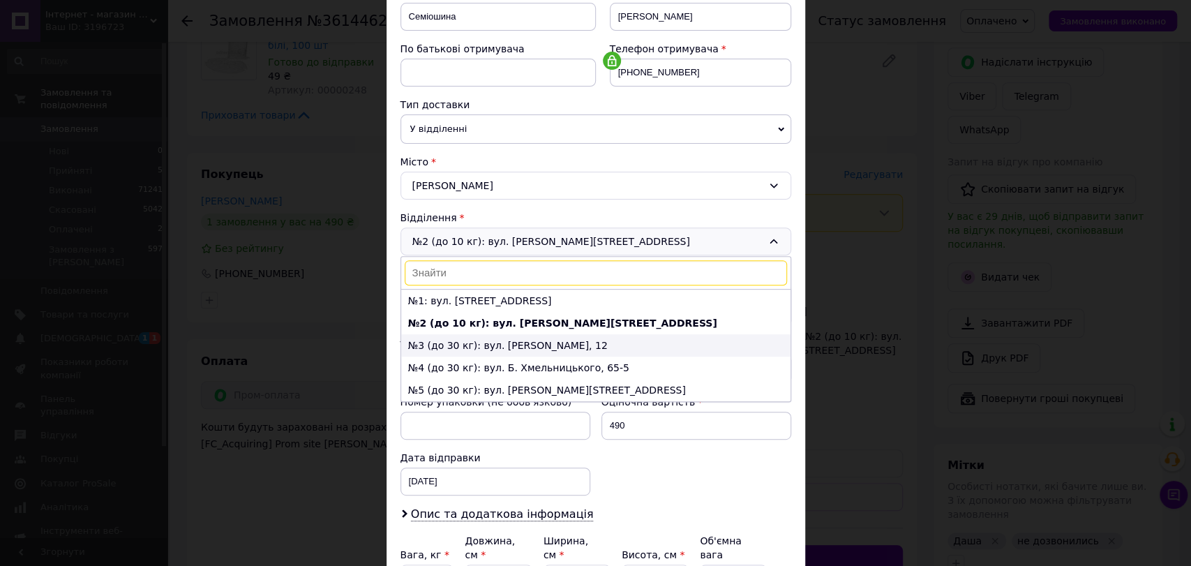
click at [498, 344] on li "№3 (до 30 кг): вул. Корольова, 12" at bounding box center [595, 345] width 389 height 22
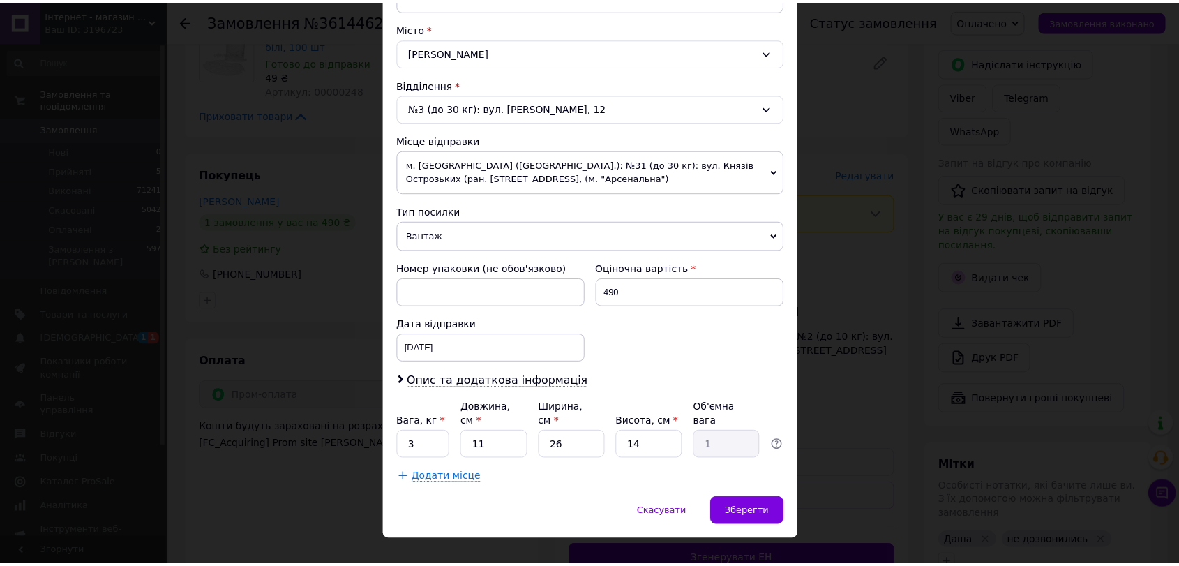
scroll to position [373, 0]
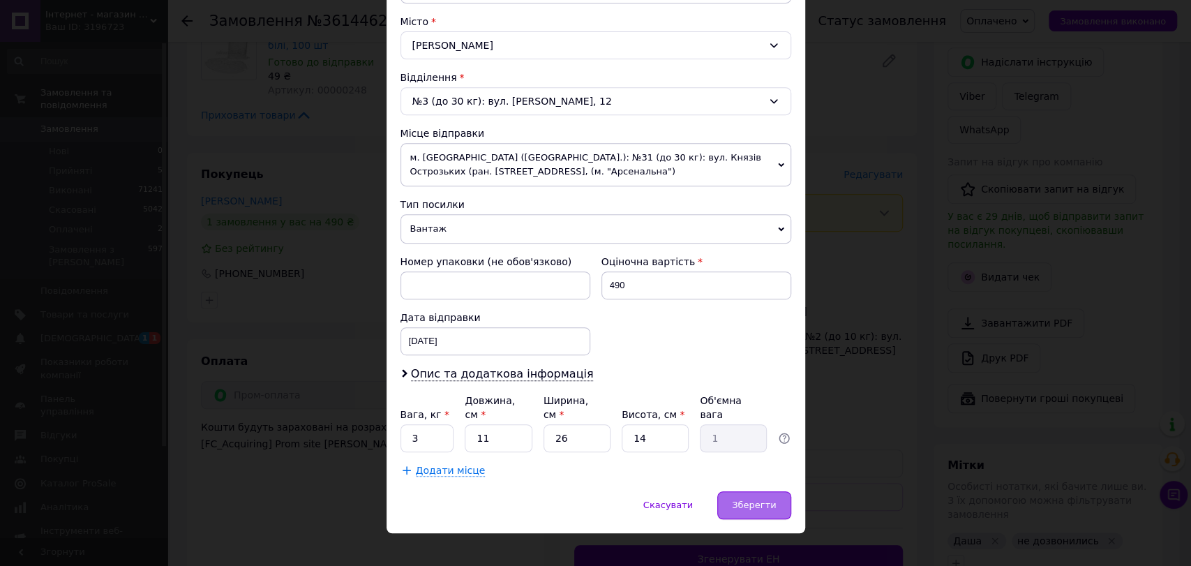
click at [754, 500] on span "Зберегти" at bounding box center [754, 505] width 44 height 10
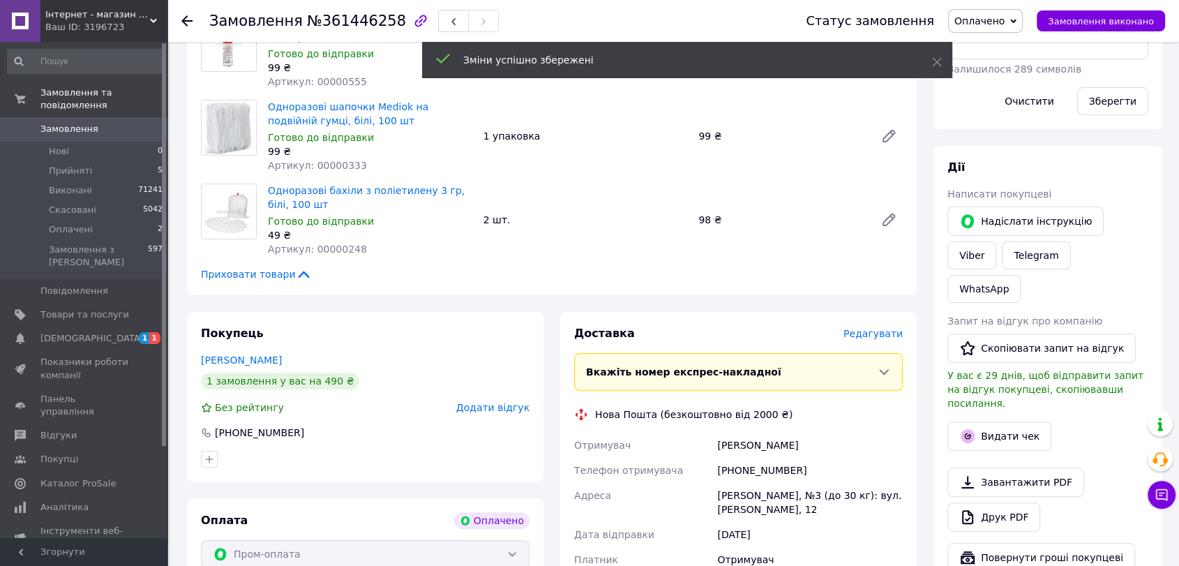
scroll to position [77, 0]
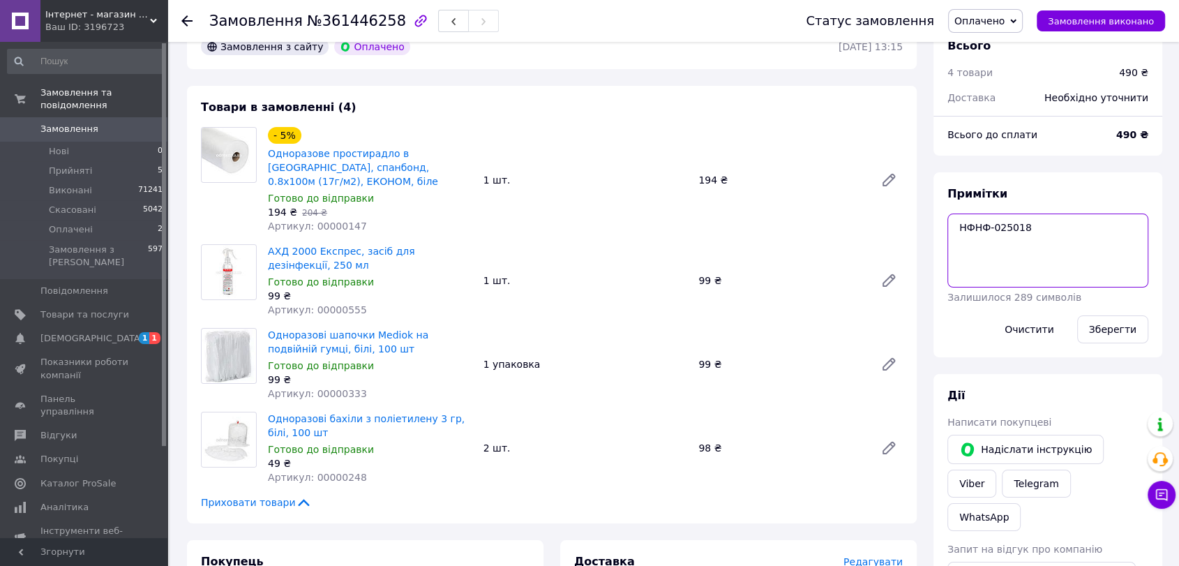
click at [1048, 232] on textarea "НФНФ-025018" at bounding box center [1048, 251] width 201 height 74
type textarea "НФНФ-025018 066 96 70 139"
click at [1109, 322] on button "Зберегти" at bounding box center [1112, 329] width 71 height 28
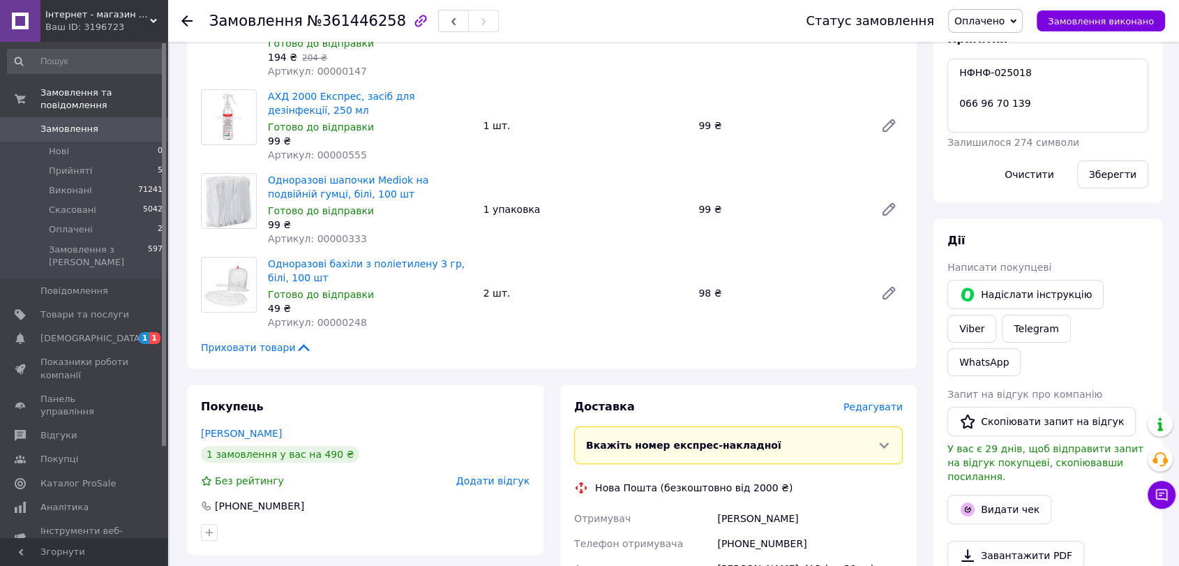
scroll to position [155, 0]
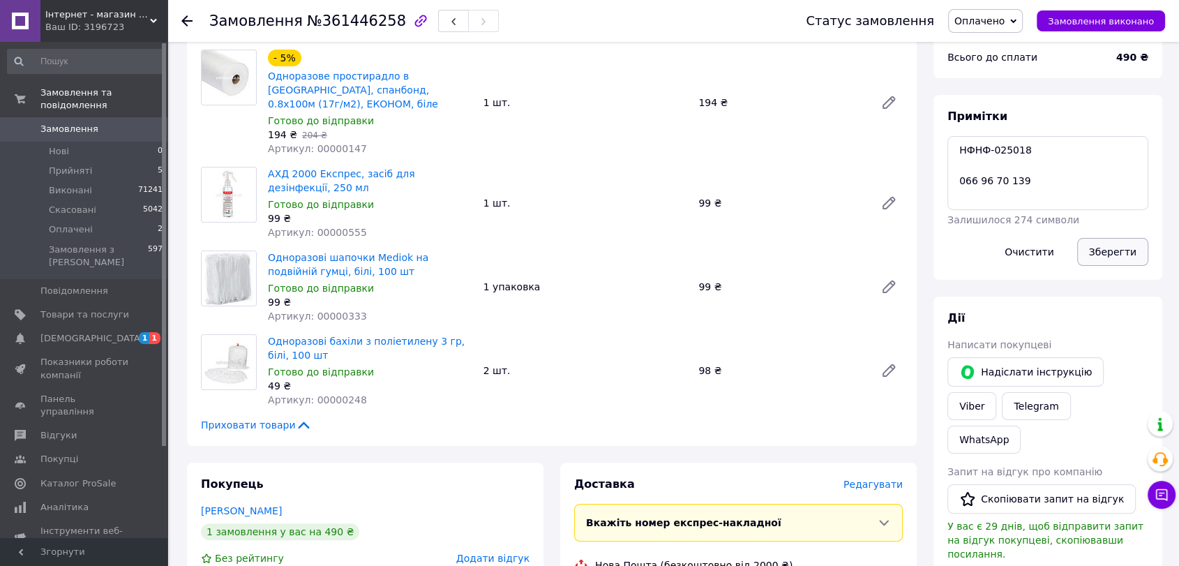
click at [1122, 251] on button "Зберегти" at bounding box center [1112, 252] width 71 height 28
click at [1011, 151] on textarea "НФНФ-025018 066 96 70 139" at bounding box center [1048, 173] width 201 height 74
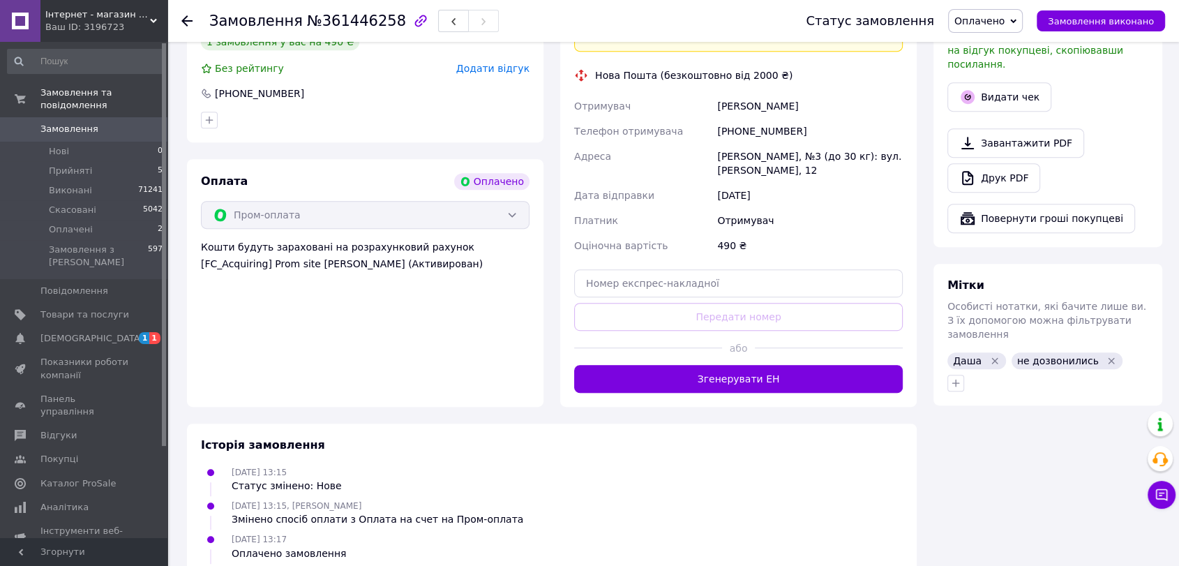
scroll to position [657, 0]
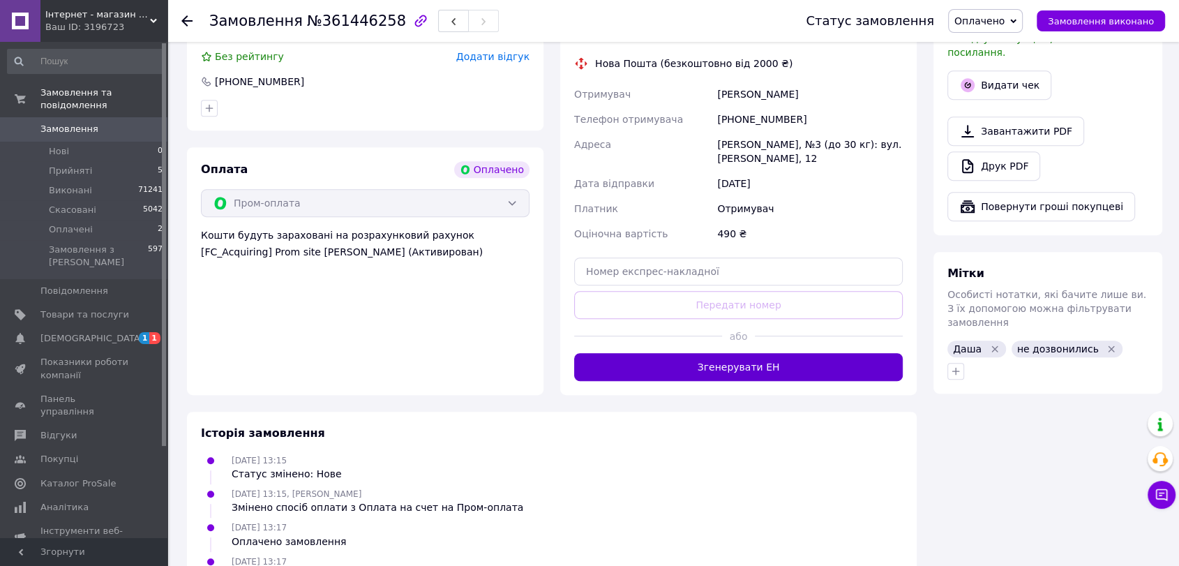
click at [761, 353] on button "Згенерувати ЕН" at bounding box center [738, 367] width 329 height 28
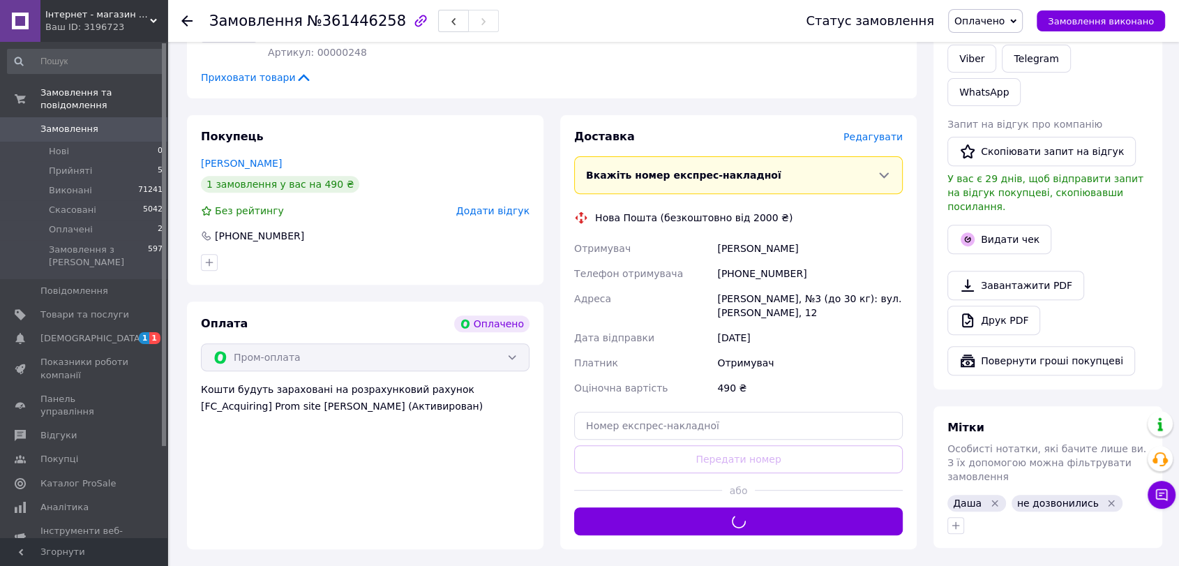
scroll to position [502, 0]
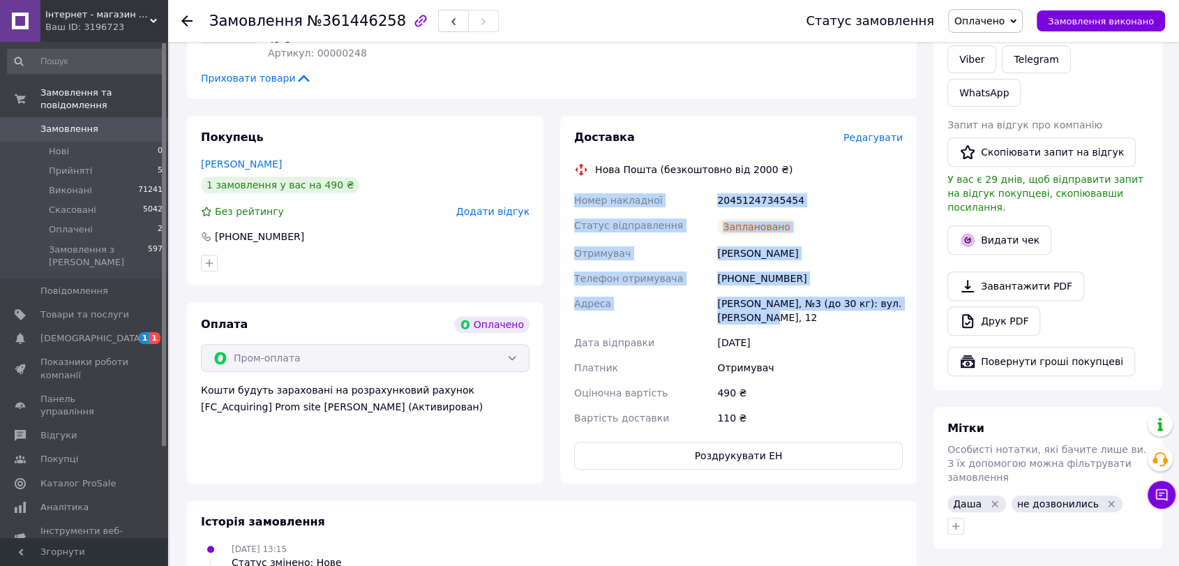
drag, startPoint x: 575, startPoint y: 186, endPoint x: 726, endPoint y: 461, distance: 313.6
click at [830, 304] on div "Номер накладної 20451247345454 Статус відправлення Заплановано Отримувач Семіош…" at bounding box center [739, 309] width 334 height 243
copy div "Номер накладної 20451247345454 Статус відправлення Заплановано Отримувач Семіош…"
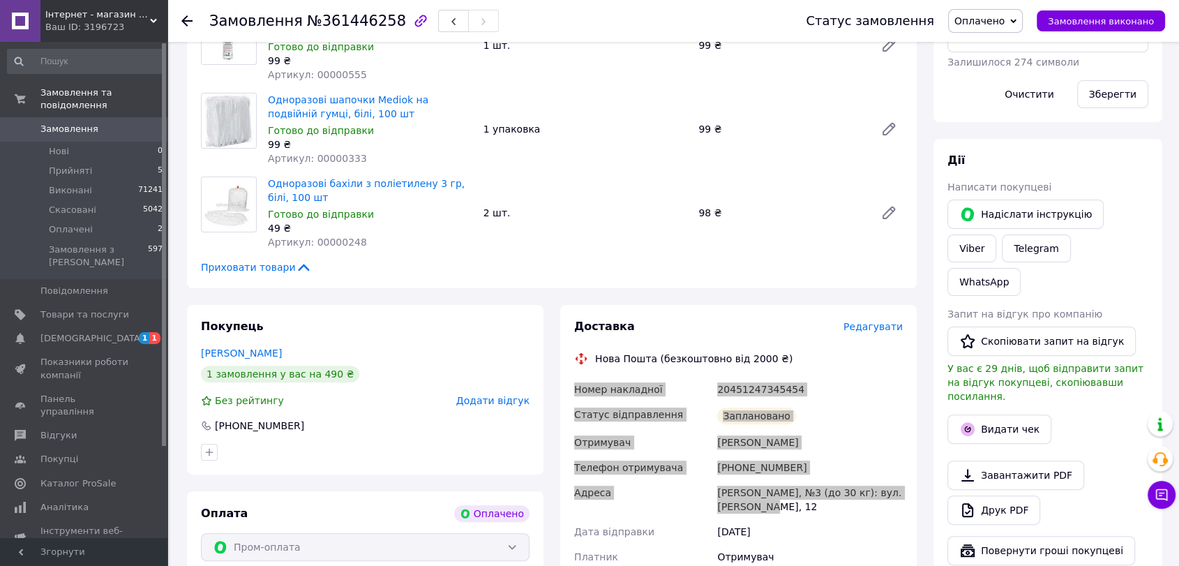
scroll to position [191, 0]
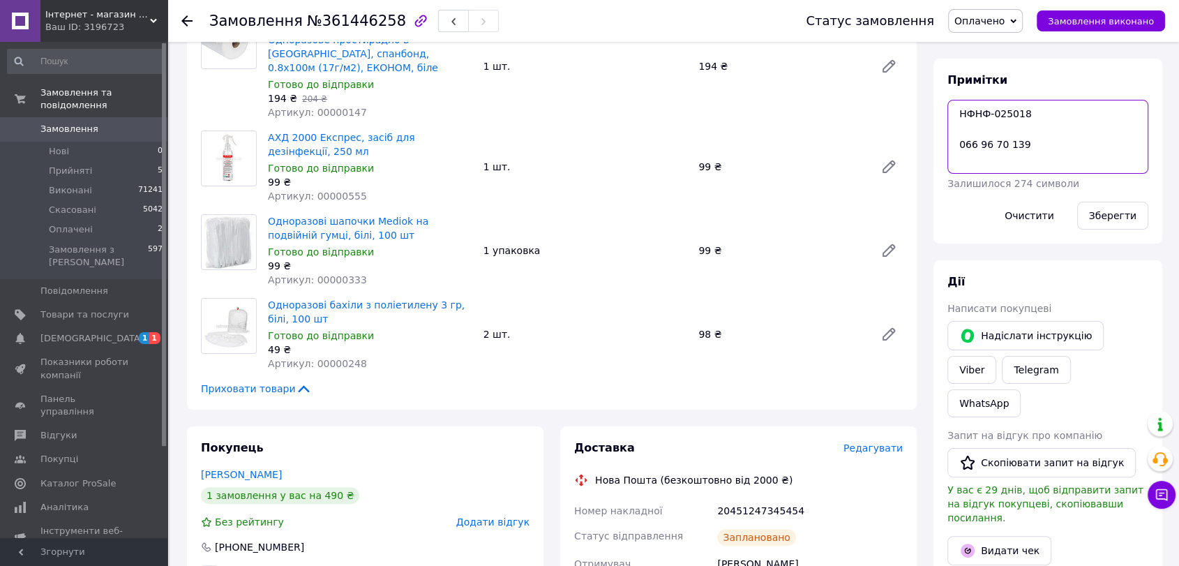
drag, startPoint x: 984, startPoint y: 138, endPoint x: 1018, endPoint y: 143, distance: 34.5
click at [1010, 143] on textarea "НФНФ-025018 066 96 70 139" at bounding box center [1048, 137] width 201 height 74
click at [1027, 144] on textarea "НФНФ-025018 066 96 70 139" at bounding box center [1048, 137] width 201 height 74
drag, startPoint x: 1027, startPoint y: 144, endPoint x: 949, endPoint y: 147, distance: 77.5
click at [949, 147] on textarea "НФНФ-025018 066 96 70 139" at bounding box center [1048, 137] width 201 height 74
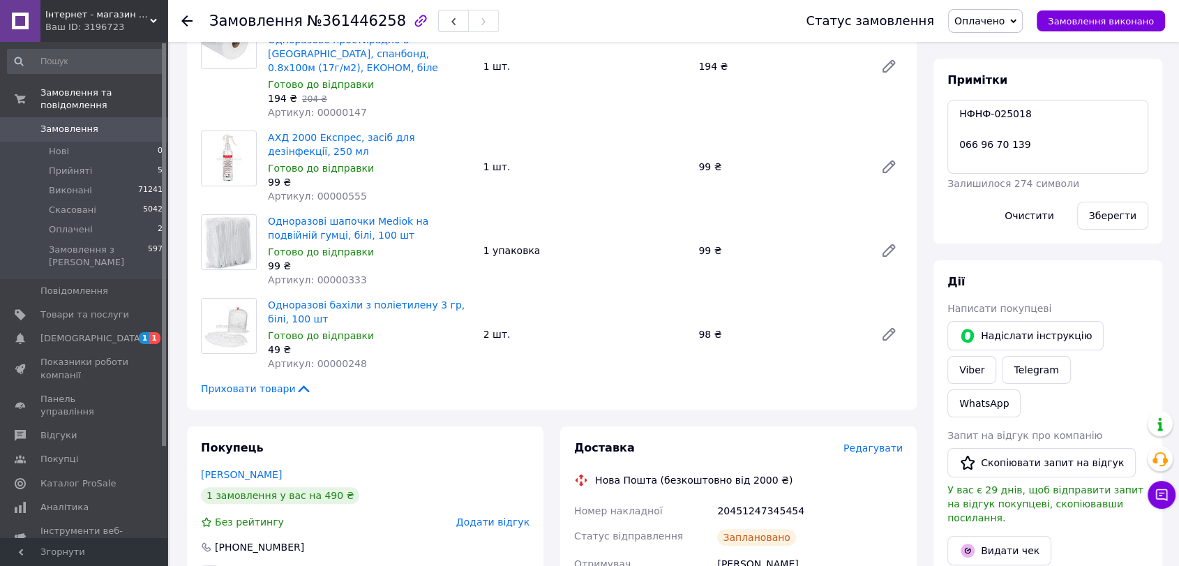
click at [1005, 24] on span "Оплачено" at bounding box center [980, 20] width 50 height 11
click at [994, 64] on li "Виконано" at bounding box center [985, 69] width 73 height 21
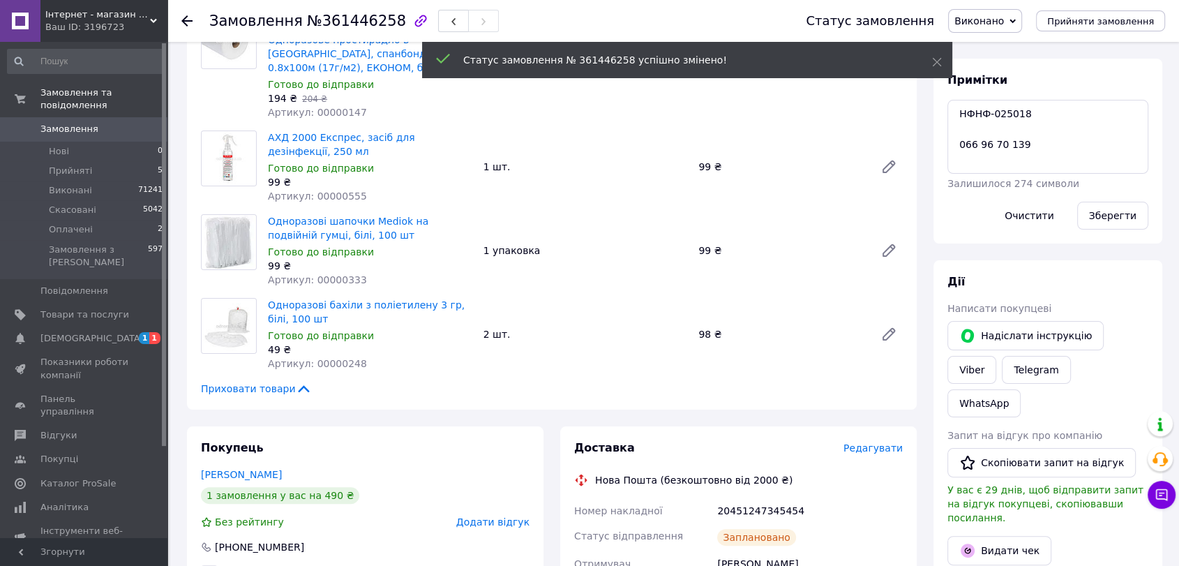
click at [59, 123] on span "Замовлення" at bounding box center [69, 129] width 58 height 13
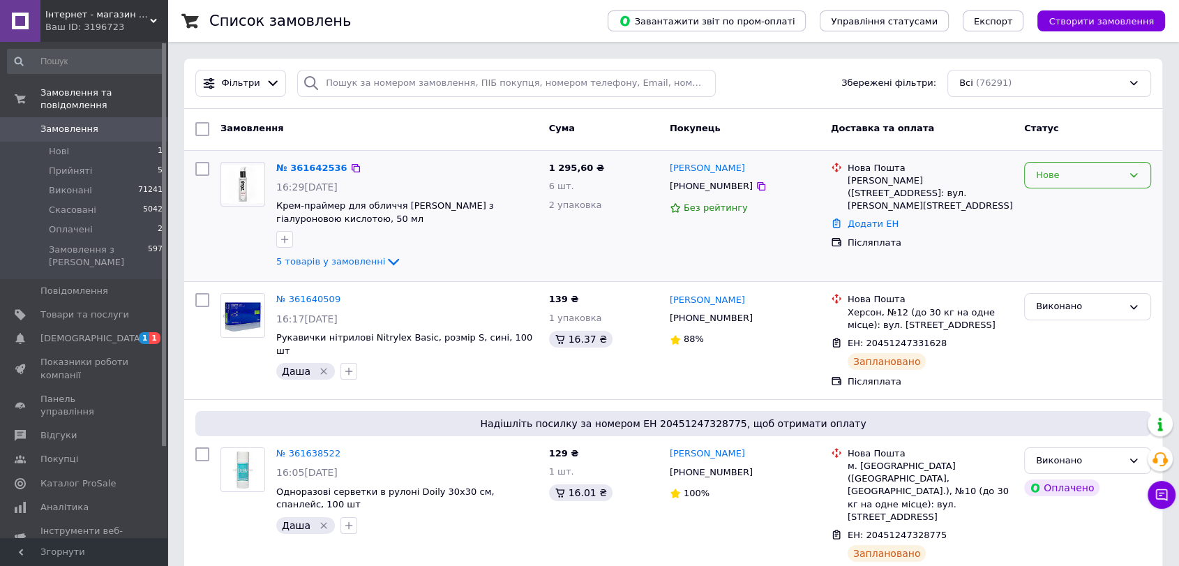
click at [1098, 182] on div "Нове" at bounding box center [1087, 175] width 127 height 27
click at [1073, 204] on li "Прийнято" at bounding box center [1088, 204] width 126 height 26
click at [288, 237] on icon "button" at bounding box center [284, 239] width 11 height 11
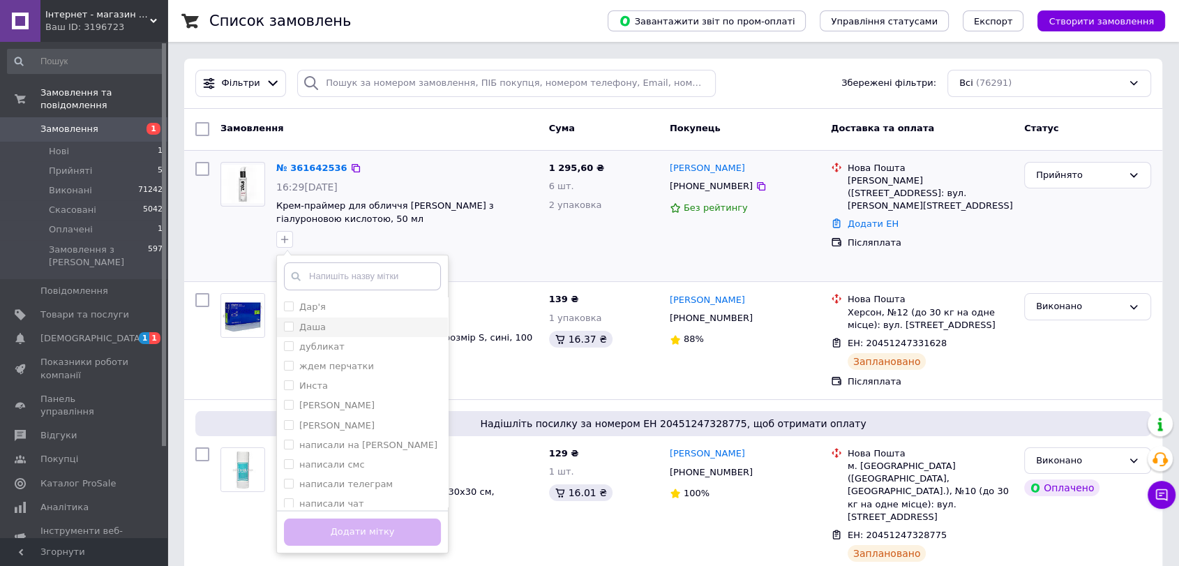
click at [348, 329] on div "Даша" at bounding box center [362, 327] width 157 height 13
checkbox input "true"
click at [368, 531] on button "Додати мітку" at bounding box center [362, 532] width 157 height 27
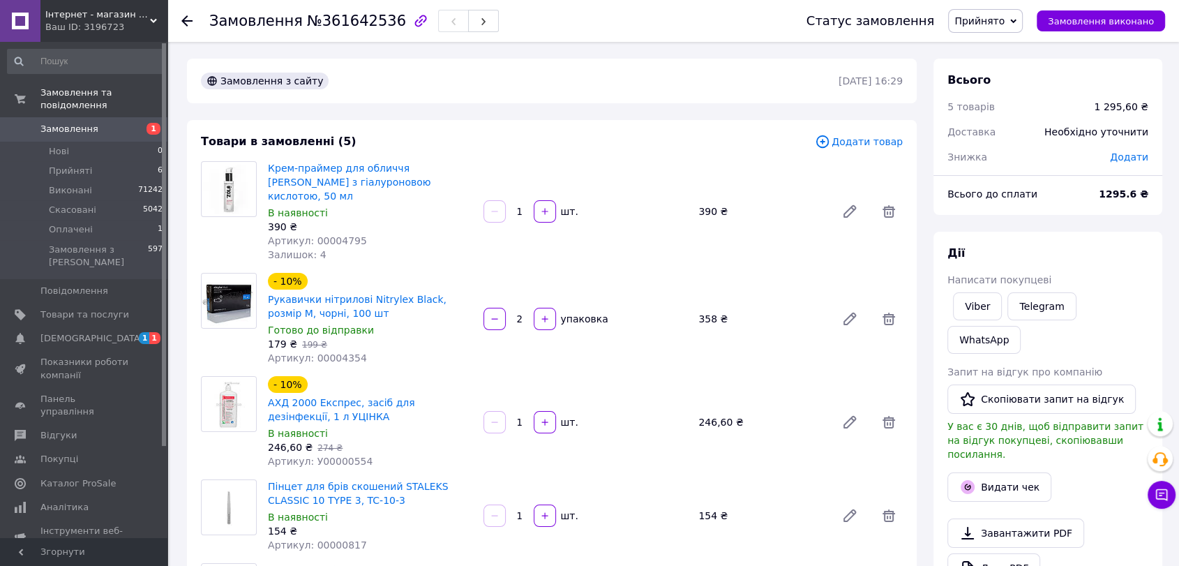
click at [342, 235] on span "Артикул: 00004795" at bounding box center [317, 240] width 99 height 11
click at [341, 235] on span "Артикул: 00004795" at bounding box center [317, 240] width 99 height 11
copy span "00004795"
click at [334, 352] on span "Артикул: 00004354" at bounding box center [317, 357] width 99 height 11
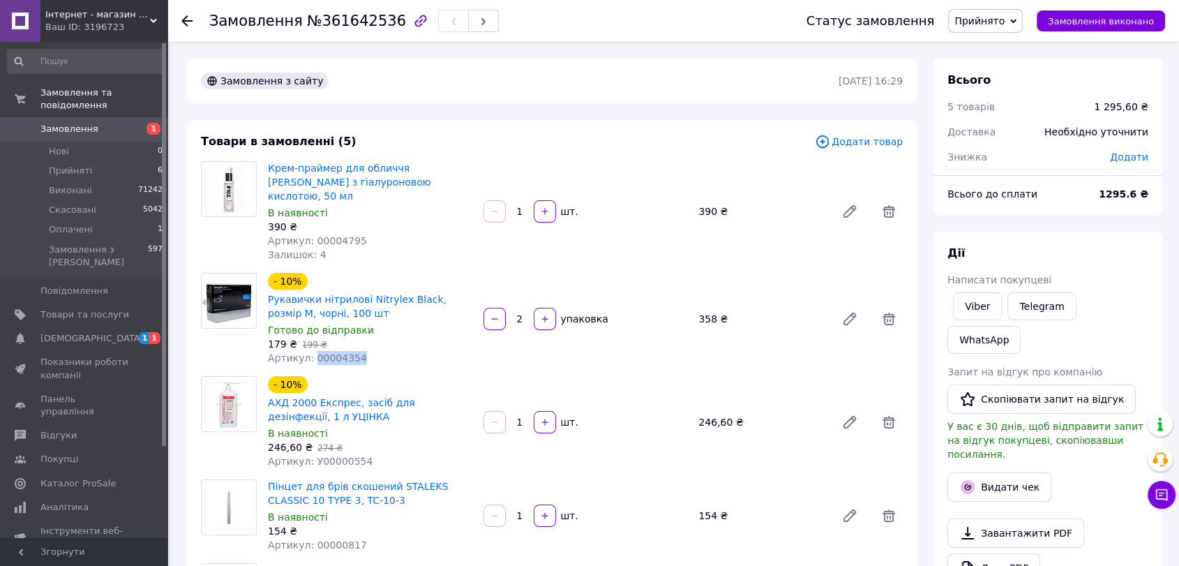
copy span "00004354"
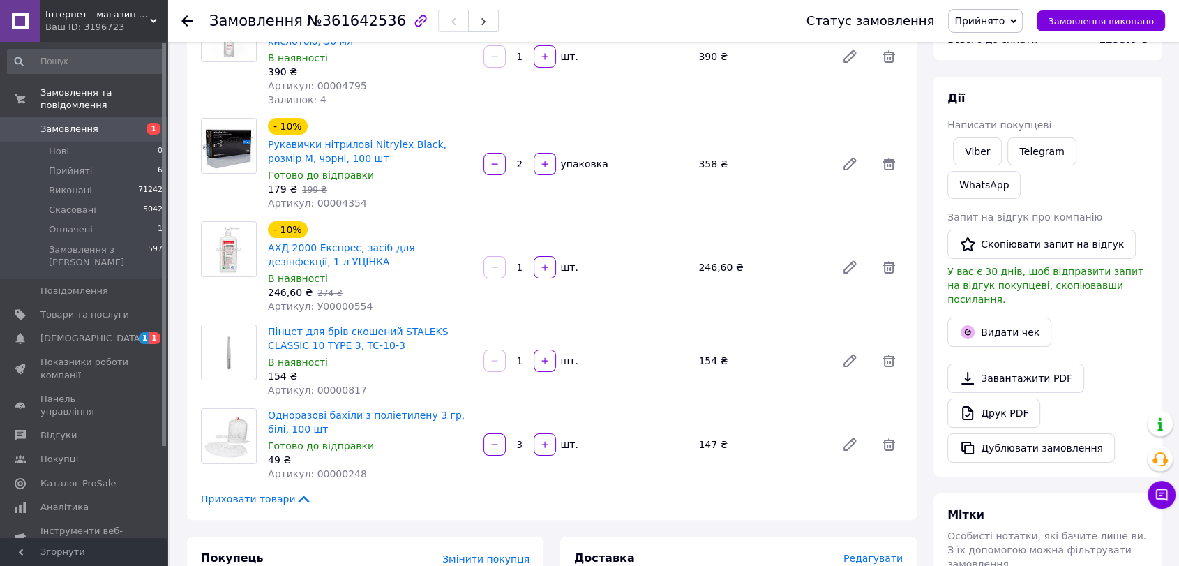
click at [340, 301] on span "Артикул: У00000554" at bounding box center [320, 306] width 105 height 11
drag, startPoint x: 363, startPoint y: 293, endPoint x: 313, endPoint y: 299, distance: 49.9
click at [313, 299] on div "- 10% АХД 2000 Експрес, засіб для дезінфекції, 1 л УЦІНКА В наявності 246,60 ₴ …" at bounding box center [370, 267] width 216 height 98
copy span "00000554"
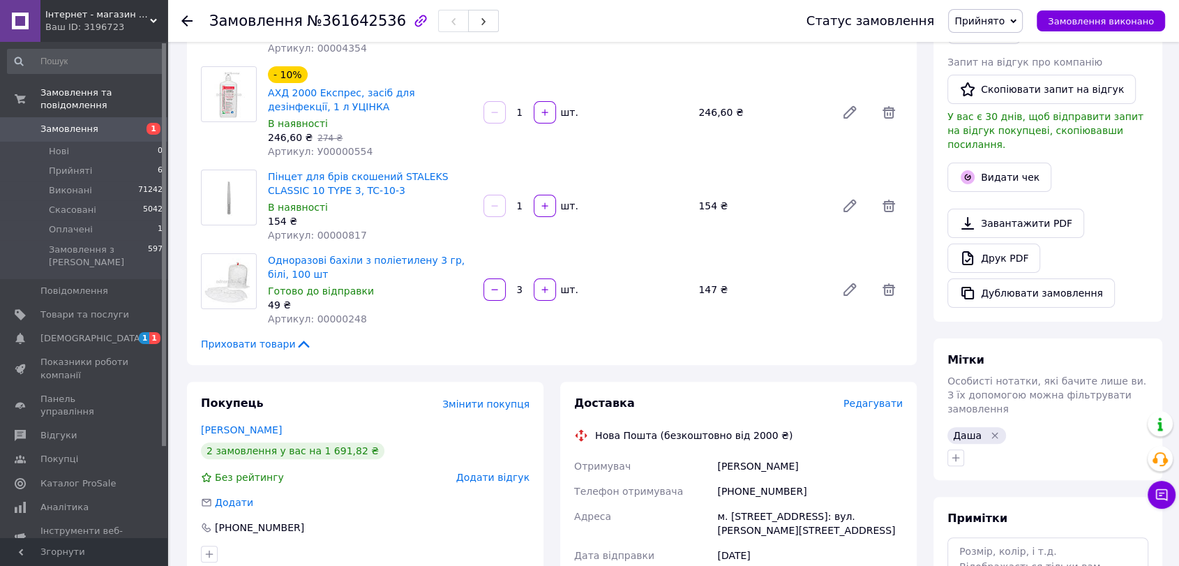
click at [334, 230] on span "Артикул: 00000817" at bounding box center [317, 235] width 99 height 11
drag, startPoint x: 334, startPoint y: 219, endPoint x: 447, endPoint y: 248, distance: 116.1
click at [335, 230] on span "Артикул: 00000817" at bounding box center [317, 235] width 99 height 11
copy span "00000817"
click at [335, 313] on span "Артикул: 00000248" at bounding box center [317, 318] width 99 height 11
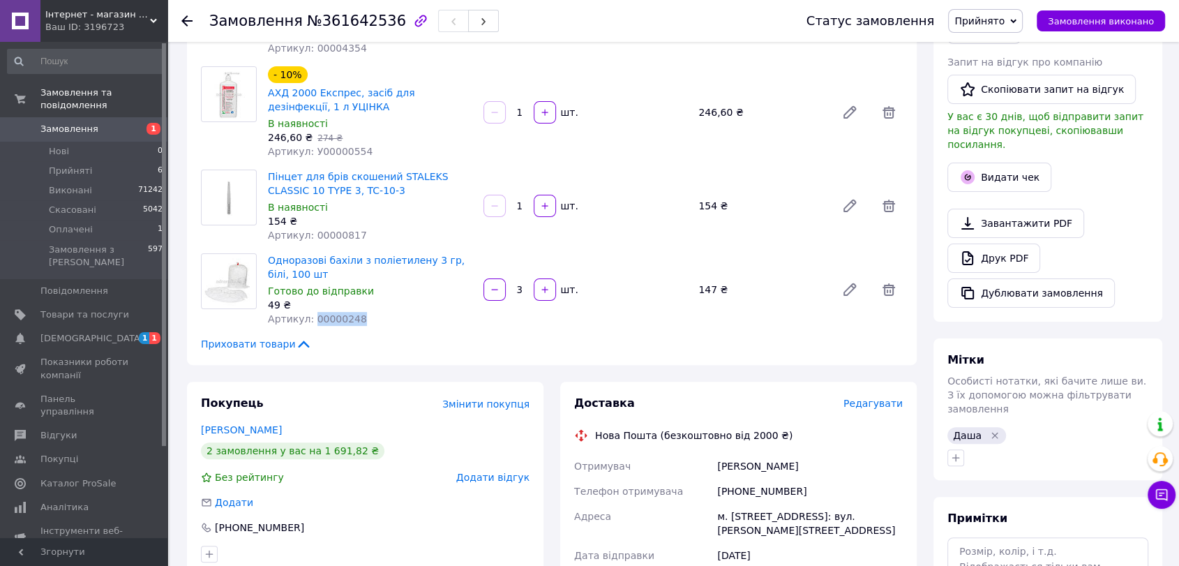
click at [335, 313] on span "Артикул: 00000248" at bounding box center [317, 318] width 99 height 11
copy span "00000248"
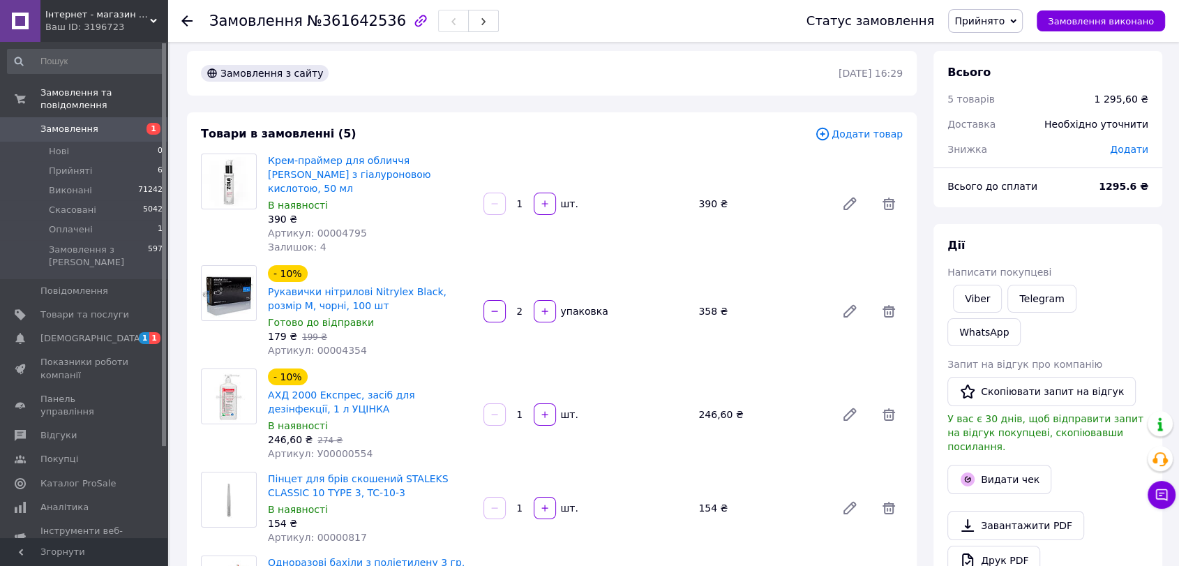
scroll to position [5, 0]
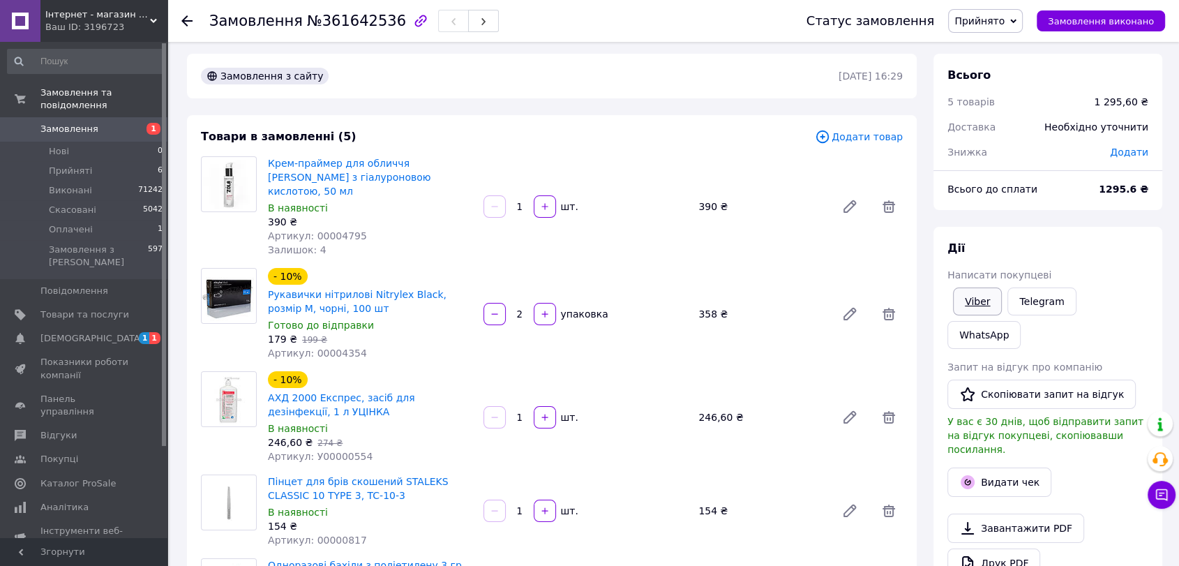
click at [980, 303] on link "Viber" at bounding box center [977, 302] width 49 height 28
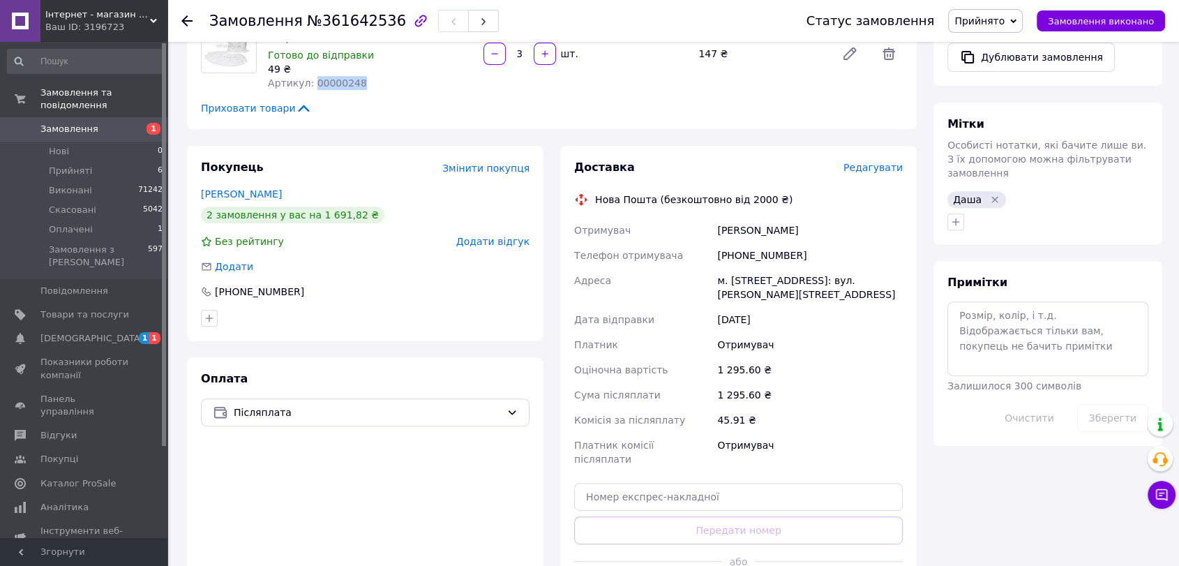
scroll to position [542, 0]
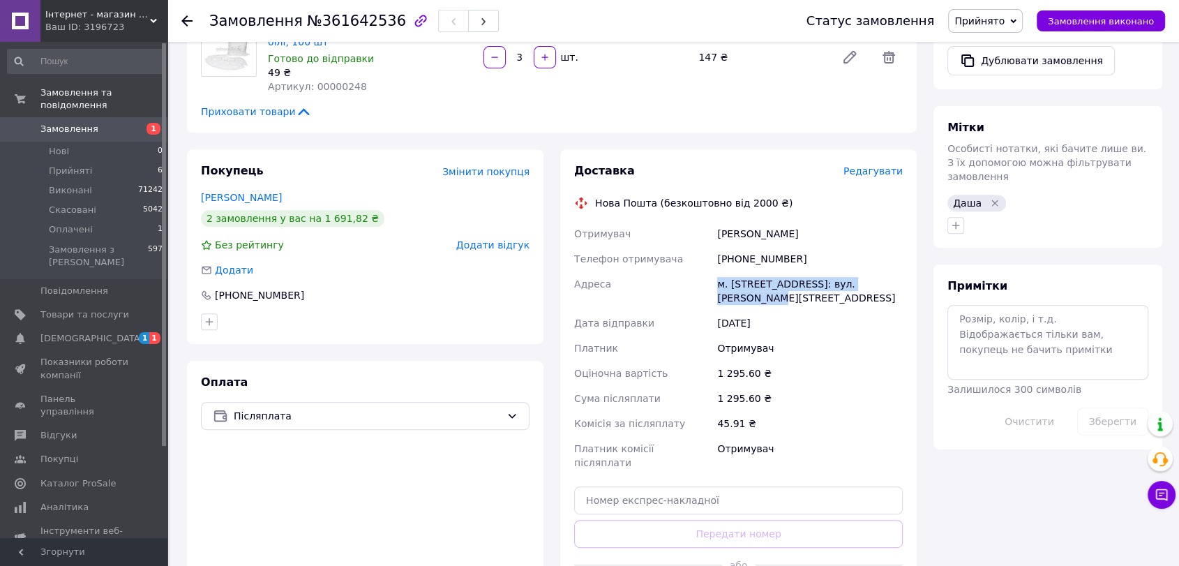
drag, startPoint x: 718, startPoint y: 268, endPoint x: 843, endPoint y: 293, distance: 127.4
click at [882, 272] on div "м. [STREET_ADDRESS]: вул. [PERSON_NAME][STREET_ADDRESS]" at bounding box center [810, 290] width 191 height 39
copy div "м. Косів (Івано-Франківська обл.), №"
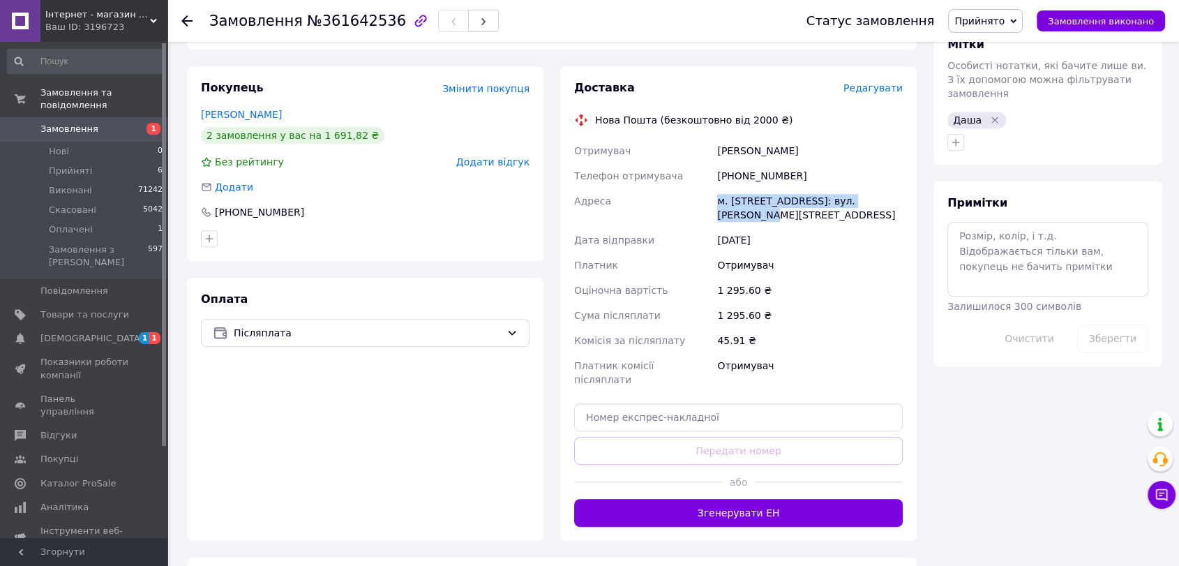
scroll to position [641, 0]
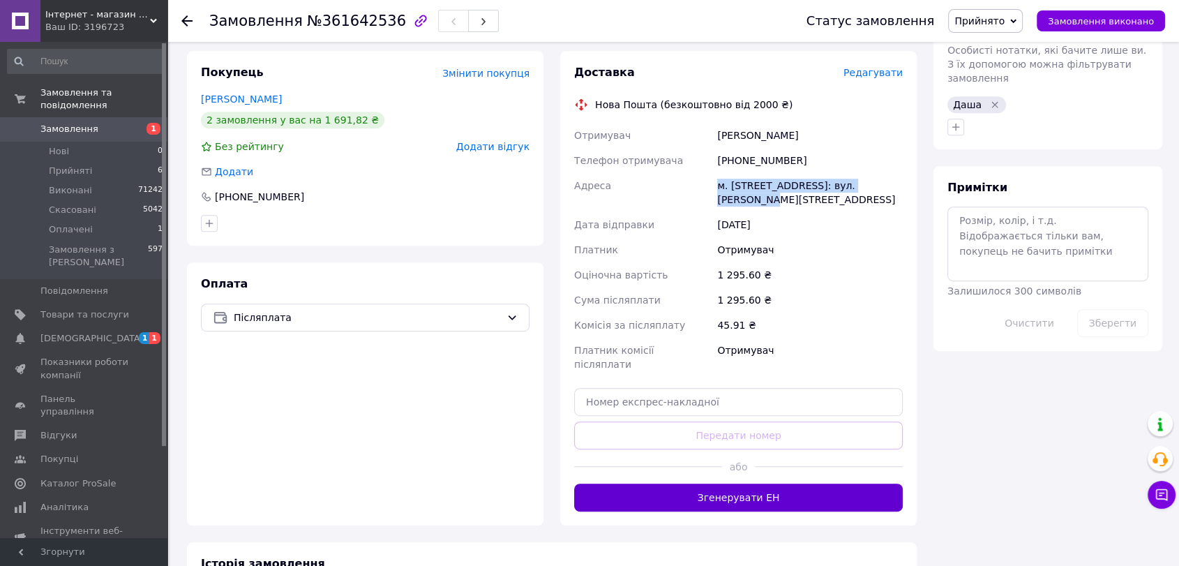
click at [823, 484] on button "Згенерувати ЕН" at bounding box center [738, 498] width 329 height 28
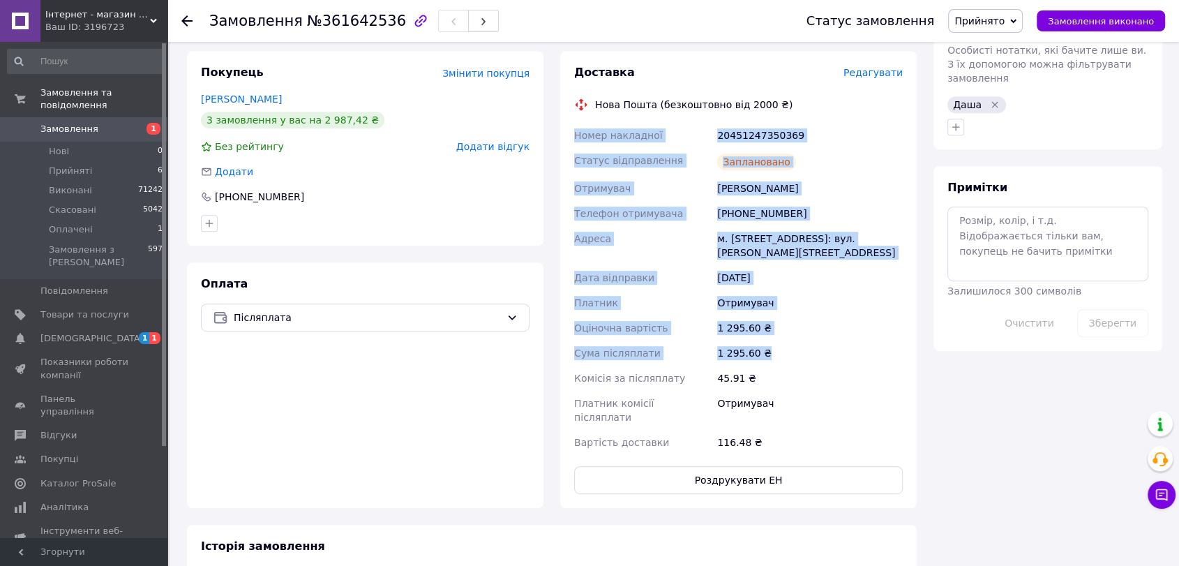
drag, startPoint x: 575, startPoint y: 122, endPoint x: 729, endPoint y: 452, distance: 363.7
click at [806, 334] on div "Номер накладної 20451247350369 Статус відправлення Заплановано Отримувач Ониськ…" at bounding box center [739, 289] width 334 height 332
copy div "Номер накладної 20451247350369 Статус відправлення Заплановано Отримувач Ониськ…"
click at [990, 29] on span "Прийнято" at bounding box center [985, 21] width 75 height 24
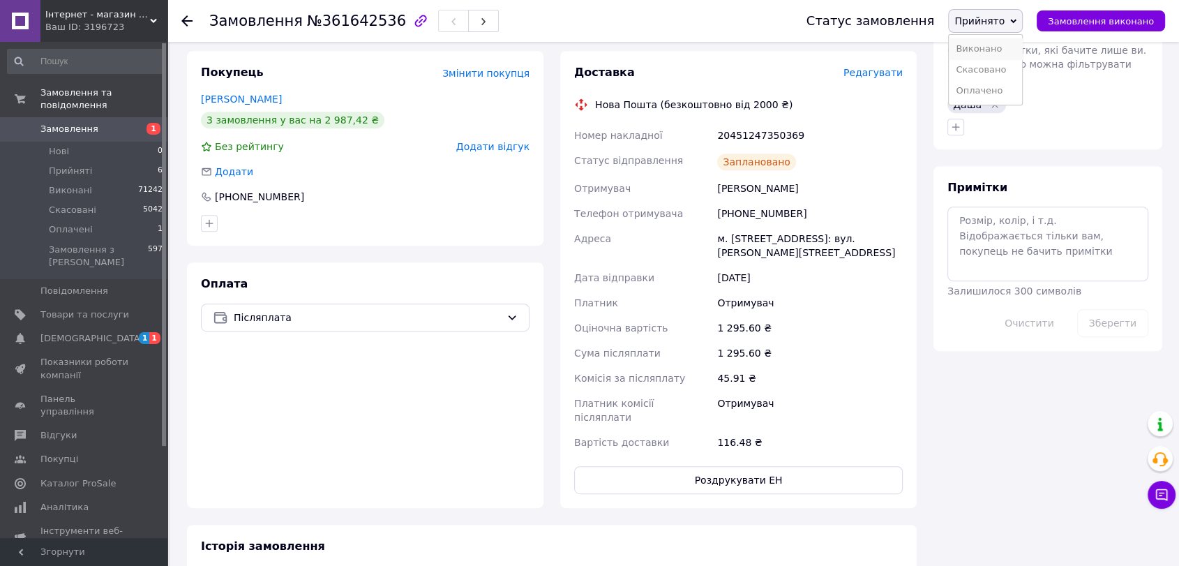
click at [984, 50] on li "Виконано" at bounding box center [985, 48] width 73 height 21
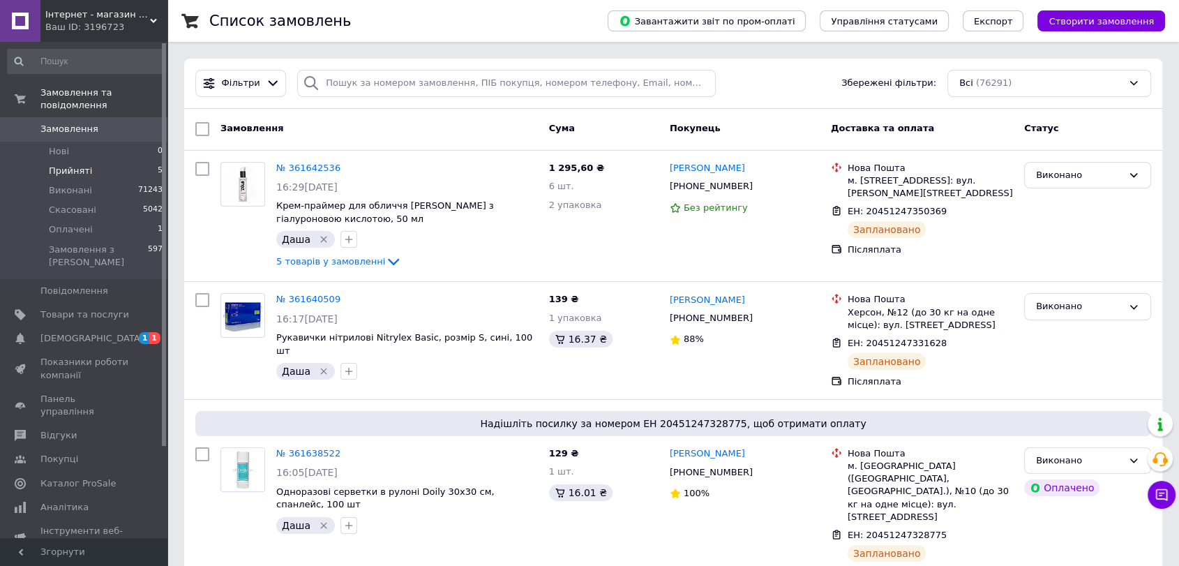
click at [80, 165] on span "Прийняті" at bounding box center [70, 171] width 43 height 13
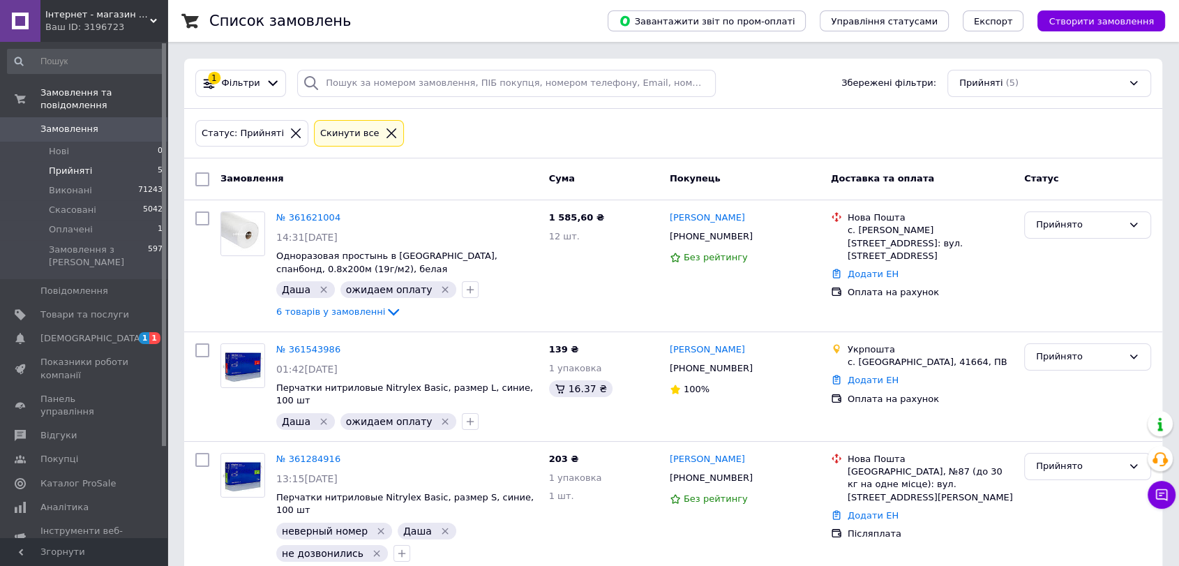
click at [385, 128] on icon at bounding box center [391, 133] width 13 height 13
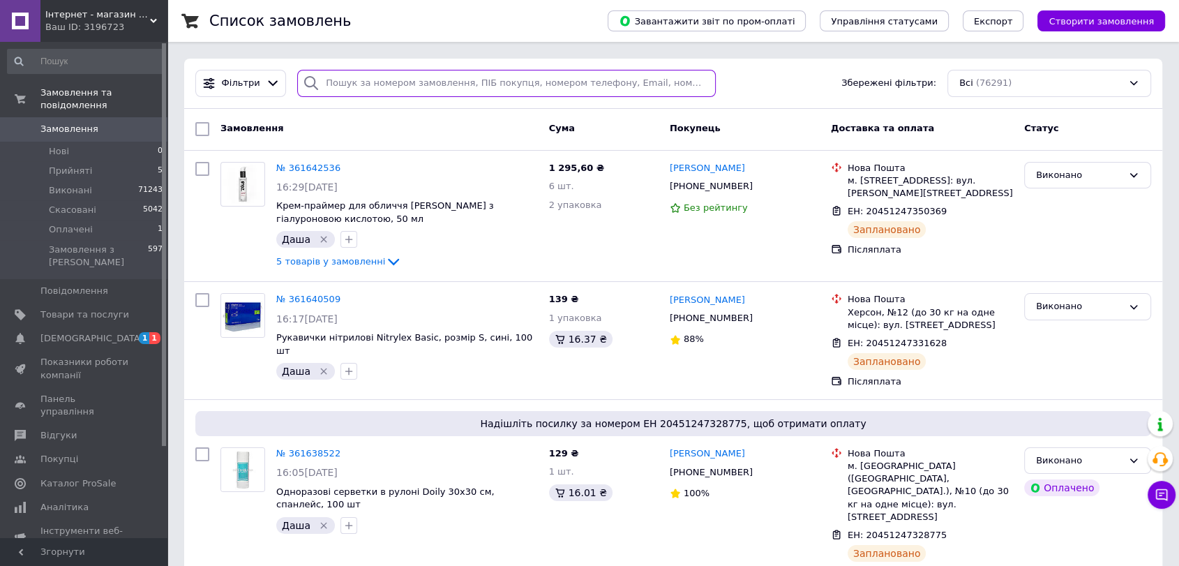
click at [366, 78] on input "search" at bounding box center [506, 83] width 419 height 27
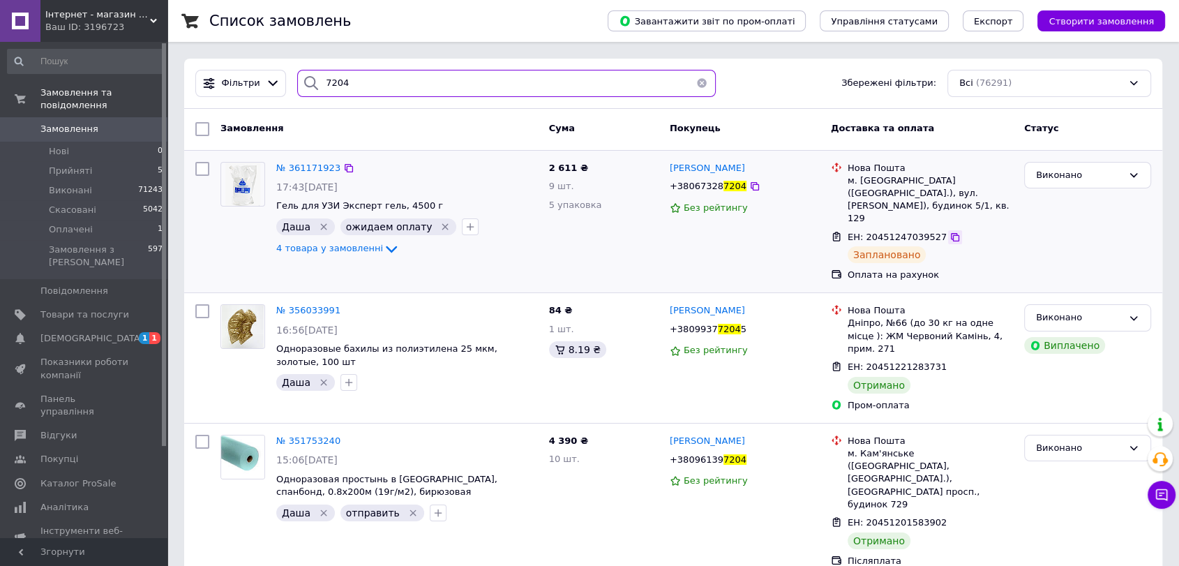
type input "7204"
click at [950, 232] on icon at bounding box center [955, 237] width 11 height 11
click at [697, 87] on button "button" at bounding box center [702, 83] width 28 height 27
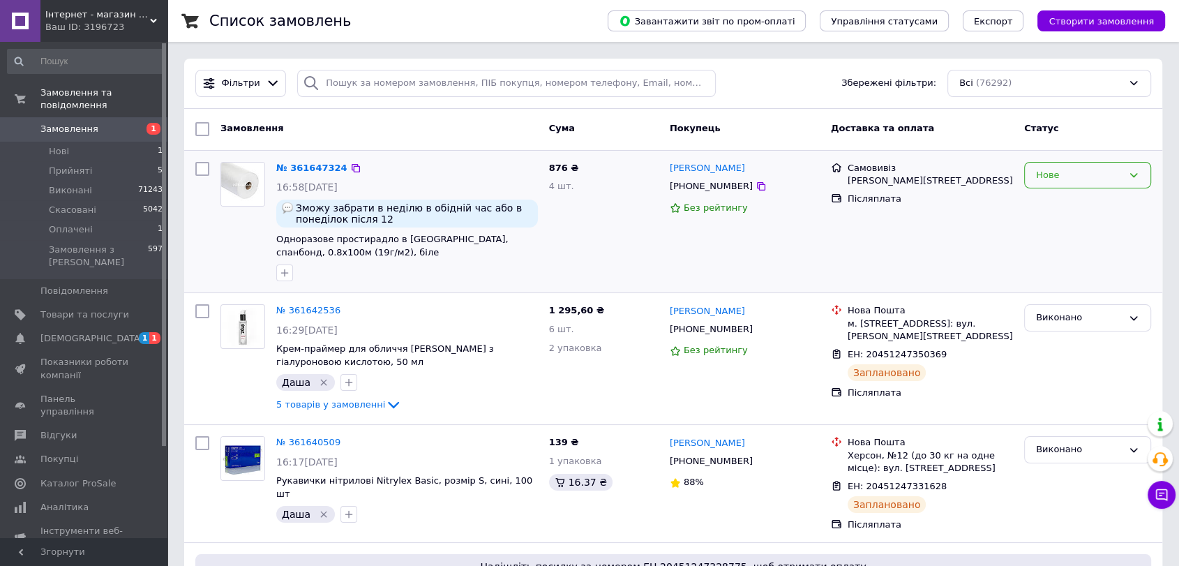
click at [1045, 176] on div "Нове" at bounding box center [1079, 175] width 87 height 15
click at [1056, 201] on li "Прийнято" at bounding box center [1088, 204] width 126 height 26
click at [287, 274] on icon "button" at bounding box center [284, 272] width 11 height 11
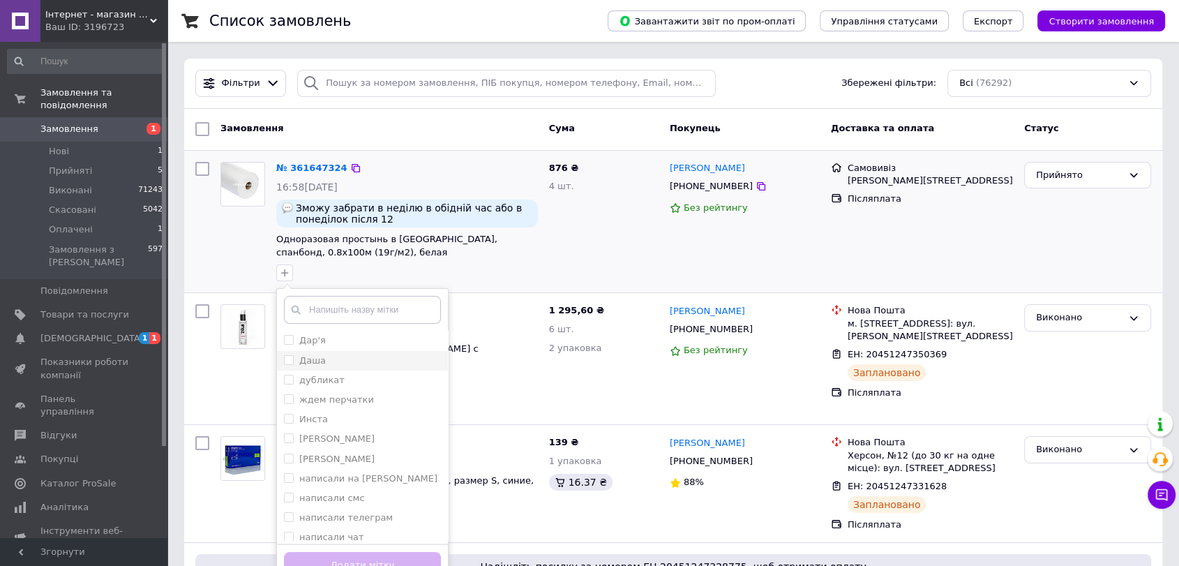
click at [330, 359] on div "Даша" at bounding box center [362, 361] width 157 height 13
checkbox input "true"
click at [380, 557] on button "Додати мітку" at bounding box center [362, 565] width 157 height 27
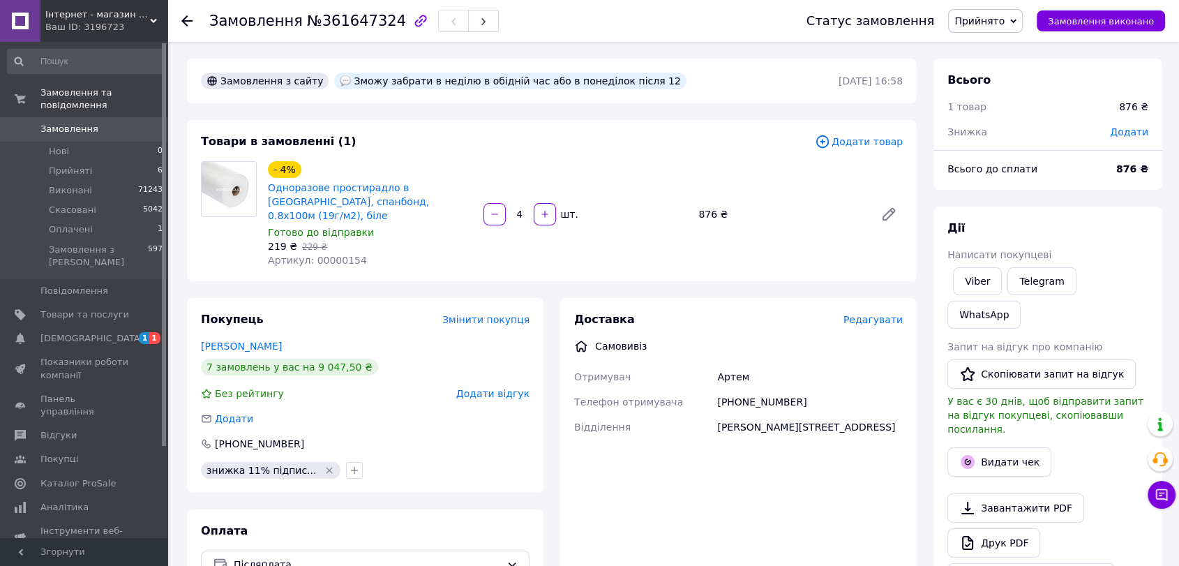
click at [328, 255] on span "Артикул: 00000154" at bounding box center [317, 260] width 99 height 11
copy span "00000154"
click at [982, 280] on link "Viber" at bounding box center [977, 281] width 49 height 28
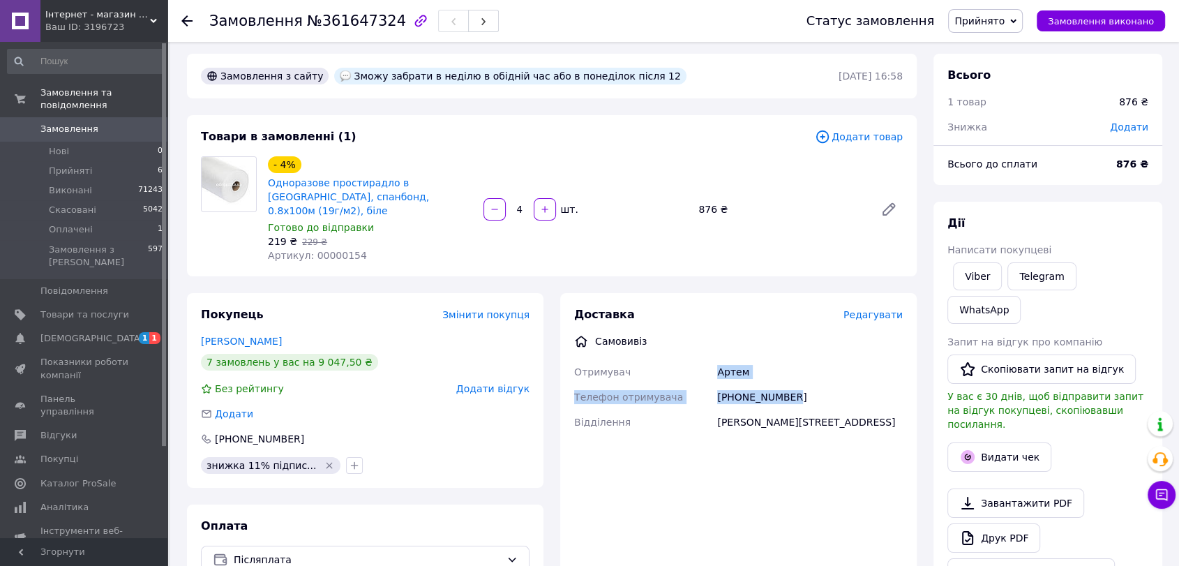
drag, startPoint x: 748, startPoint y: 363, endPoint x: 787, endPoint y: 387, distance: 45.7
click at [790, 380] on div "Отримувач [PERSON_NAME] Телефон отримувача [PHONE_NUMBER] [STREET_ADDRESS][PERS…" at bounding box center [739, 396] width 334 height 75
copy div "Отримувач [PERSON_NAME] Телефон отримувача [PHONE_NUMBER]"
drag, startPoint x: 1001, startPoint y: 24, endPoint x: 999, endPoint y: 33, distance: 8.6
click at [1001, 24] on span "Прийнято" at bounding box center [980, 20] width 50 height 11
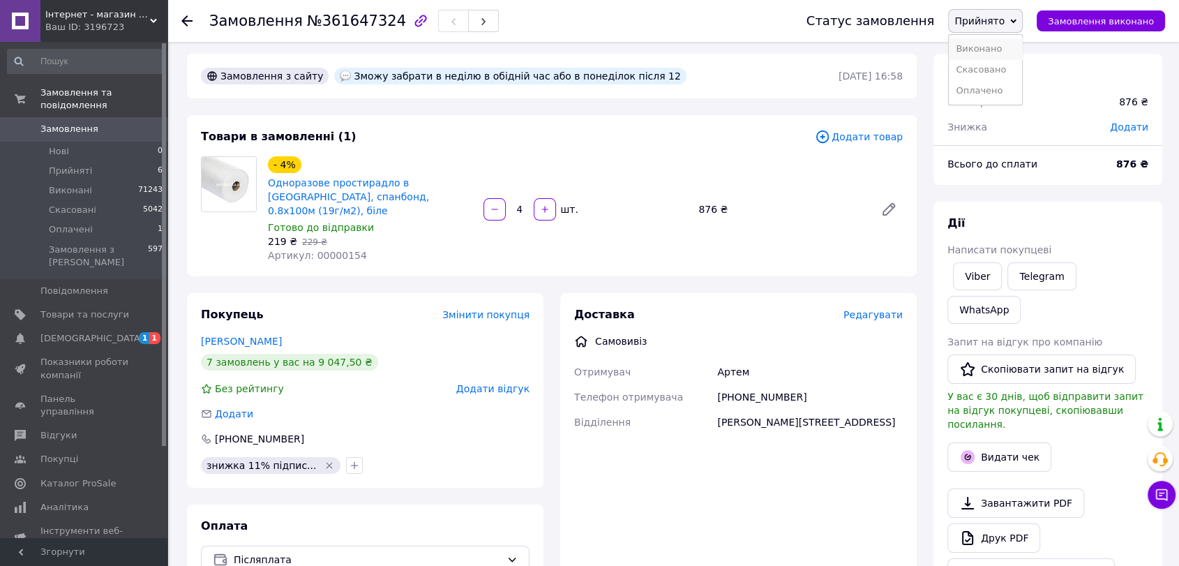
click at [994, 47] on li "Виконано" at bounding box center [985, 48] width 73 height 21
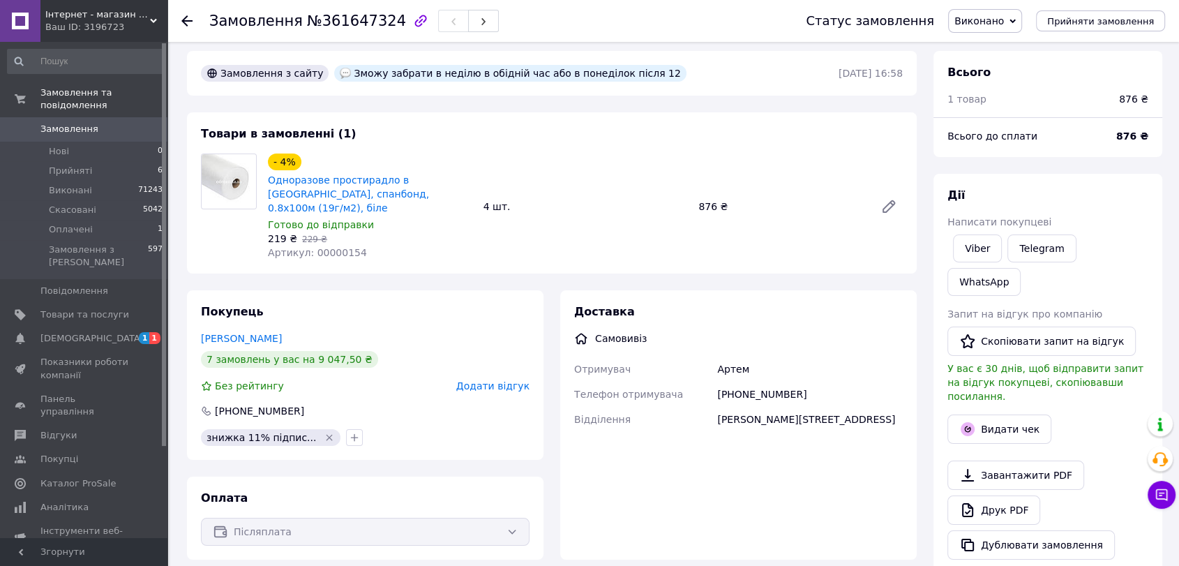
scroll to position [237, 0]
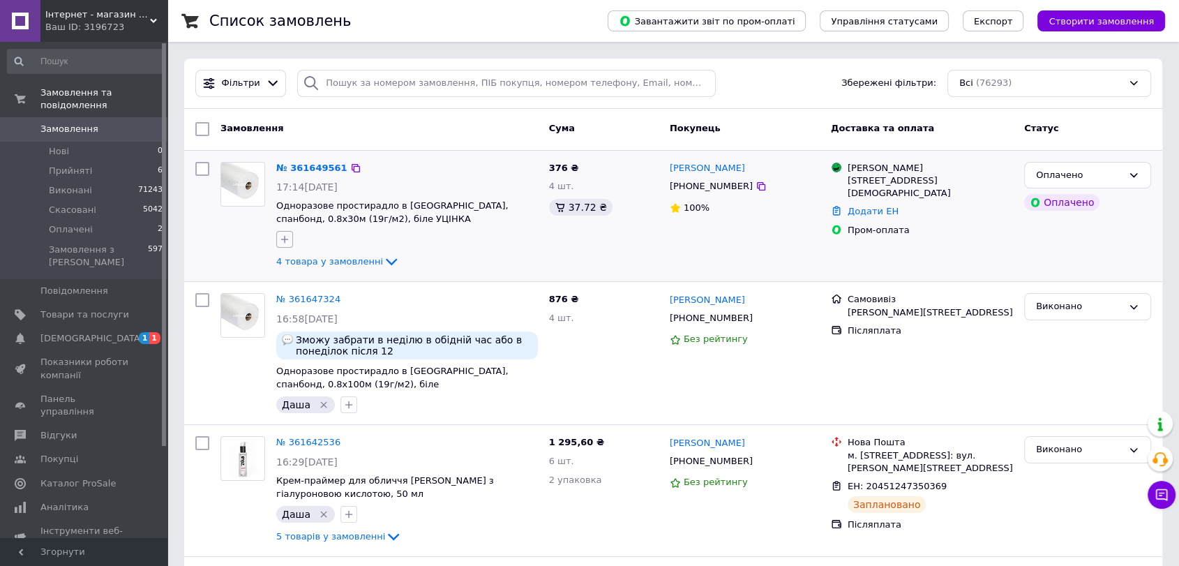
click at [278, 241] on button "button" at bounding box center [284, 239] width 17 height 17
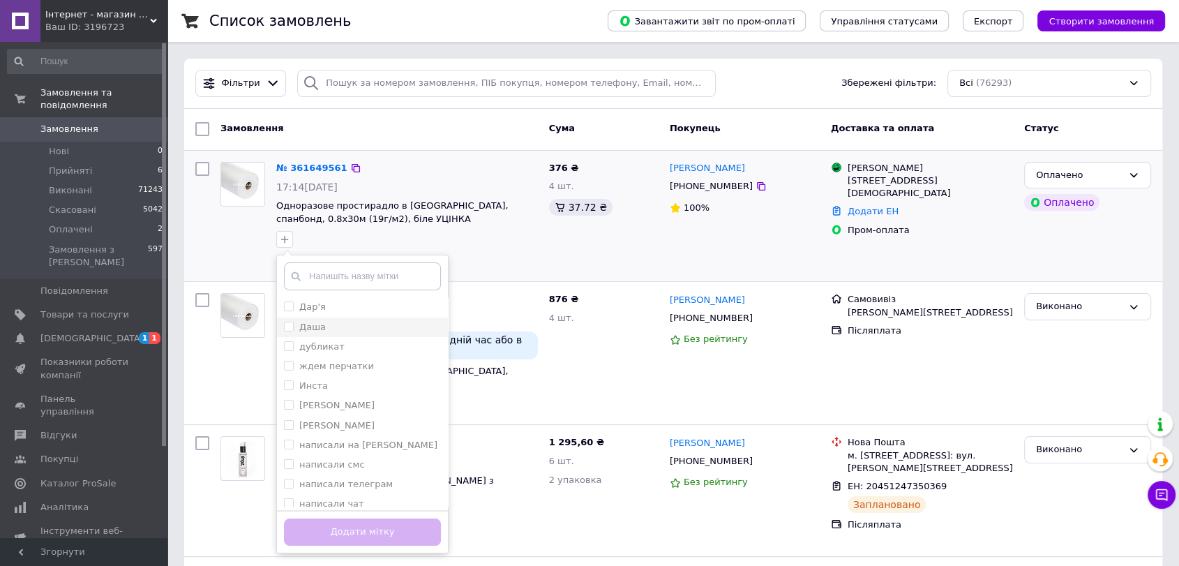
click at [317, 325] on label "Даша" at bounding box center [312, 327] width 27 height 10
checkbox input "true"
click at [354, 523] on button "Додати мітку" at bounding box center [362, 532] width 157 height 27
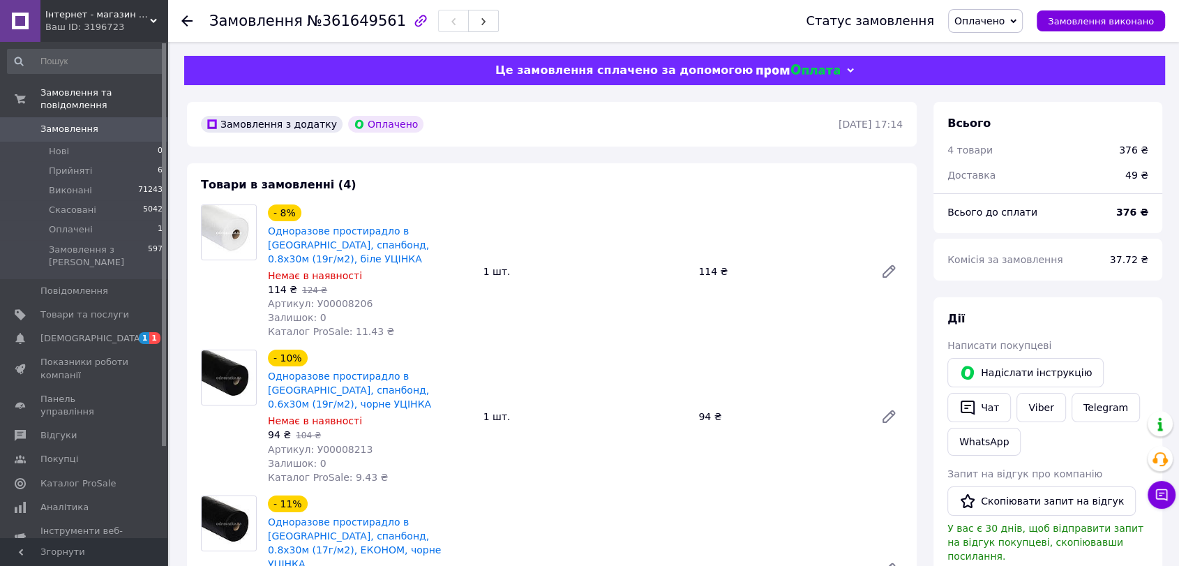
click at [346, 298] on span "Артикул: У00008206" at bounding box center [320, 303] width 105 height 11
copy span "У00008206"
click at [341, 444] on span "Артикул: У00008213" at bounding box center [320, 449] width 105 height 11
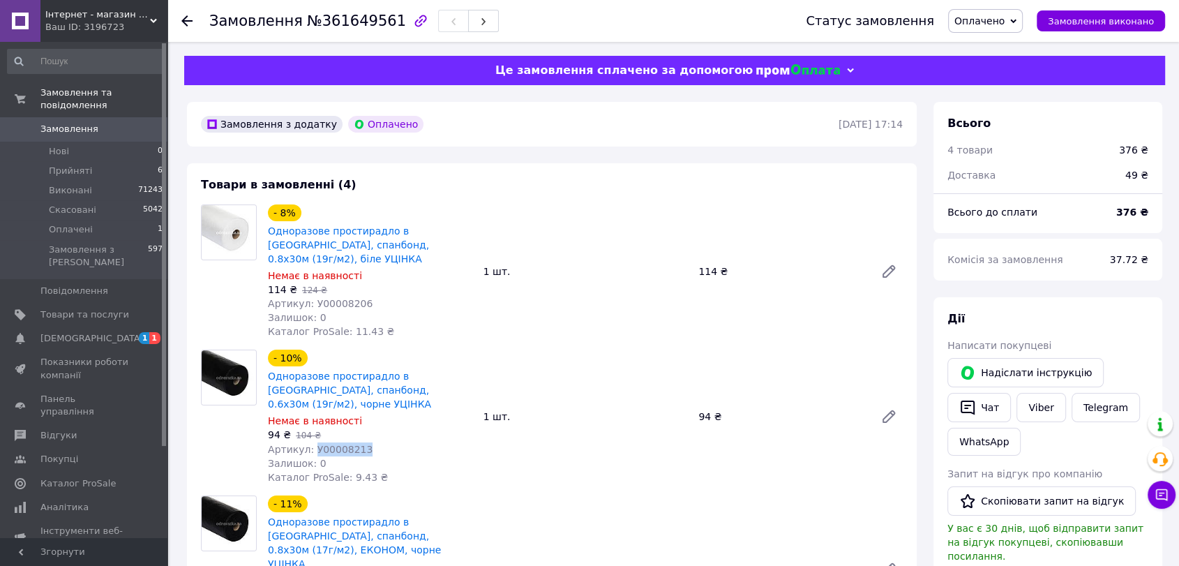
copy span "У00008213"
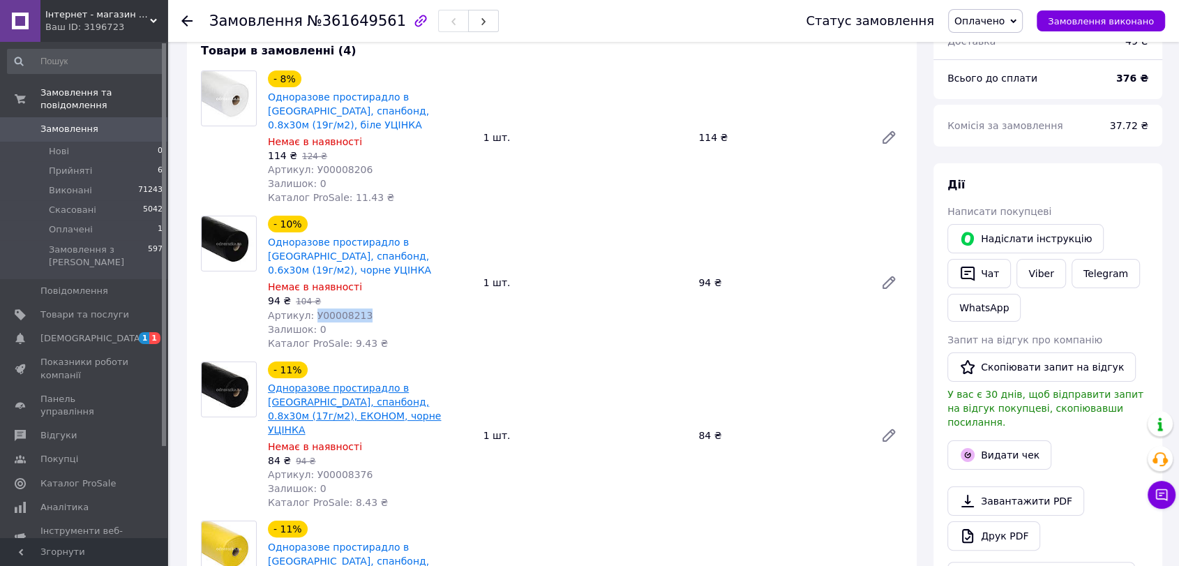
scroll to position [232, 0]
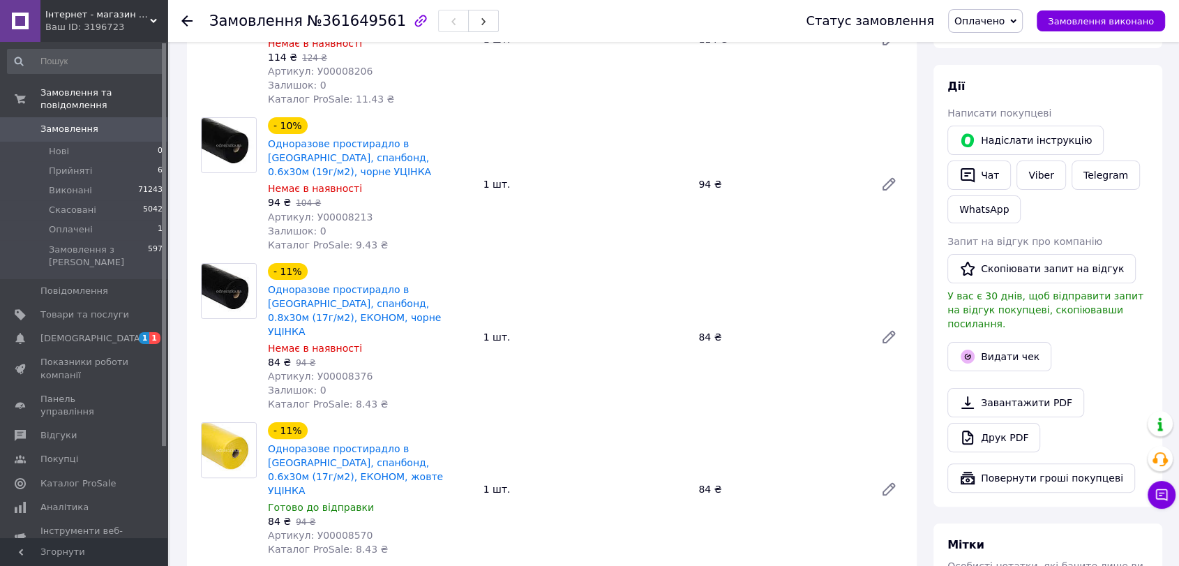
click at [334, 371] on span "Артикул: У00008376" at bounding box center [320, 376] width 105 height 11
copy span "У00008376"
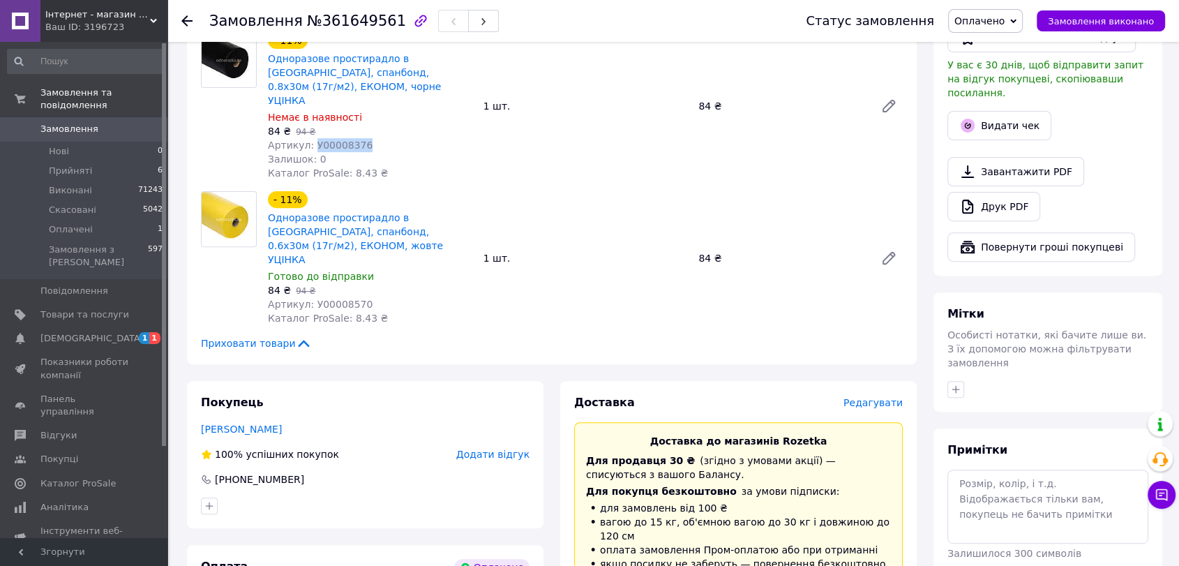
scroll to position [465, 0]
click at [336, 297] on span "Артикул: У00008570" at bounding box center [320, 302] width 105 height 11
copy span "У00008570"
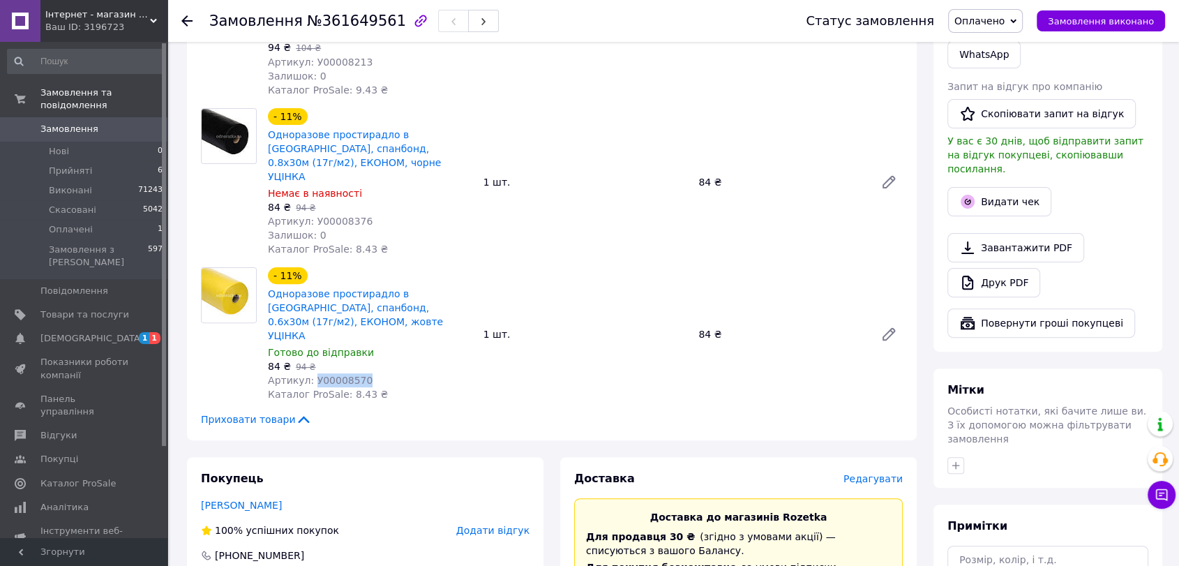
scroll to position [77, 0]
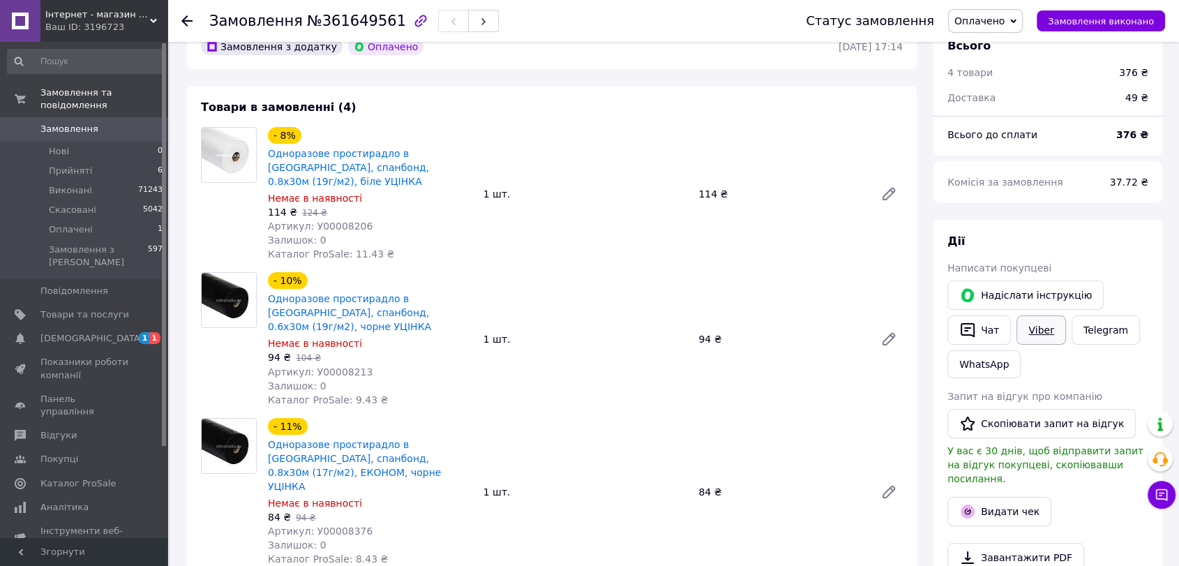
click at [1037, 326] on link "Viber" at bounding box center [1041, 329] width 49 height 29
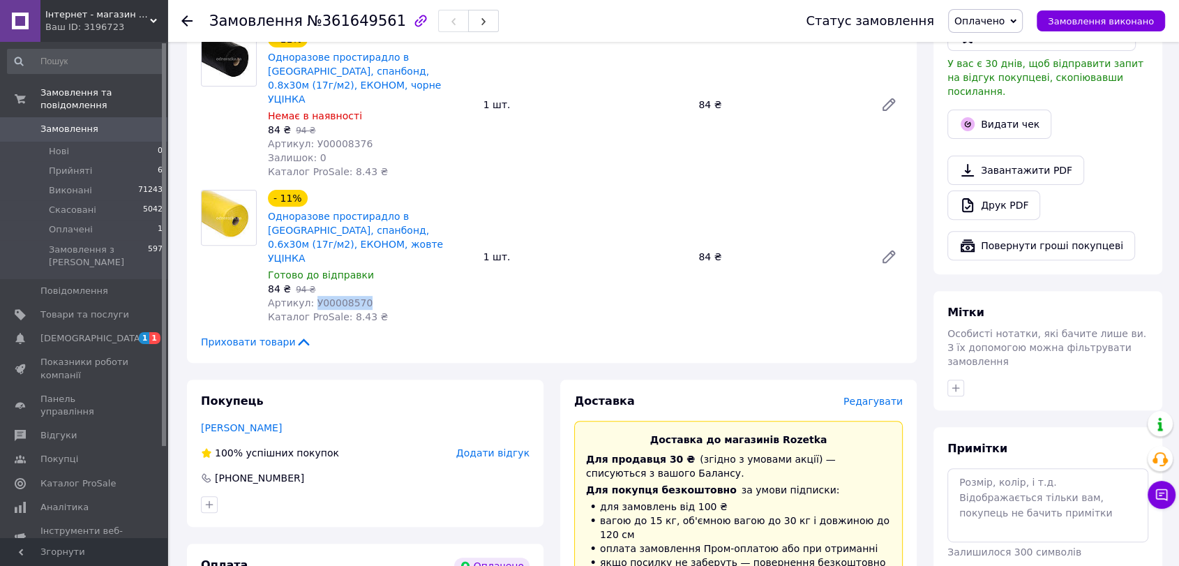
scroll to position [642, 0]
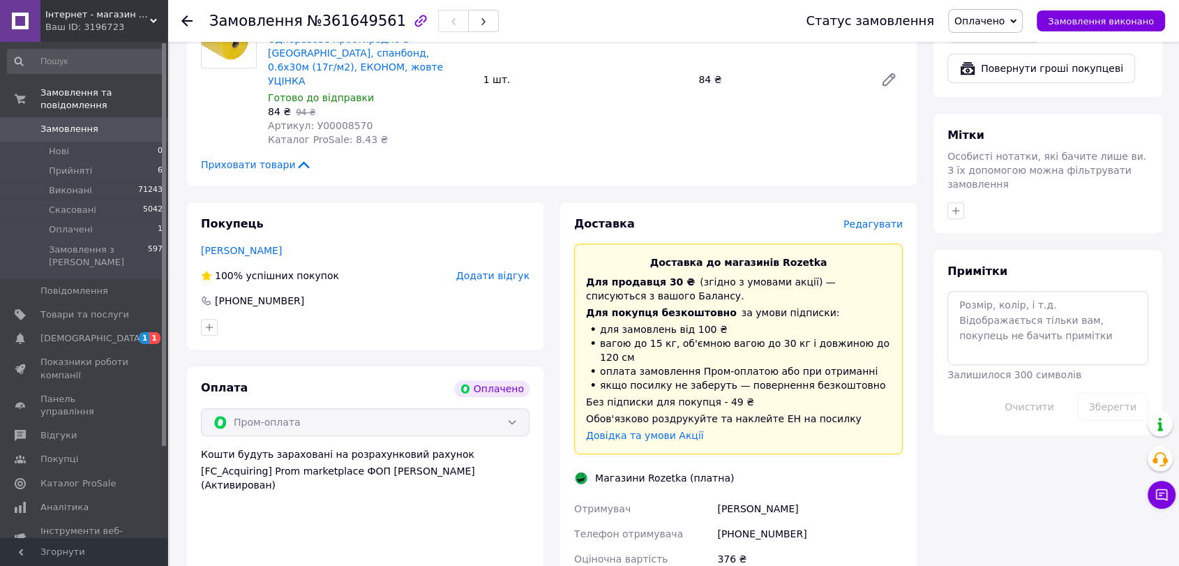
drag, startPoint x: 729, startPoint y: 505, endPoint x: 745, endPoint y: 505, distance: 15.4
copy div "Адреса Харків"
click at [999, 200] on div at bounding box center [1048, 211] width 207 height 22
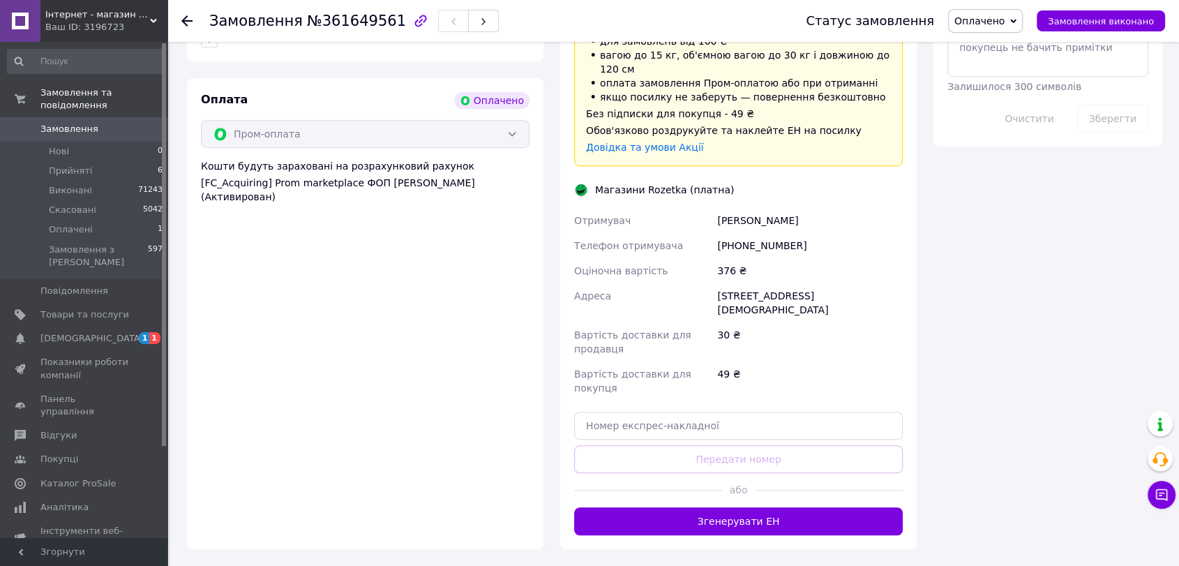
scroll to position [972, 0]
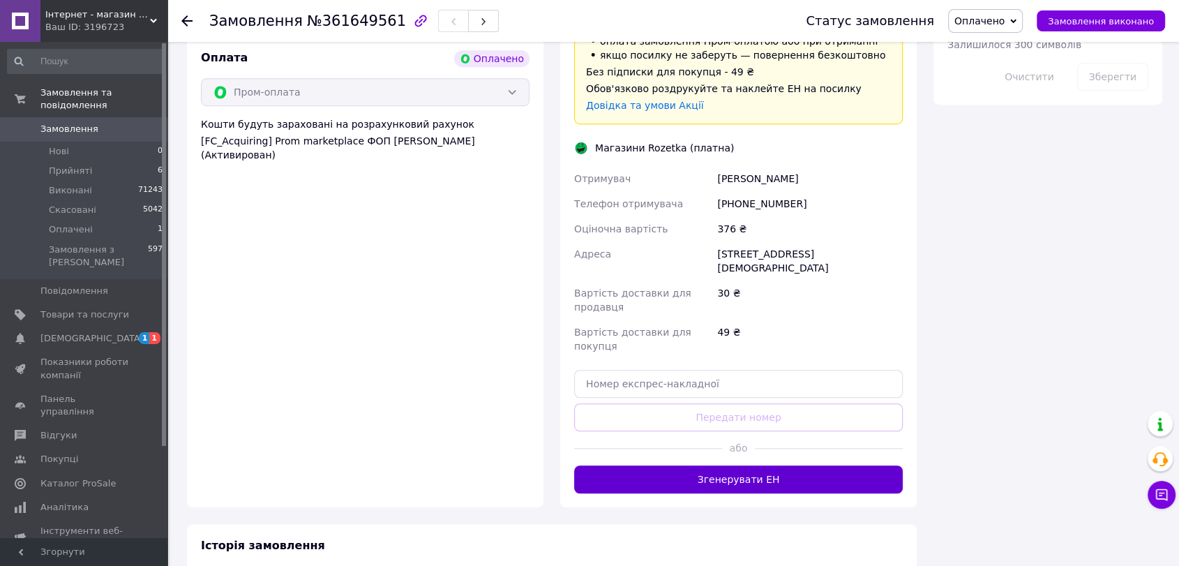
click at [791, 465] on button "Згенерувати ЕН" at bounding box center [738, 479] width 329 height 28
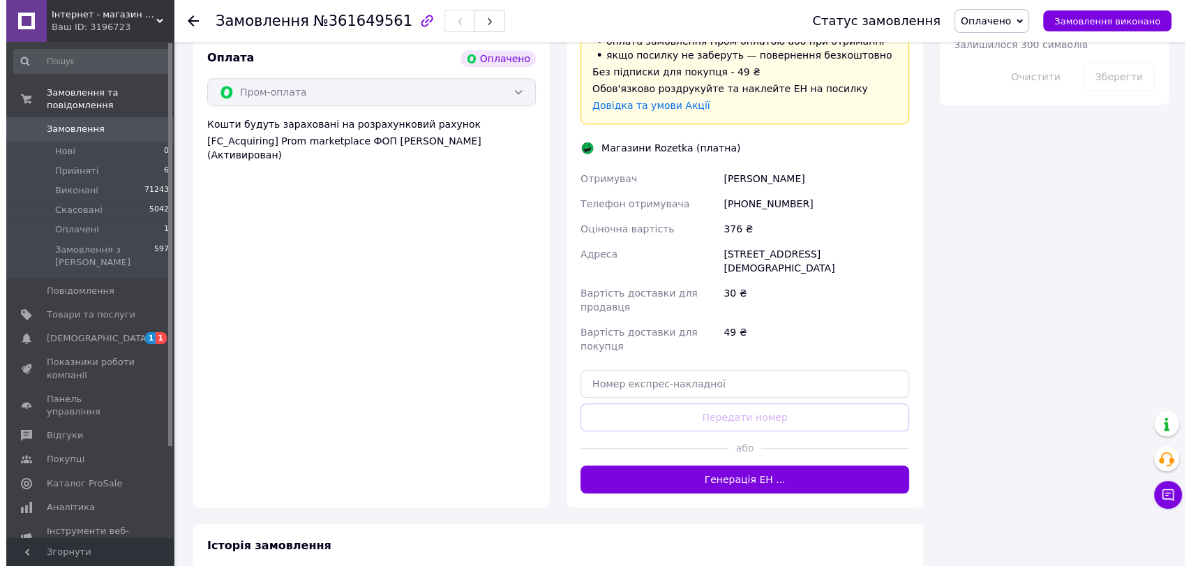
scroll to position [895, 0]
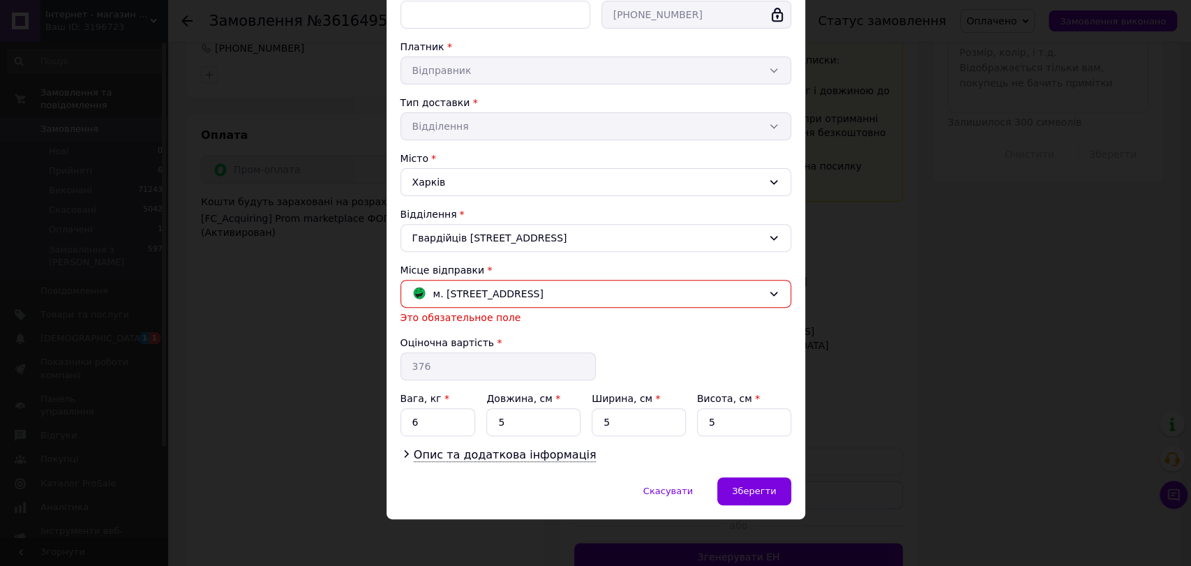
click at [754, 503] on div "Скасувати   Зберегти" at bounding box center [596, 498] width 419 height 42
click at [754, 487] on span "Зберегти" at bounding box center [754, 491] width 44 height 10
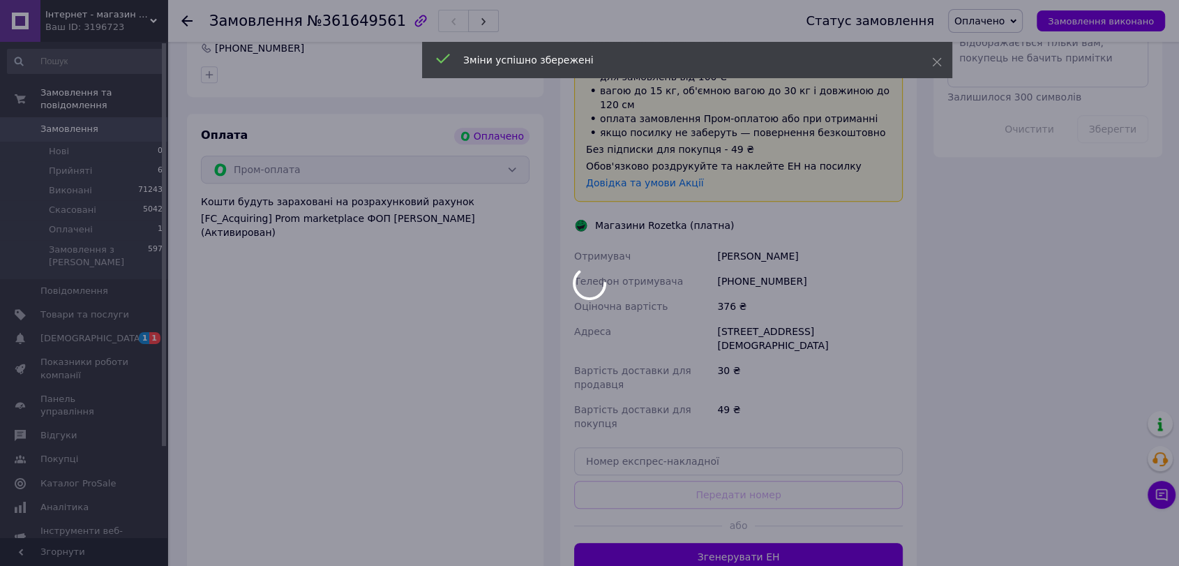
scroll to position [917, 0]
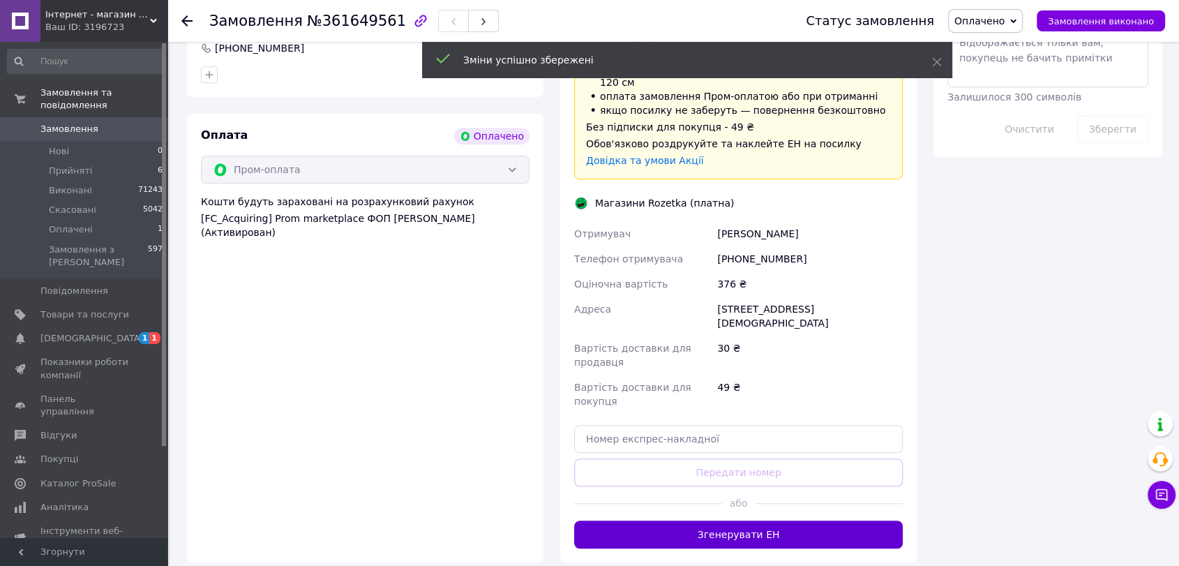
click at [711, 521] on button "Згенерувати ЕН" at bounding box center [738, 535] width 329 height 28
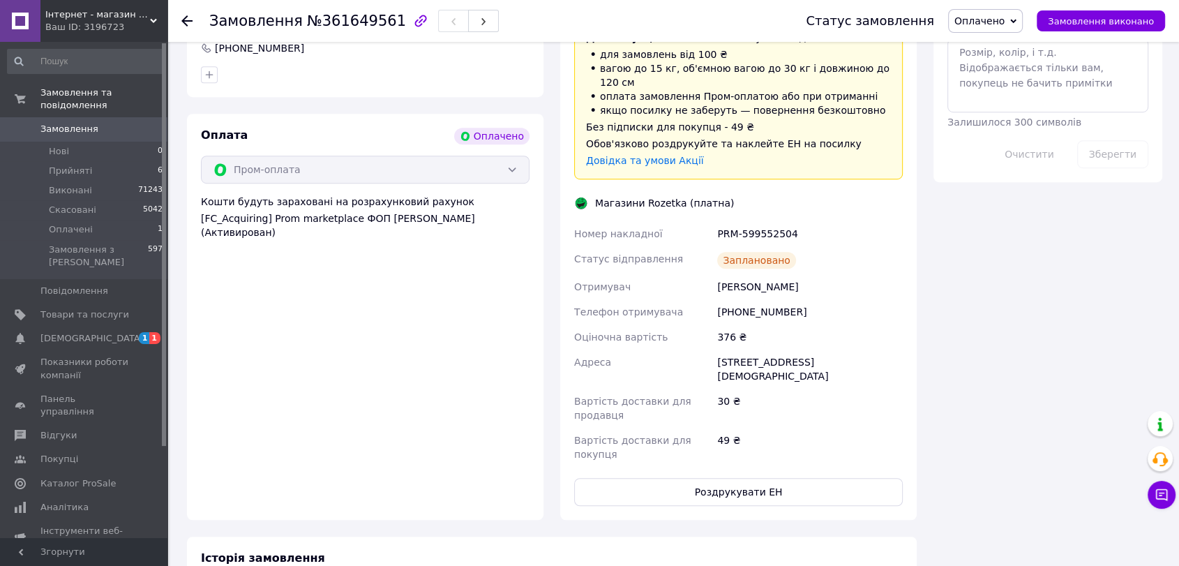
drag, startPoint x: 576, startPoint y: 165, endPoint x: 723, endPoint y: 537, distance: 400.7
click at [888, 294] on div "Номер накладної PRM-599552504 Статус відправлення Заплановано Отримувач Діденко…" at bounding box center [739, 344] width 334 height 246
copy div "Номер накладної PRM-599552504 Статус відправлення Заплановано Отримувач Діденко…"
click at [985, 26] on span "Оплачено" at bounding box center [980, 20] width 50 height 11
click at [983, 65] on li "Виконано" at bounding box center [985, 69] width 73 height 21
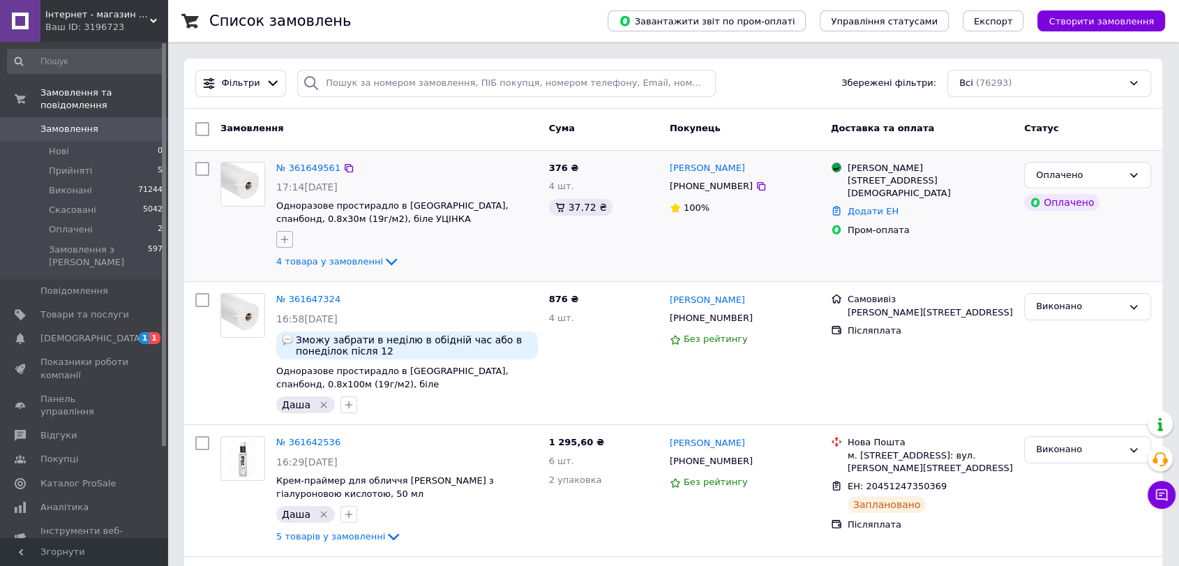
click at [290, 237] on icon "button" at bounding box center [284, 239] width 11 height 11
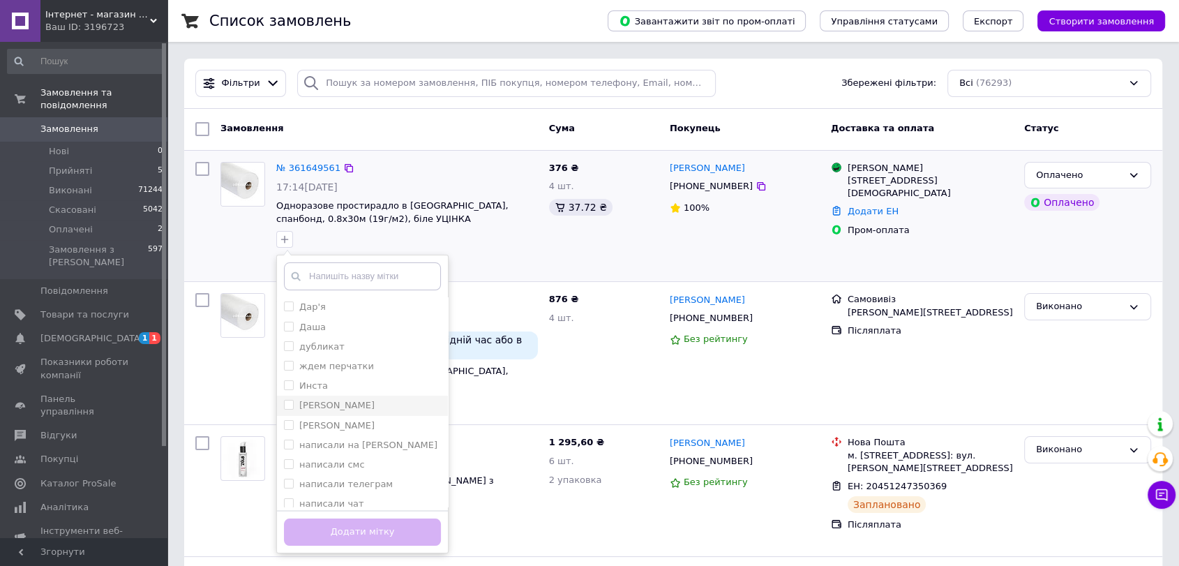
drag, startPoint x: 318, startPoint y: 322, endPoint x: 350, endPoint y: 395, distance: 79.4
click at [318, 323] on label "Даша" at bounding box center [312, 327] width 27 height 10
checkbox input "true"
click at [384, 529] on button "Додати мітку" at bounding box center [362, 532] width 157 height 27
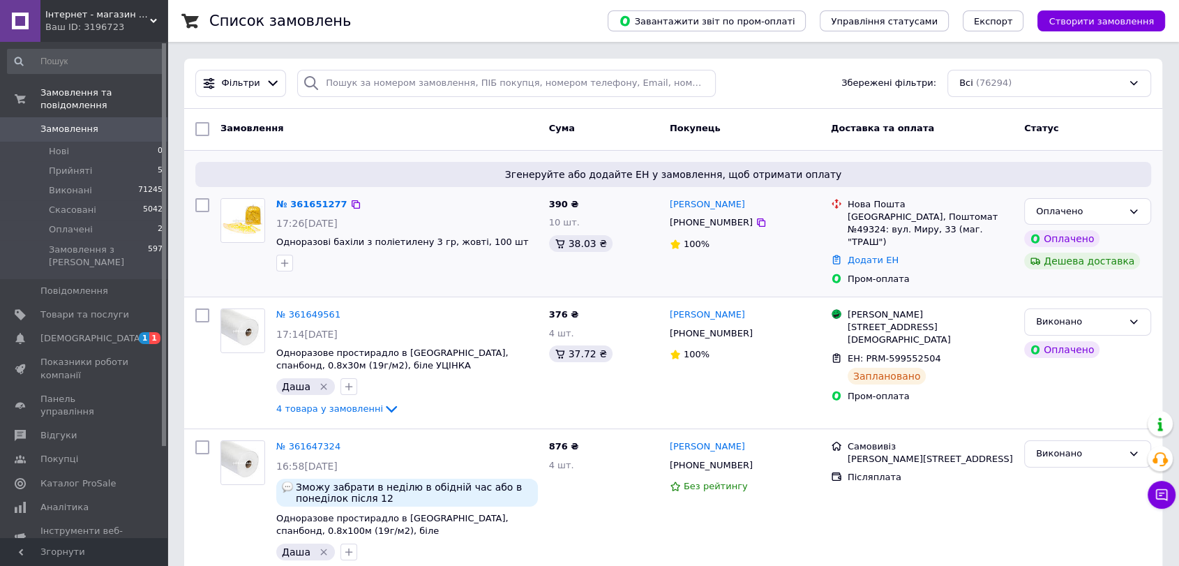
click at [275, 269] on div at bounding box center [285, 263] width 22 height 22
click at [280, 267] on icon "button" at bounding box center [284, 263] width 11 height 11
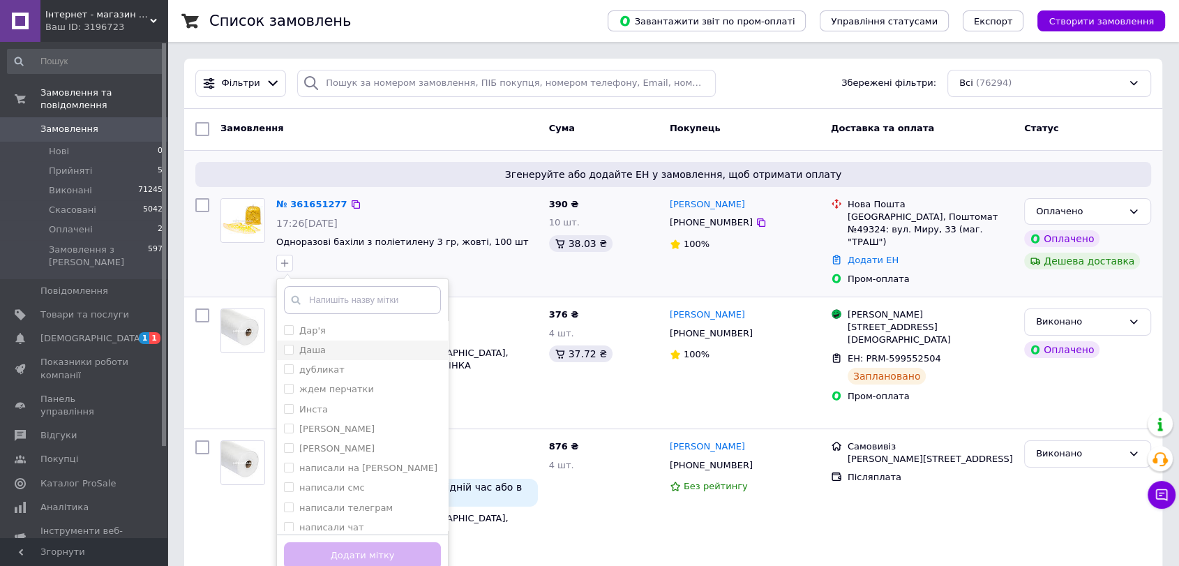
click at [318, 355] on div "Даша" at bounding box center [312, 350] width 27 height 13
click at [293, 354] on input "Даша" at bounding box center [288, 349] width 9 height 9
click at [331, 346] on div "Даша" at bounding box center [362, 350] width 157 height 13
checkbox input "true"
click at [398, 552] on button "Додати мітку" at bounding box center [362, 555] width 157 height 27
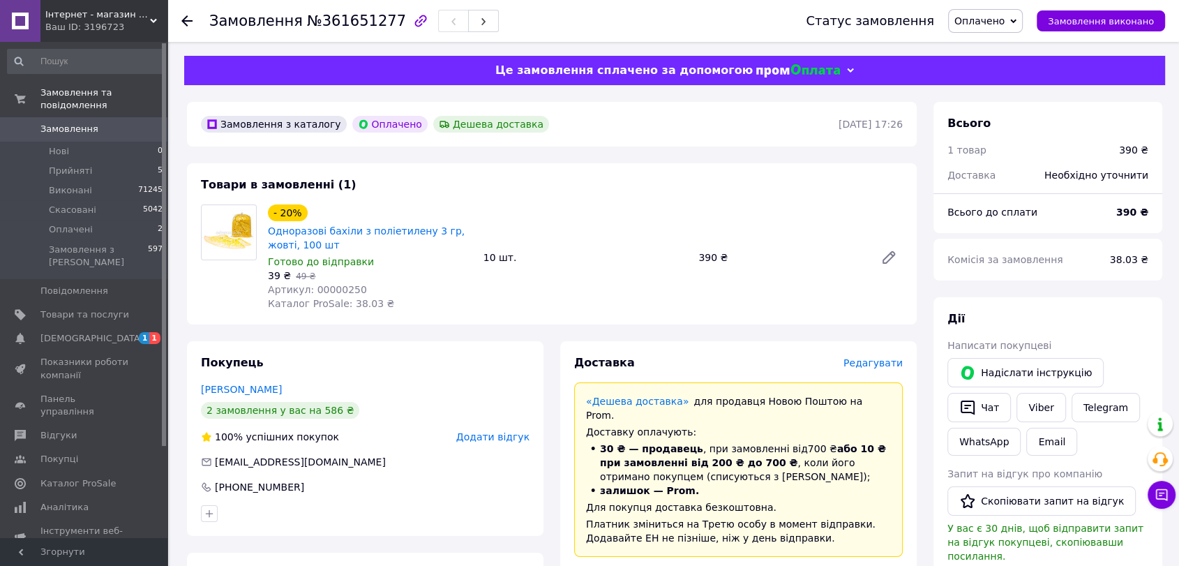
click at [341, 285] on span "Артикул: 00000250" at bounding box center [317, 289] width 99 height 11
copy span "00000250"
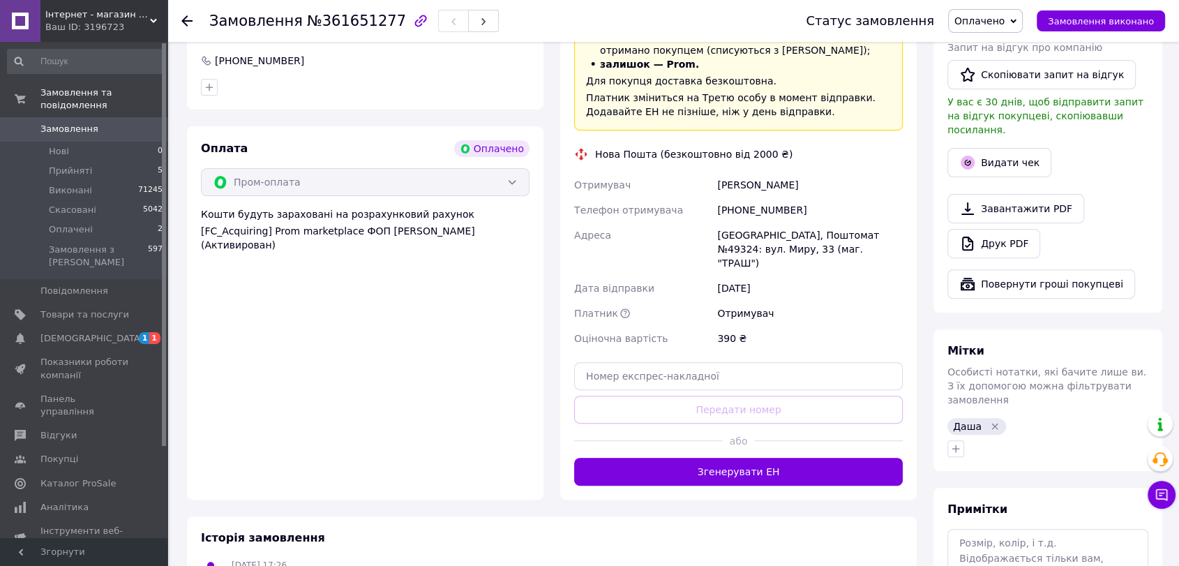
scroll to position [465, 0]
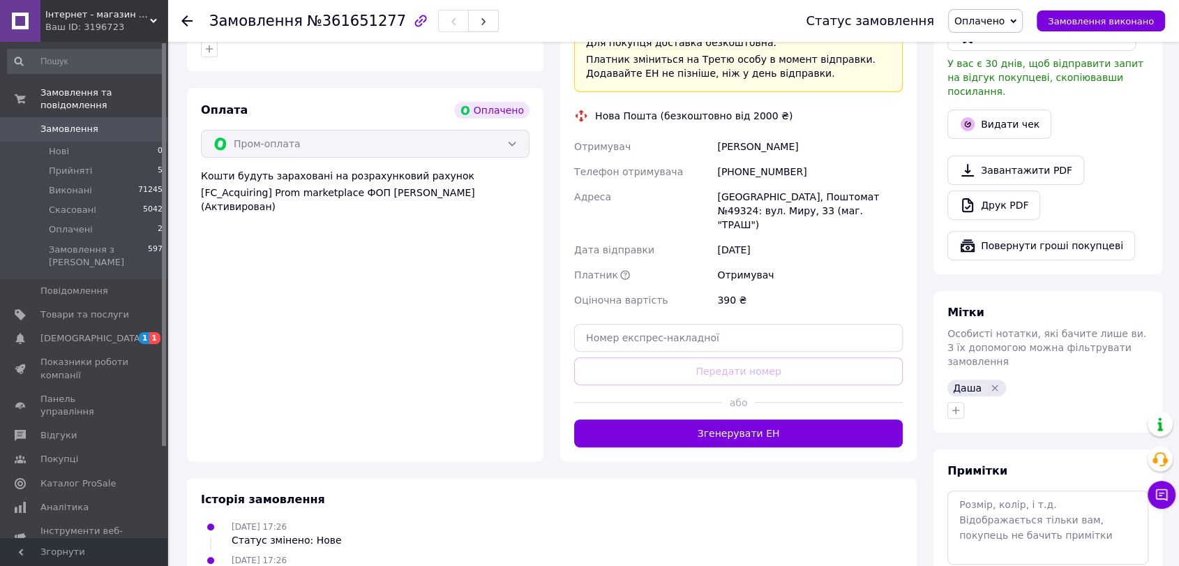
click at [1004, 269] on div "Всього 1 товар 390 ₴ Доставка Необхідно уточнити Всього до сплати 390 ₴ Комісія…" at bounding box center [1048, 135] width 229 height 997
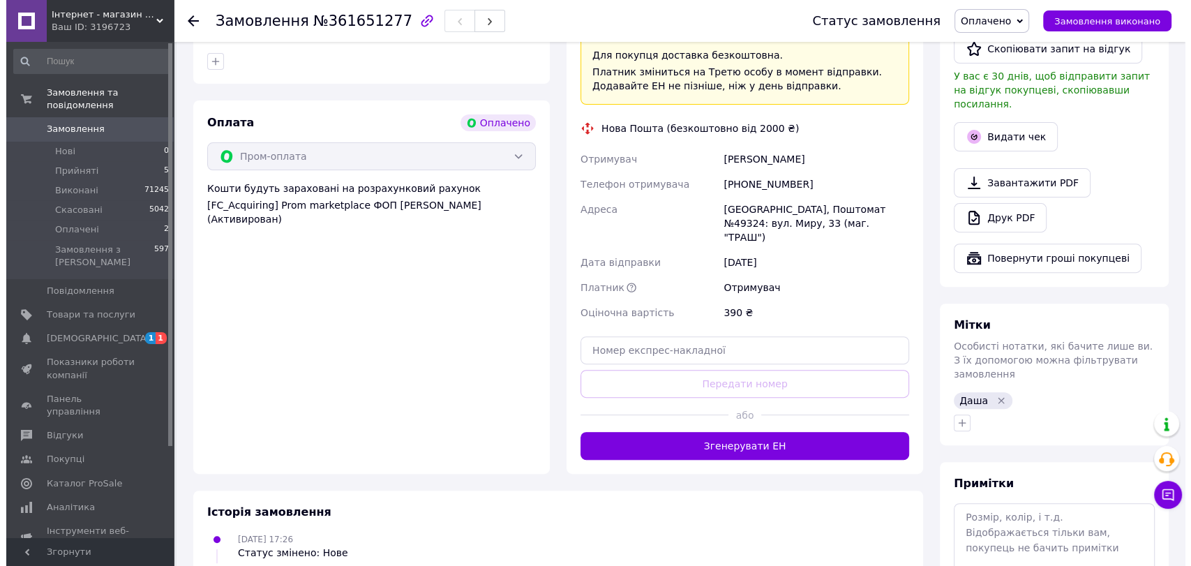
scroll to position [521, 0]
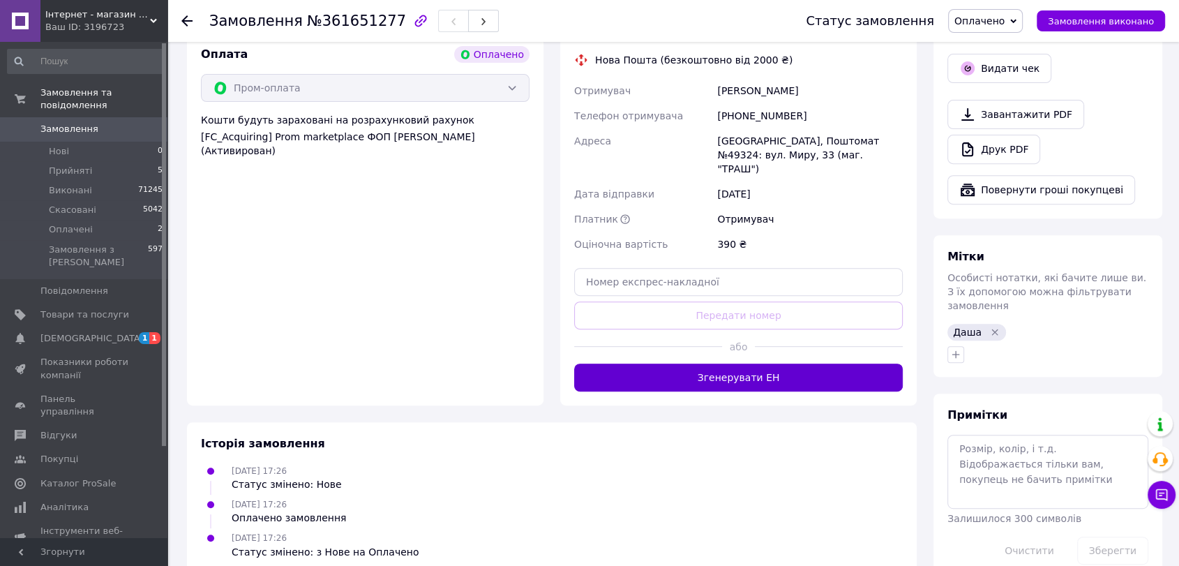
click at [808, 364] on button "Згенерувати ЕН" at bounding box center [738, 378] width 329 height 28
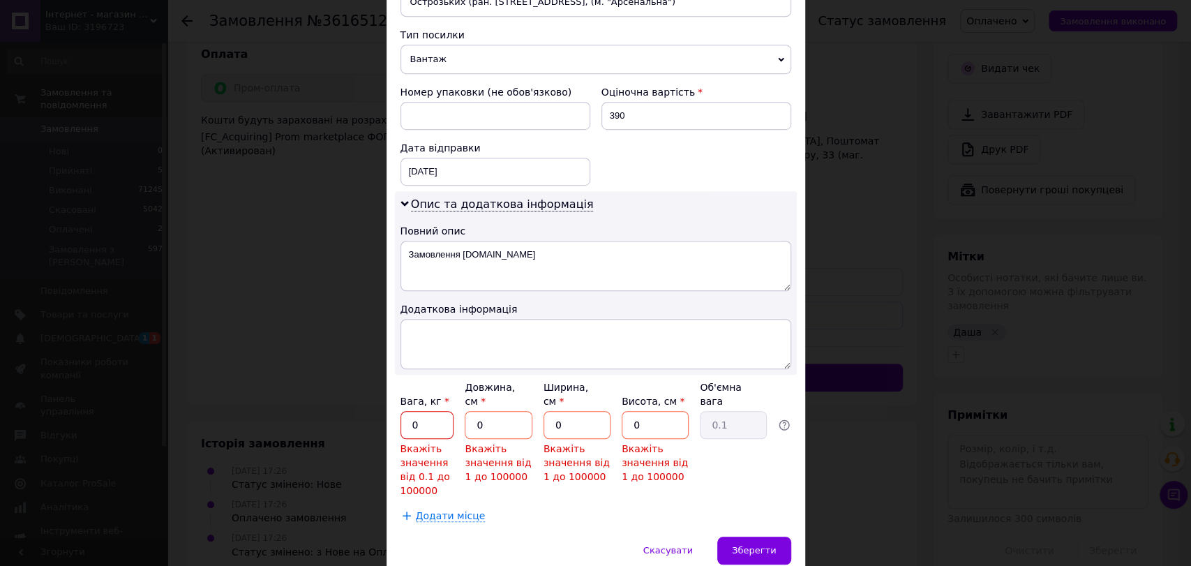
click at [440, 411] on input "0" at bounding box center [428, 425] width 54 height 28
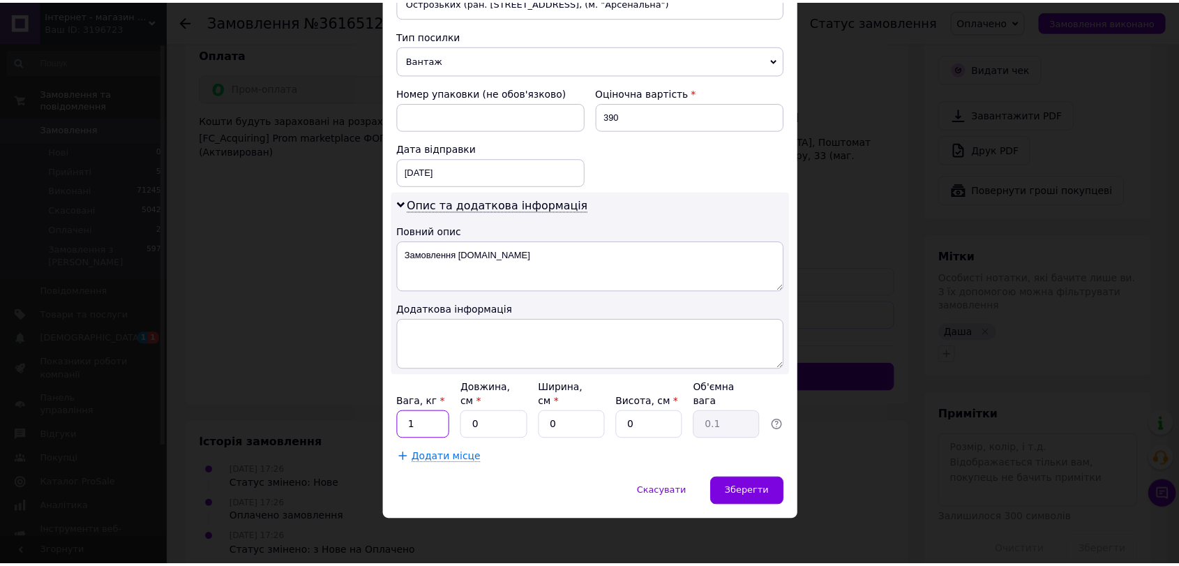
scroll to position [528, 0]
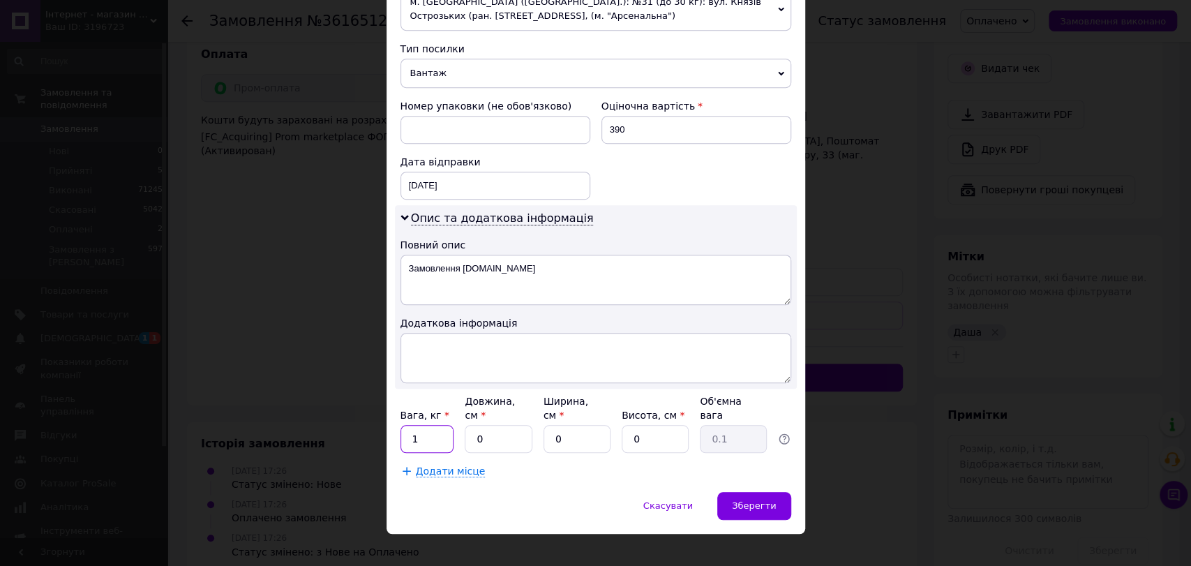
type input "1"
click at [502, 431] on input "0" at bounding box center [498, 439] width 67 height 28
drag, startPoint x: 502, startPoint y: 431, endPoint x: 565, endPoint y: 431, distance: 62.1
click at [503, 431] on input "0" at bounding box center [498, 439] width 67 height 28
type input "1"
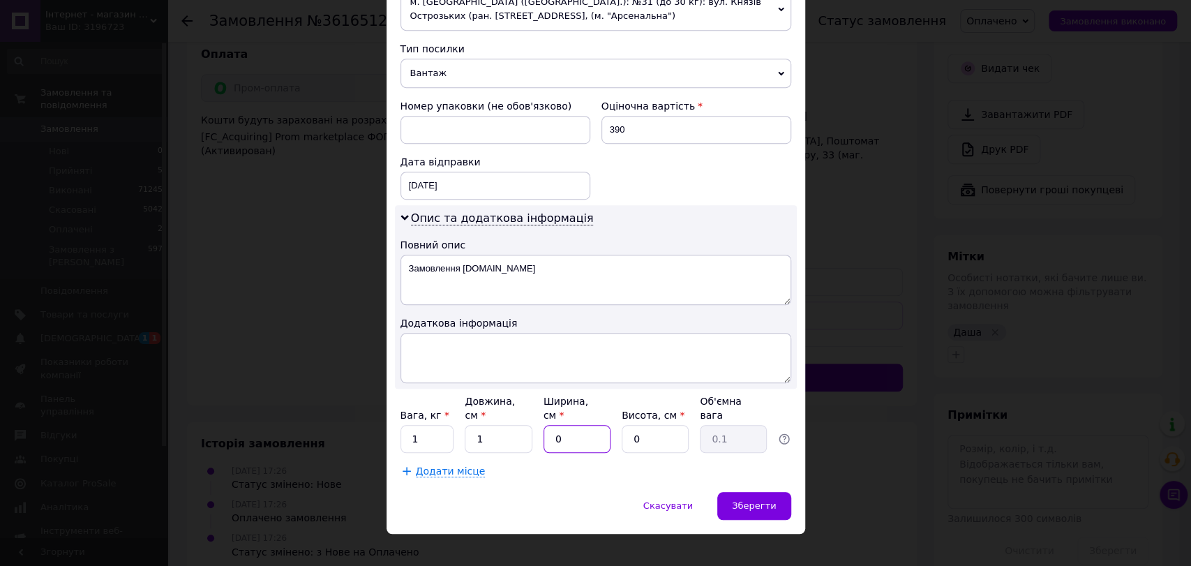
click at [574, 429] on input "0" at bounding box center [577, 439] width 67 height 28
drag, startPoint x: 574, startPoint y: 429, endPoint x: 645, endPoint y: 428, distance: 71.2
click at [574, 429] on input "0" at bounding box center [577, 439] width 67 height 28
type input "1"
click at [648, 428] on input "0" at bounding box center [655, 439] width 67 height 28
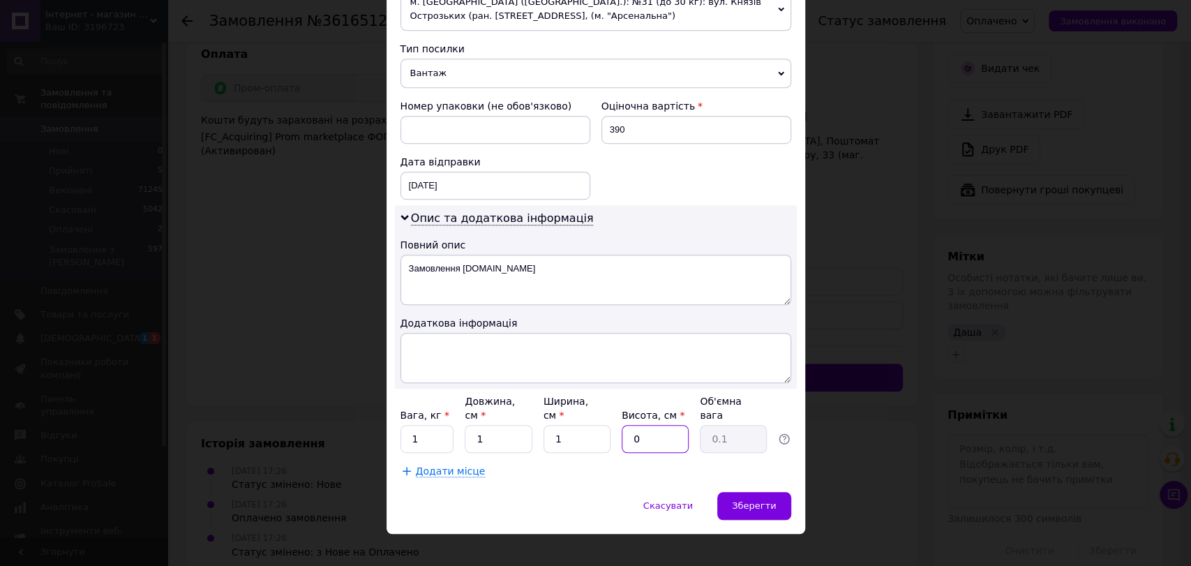
click at [648, 428] on input "0" at bounding box center [655, 439] width 67 height 28
type input "1"
click at [750, 492] on div "Зберегти" at bounding box center [753, 506] width 73 height 28
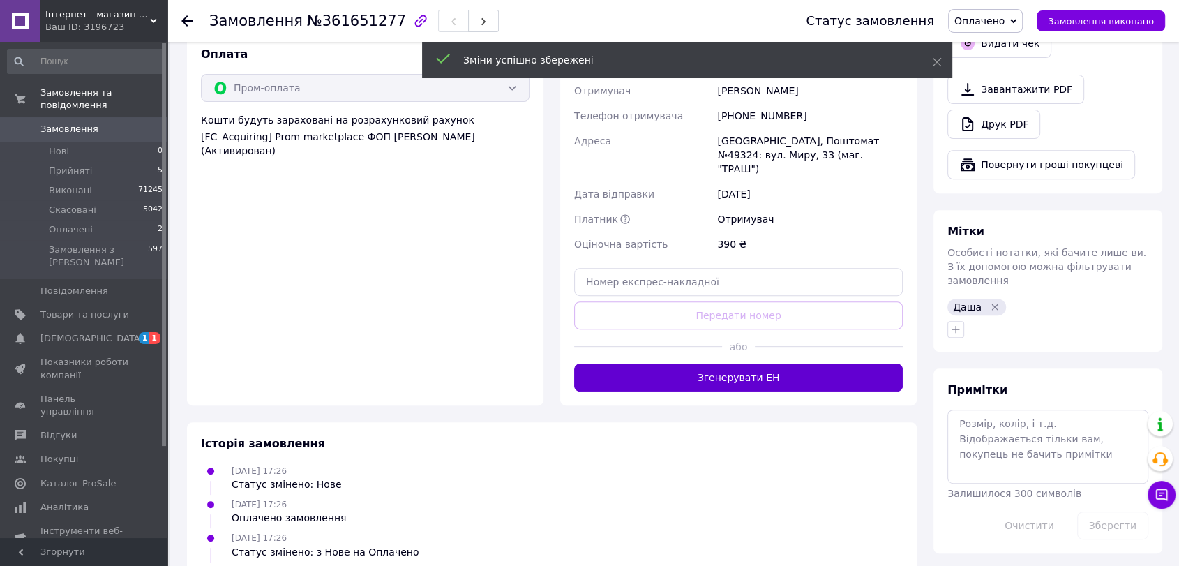
click at [710, 364] on button "Згенерувати ЕН" at bounding box center [738, 378] width 329 height 28
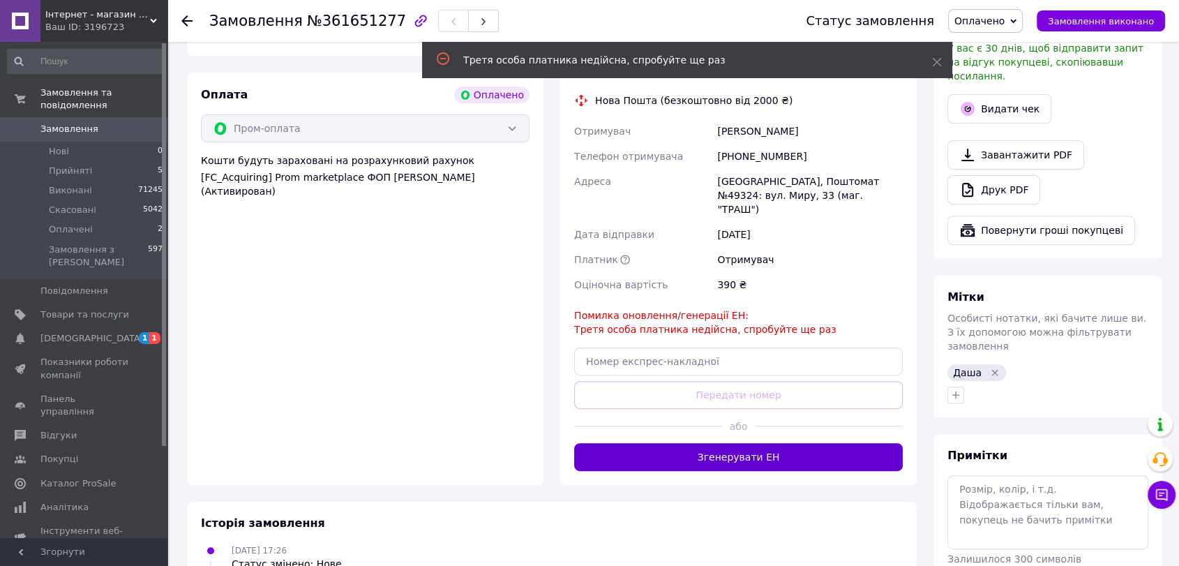
scroll to position [443, 0]
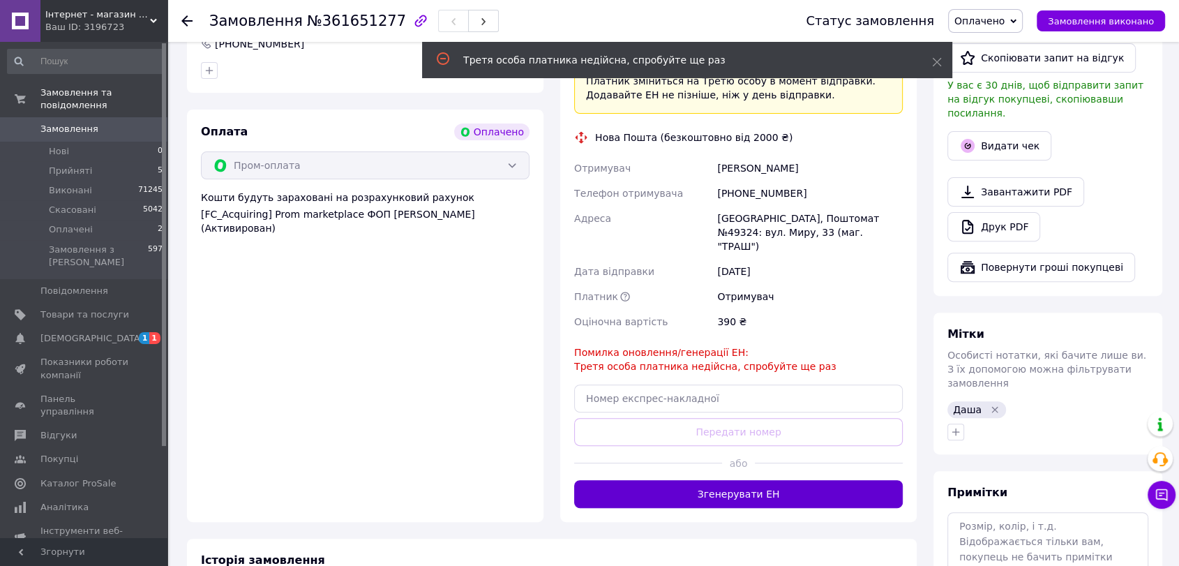
click at [756, 480] on button "Згенерувати ЕН" at bounding box center [738, 494] width 329 height 28
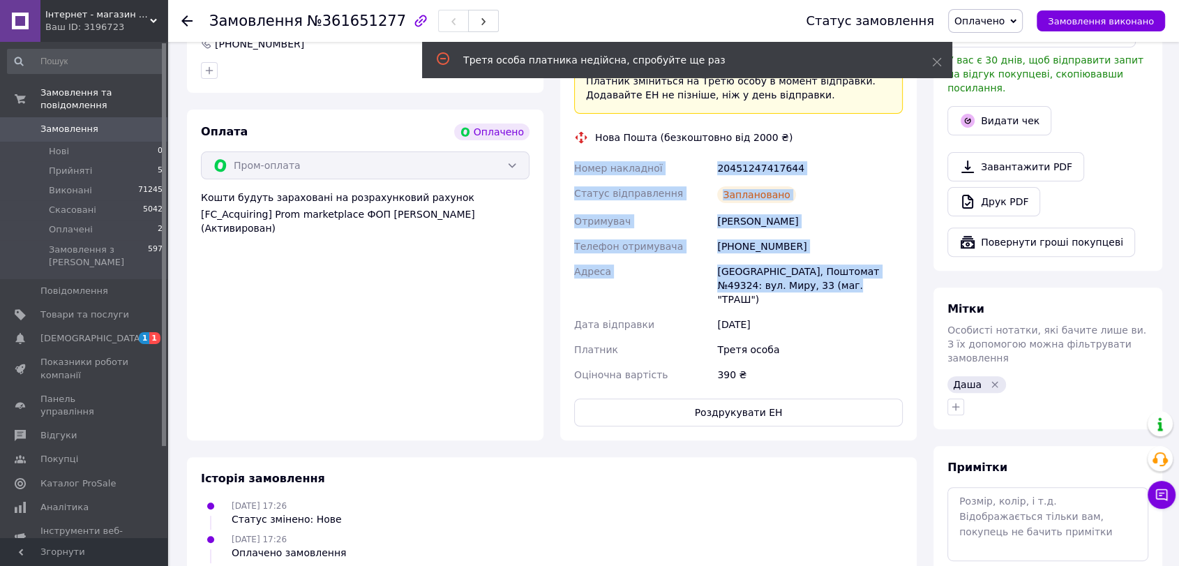
drag, startPoint x: 575, startPoint y: 149, endPoint x: 836, endPoint y: 278, distance: 291.2
click at [836, 278] on div "Номер накладної 20451247417644 Статус відправлення Заплановано Отримувач Ліфаса…" at bounding box center [739, 272] width 334 height 232
copy div "Номер накладної 20451247417644 Статус відправлення Заплановано Отримувач Ліфаса…"
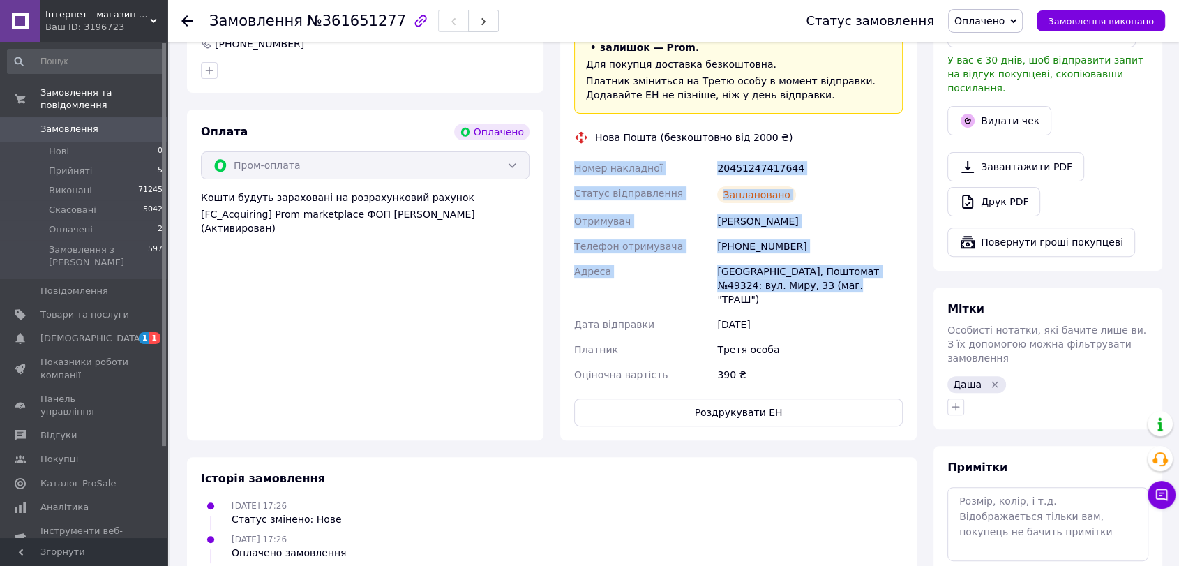
click at [1000, 17] on span "Оплачено" at bounding box center [980, 20] width 50 height 11
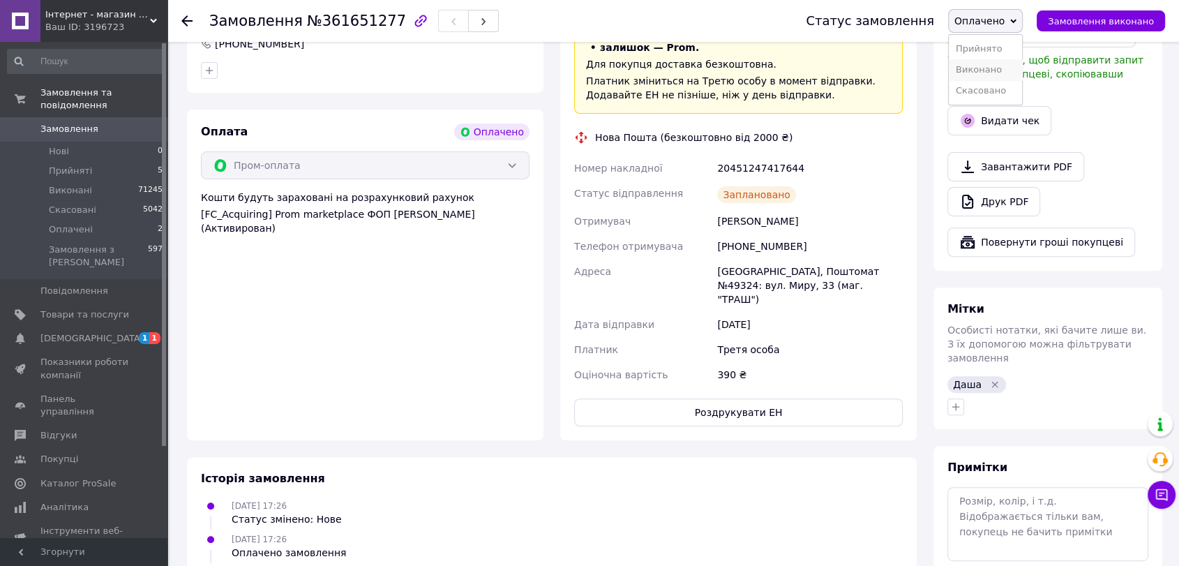
click at [987, 66] on li "Виконано" at bounding box center [985, 69] width 73 height 21
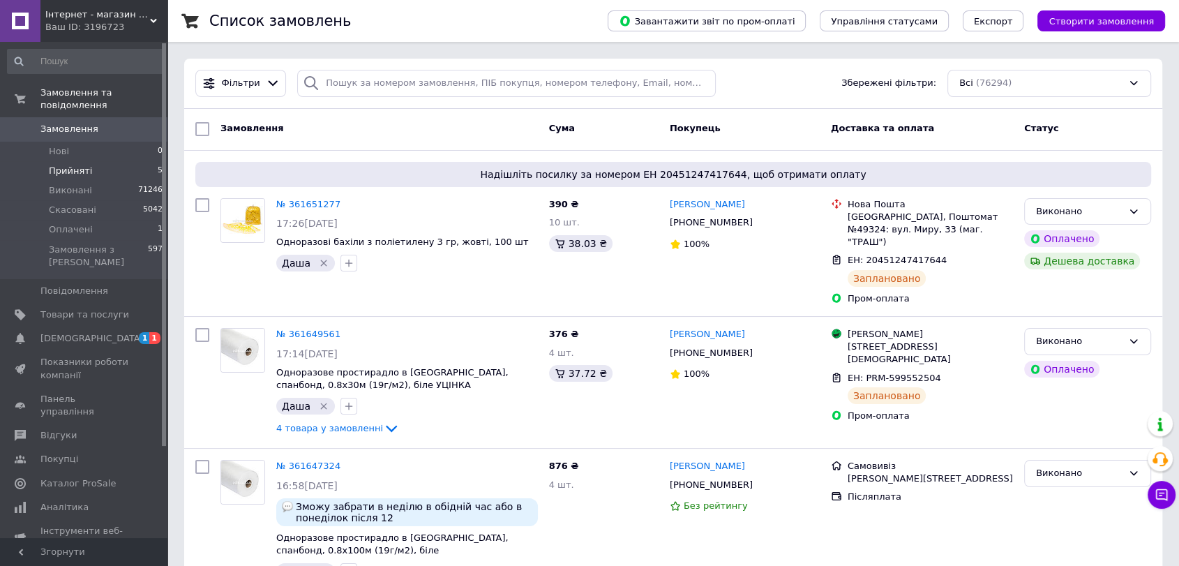
click at [64, 165] on span "Прийняті" at bounding box center [70, 171] width 43 height 13
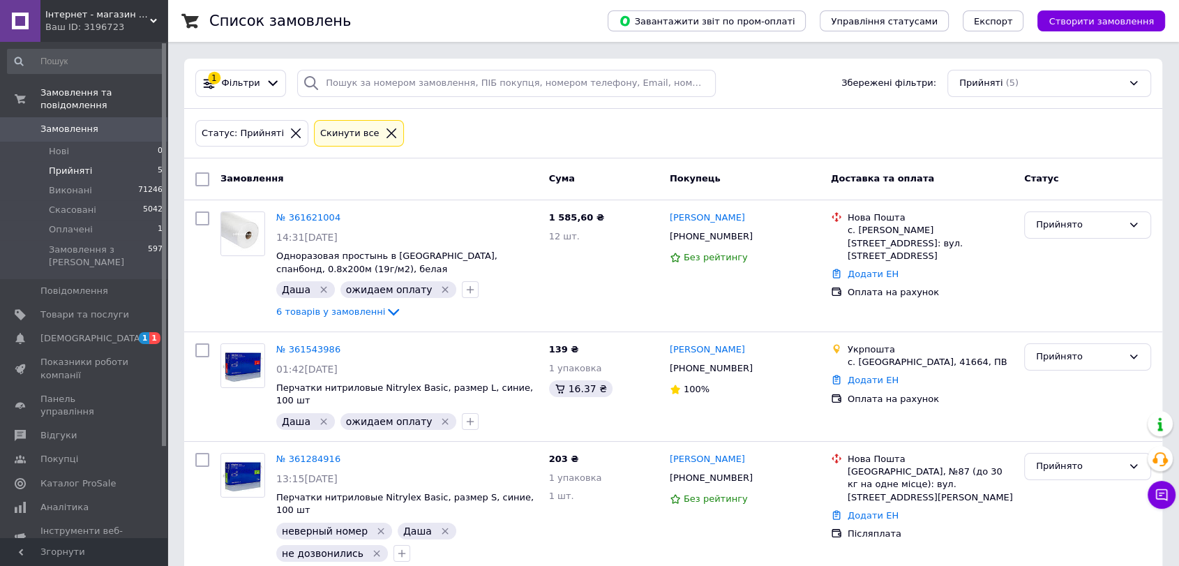
click at [387, 135] on icon at bounding box center [392, 133] width 10 height 10
